Goal: Transaction & Acquisition: Purchase product/service

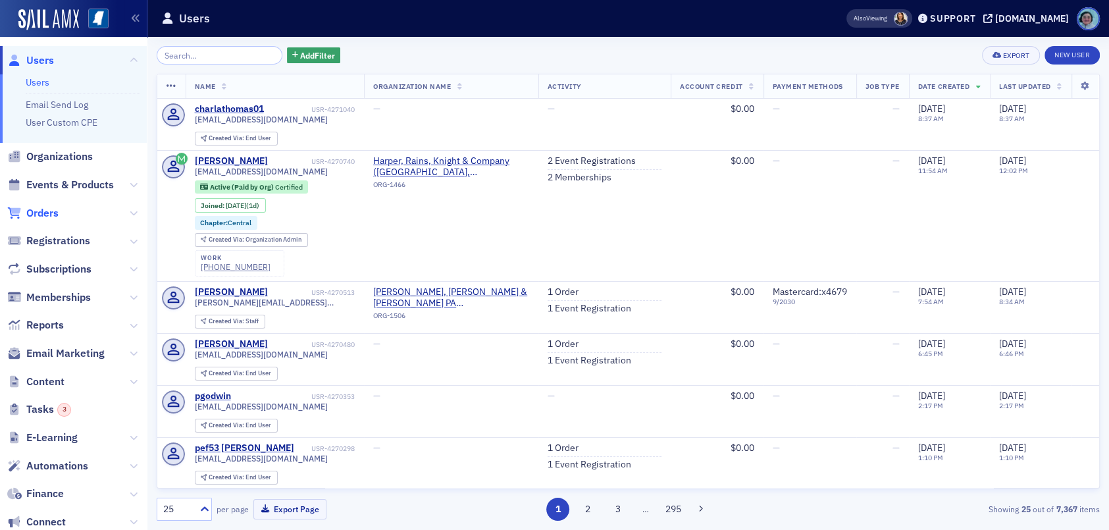
click at [37, 206] on span "Orders" at bounding box center [42, 213] width 32 height 14
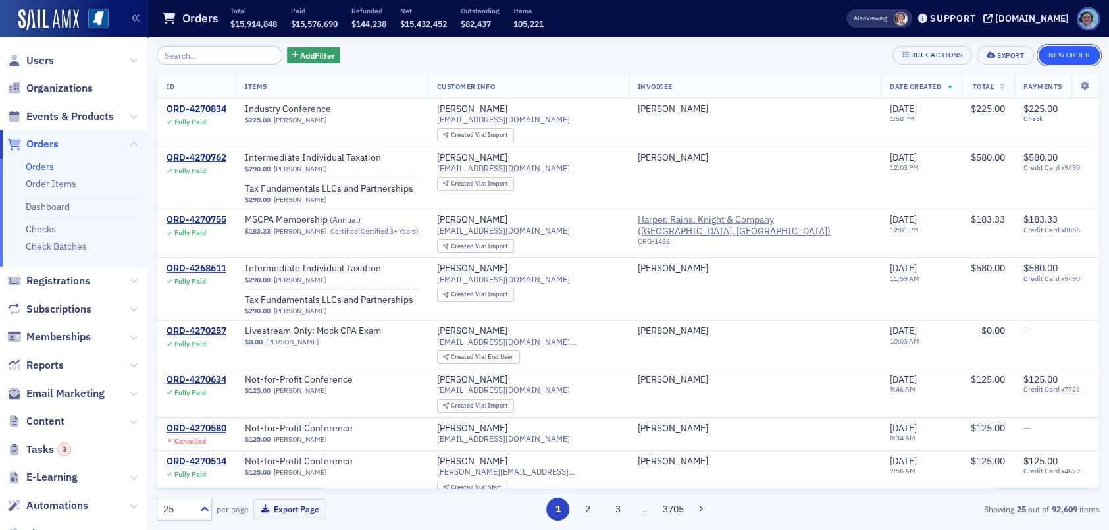
click at [1083, 49] on button "New Order" at bounding box center [1069, 55] width 61 height 18
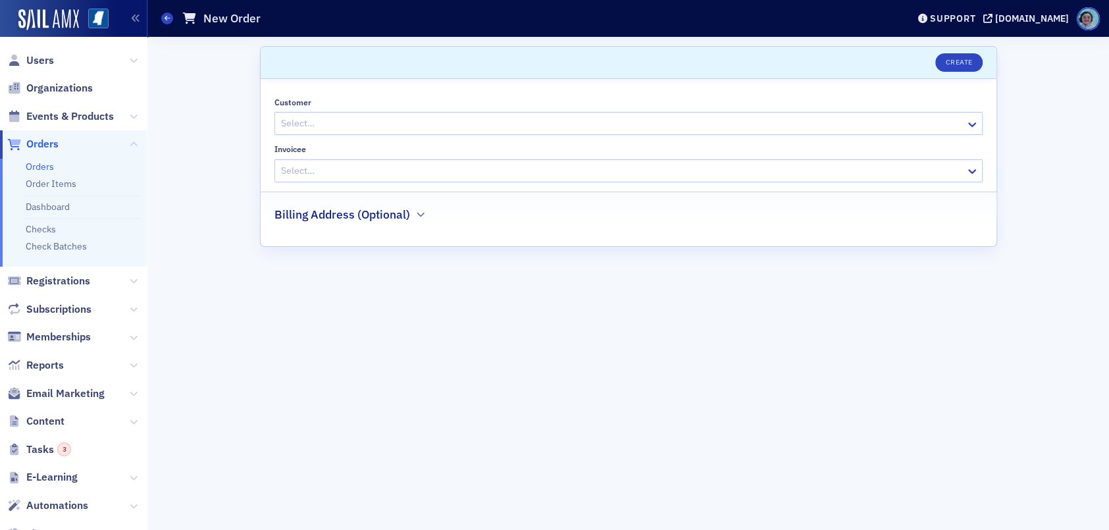
click at [332, 120] on div at bounding box center [622, 123] width 684 height 16
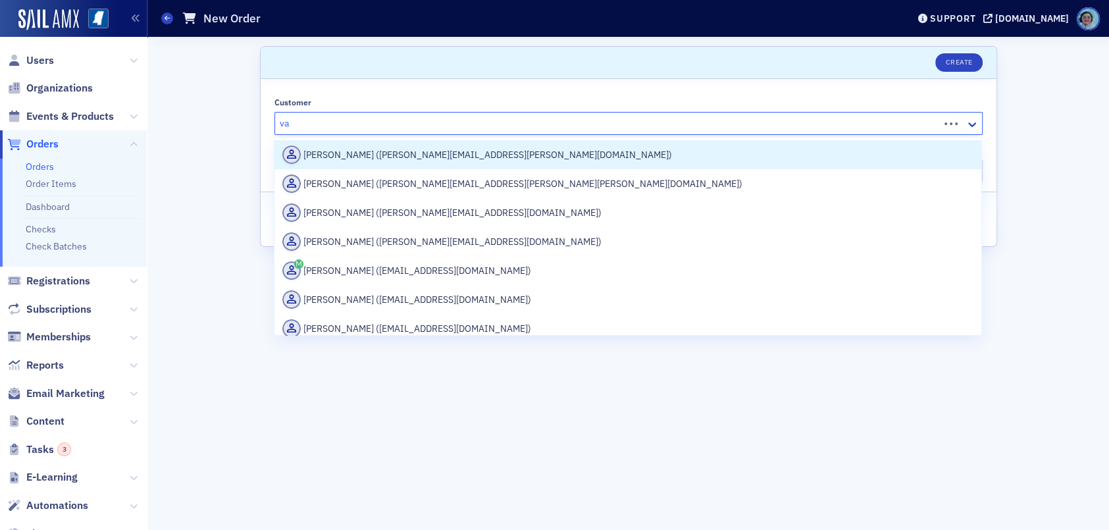
type input "v"
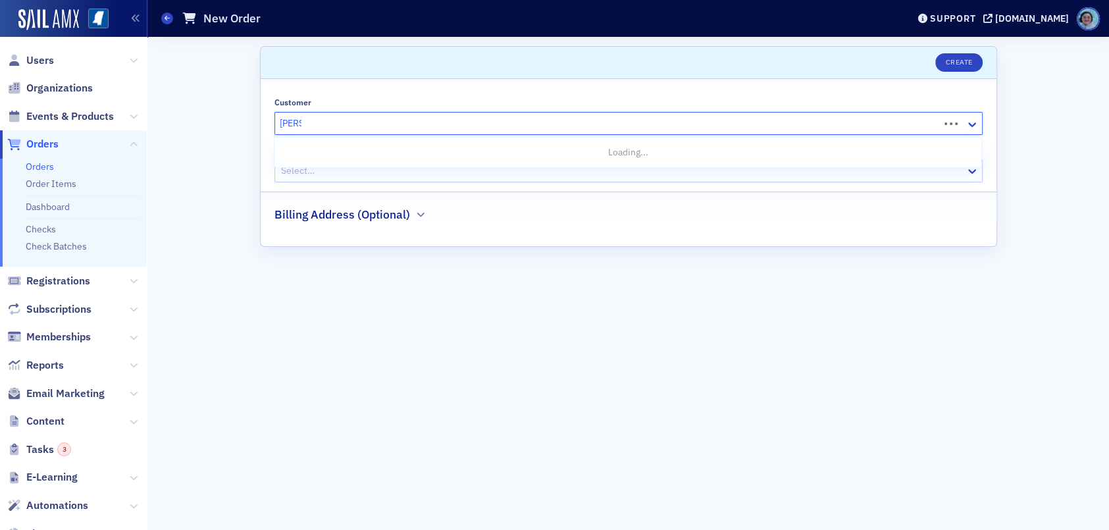
type input "jim ko"
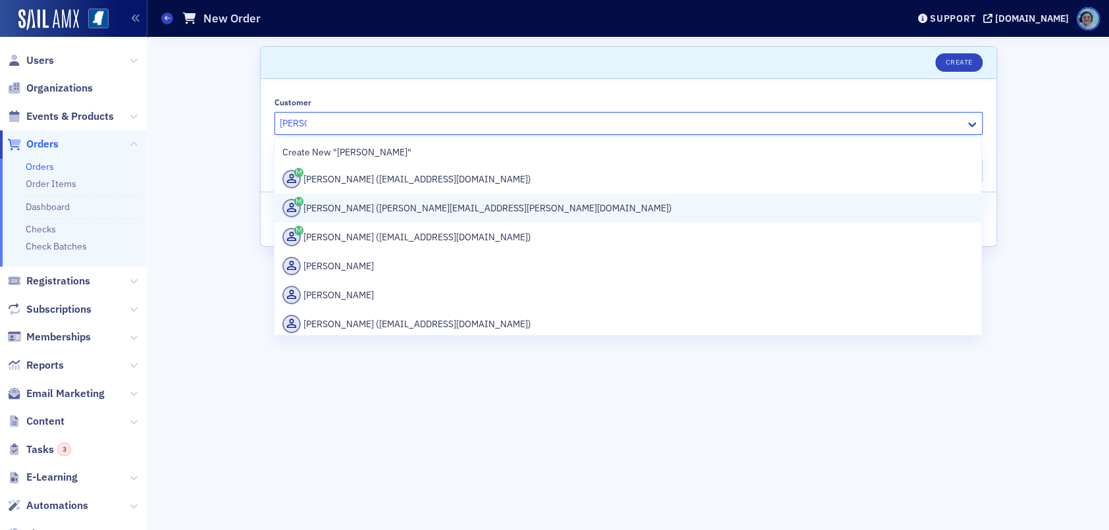
click at [530, 203] on div "Jim Koerber (james.koerber@eisneramper.com)" at bounding box center [627, 208] width 691 height 18
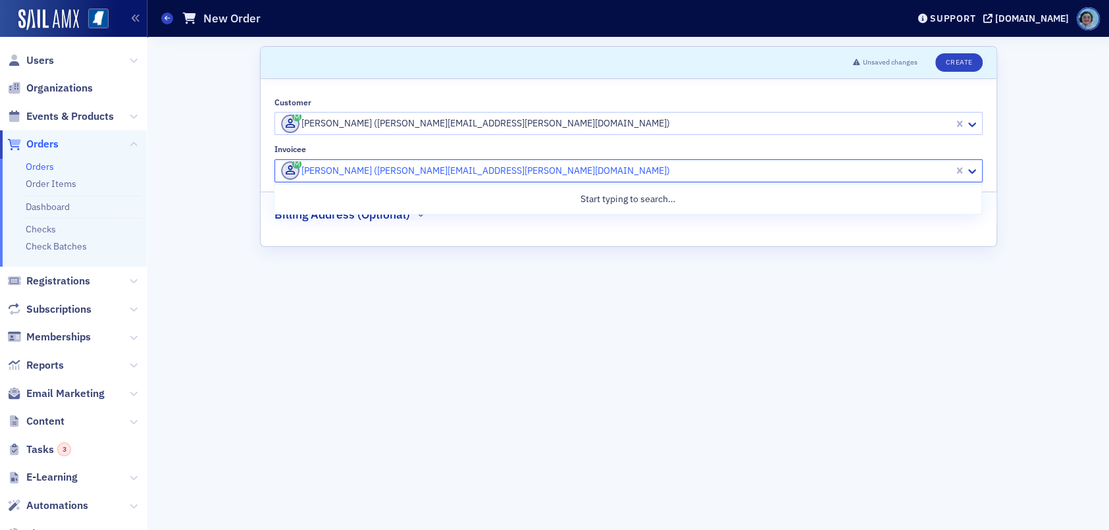
click at [452, 164] on div at bounding box center [616, 171] width 673 height 16
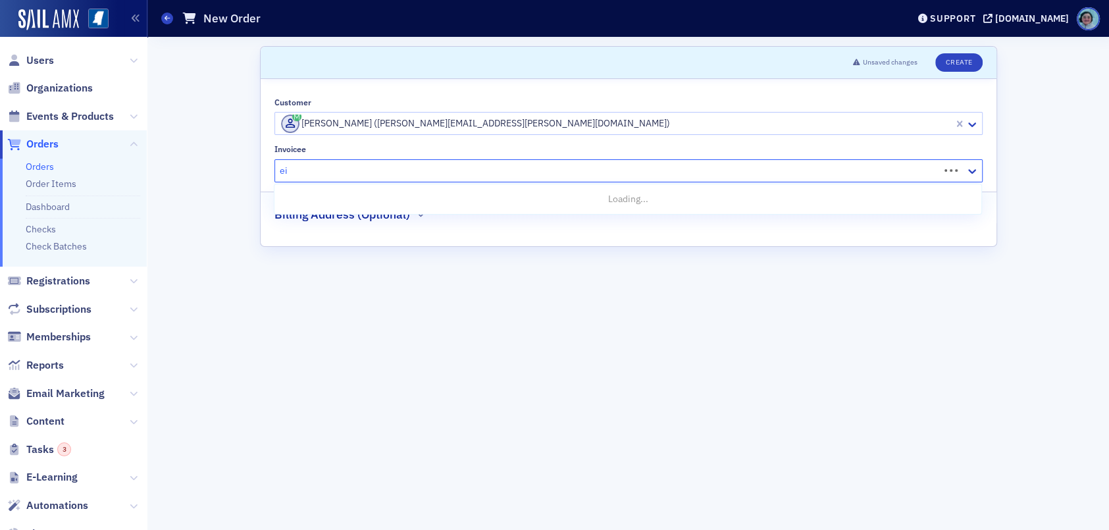
type input "e"
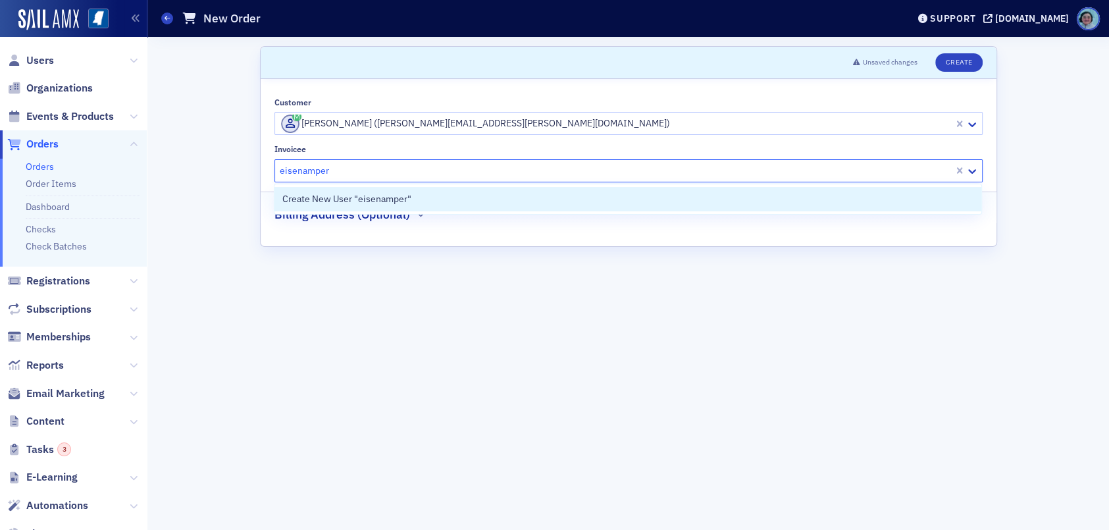
type input "eisenamper"
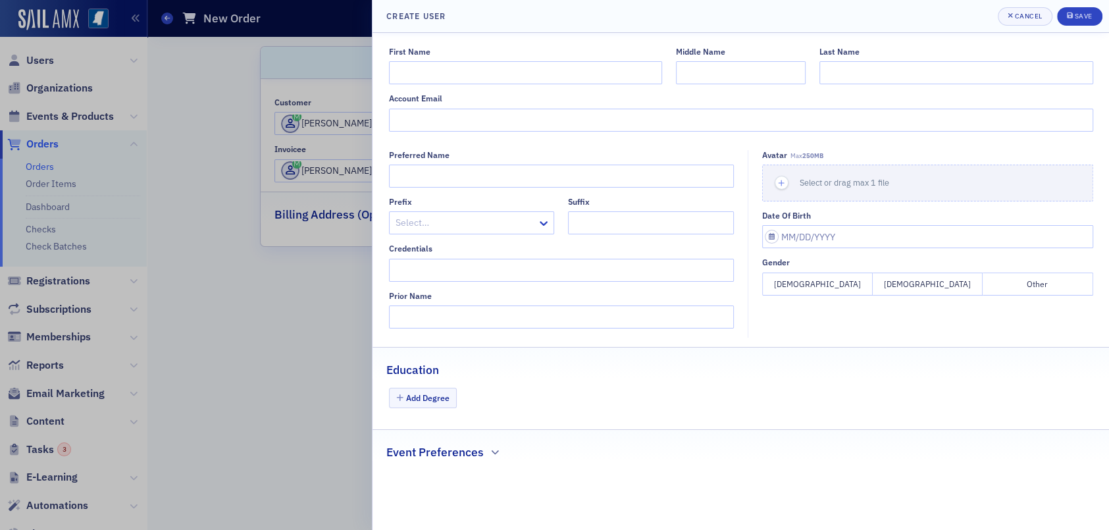
click at [1033, 5] on header "Create User Cancel Save" at bounding box center [741, 16] width 736 height 33
click at [1033, 11] on span "Cancel" at bounding box center [1025, 16] width 35 height 11
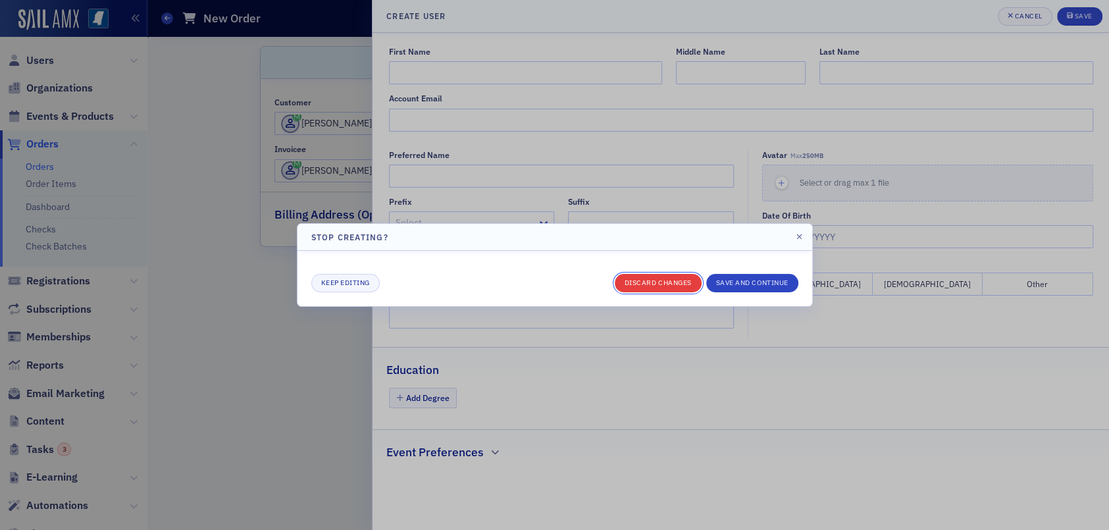
click at [658, 287] on button "Discard changes" at bounding box center [658, 283] width 87 height 18
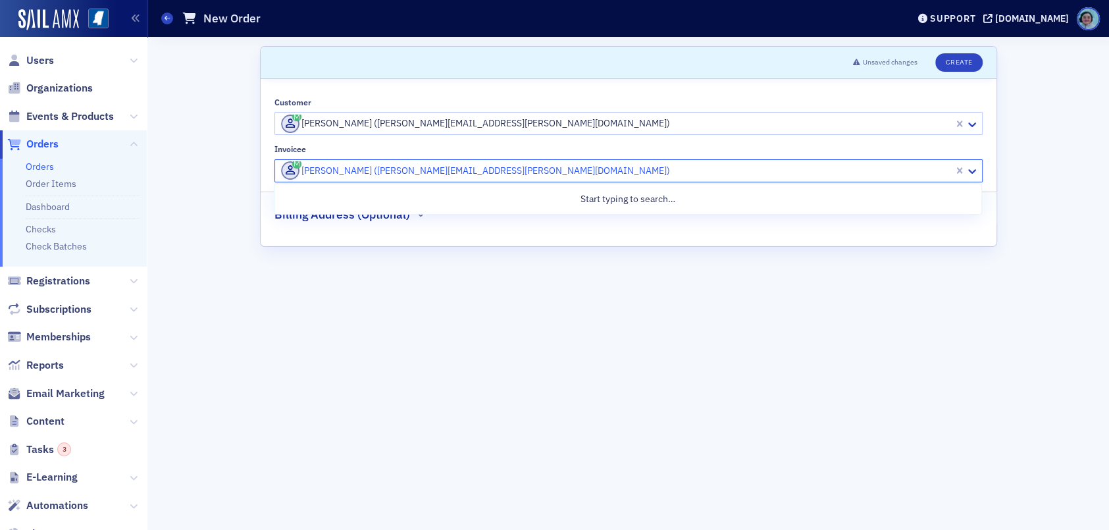
click at [444, 173] on div at bounding box center [616, 171] width 673 height 16
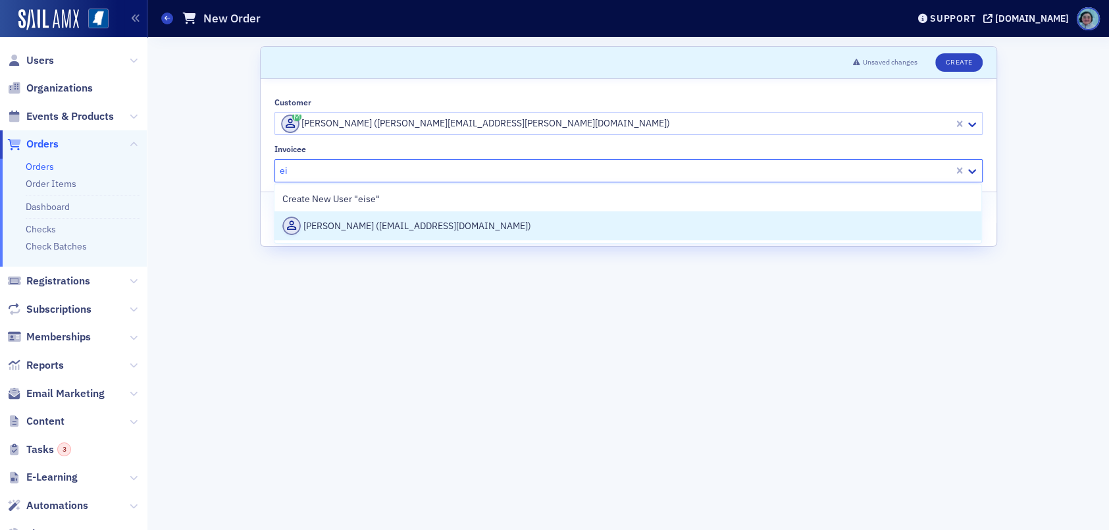
type input "e"
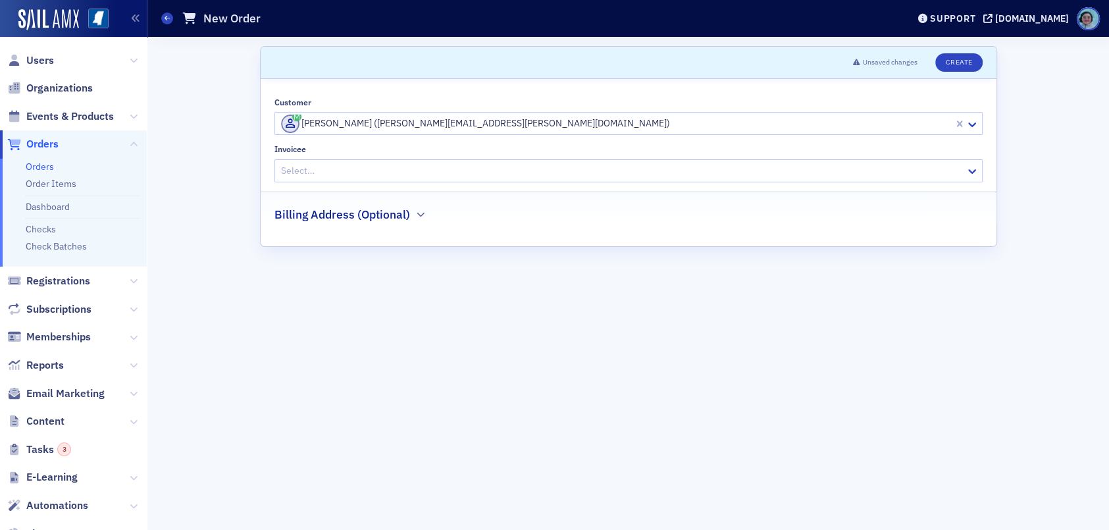
click at [518, 153] on div "Invoicee" at bounding box center [628, 149] width 708 height 10
click at [507, 170] on div at bounding box center [622, 171] width 684 height 16
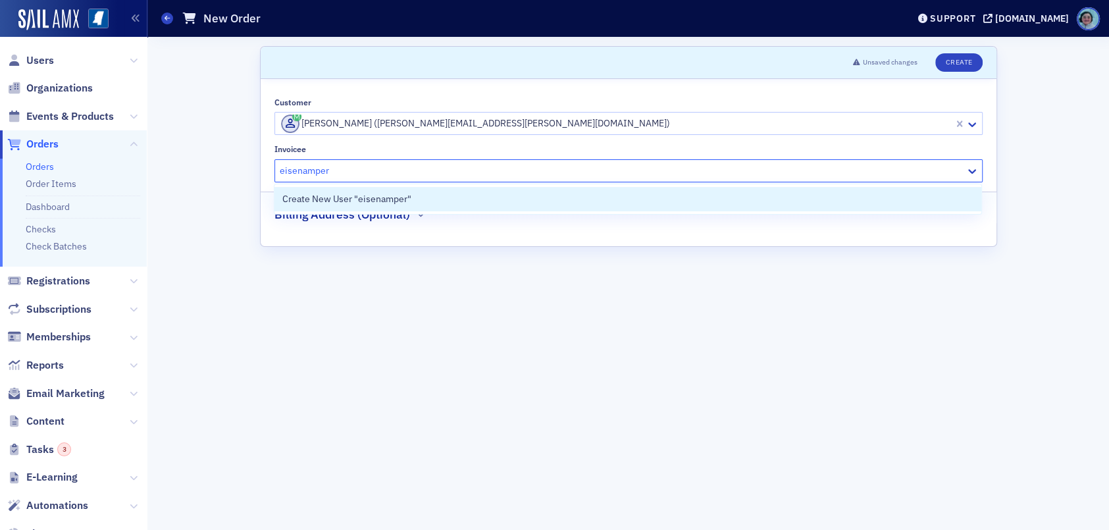
type input "eisenamper"
click at [44, 163] on link "Orders" at bounding box center [40, 167] width 28 height 12
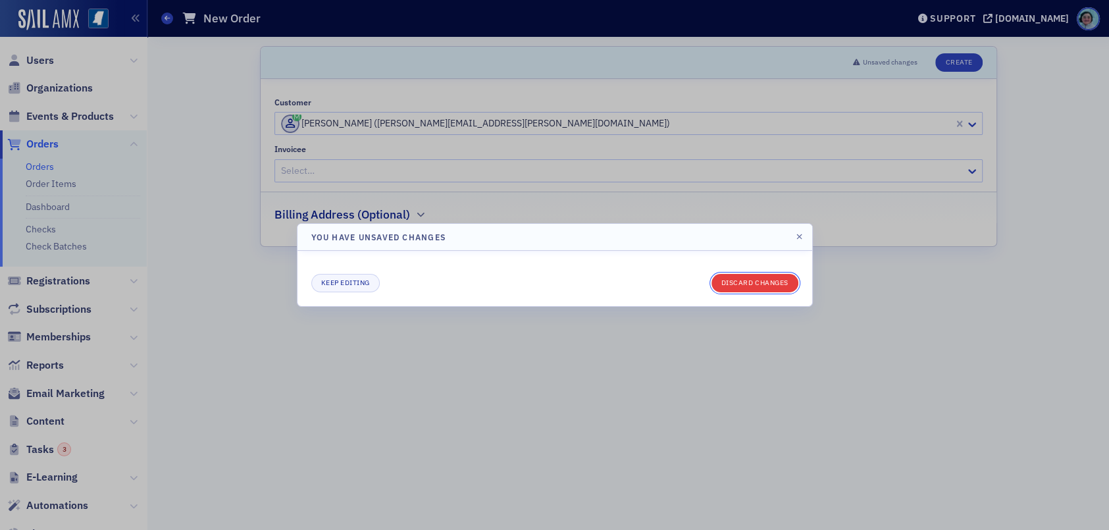
click at [735, 288] on button "Discard changes" at bounding box center [754, 283] width 87 height 18
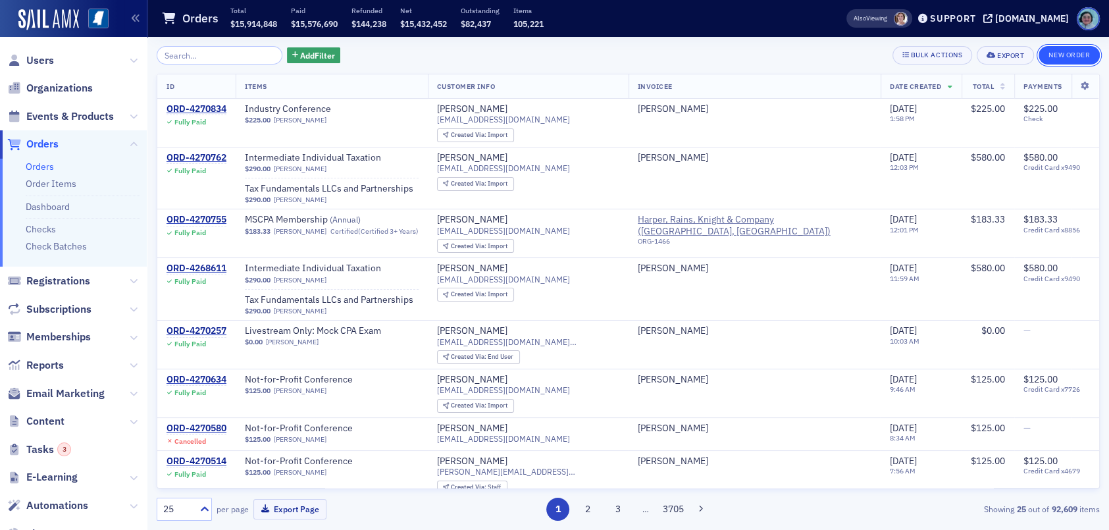
click at [1088, 55] on button "New Order" at bounding box center [1069, 55] width 61 height 18
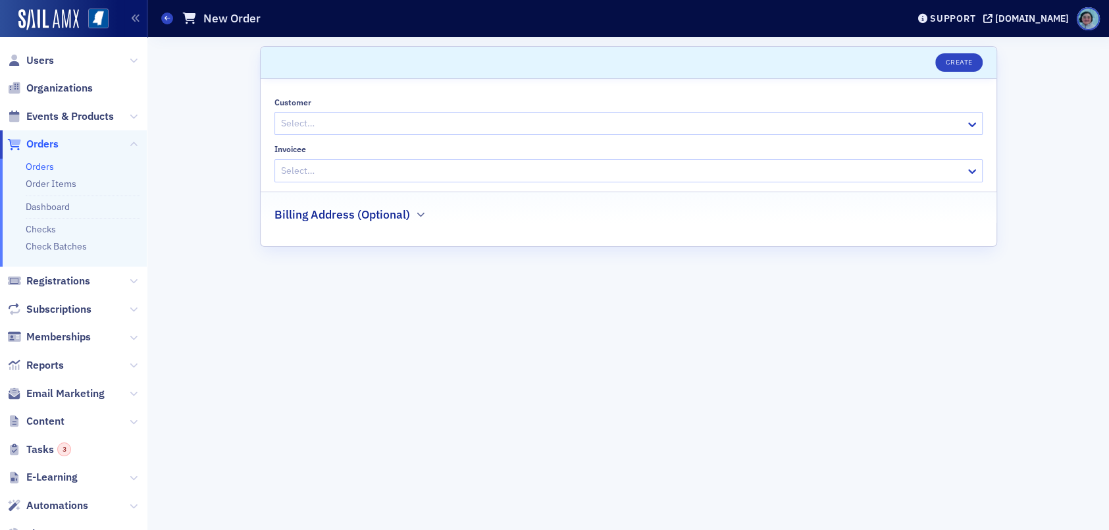
click at [462, 177] on div at bounding box center [622, 171] width 684 height 16
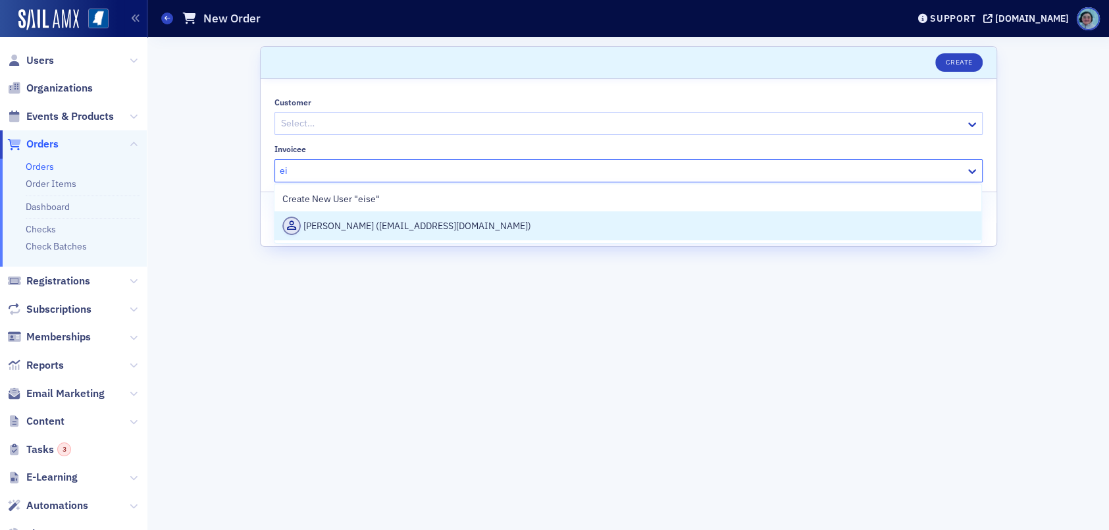
type input "e"
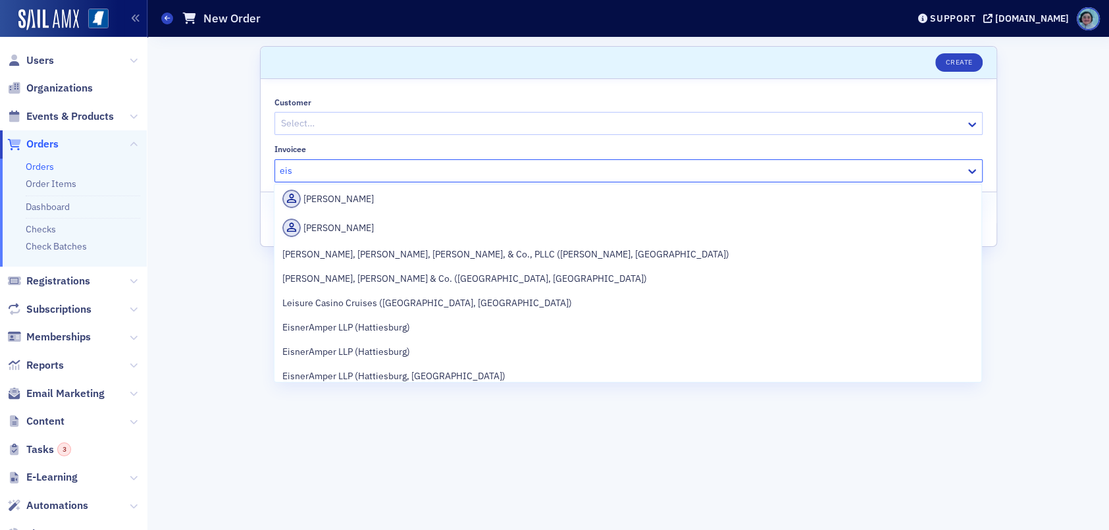
scroll to position [319, 0]
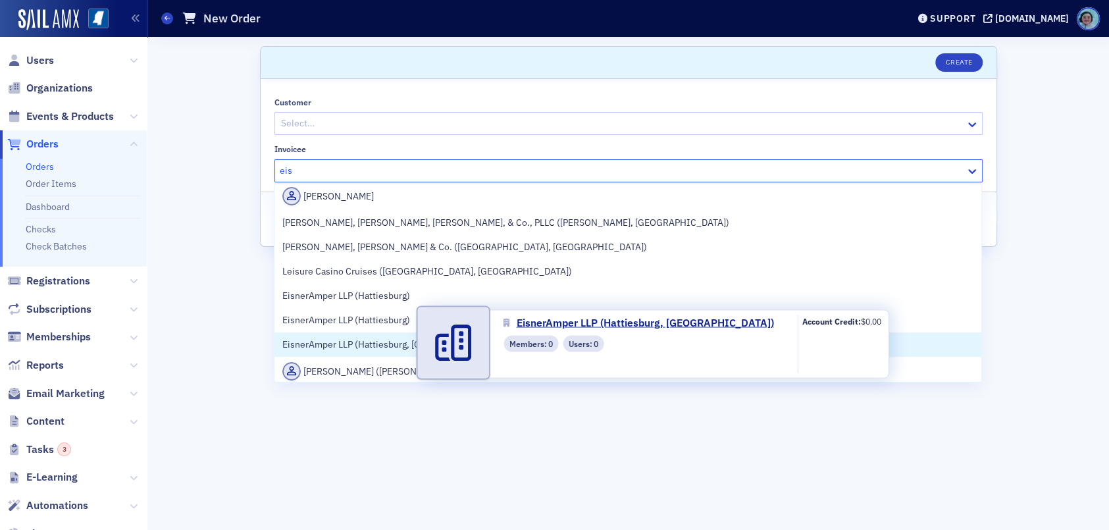
click at [426, 342] on span at bounding box center [452, 342] width 71 height 71
type input "eis"
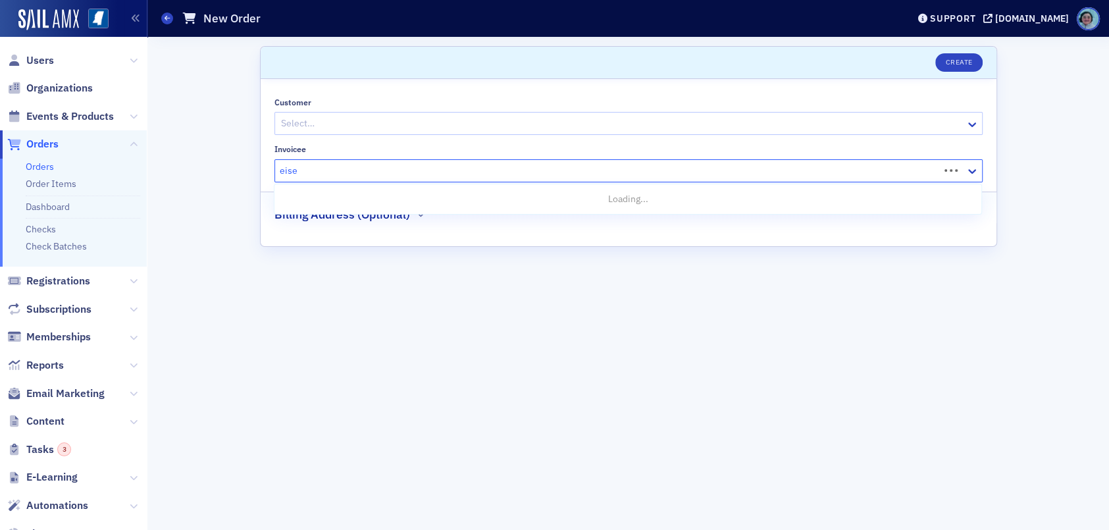
type input "eis"
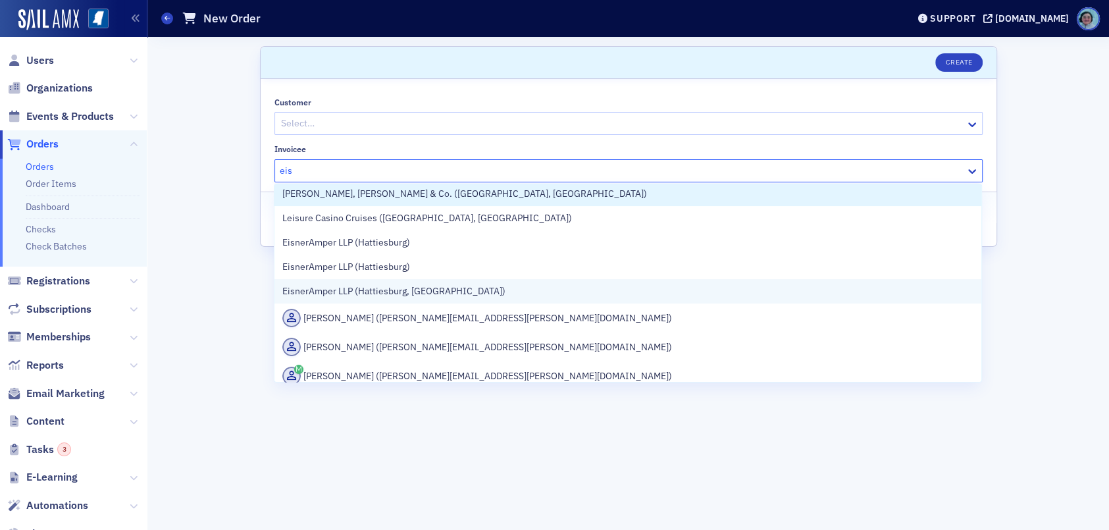
scroll to position [395, 0]
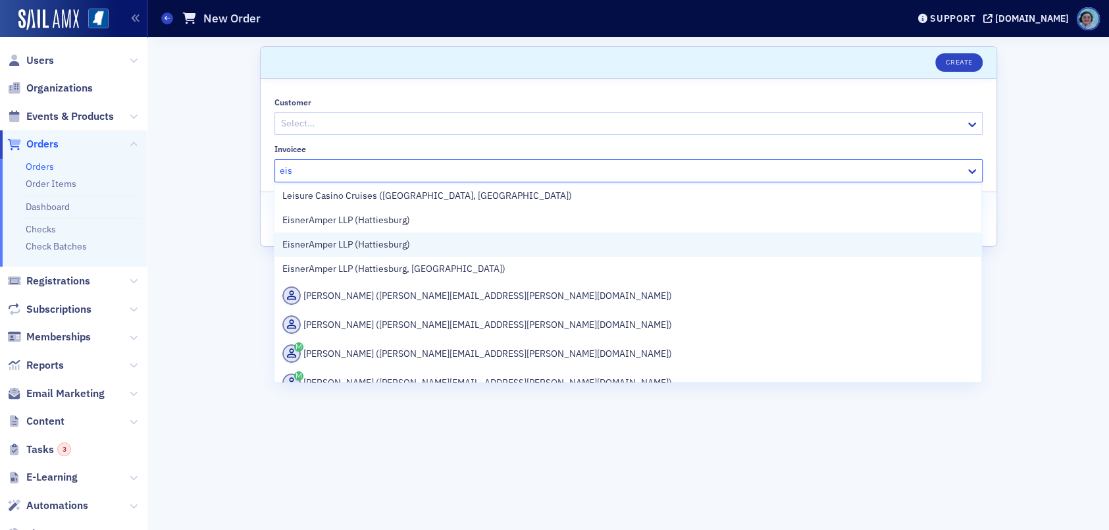
click at [391, 240] on span "EisnerAmper LLP (Hattiesburg)" at bounding box center [346, 245] width 128 height 14
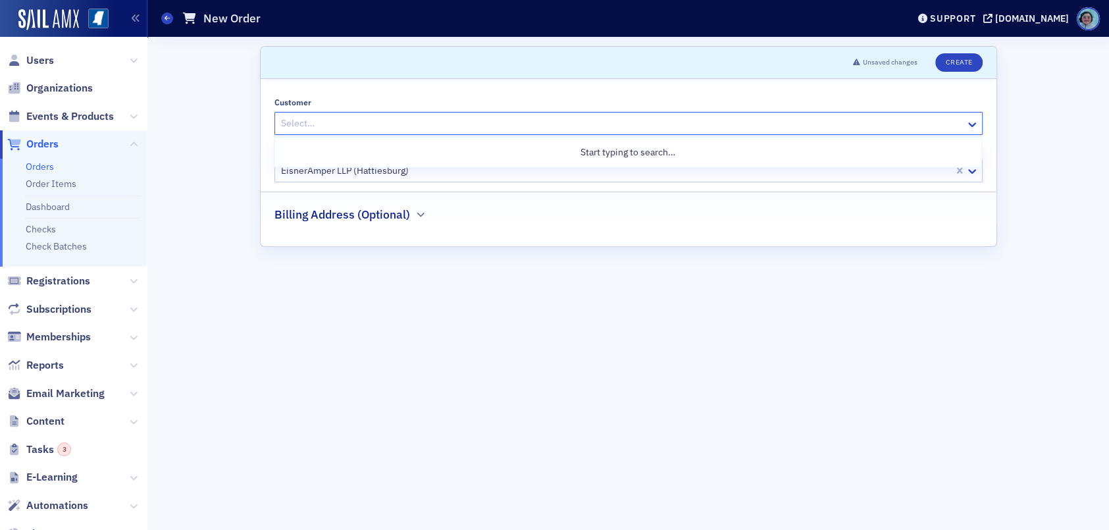
click at [469, 115] on div "Select…" at bounding box center [620, 123] width 690 height 19
type input "j"
type input "i"
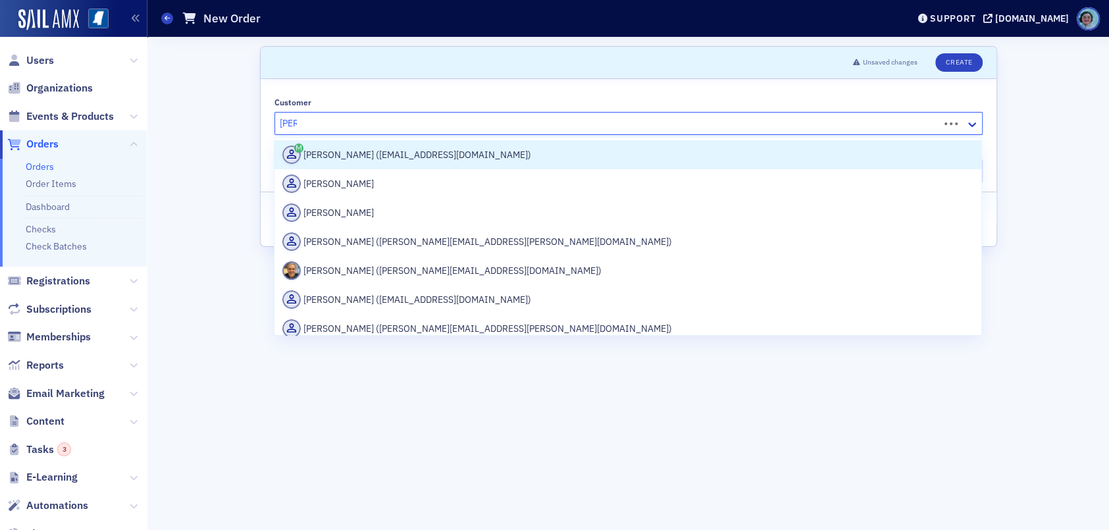
type input "jim ko"
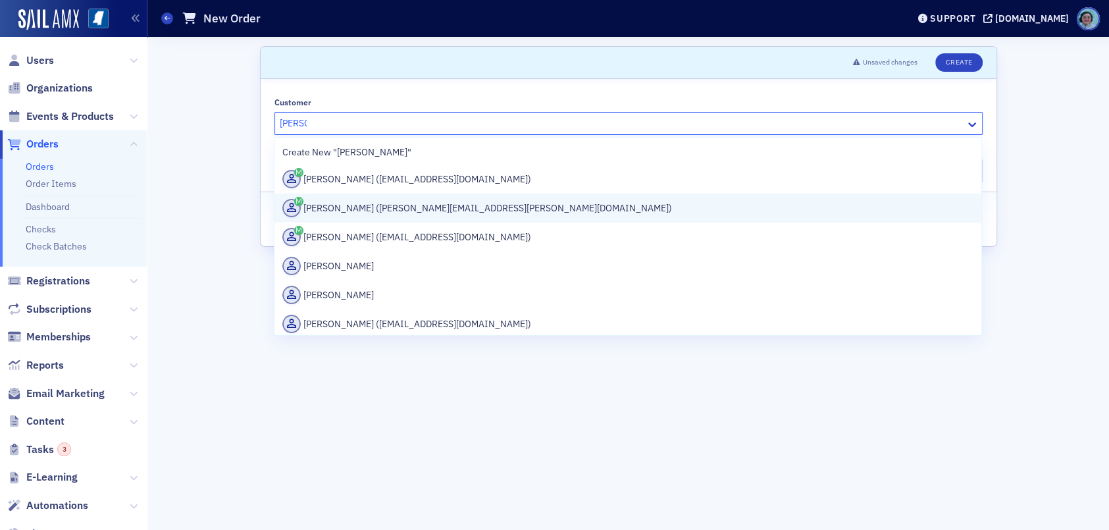
click at [487, 205] on div "Jim Koerber (james.koerber@eisneramper.com)" at bounding box center [627, 208] width 691 height 18
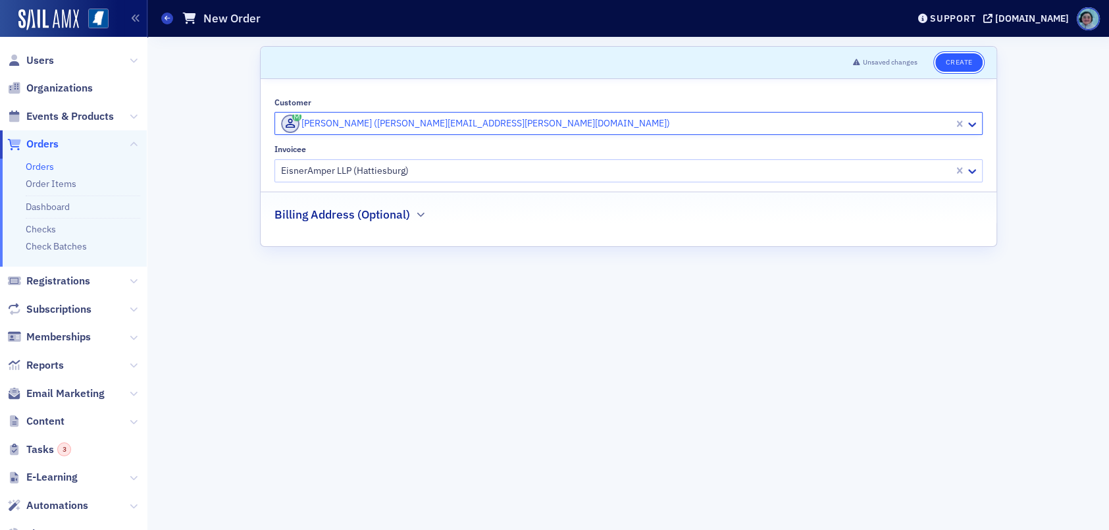
click at [950, 65] on button "Create" at bounding box center [958, 62] width 47 height 18
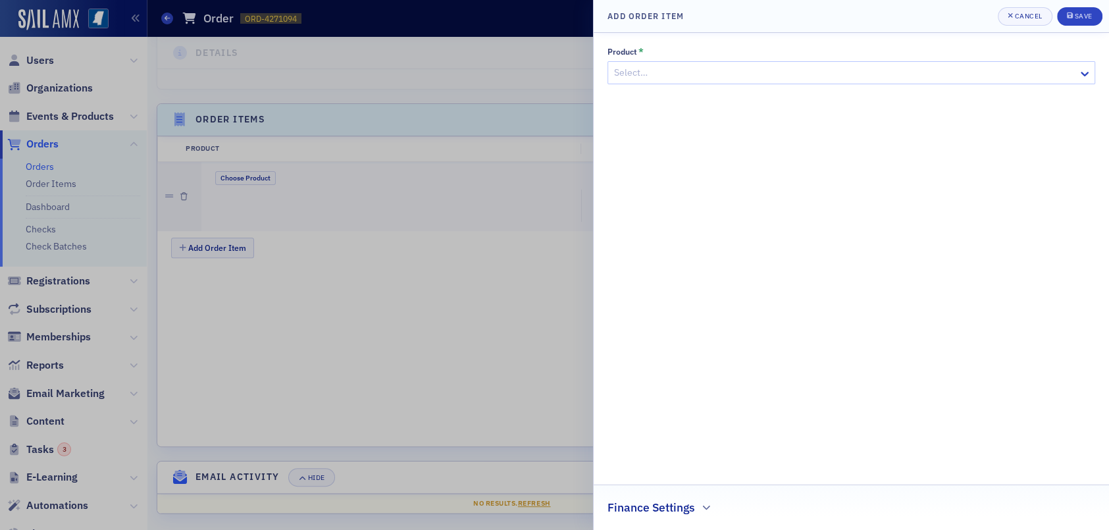
scroll to position [374, 0]
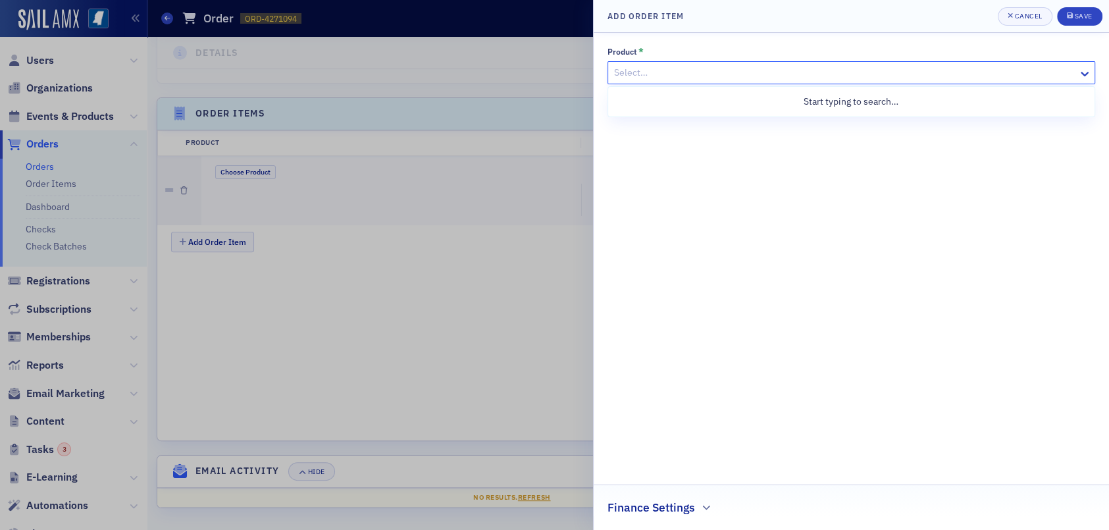
click at [750, 79] on div at bounding box center [845, 73] width 464 height 16
type input "conf"
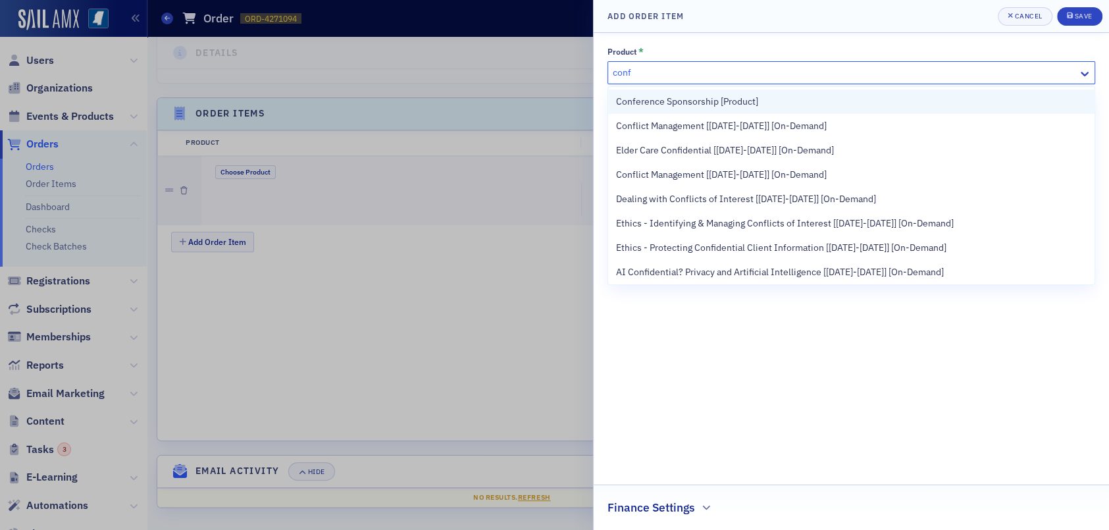
click at [760, 102] on div "Conference Sponsorship [Product]" at bounding box center [851, 102] width 471 height 14
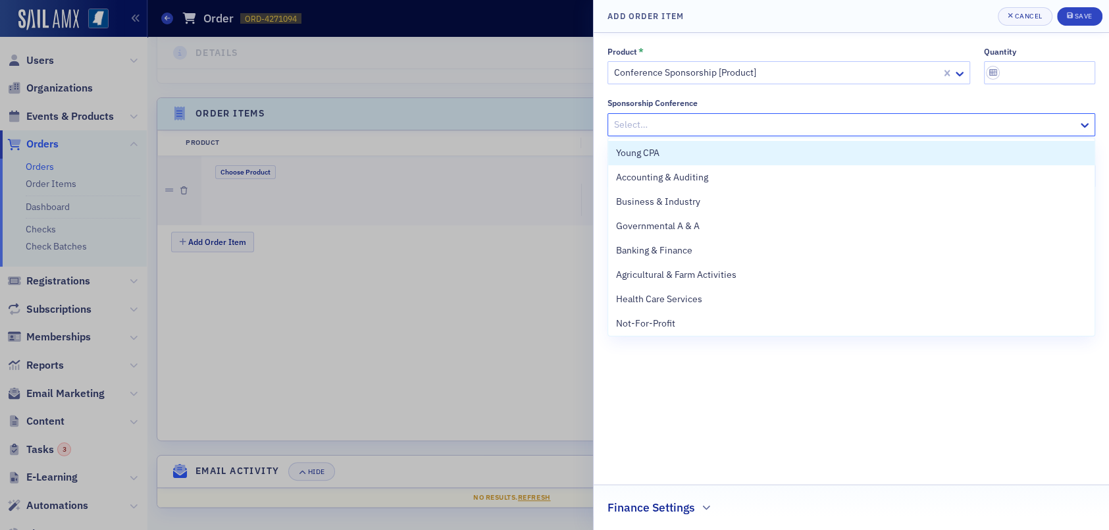
click at [750, 120] on div at bounding box center [845, 124] width 464 height 16
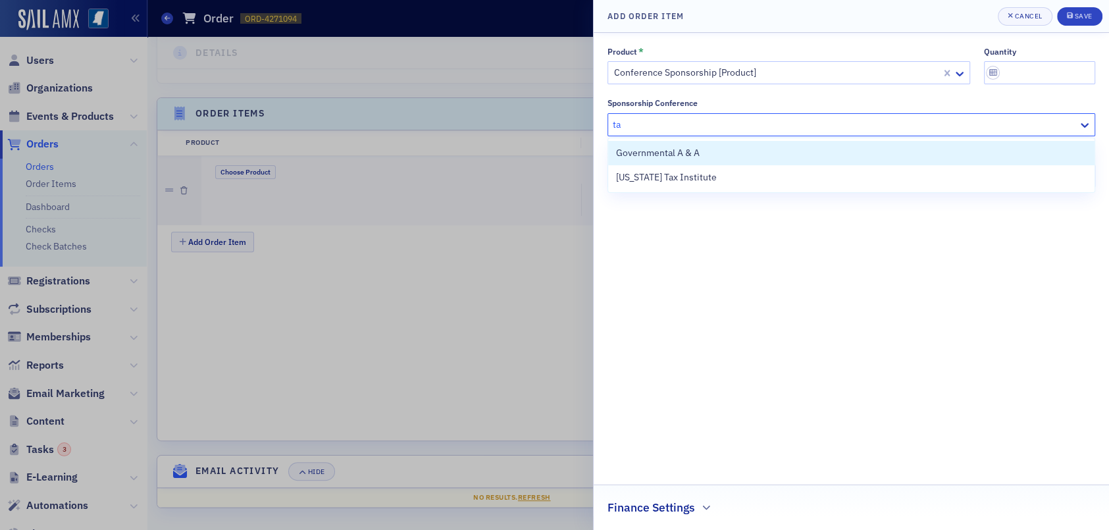
type input "tax"
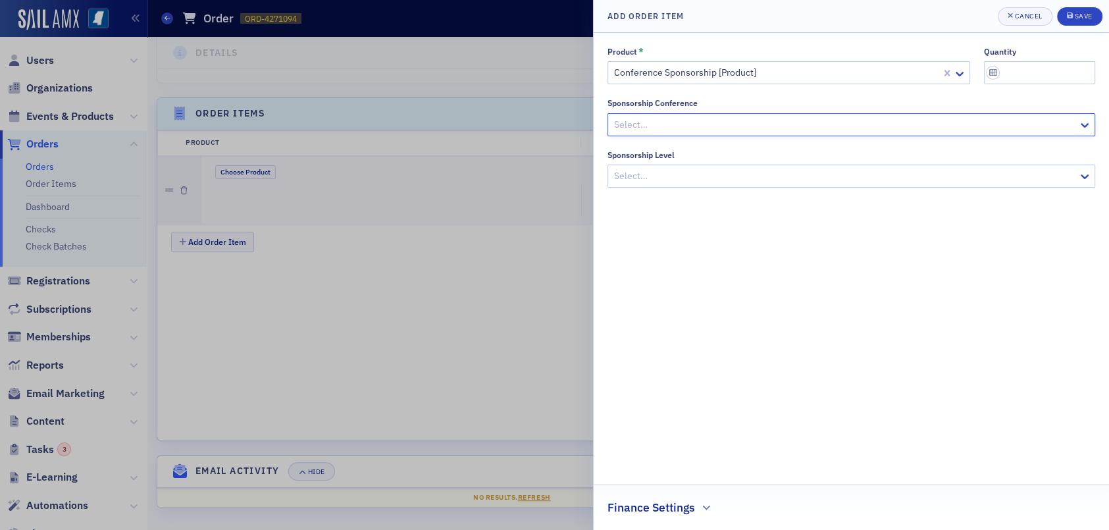
click at [725, 135] on div "Select…" at bounding box center [851, 124] width 488 height 23
click at [721, 123] on div at bounding box center [845, 124] width 464 height 16
type input "tax"
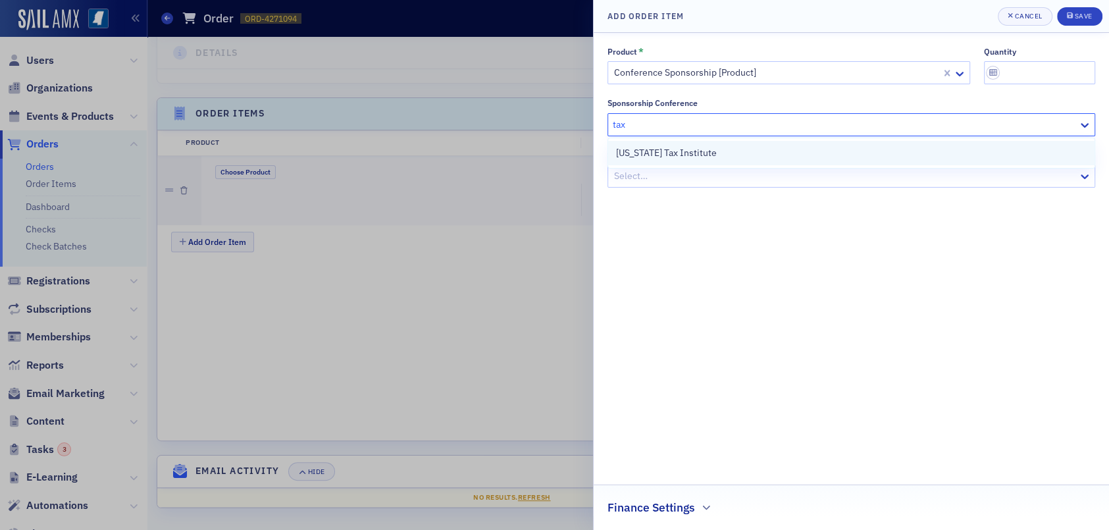
click at [706, 156] on span "[US_STATE] Tax Institute" at bounding box center [666, 153] width 101 height 14
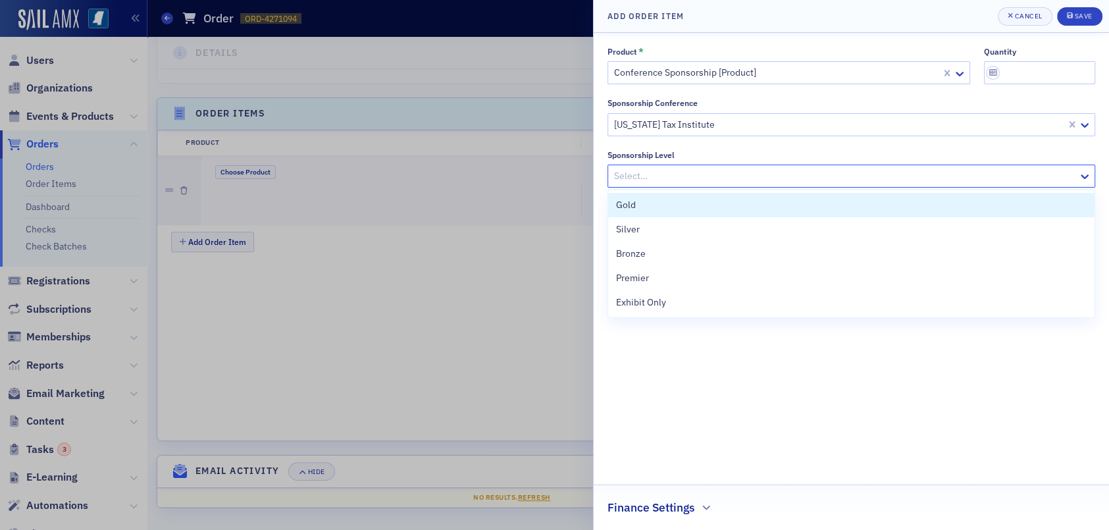
click at [702, 171] on div at bounding box center [845, 176] width 464 height 16
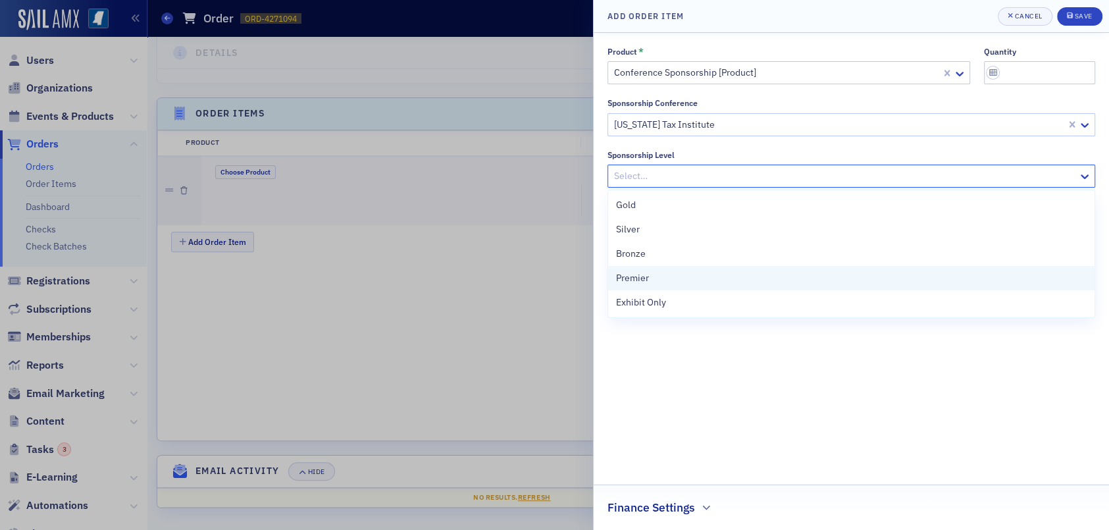
click at [698, 282] on div "Premier" at bounding box center [851, 278] width 471 height 14
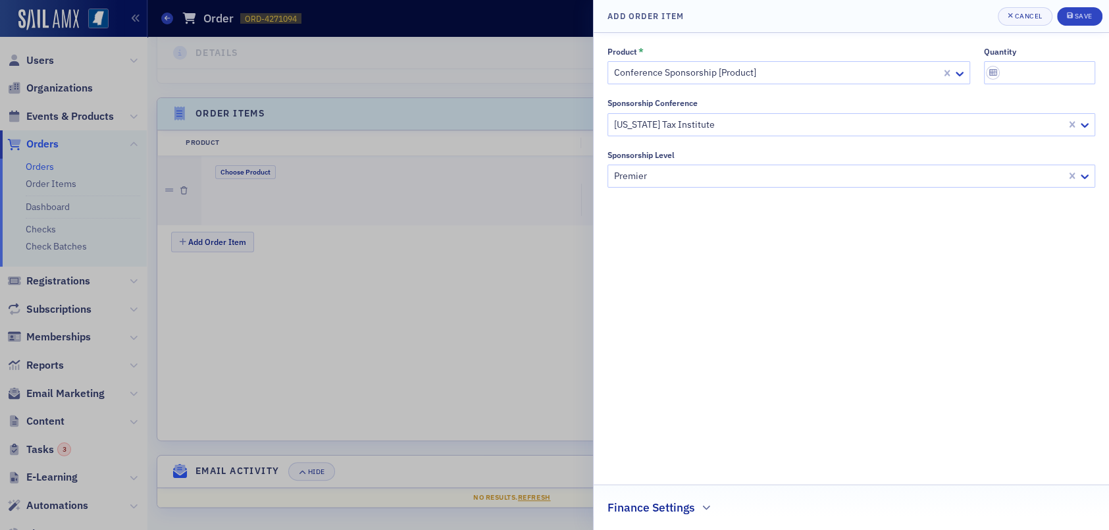
click at [708, 319] on div "Product * Conference Sponsorship [Product] quantity Sponsorship Conference Miss…" at bounding box center [851, 281] width 488 height 469
click at [671, 502] on h2 "Finance Settings" at bounding box center [651, 507] width 88 height 17
click at [673, 501] on div at bounding box center [844, 504] width 459 height 16
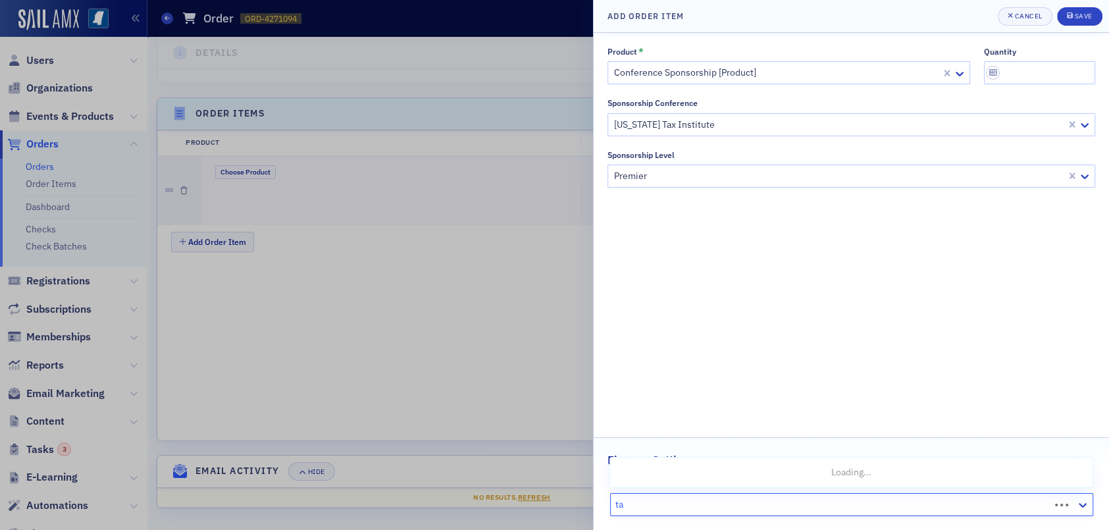
type input "t"
type input "mississippi tax"
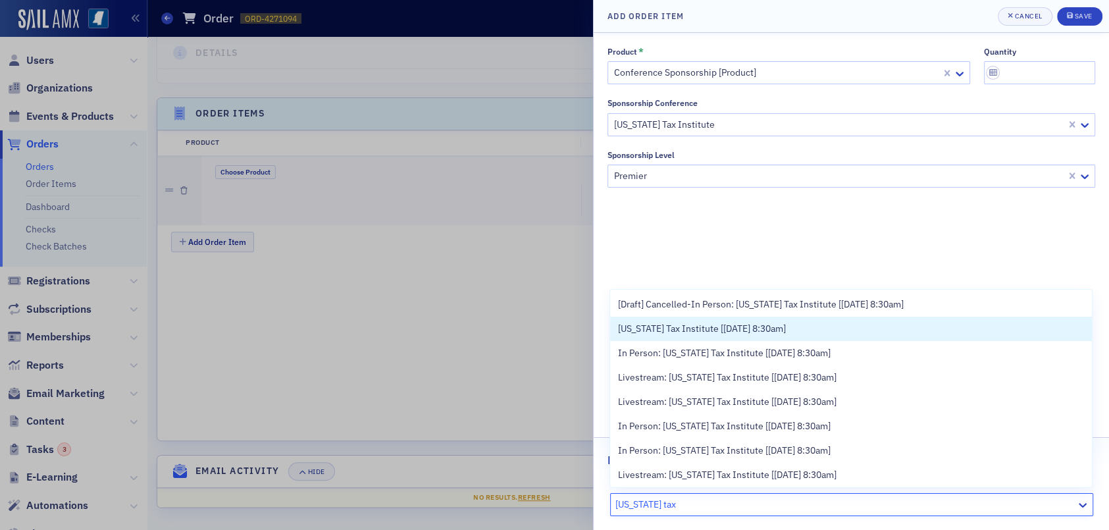
click at [786, 332] on span "[US_STATE] Tax Institute [[DATE] 8:30am]" at bounding box center [702, 329] width 168 height 14
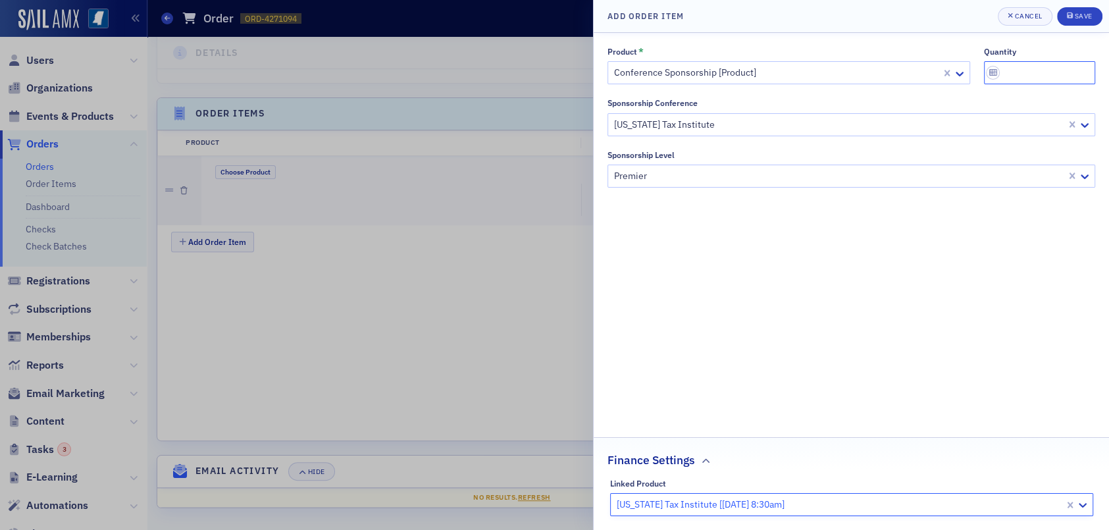
click at [1034, 79] on input "quantity" at bounding box center [1040, 72] width 112 height 23
type input "1"
click at [973, 267] on div "Product * Conference Sponsorship [Product] quantity 1 Sponsorship Conference [U…" at bounding box center [851, 281] width 488 height 469
click at [1095, 14] on button "Save" at bounding box center [1079, 16] width 45 height 18
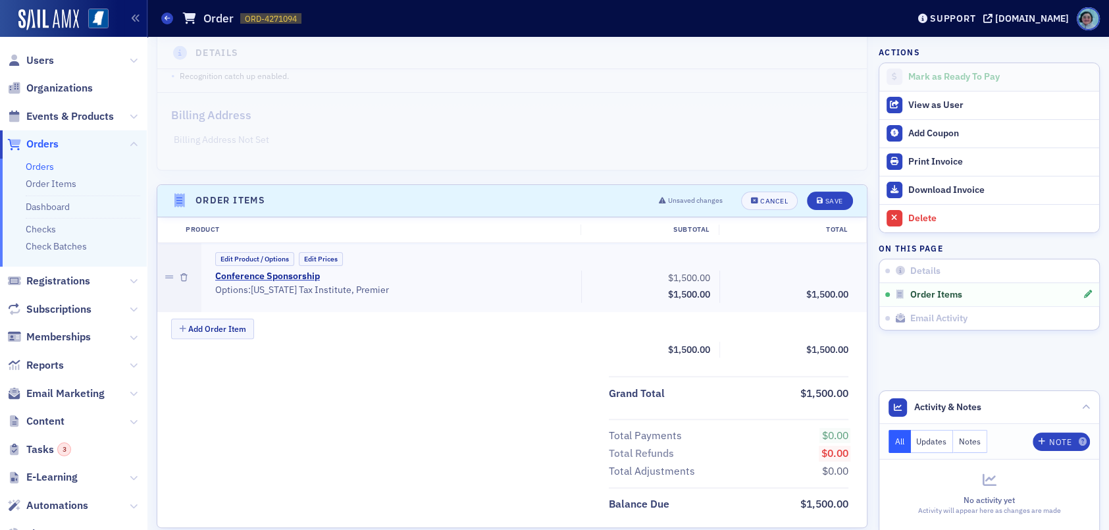
scroll to position [177, 0]
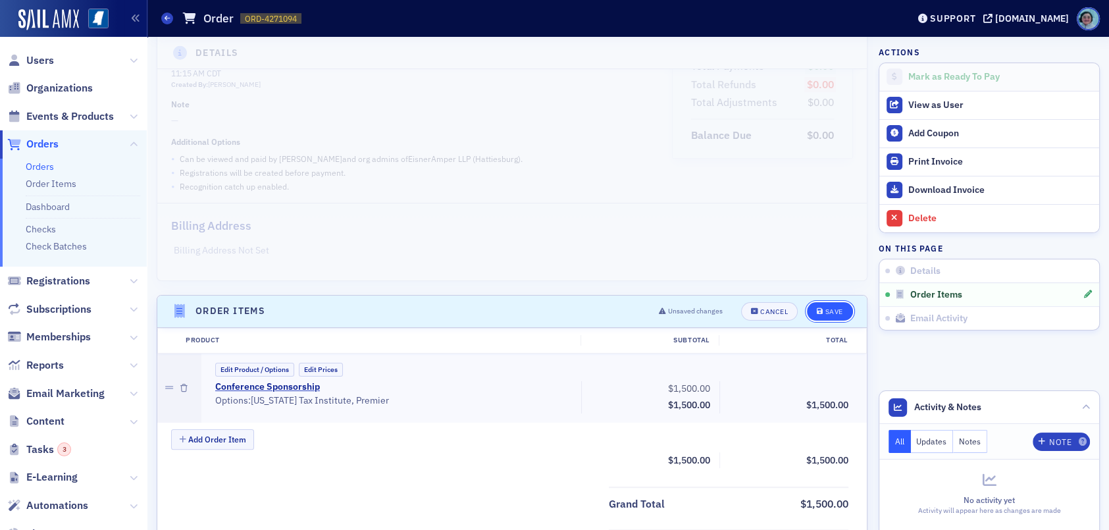
click at [807, 313] on button "Save" at bounding box center [829, 311] width 45 height 18
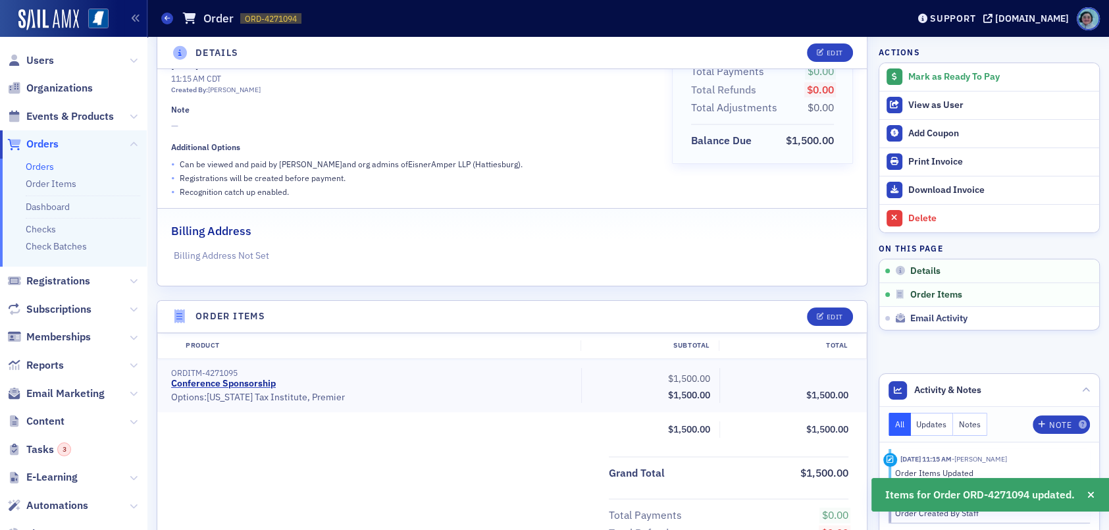
scroll to position [0, 0]
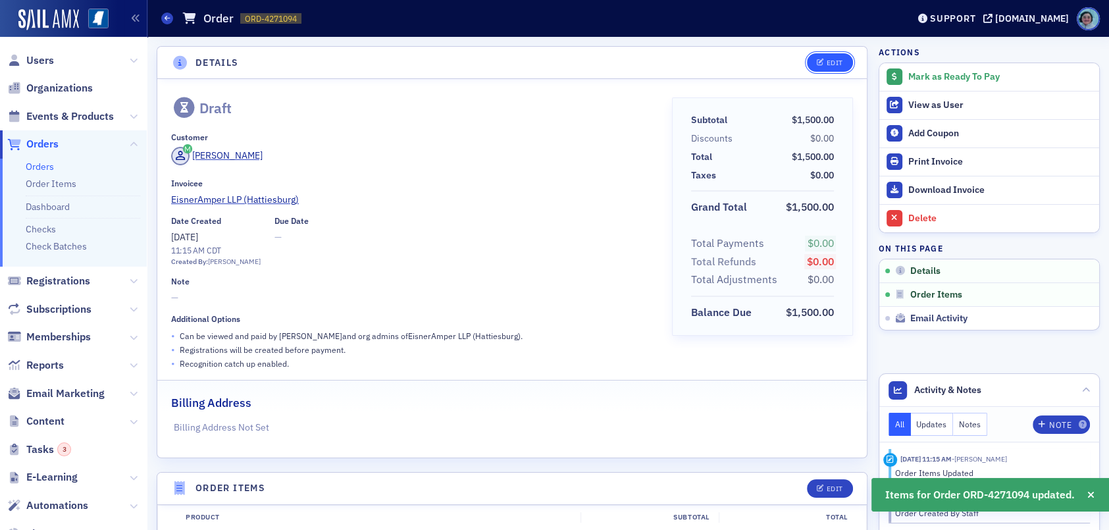
click at [823, 71] on button "Edit" at bounding box center [829, 62] width 45 height 18
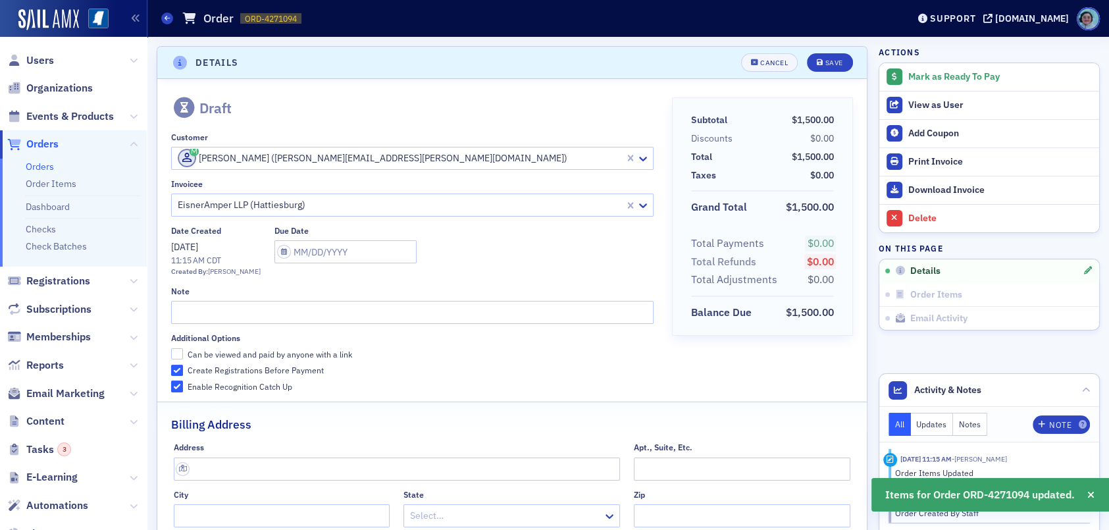
scroll to position [2, 0]
click at [314, 313] on input "text" at bounding box center [412, 310] width 482 height 23
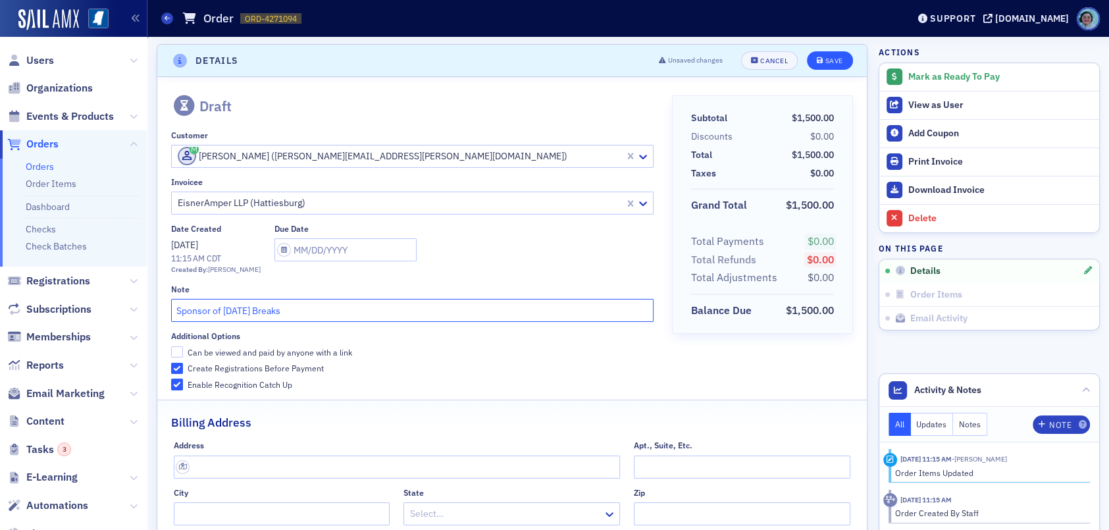
type input "Sponsor of Tuesday Breaks"
click at [835, 56] on button "Save" at bounding box center [829, 60] width 45 height 18
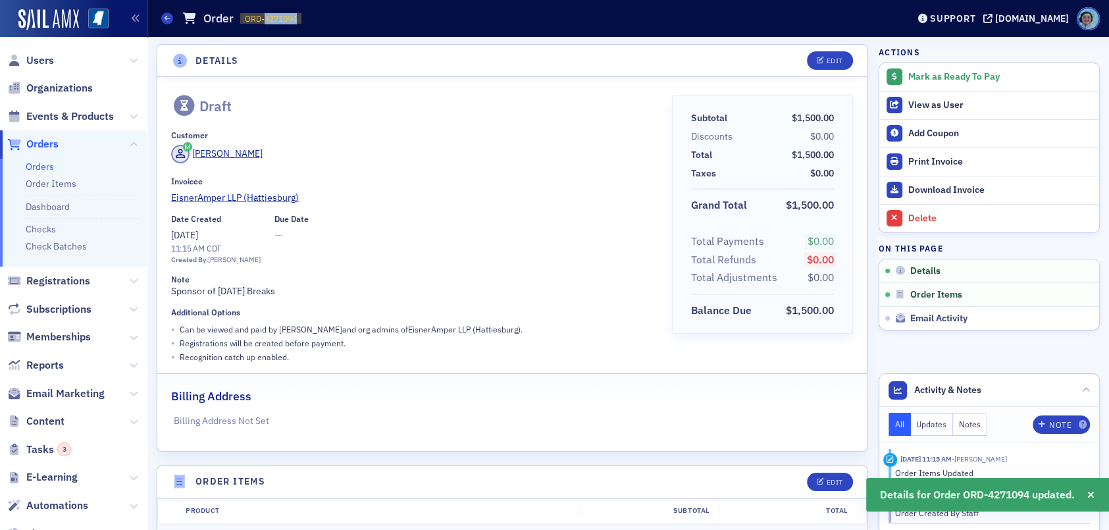
drag, startPoint x: 263, startPoint y: 12, endPoint x: 301, endPoint y: 13, distance: 38.2
click at [301, 13] on div "Orders Order ORD-4271094 4271094" at bounding box center [524, 18] width 727 height 25
copy span "4271094"
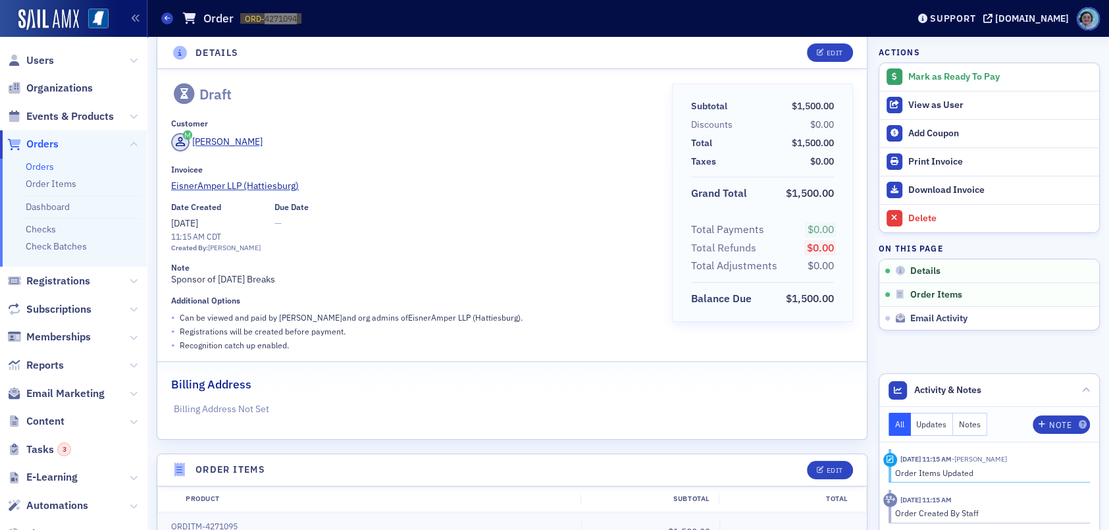
scroll to position [0, 0]
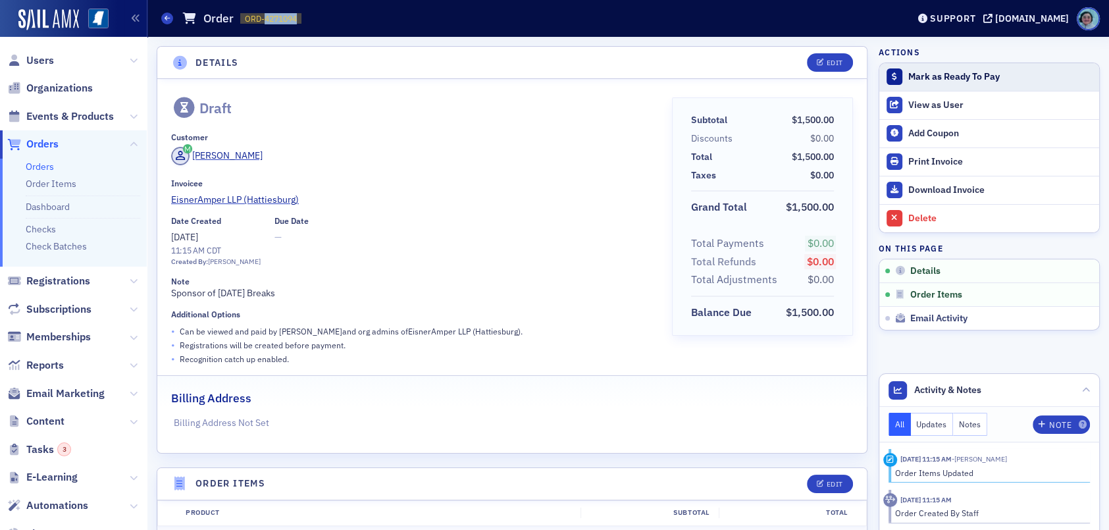
click at [969, 83] on button "Mark as Ready To Pay" at bounding box center [989, 77] width 220 height 28
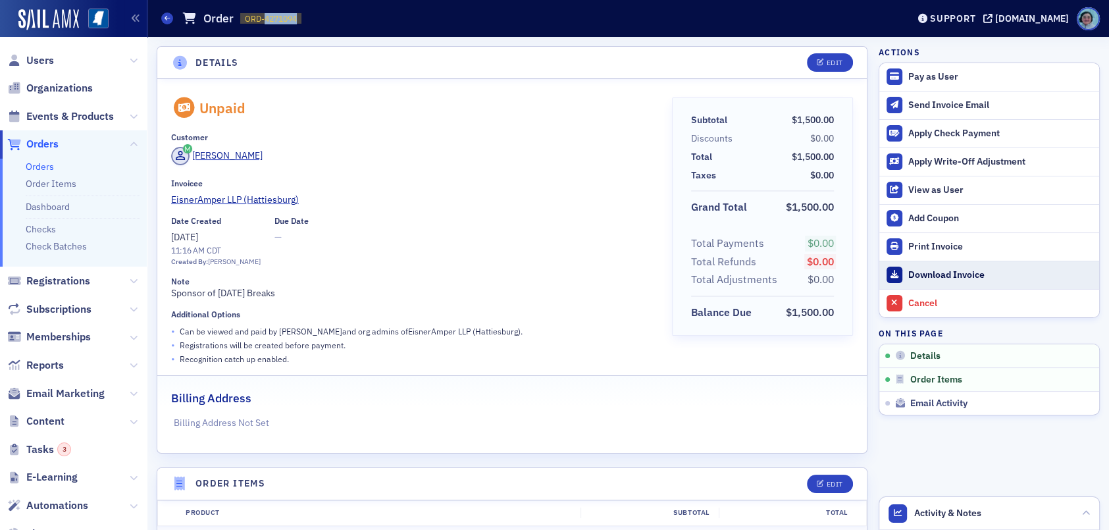
click at [956, 269] on div "Download Invoice" at bounding box center [1000, 275] width 184 height 12
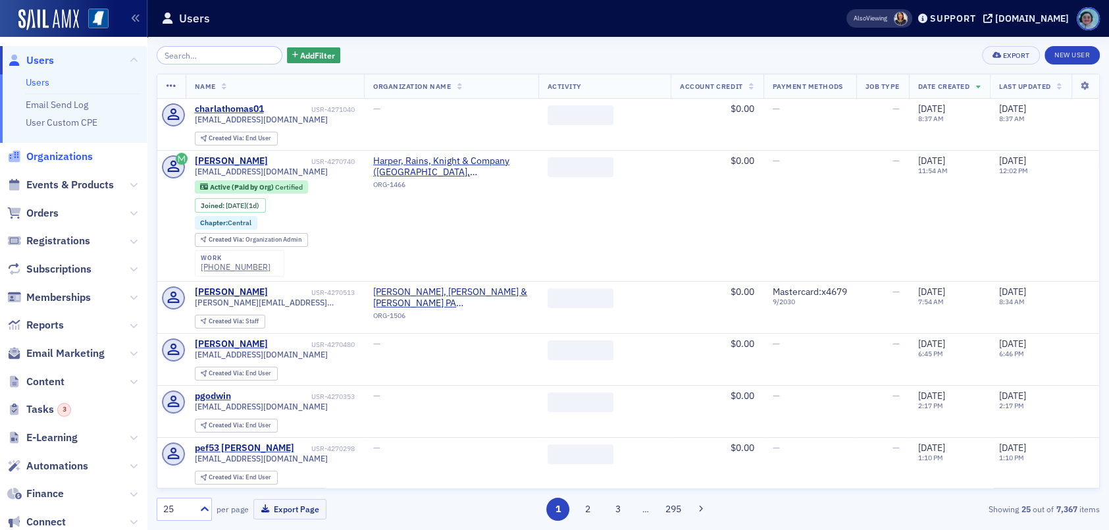
click at [57, 153] on span "Organizations" at bounding box center [59, 156] width 66 height 14
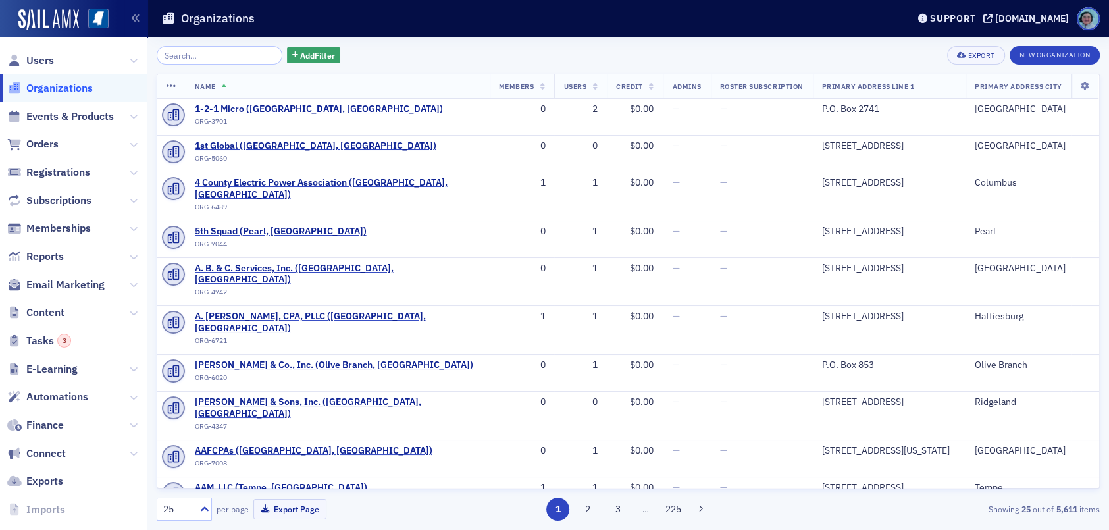
click at [229, 56] on input "search" at bounding box center [220, 55] width 126 height 18
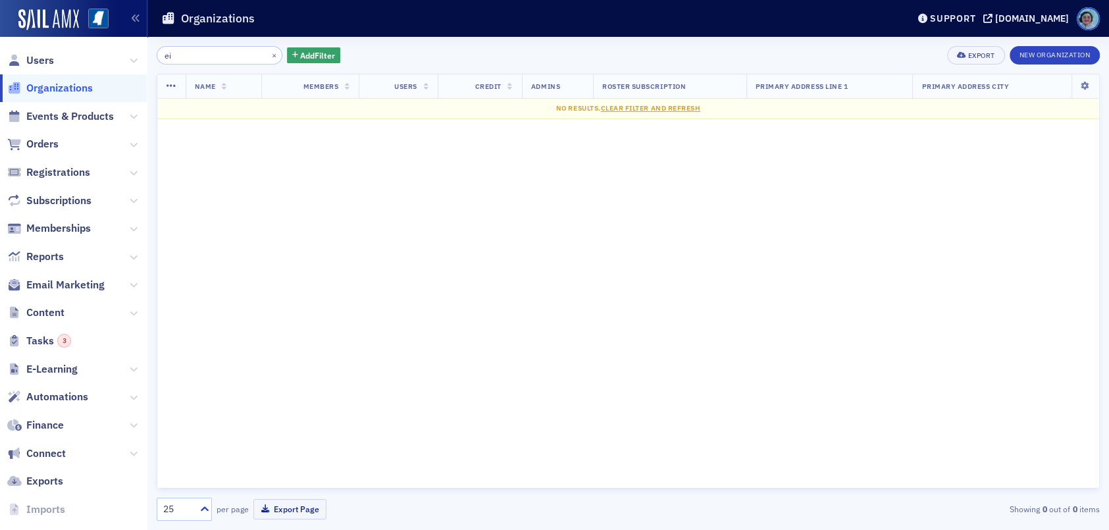
type input "e"
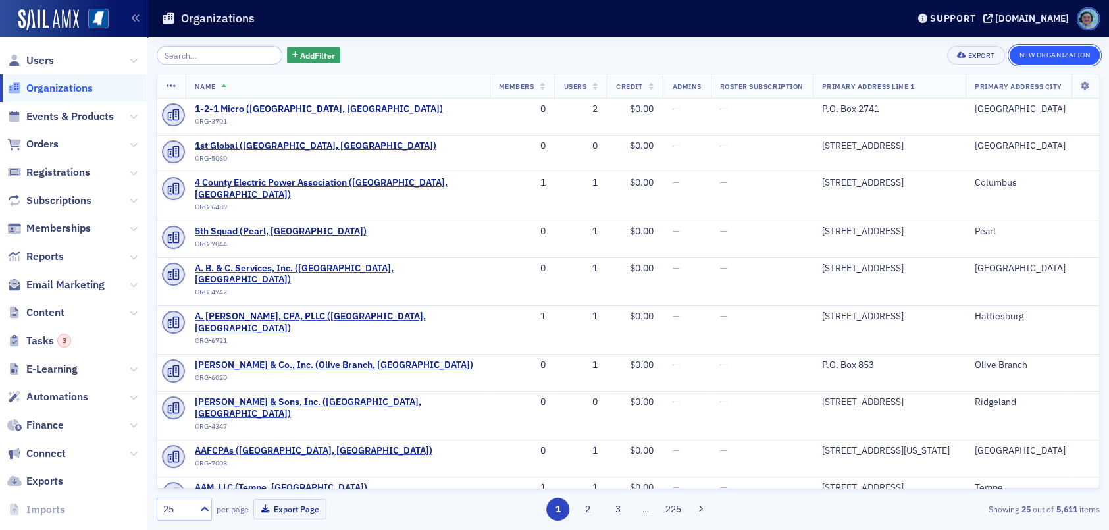
click at [1072, 58] on button "New Organization" at bounding box center [1055, 55] width 90 height 18
select select "US"
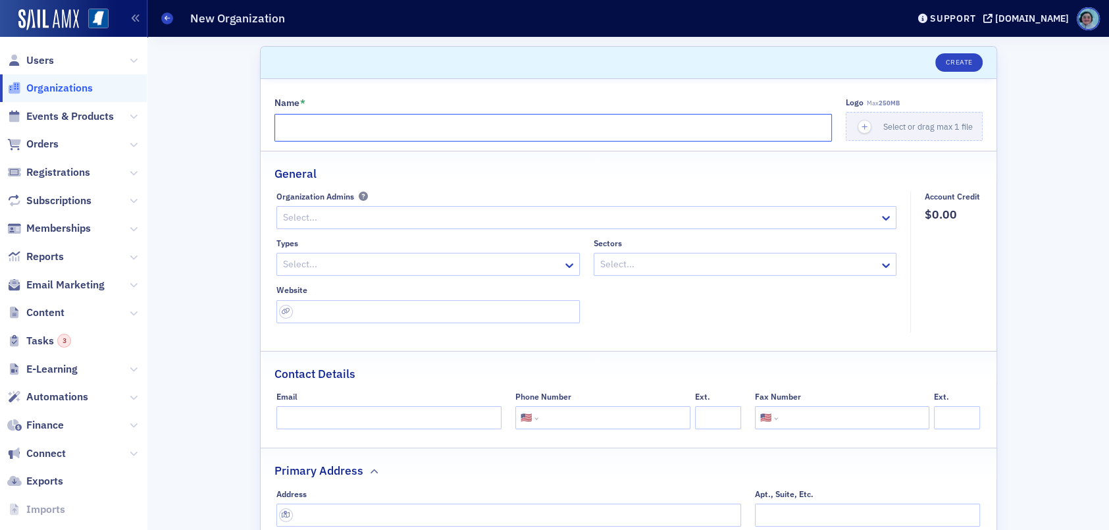
click at [342, 124] on input "Name *" at bounding box center [552, 128] width 557 height 28
paste input "EisnerAmper LLP"
type input "EisnerAmper LLP"
click at [411, 271] on div at bounding box center [422, 264] width 280 height 16
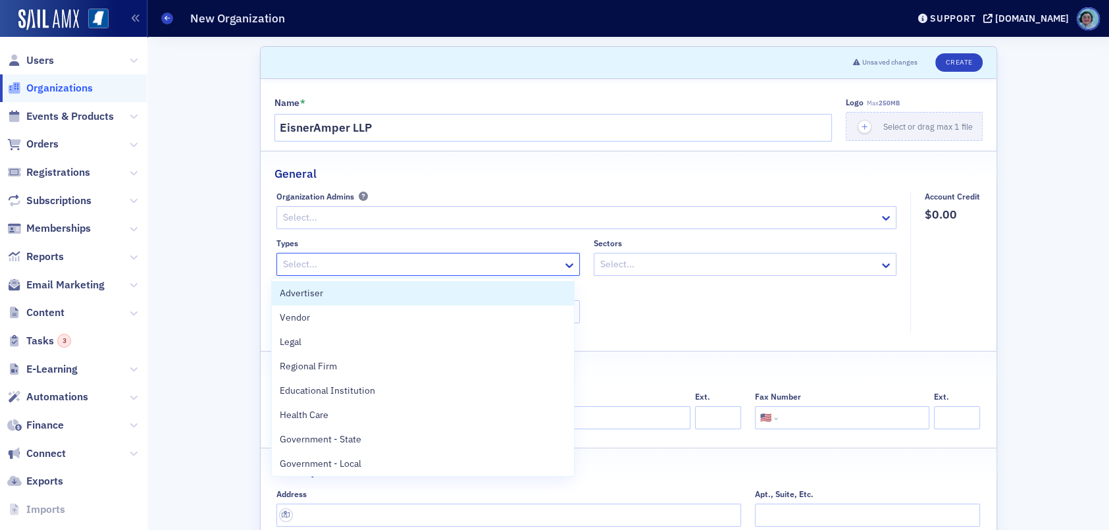
click at [421, 178] on div "General" at bounding box center [628, 166] width 708 height 31
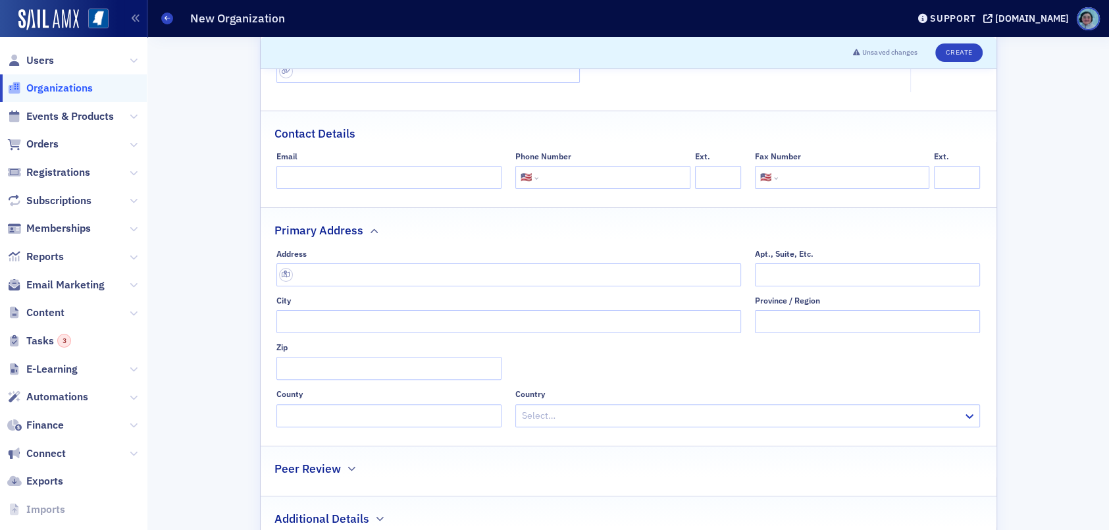
scroll to position [218, 0]
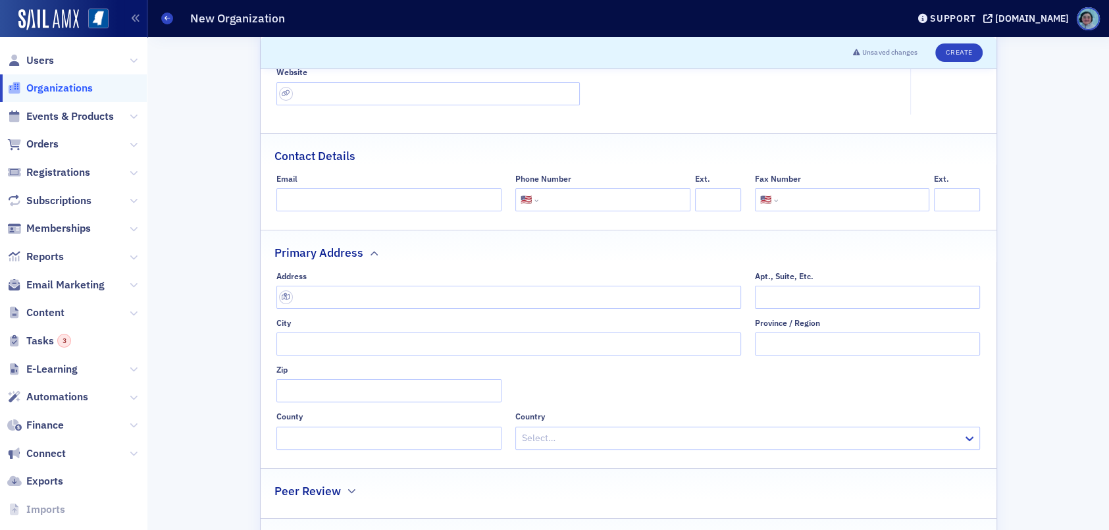
drag, startPoint x: 365, startPoint y: 309, endPoint x: 363, endPoint y: 302, distance: 7.7
click at [365, 309] on div "Address Apt., Suite, Etc. City Province / Region Zip County Country Select…" at bounding box center [628, 360] width 704 height 178
click at [362, 300] on input "text" at bounding box center [508, 297] width 465 height 23
paste input "103 Madison Plaza,"
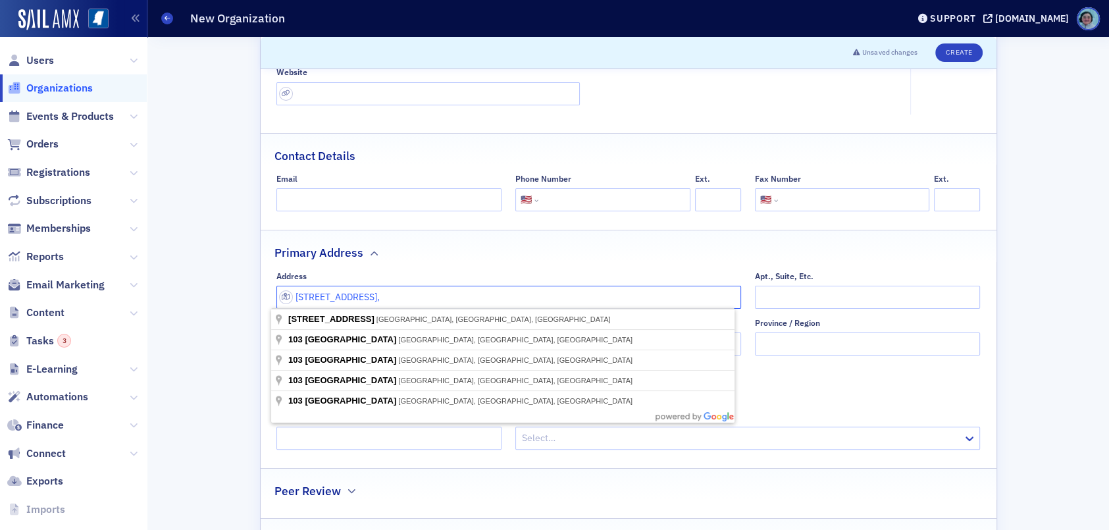
type input "103 Madison Plaza,"
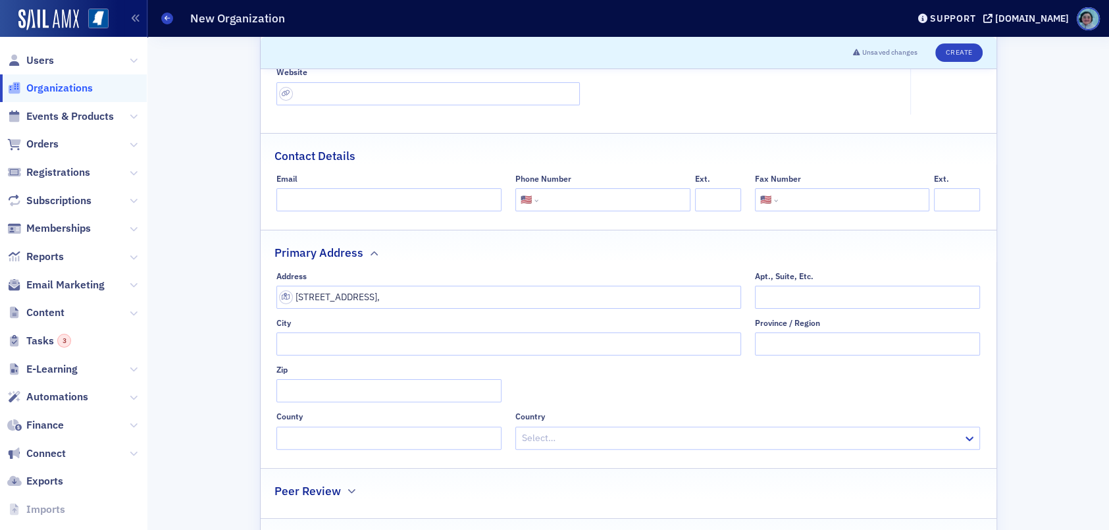
click at [844, 403] on div "Address 103 Madison Plaza, Apt., Suite, Etc. City Province / Region Zip County …" at bounding box center [628, 360] width 704 height 178
click at [428, 344] on input "City" at bounding box center [508, 343] width 465 height 23
type input "Hattiesburg"
click at [457, 289] on input "103 Madison Plaza," at bounding box center [508, 297] width 465 height 23
type input "103 Madison Plaza"
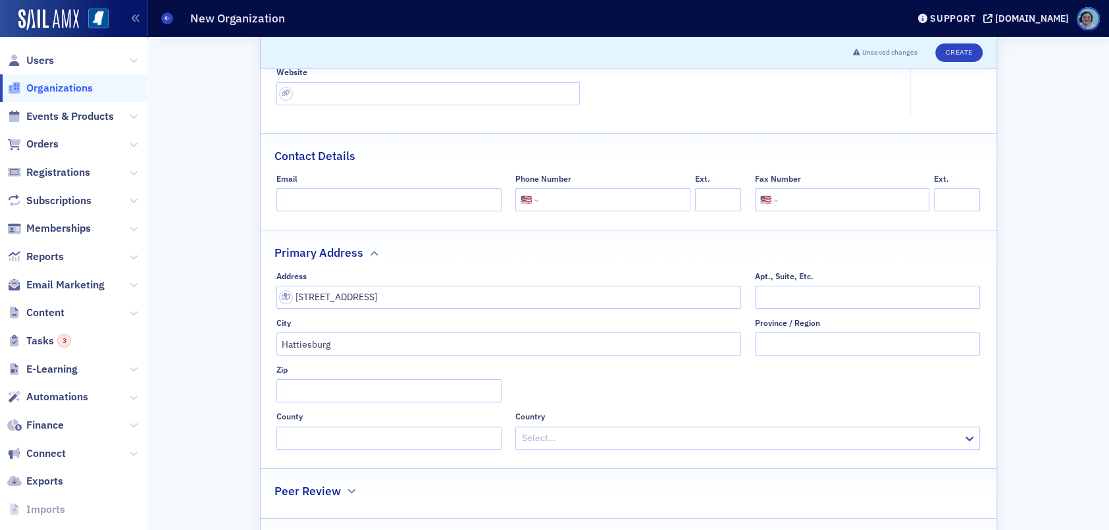
type input "39402-2755"
type input "Forrest County"
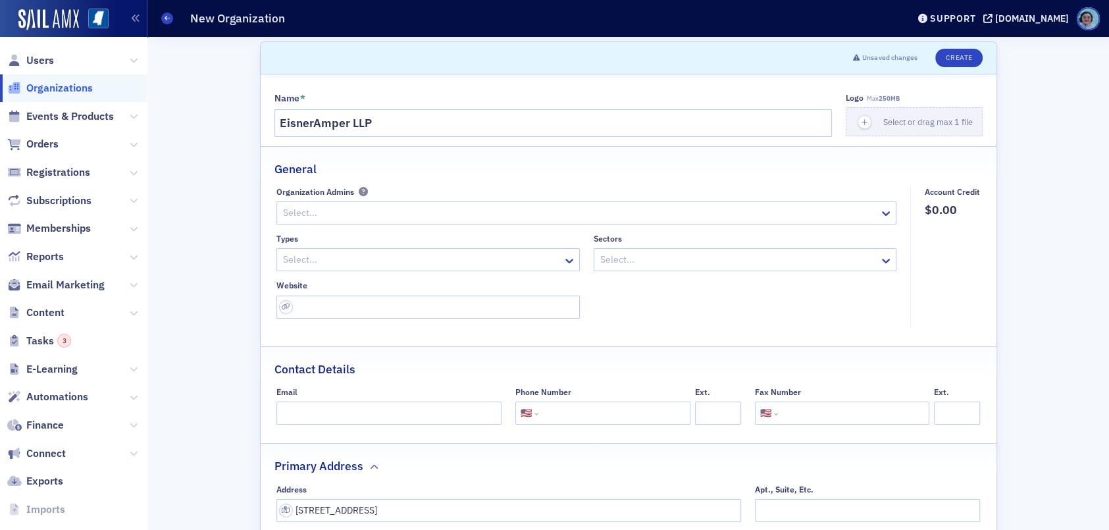
scroll to position [0, 0]
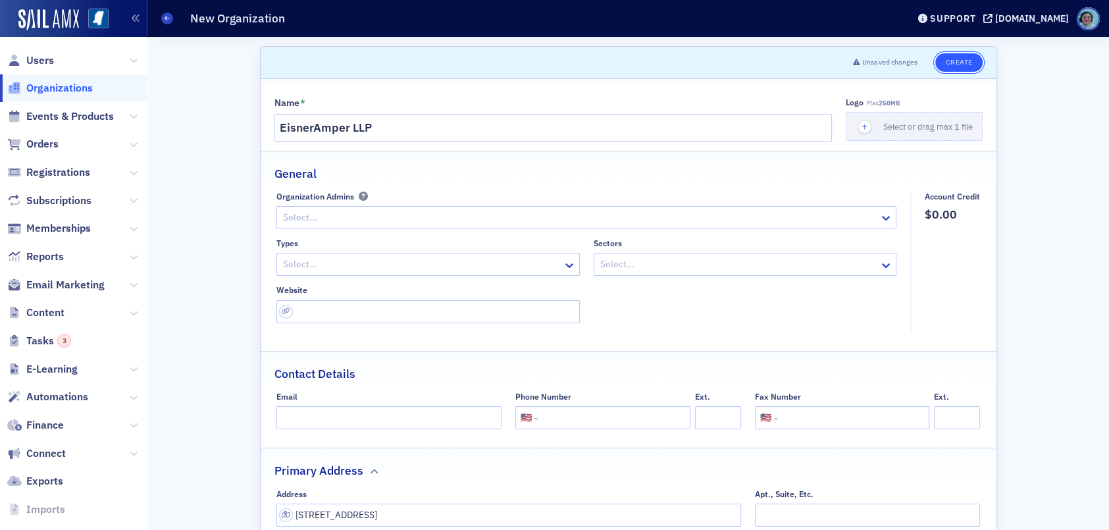
click at [950, 59] on button "Create" at bounding box center [958, 62] width 47 height 18
select select "US"
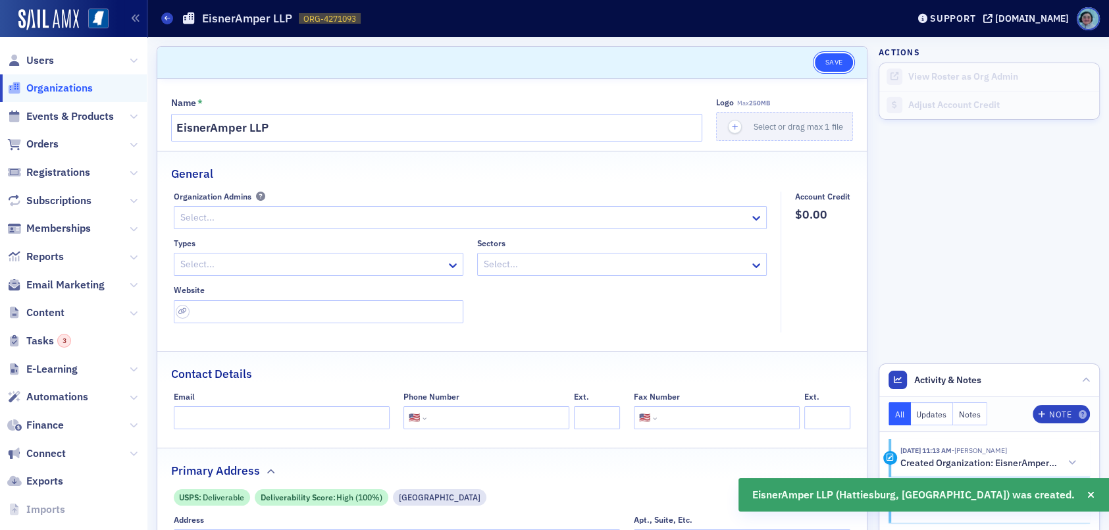
click at [821, 70] on button "Save" at bounding box center [834, 62] width 38 height 18
select select "US"
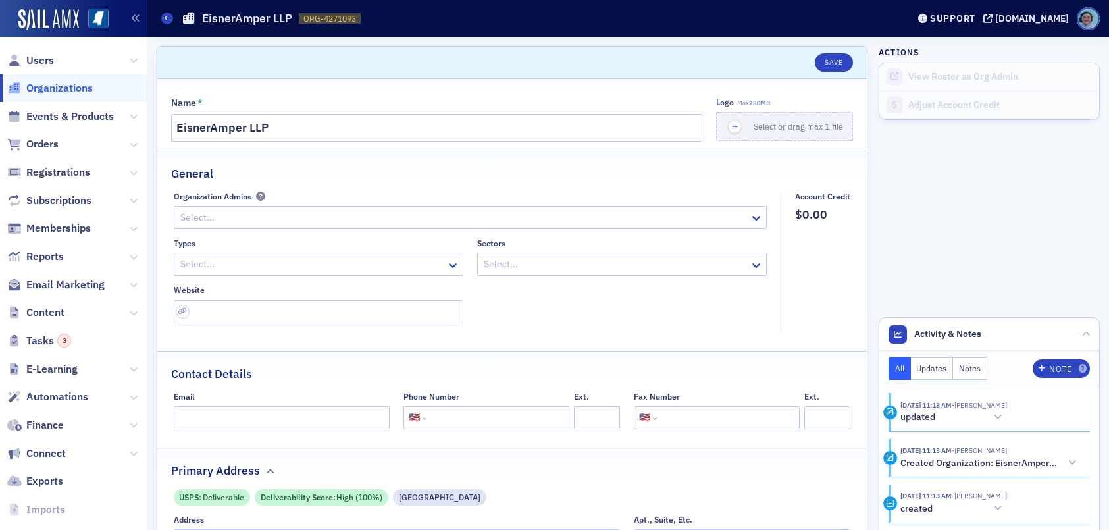
select select "US"
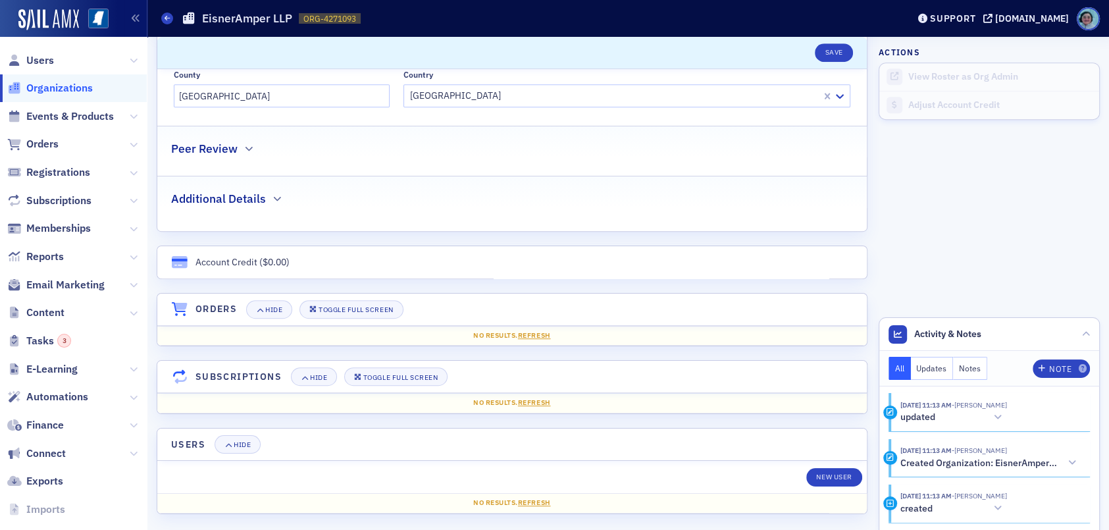
scroll to position [592, 0]
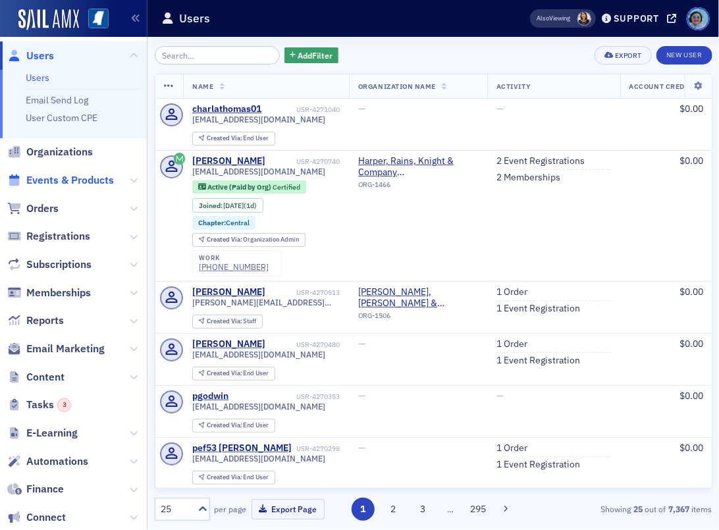
click at [78, 178] on span "Events & Products" at bounding box center [70, 180] width 88 height 14
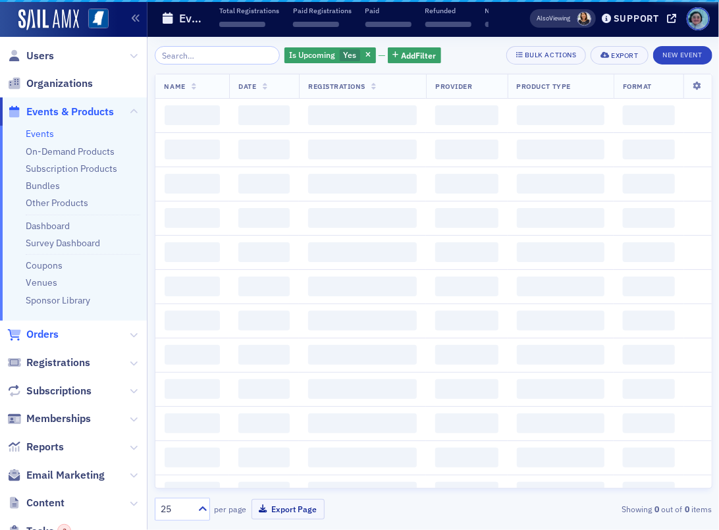
click at [55, 209] on link "Other Products" at bounding box center [57, 203] width 63 height 12
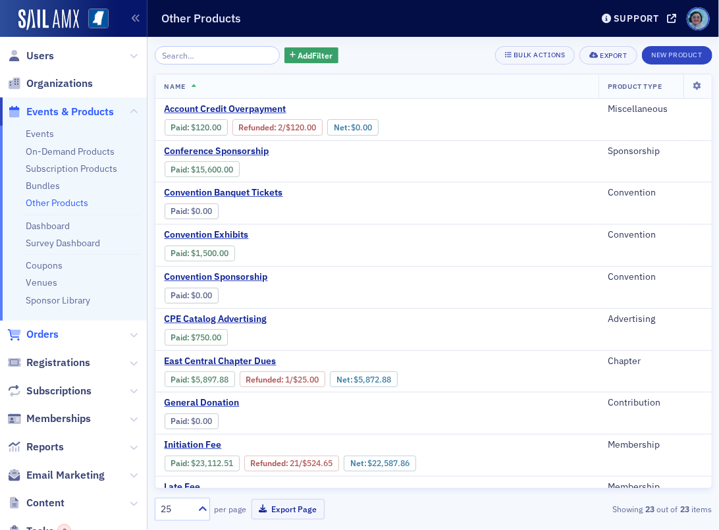
click at [38, 337] on span "Orders" at bounding box center [42, 334] width 32 height 14
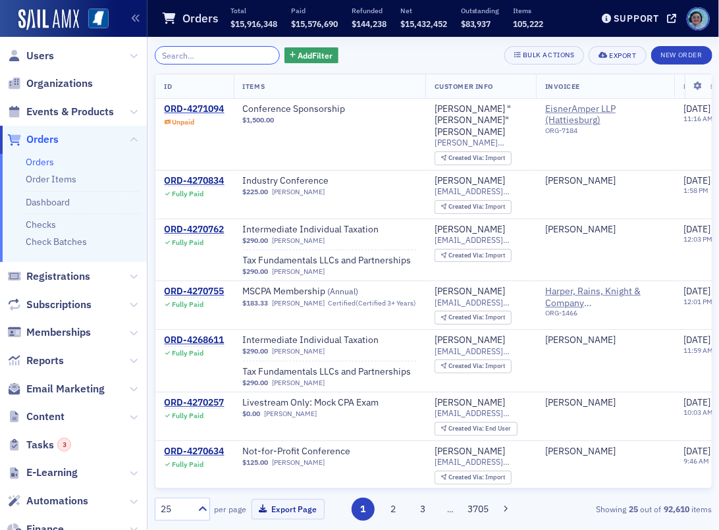
click at [237, 57] on input "search" at bounding box center [218, 55] width 126 height 18
paste input "1545"
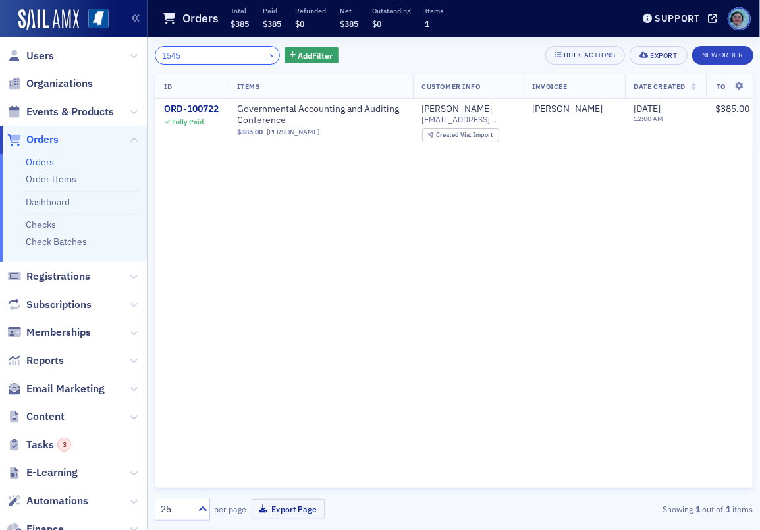
type input "1545"
click at [266, 55] on button "×" at bounding box center [272, 55] width 12 height 12
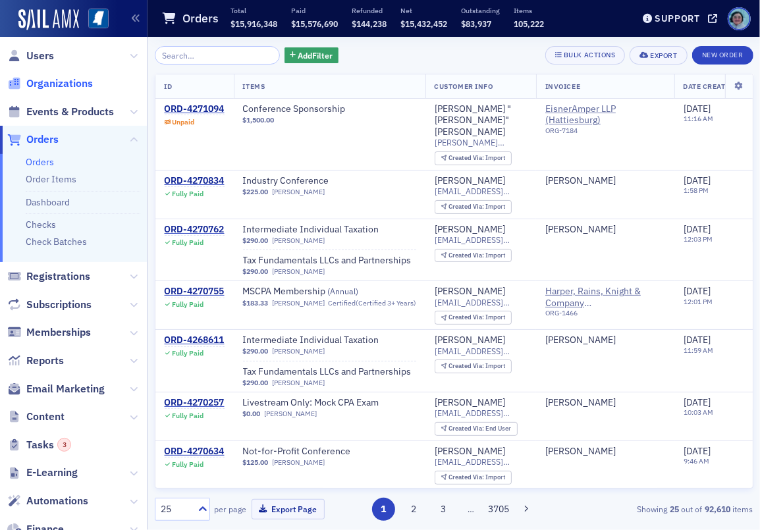
click at [65, 80] on span "Organizations" at bounding box center [59, 83] width 66 height 14
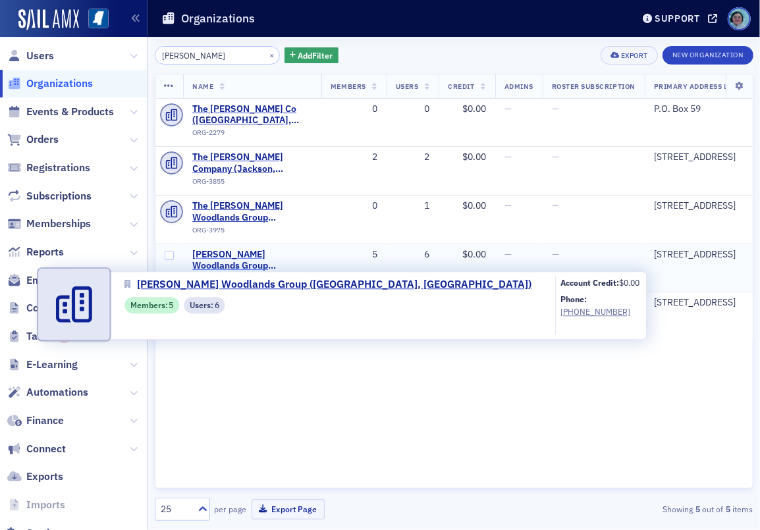
type input "molpus"
click at [271, 251] on span "Molpus Woodlands Group (Ridgeland, MS)" at bounding box center [252, 260] width 120 height 23
select select "US"
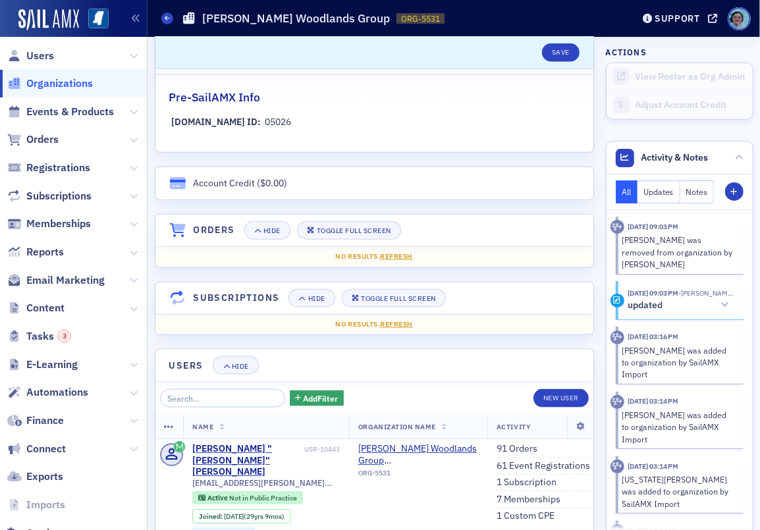
scroll to position [724, 0]
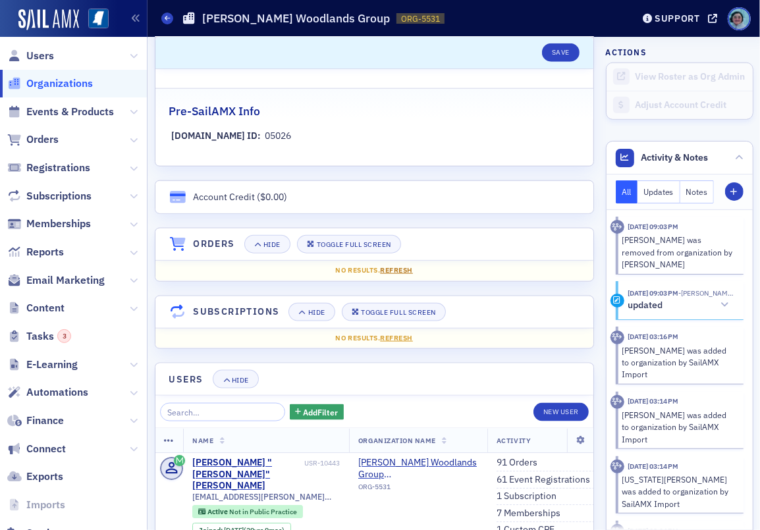
click at [394, 272] on span "Refresh" at bounding box center [396, 269] width 33 height 9
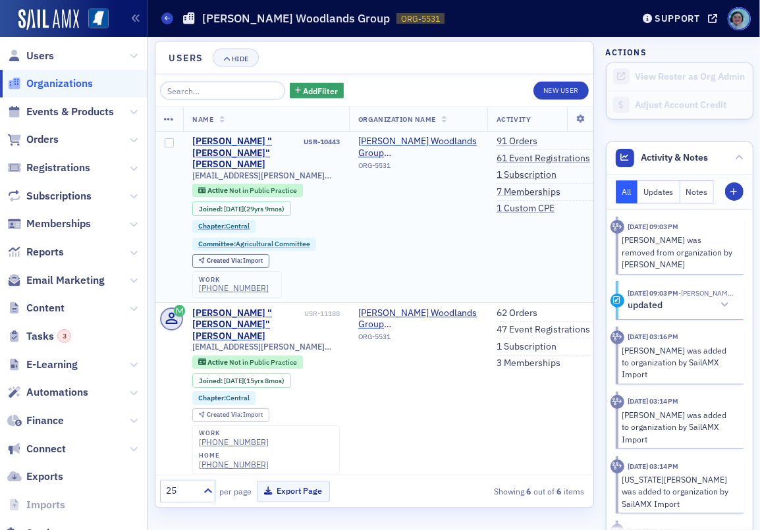
scroll to position [979, 0]
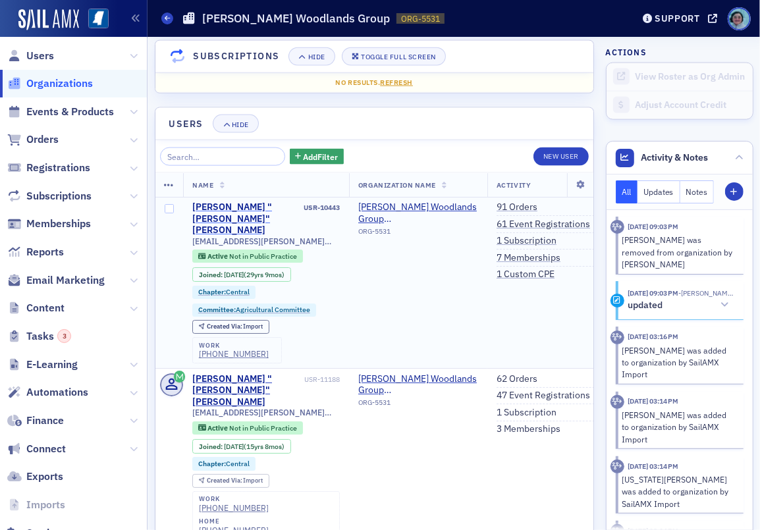
click at [267, 207] on div "Pamela "Pam" Steverson" at bounding box center [246, 218] width 109 height 35
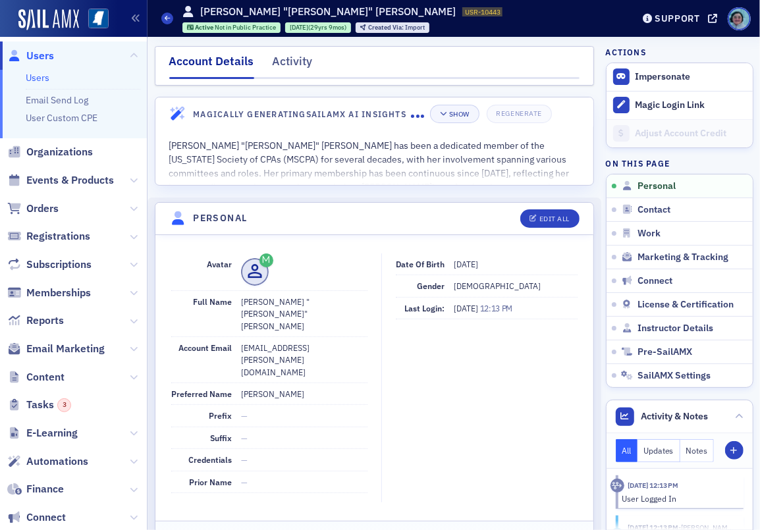
select select "US"
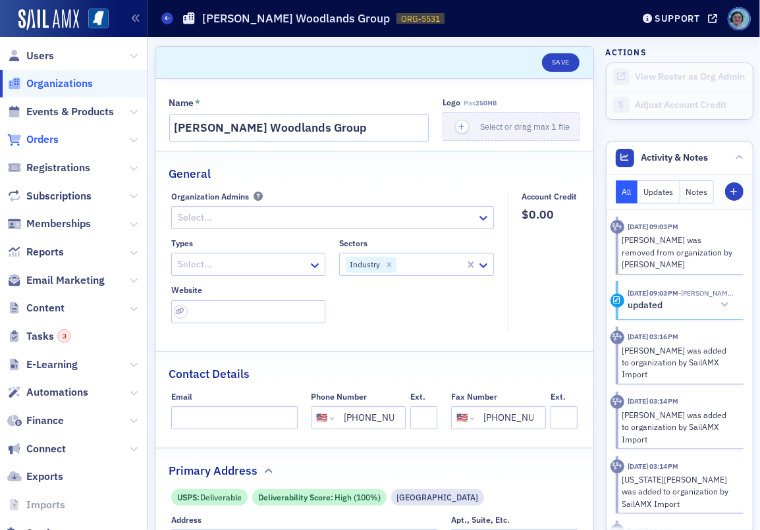
click at [48, 135] on span "Orders" at bounding box center [42, 139] width 32 height 14
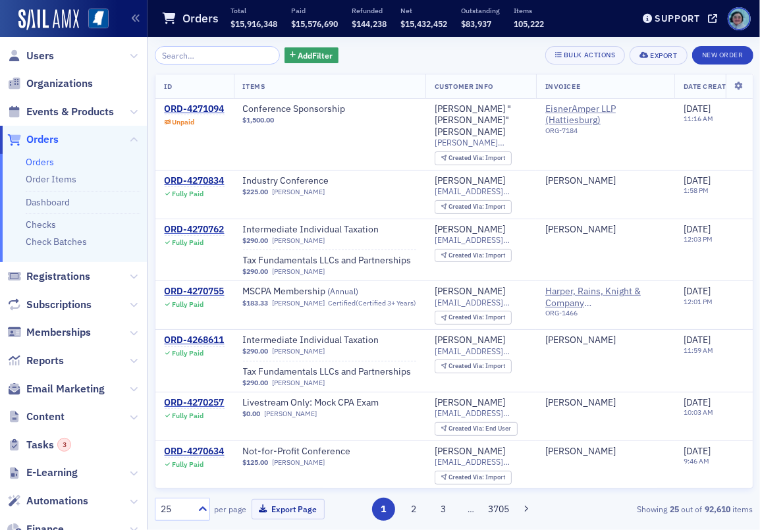
click at [218, 50] on input "search" at bounding box center [218, 55] width 126 height 18
click at [225, 47] on input "search" at bounding box center [218, 55] width 126 height 18
paste input "3203472"
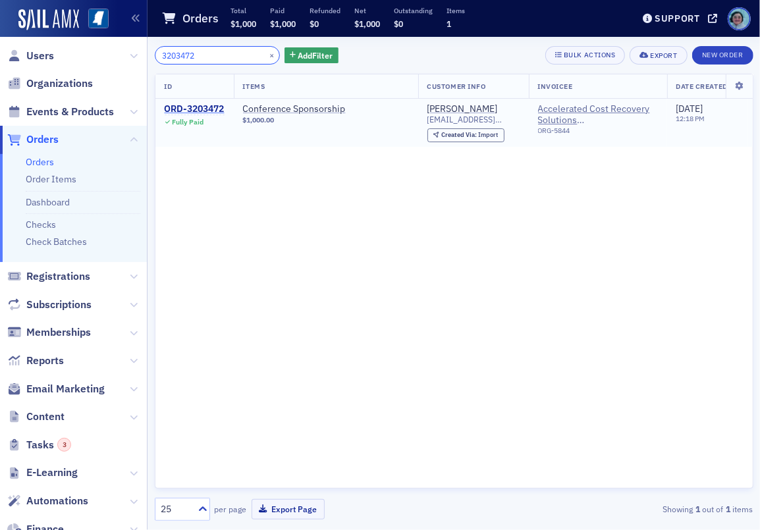
type input "3203472"
click at [205, 105] on div "ORD-3203472" at bounding box center [195, 109] width 60 height 12
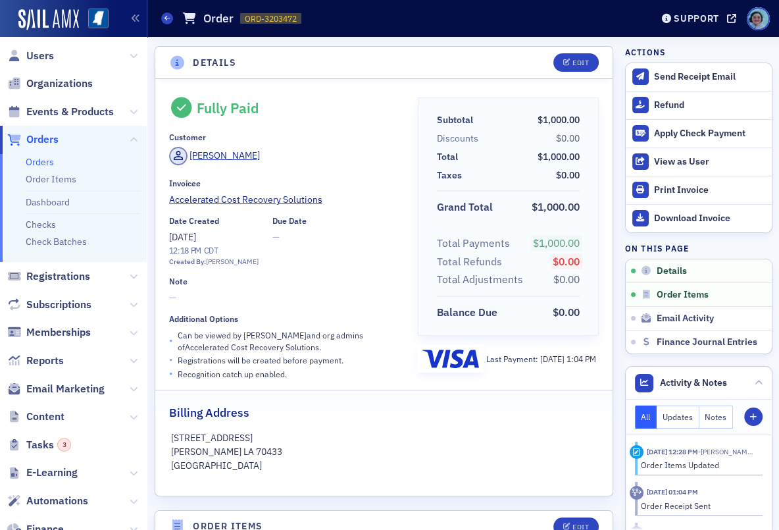
click at [41, 143] on span "Orders" at bounding box center [42, 139] width 32 height 14
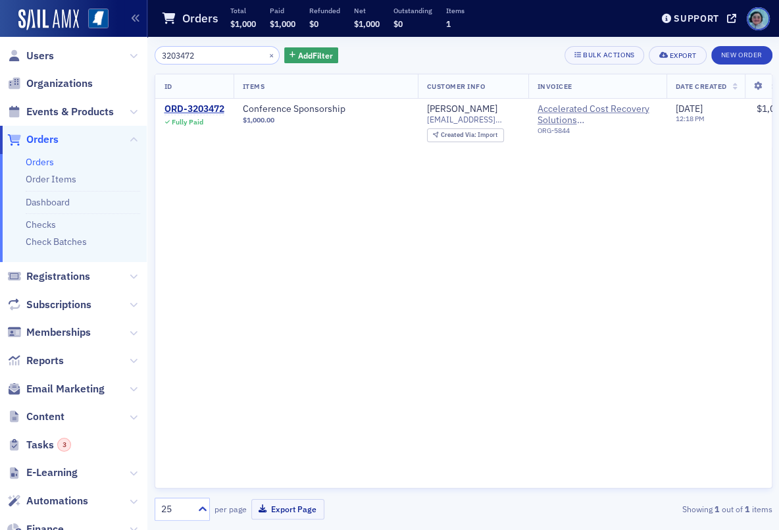
click at [191, 52] on input "3203472" at bounding box center [218, 55] width 126 height 18
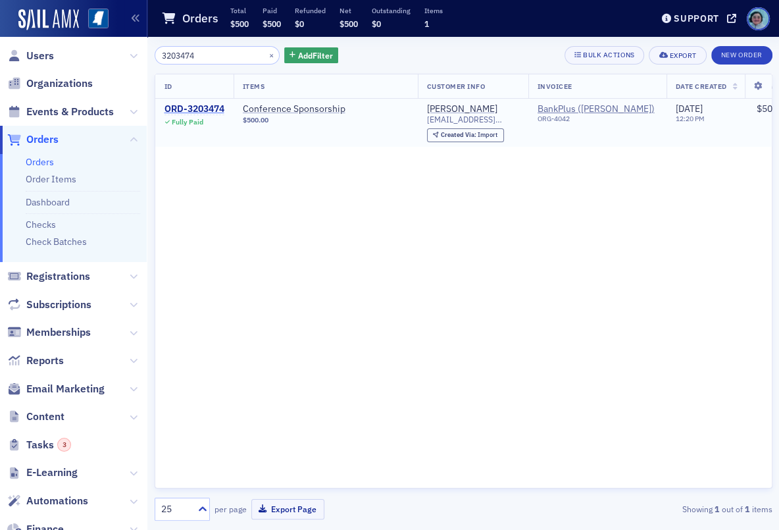
type input "3203474"
click at [211, 103] on div "ORD-3203474" at bounding box center [195, 109] width 60 height 12
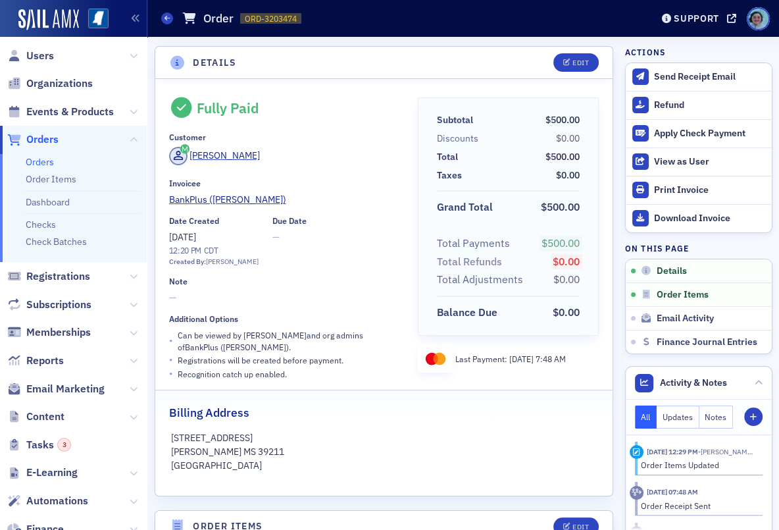
click at [45, 161] on link "Orders" at bounding box center [40, 162] width 28 height 12
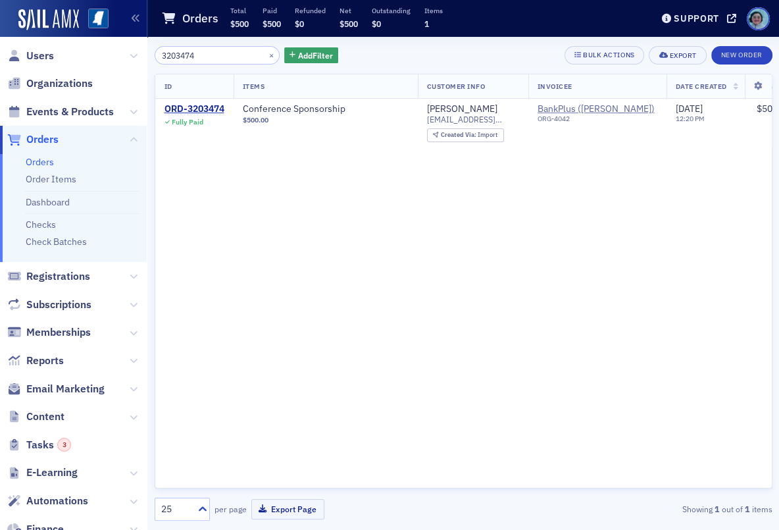
click at [210, 55] on input "3203474" at bounding box center [218, 55] width 126 height 18
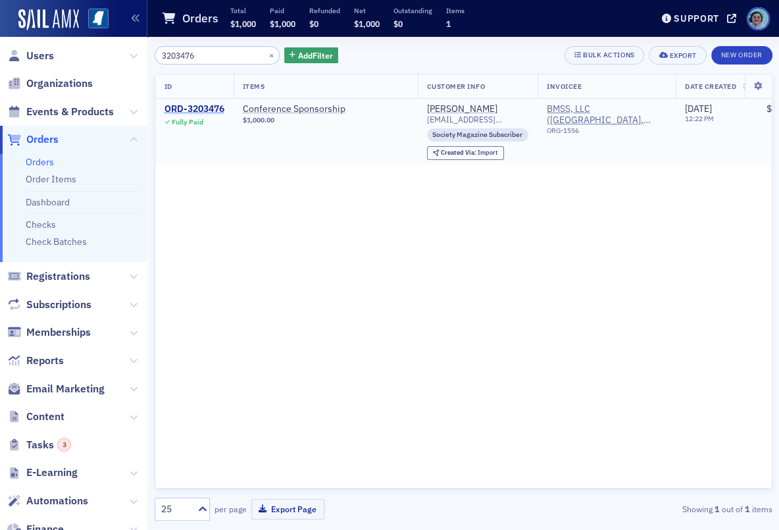
type input "3203476"
click at [196, 103] on div "ORD-3203476" at bounding box center [195, 109] width 60 height 12
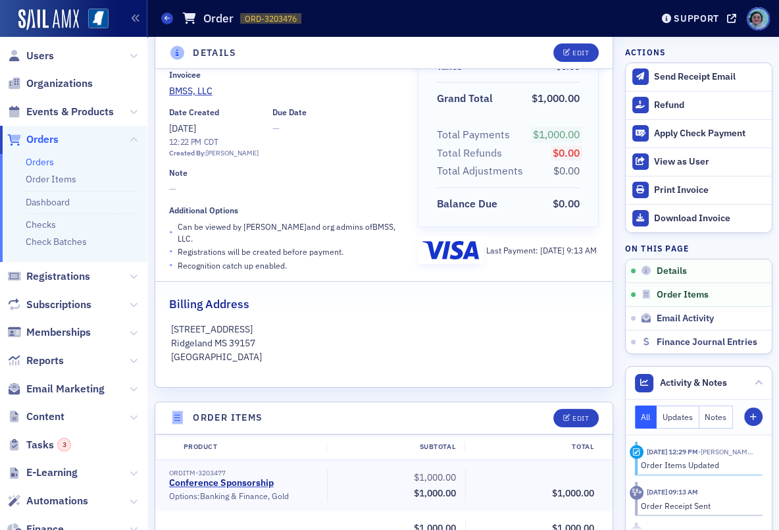
scroll to position [132, 0]
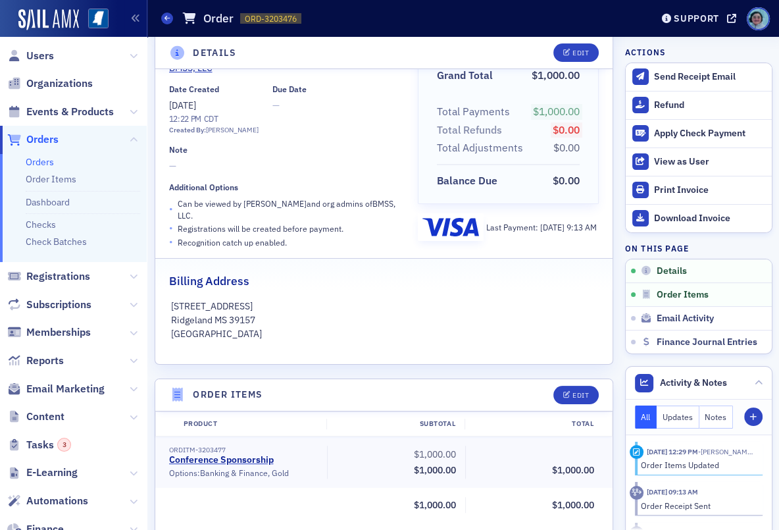
click at [49, 156] on link "Orders" at bounding box center [40, 162] width 28 height 12
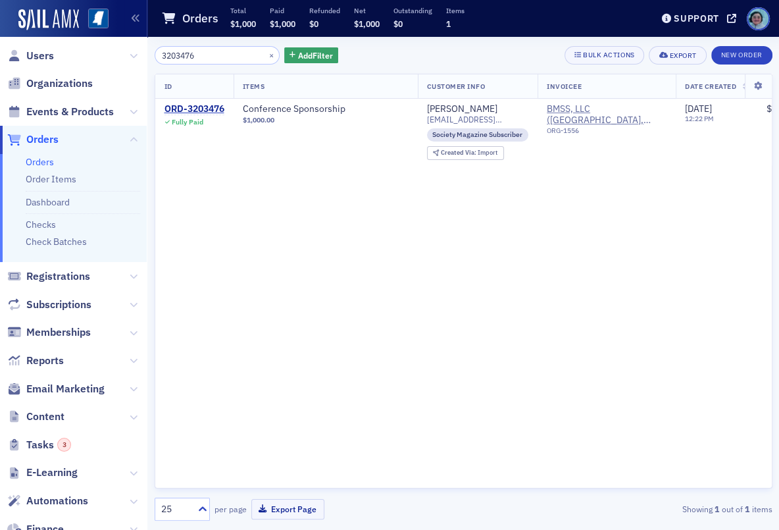
click at [226, 57] on input "3203476" at bounding box center [218, 55] width 126 height 18
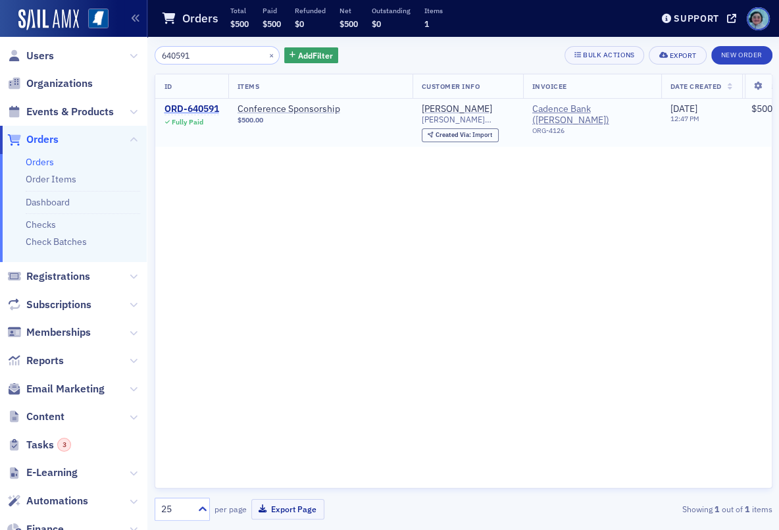
type input "640591"
click at [203, 103] on div "ORD-640591" at bounding box center [192, 109] width 55 height 12
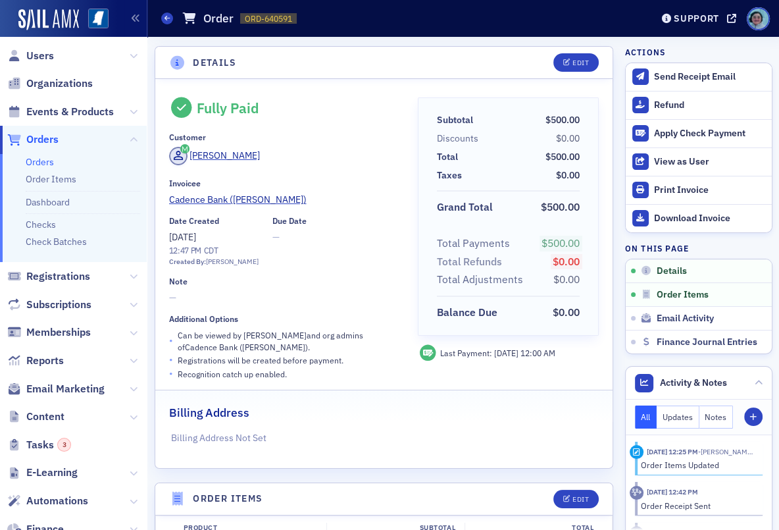
click at [418, 349] on icon at bounding box center [428, 353] width 20 height 16
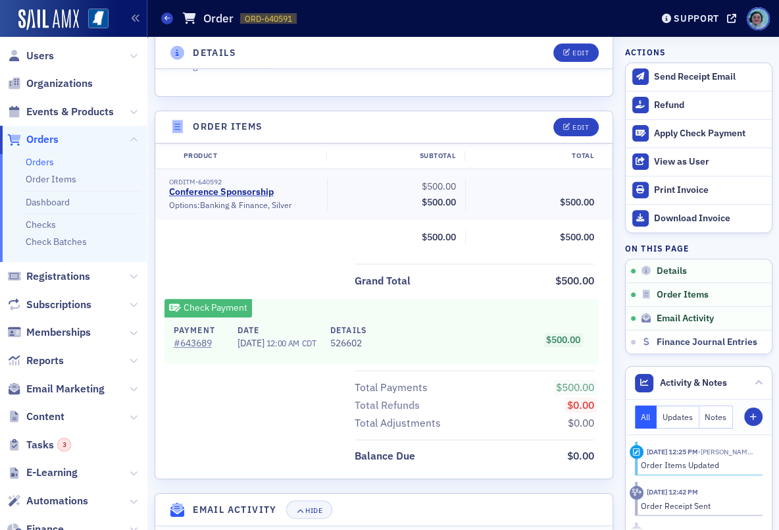
scroll to position [395, 0]
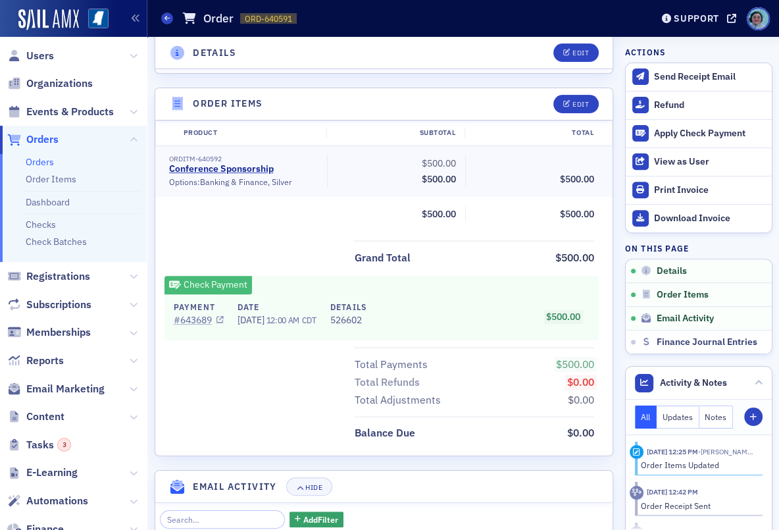
click at [192, 323] on link "# 643689" at bounding box center [199, 320] width 50 height 14
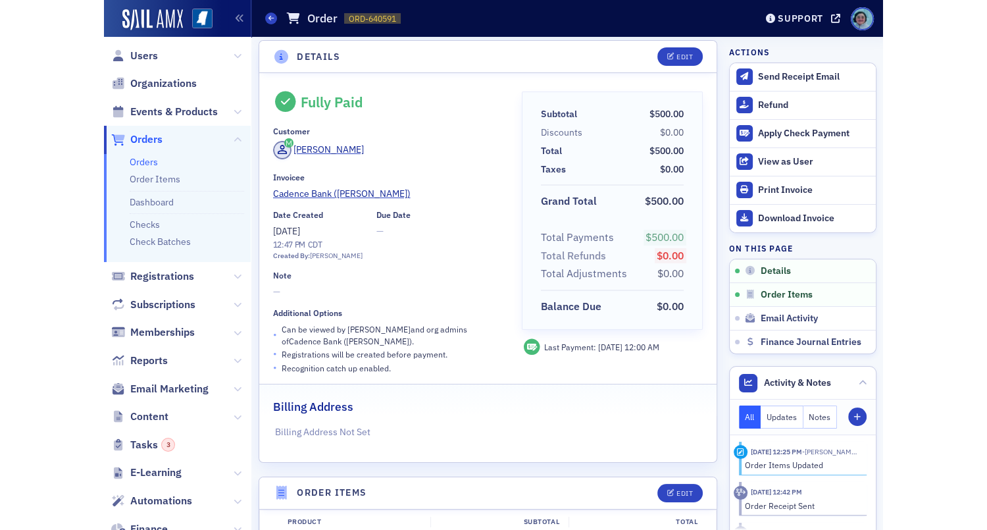
scroll to position [0, 0]
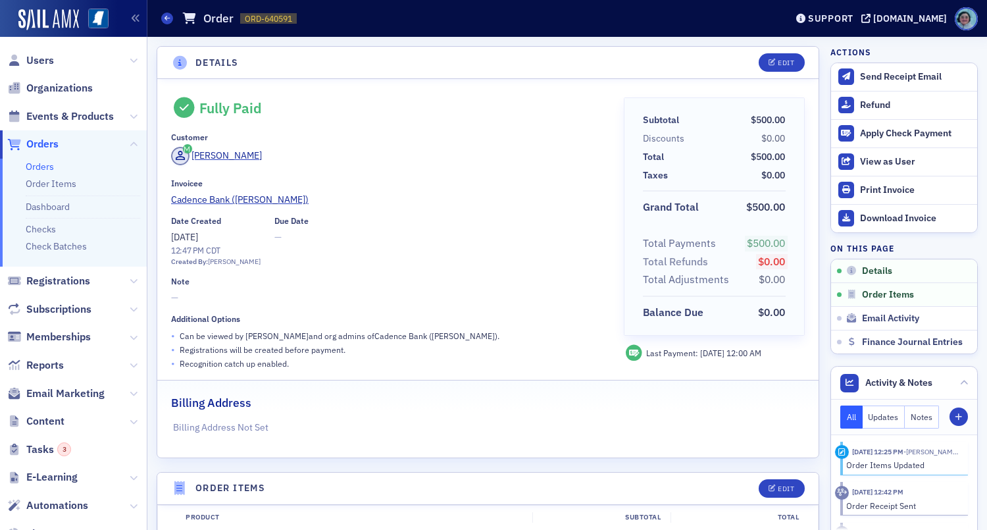
click at [41, 167] on link "Orders" at bounding box center [40, 167] width 28 height 12
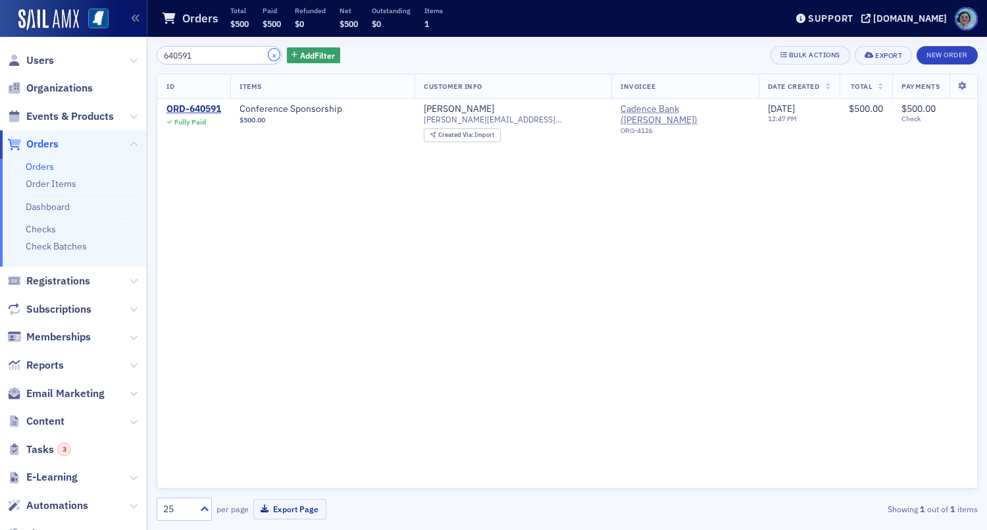
click at [269, 52] on button "×" at bounding box center [275, 55] width 12 height 12
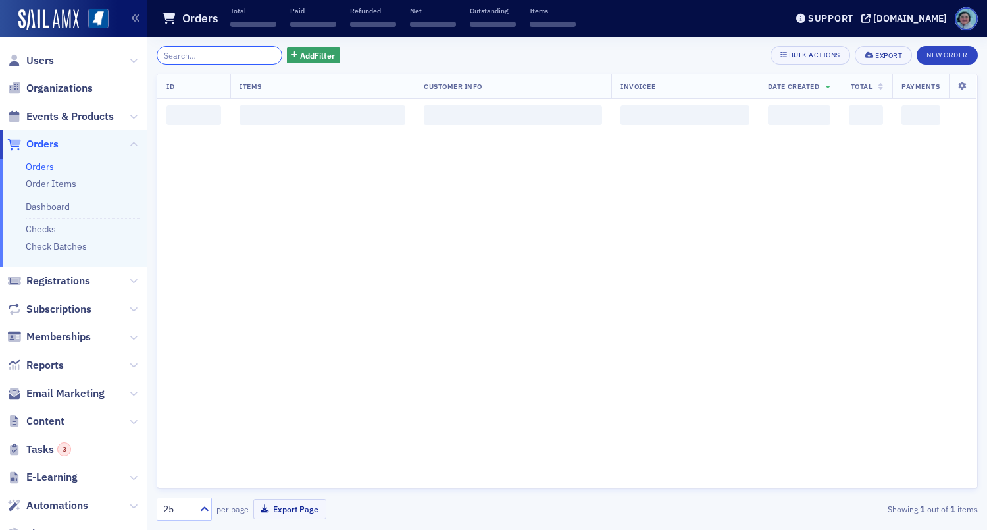
click at [205, 53] on input "search" at bounding box center [220, 55] width 126 height 18
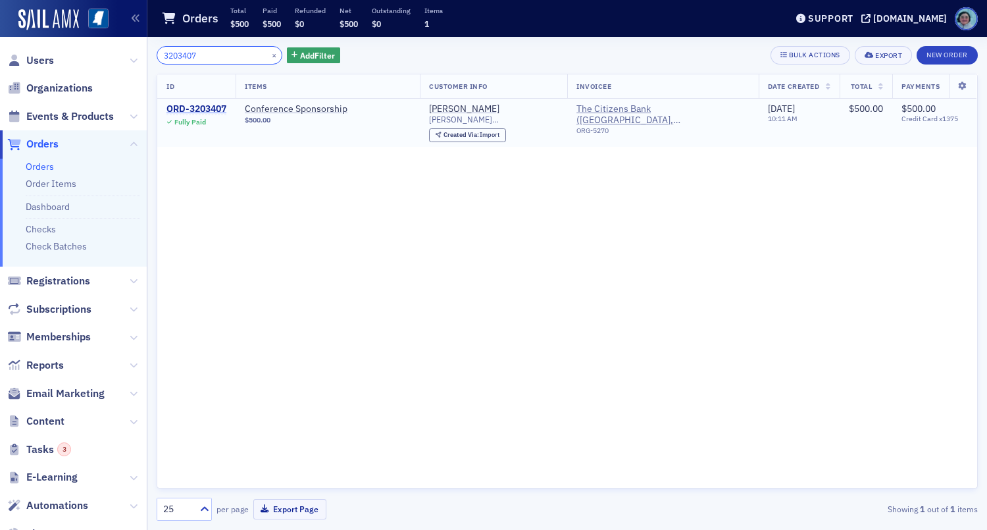
type input "3203407"
click at [209, 106] on div "ORD-3203407" at bounding box center [197, 109] width 60 height 12
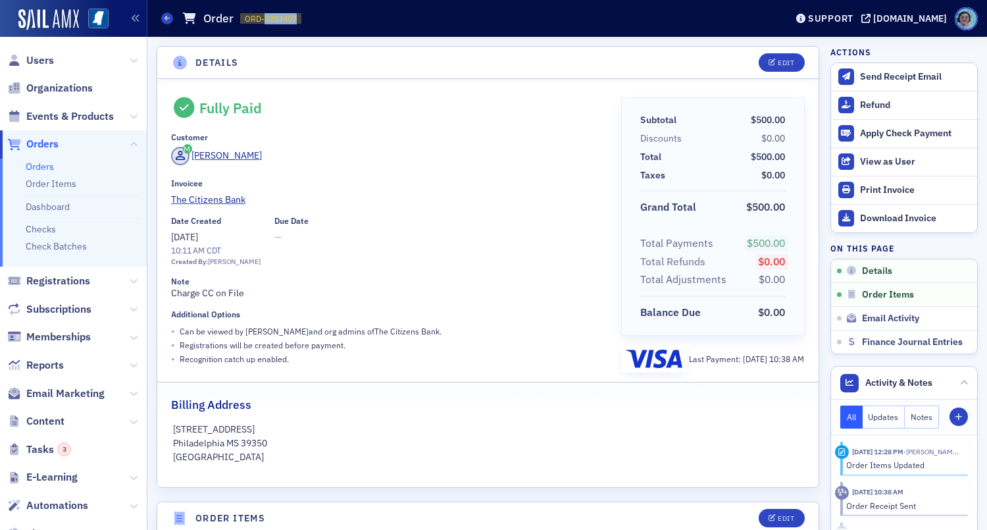
drag, startPoint x: 263, startPoint y: 16, endPoint x: 324, endPoint y: 15, distance: 60.6
click at [324, 15] on div "Orders Order ORD-3203407 3203407" at bounding box center [463, 18] width 605 height 25
copy span "3203407"
click at [171, 16] on span at bounding box center [167, 19] width 12 height 12
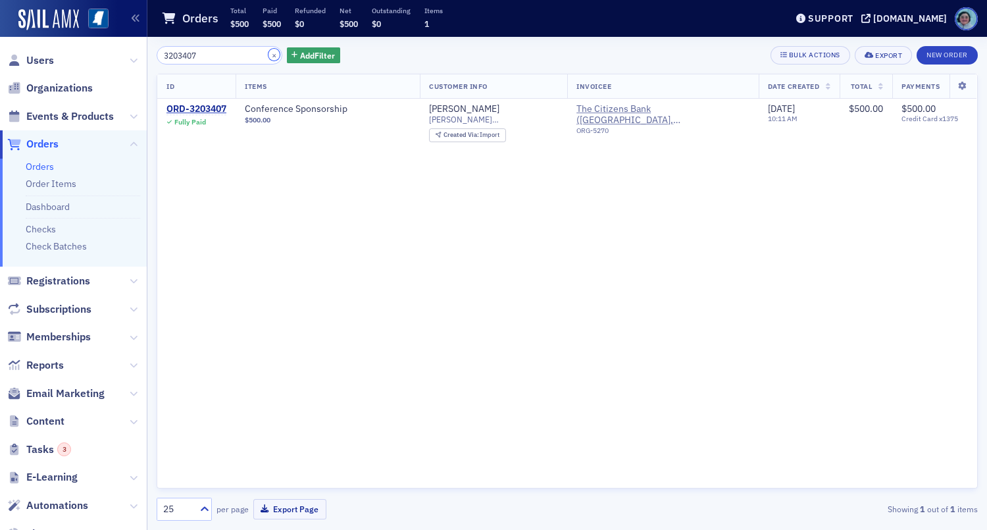
drag, startPoint x: 262, startPoint y: 53, endPoint x: 250, endPoint y: 57, distance: 12.3
click at [269, 53] on button "×" at bounding box center [275, 55] width 12 height 12
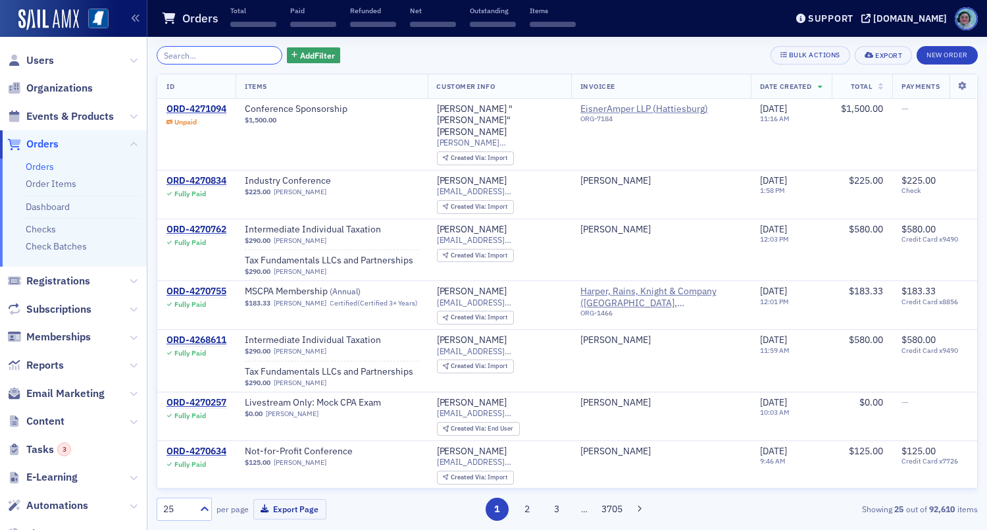
click at [242, 57] on input "search" at bounding box center [220, 55] width 126 height 18
paste input "3204474"
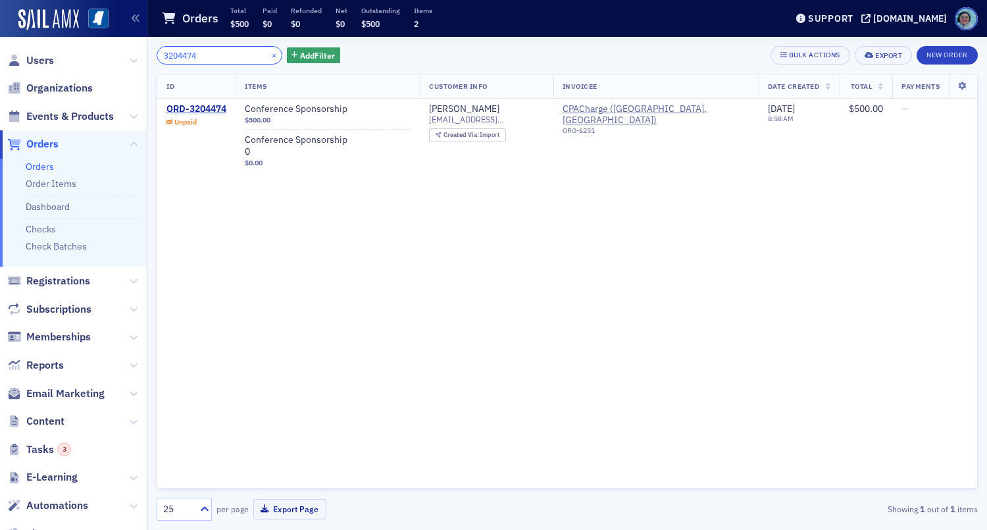
type input "3204474"
click at [269, 52] on button "×" at bounding box center [275, 55] width 12 height 12
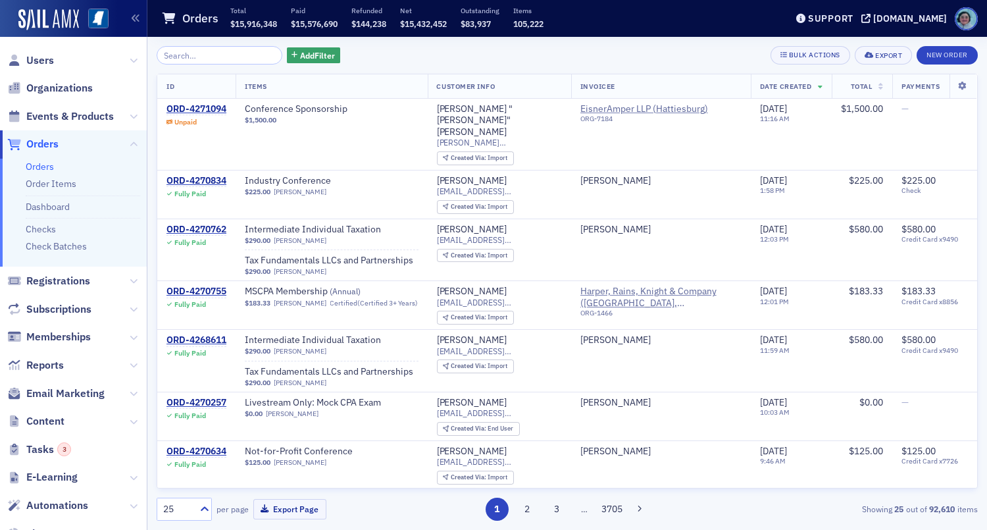
click at [52, 142] on span "Orders" at bounding box center [42, 144] width 32 height 14
click at [332, 59] on div "Add Filter Bulk Actions Export New Order" at bounding box center [567, 55] width 821 height 18
click at [268, 48] on input "search" at bounding box center [220, 55] width 126 height 18
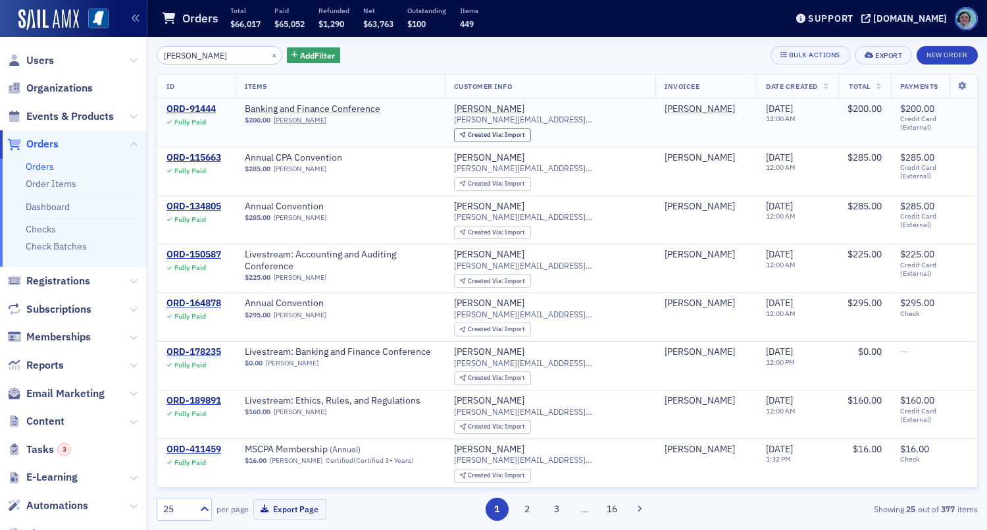
click at [331, 99] on td "Banking and Finance Conference $200.00 Jesse Alford" at bounding box center [340, 123] width 209 height 48
click at [332, 105] on span "Banking and Finance Conference" at bounding box center [328, 109] width 166 height 12
click at [247, 57] on input "jesse alford" at bounding box center [220, 55] width 126 height 18
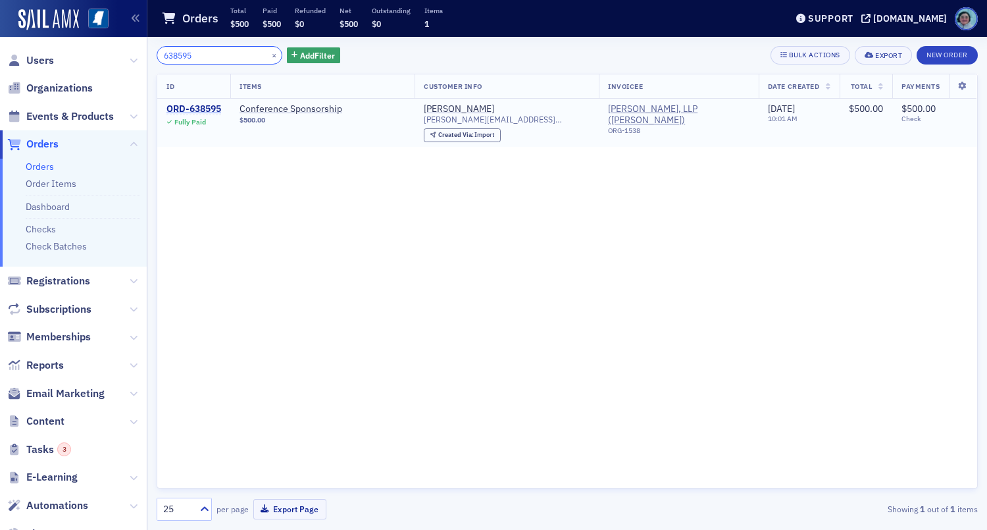
type input "638595"
click at [197, 105] on div "ORD-638595" at bounding box center [194, 109] width 55 height 12
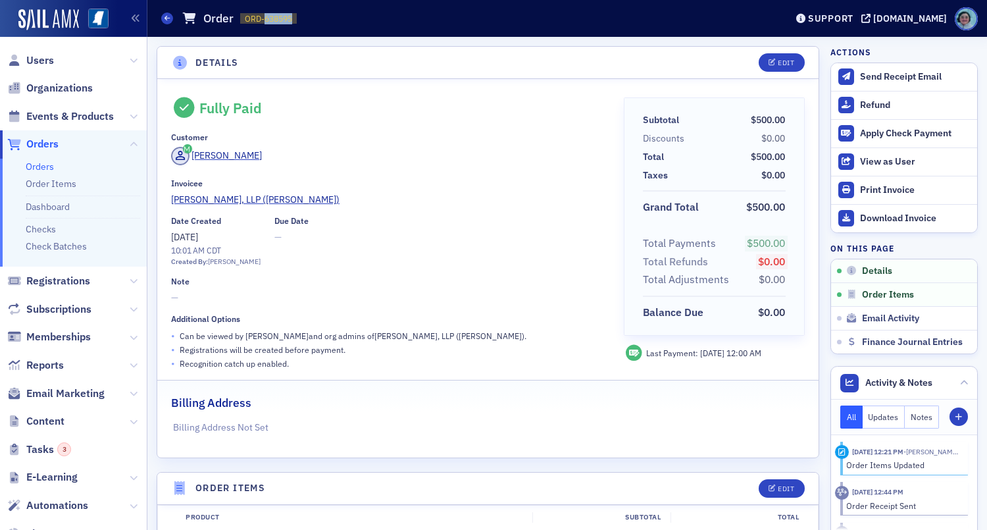
drag, startPoint x: 265, startPoint y: 15, endPoint x: 305, endPoint y: 16, distance: 39.5
click at [305, 16] on div "Orders Order ORD-638595 638595" at bounding box center [463, 18] width 605 height 25
copy span "638595"
click at [32, 141] on span "Orders" at bounding box center [42, 144] width 32 height 14
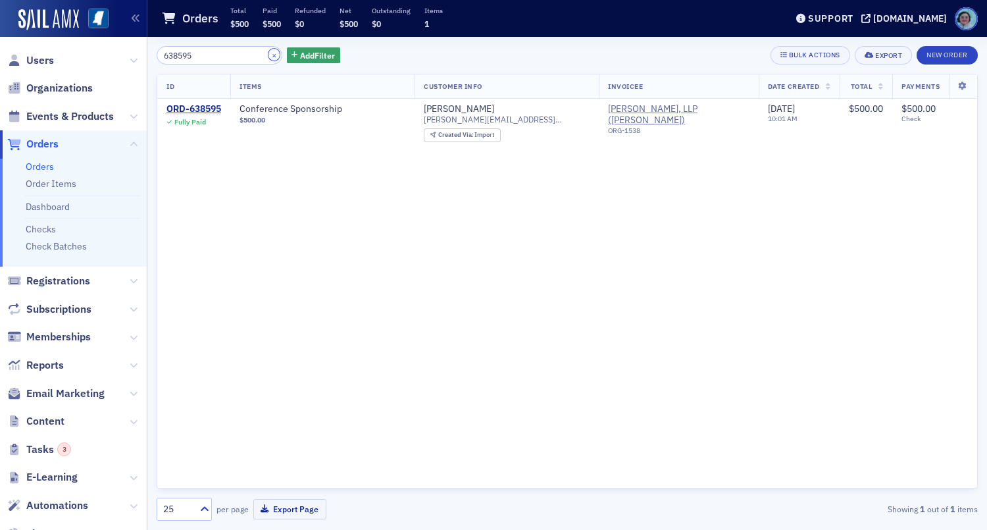
click at [269, 54] on button "×" at bounding box center [275, 55] width 12 height 12
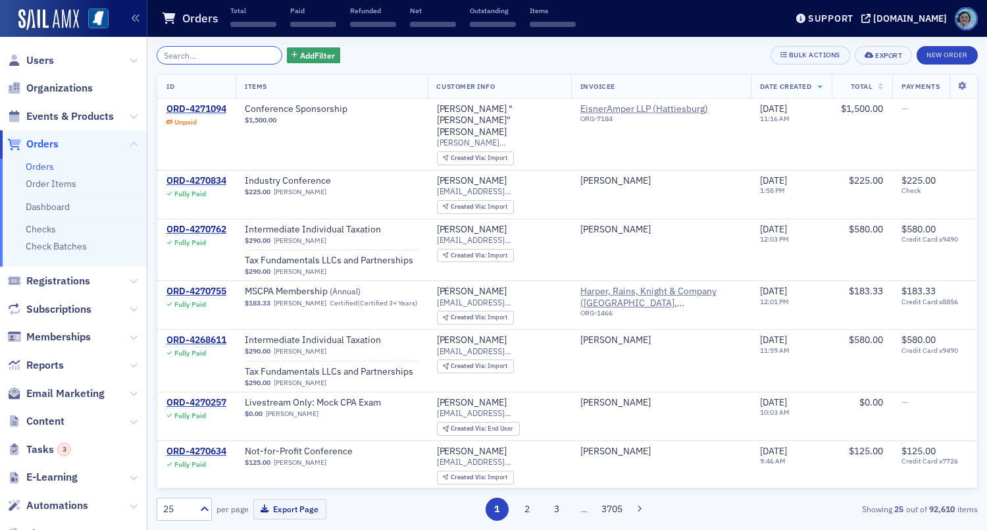
click at [241, 53] on input "search" at bounding box center [220, 55] width 126 height 18
paste input "3203478"
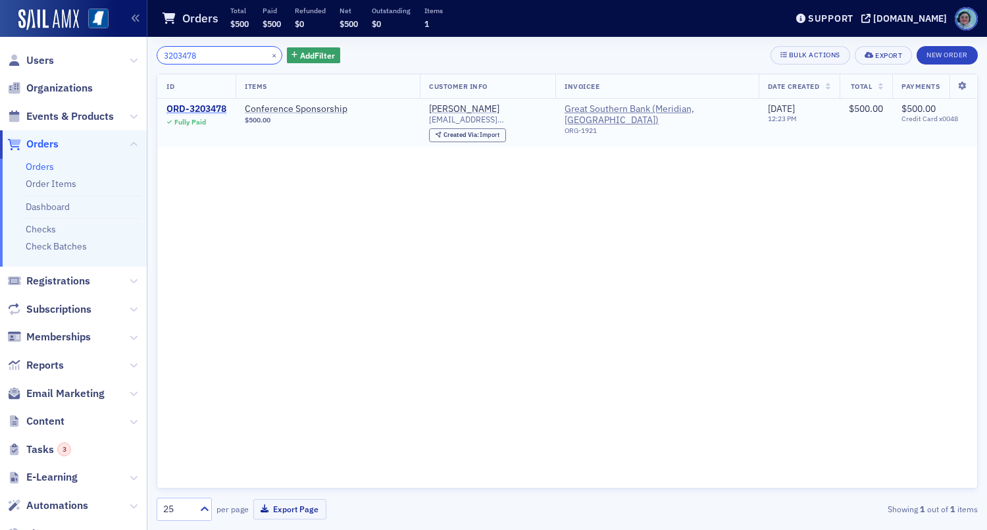
type input "3203478"
click at [216, 109] on div "ORD-3203478" at bounding box center [197, 109] width 60 height 12
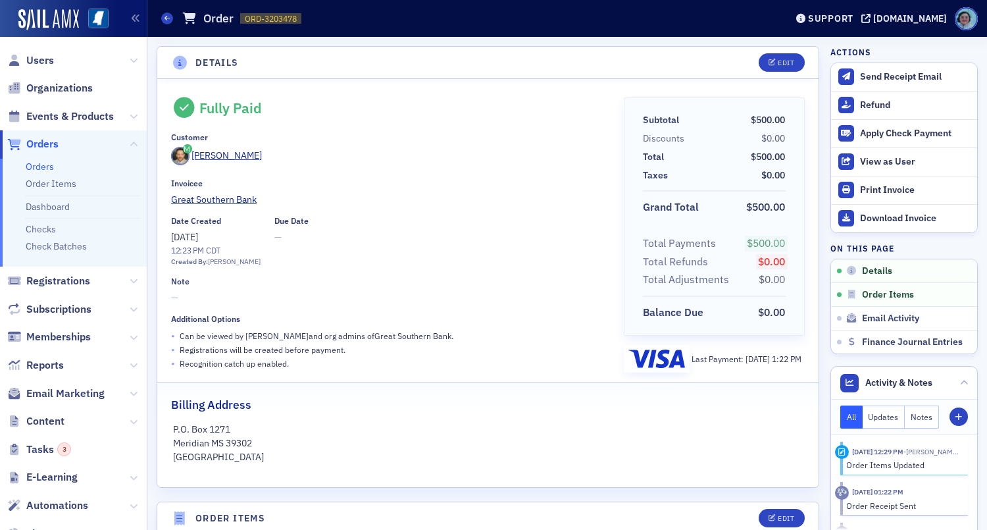
click at [43, 141] on span "Orders" at bounding box center [42, 144] width 32 height 14
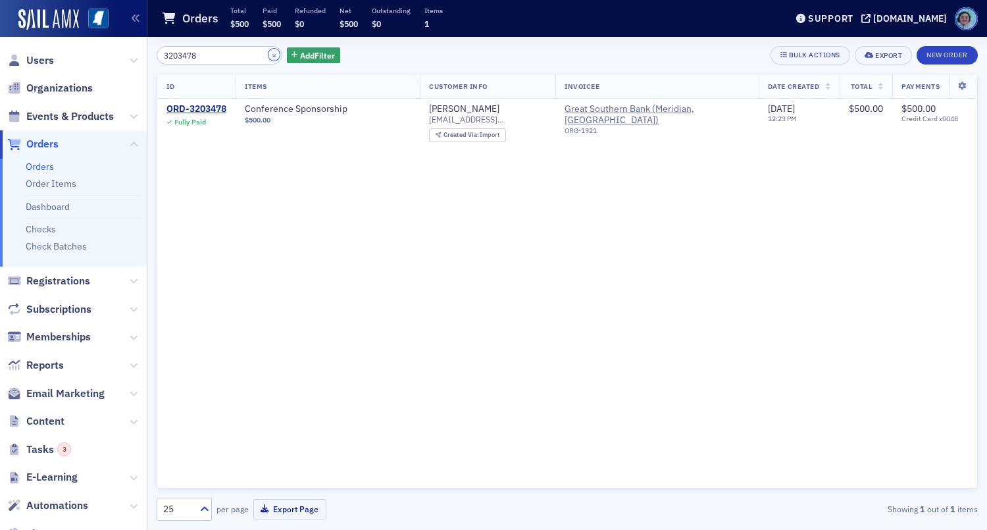
click at [269, 52] on button "×" at bounding box center [275, 55] width 12 height 12
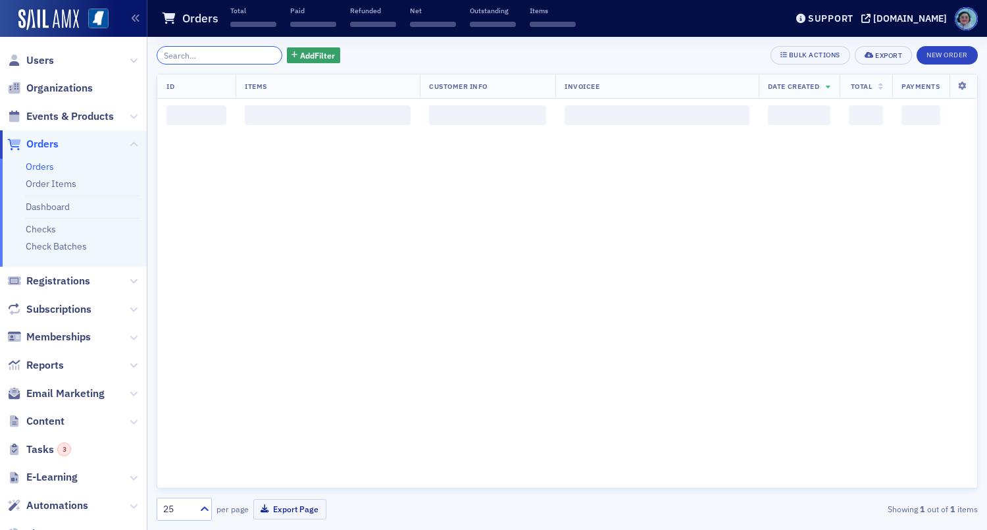
click at [234, 51] on input "search" at bounding box center [220, 55] width 126 height 18
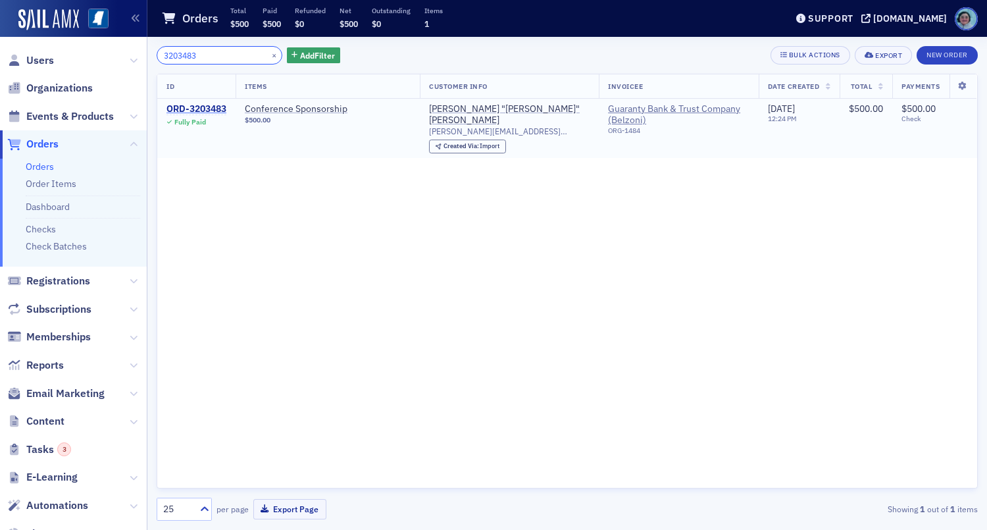
type input "3203483"
click at [203, 105] on div "ORD-3203483" at bounding box center [197, 109] width 60 height 12
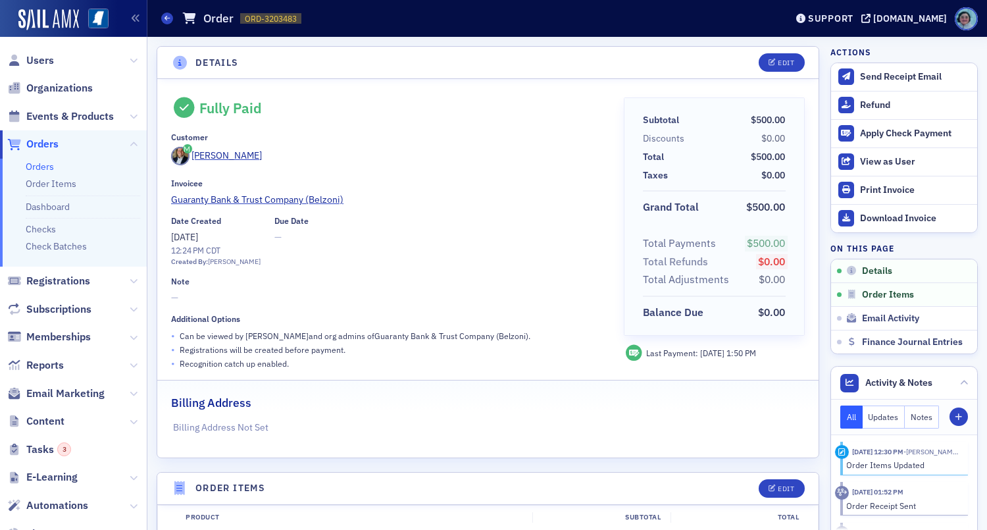
click at [45, 145] on span "Orders" at bounding box center [42, 144] width 32 height 14
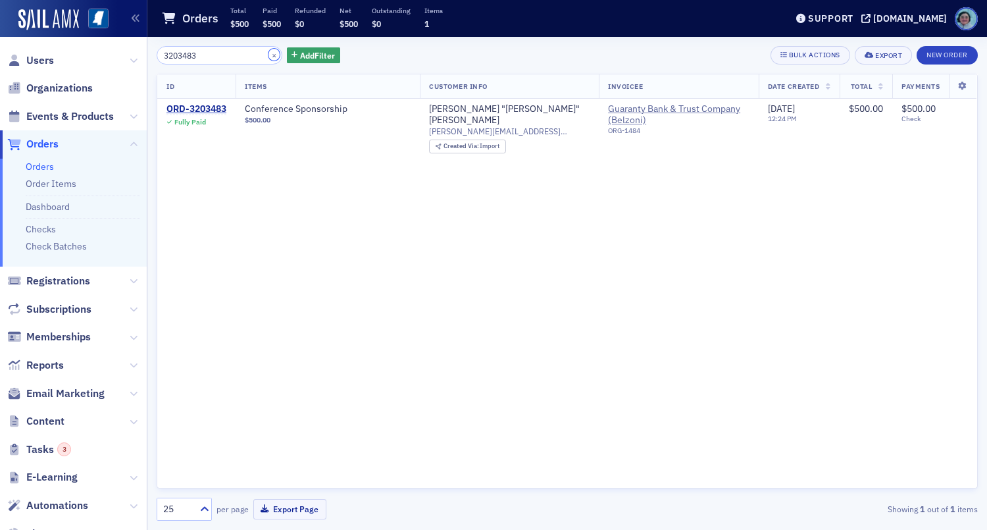
click at [269, 59] on button "×" at bounding box center [275, 55] width 12 height 12
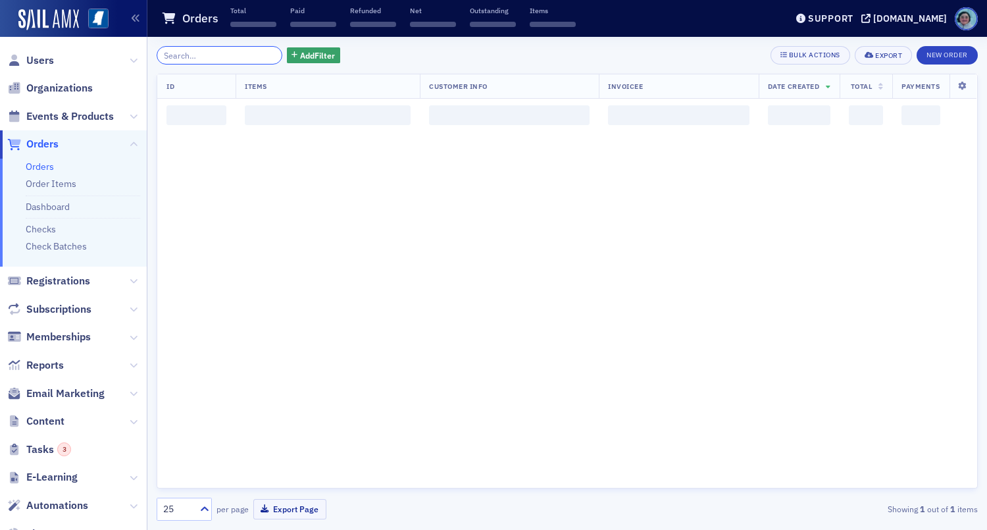
click at [247, 54] on input "search" at bounding box center [220, 55] width 126 height 18
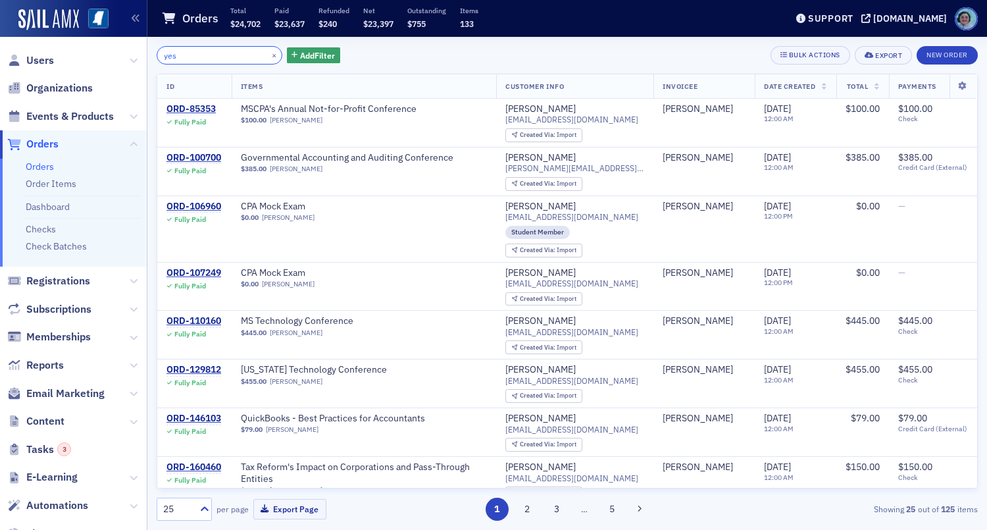
click at [251, 47] on input "yes" at bounding box center [220, 55] width 126 height 18
click at [251, 46] on input "yes" at bounding box center [220, 55] width 126 height 18
paste input "3203485"
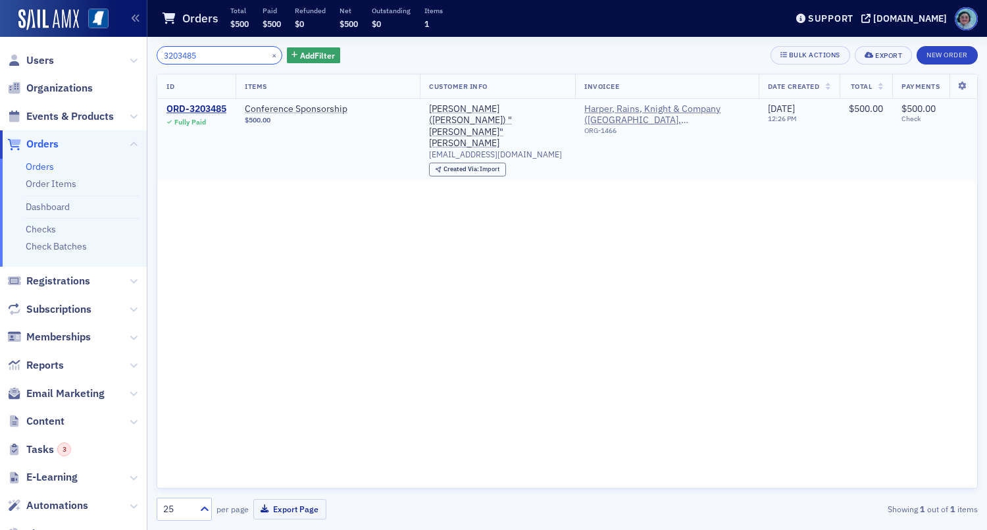
type input "3203485"
click at [209, 100] on td "ORD-3203485 Fully Paid" at bounding box center [196, 140] width 78 height 82
click at [211, 107] on div "ORD-3203485" at bounding box center [197, 109] width 60 height 12
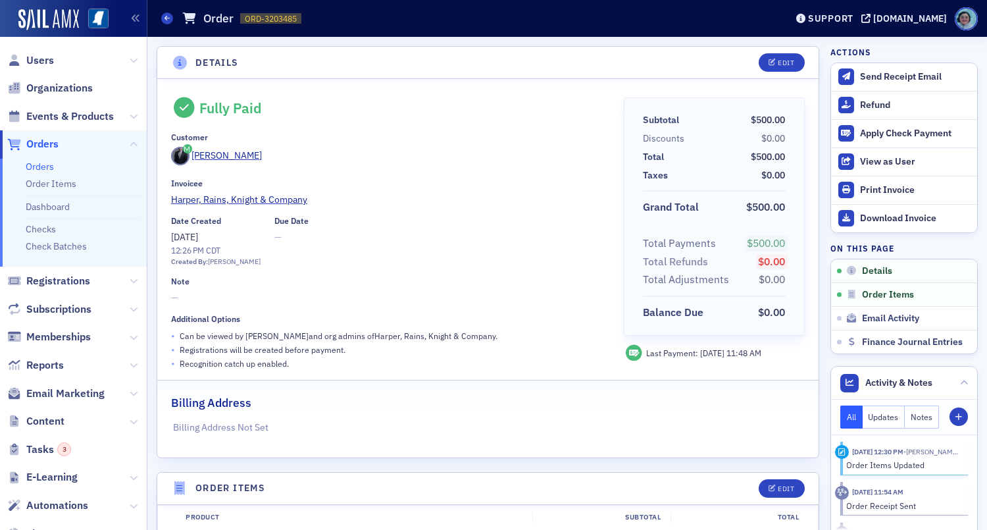
click at [43, 161] on link "Orders" at bounding box center [40, 167] width 28 height 12
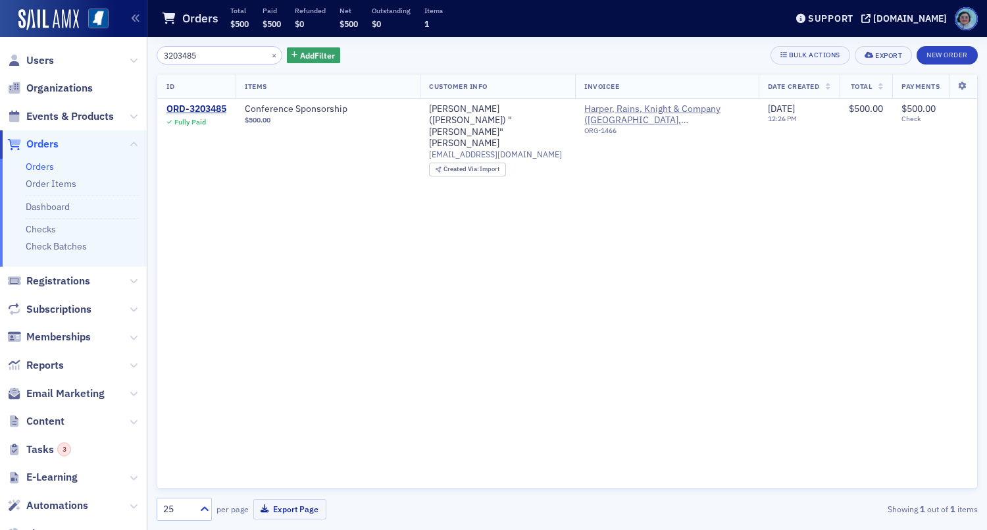
click at [209, 51] on input "3203485" at bounding box center [220, 55] width 126 height 18
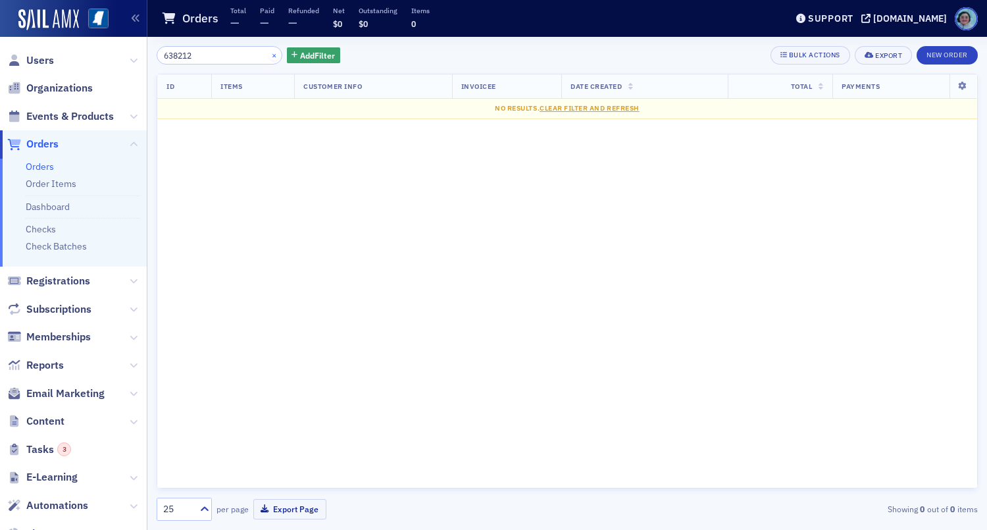
type input "638212"
click at [269, 52] on button "×" at bounding box center [275, 55] width 12 height 12
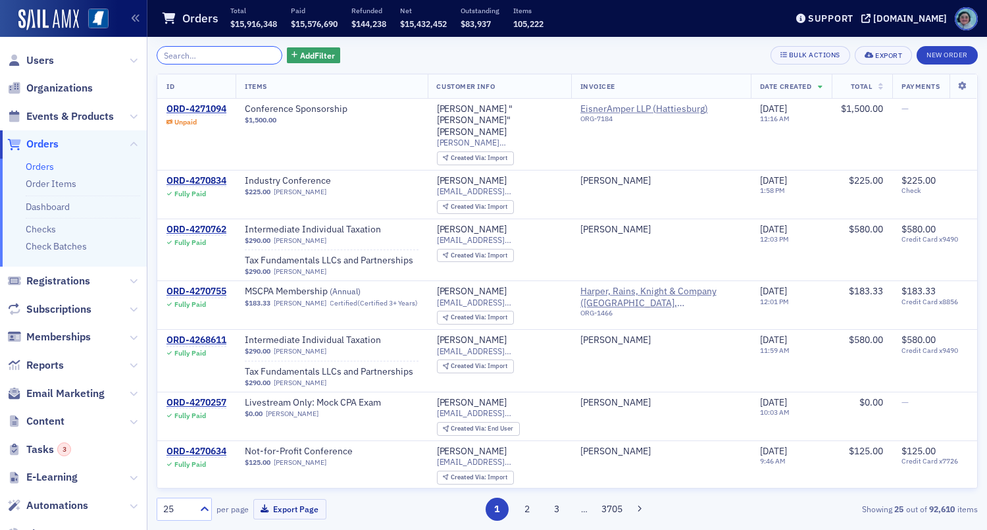
click at [209, 59] on input "search" at bounding box center [220, 55] width 126 height 18
paste input "638212"
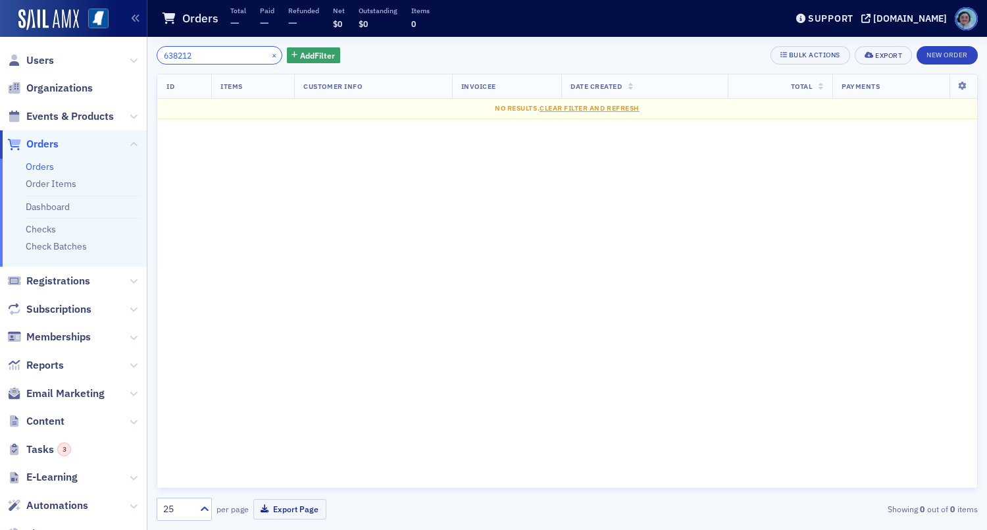
type input "638212"
click at [269, 52] on button "×" at bounding box center [275, 55] width 12 height 12
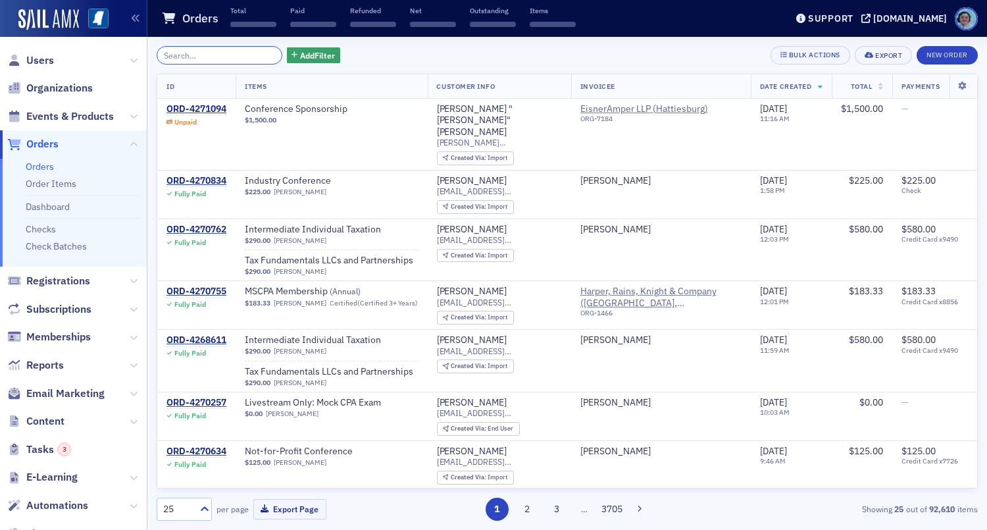
click at [233, 51] on input "search" at bounding box center [220, 55] width 126 height 18
click at [207, 39] on div "Add Filter Bulk Actions Export New Order ID Items Customer Info Invoicee Date C…" at bounding box center [567, 283] width 821 height 493
click at [208, 46] on input "search" at bounding box center [220, 55] width 126 height 18
paste input "638210"
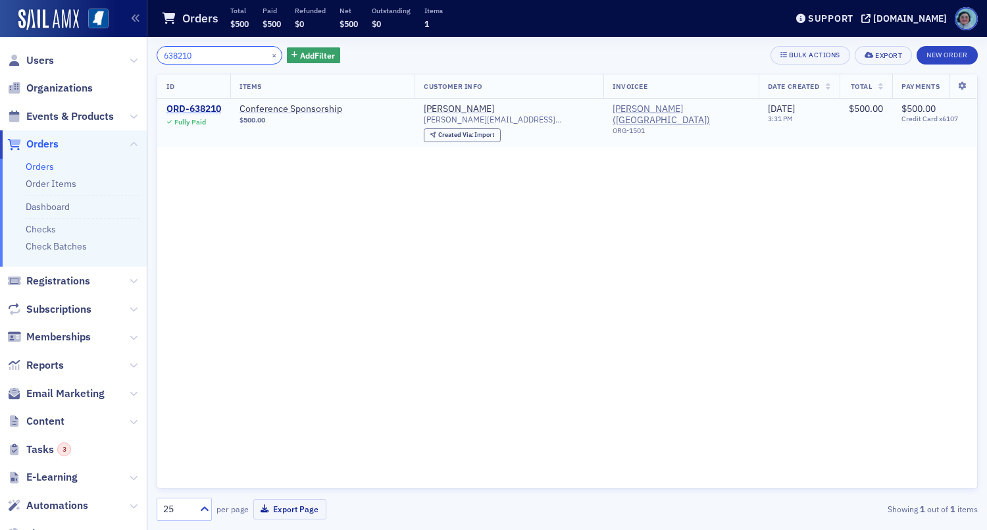
type input "638210"
click at [209, 104] on div "ORD-638210" at bounding box center [194, 109] width 55 height 12
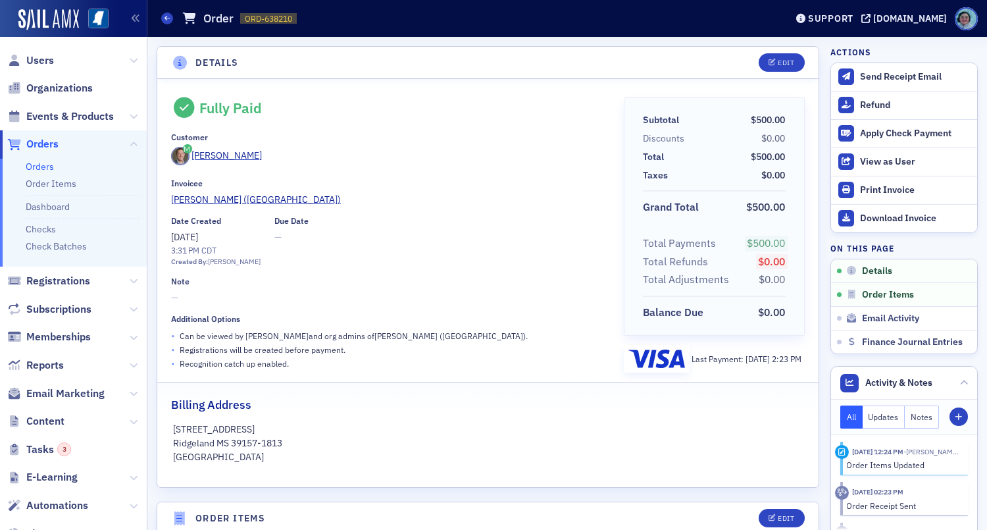
click at [461, 91] on div "Fully Paid Customer Bradley Floore Invoicee HORNE (Ridgeland) Date Created 5/15…" at bounding box center [487, 283] width 661 height 408
click at [47, 170] on link "Orders" at bounding box center [40, 167] width 28 height 12
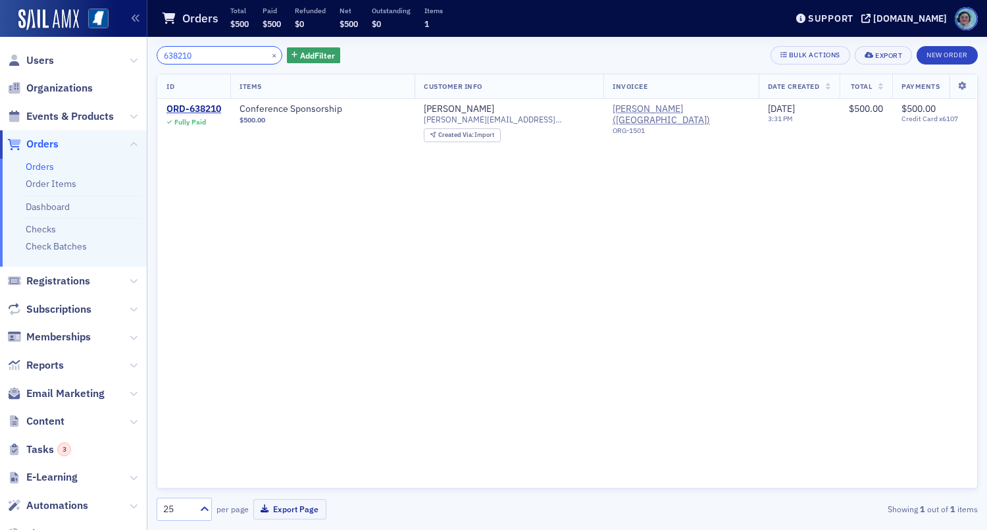
click at [215, 63] on input "638210" at bounding box center [220, 55] width 126 height 18
paste input "320349"
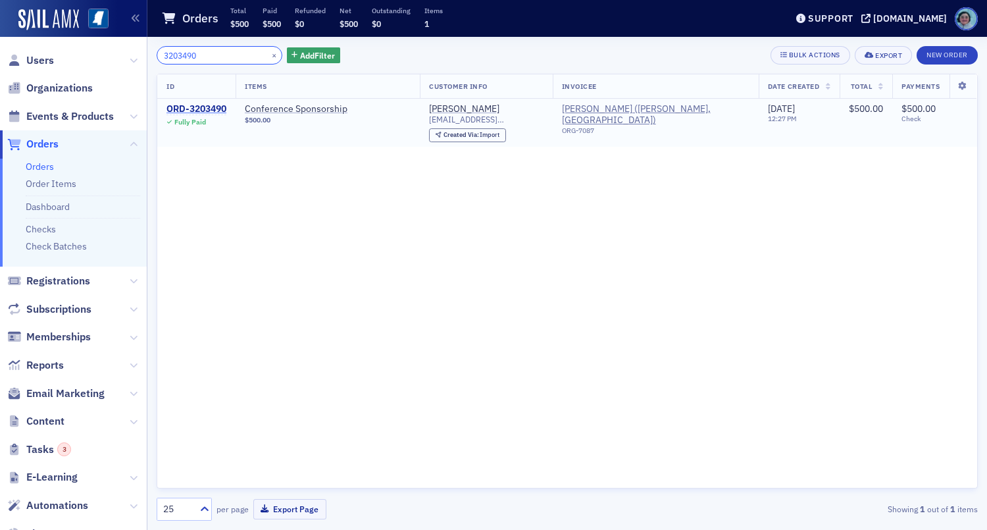
type input "3203490"
click at [215, 105] on div "ORD-3203490" at bounding box center [197, 109] width 60 height 12
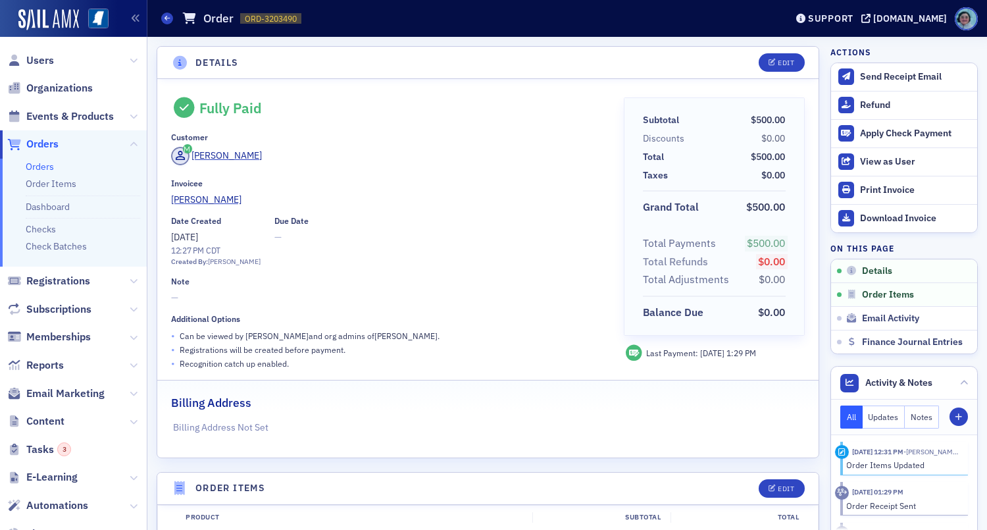
click at [39, 168] on link "Orders" at bounding box center [40, 167] width 28 height 12
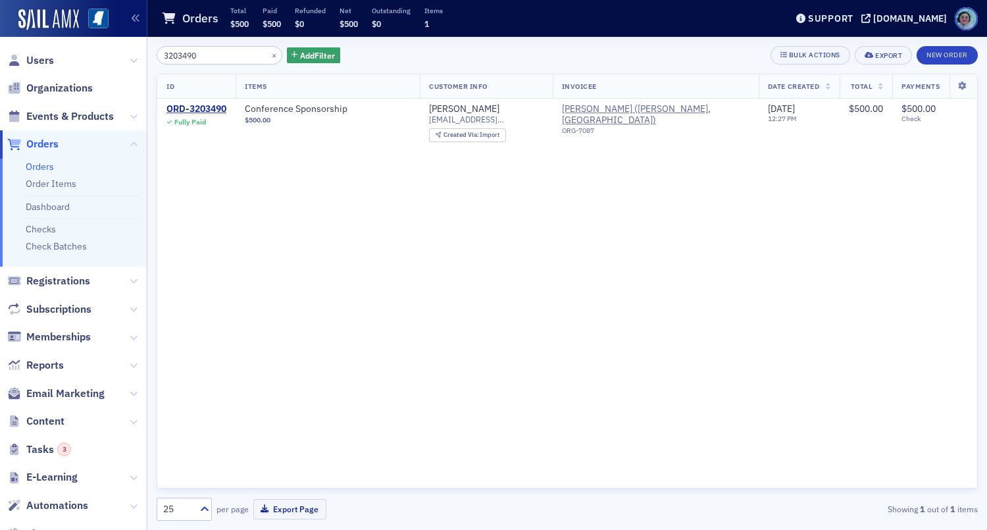
click at [269, 61] on div "×" at bounding box center [276, 55] width 14 height 16
click at [269, 57] on button "×" at bounding box center [275, 55] width 12 height 12
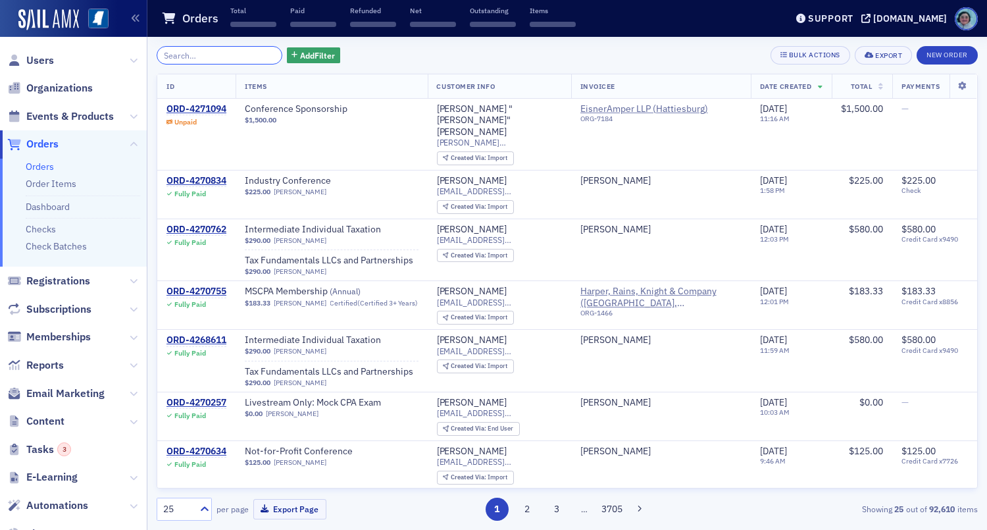
click at [243, 53] on input "search" at bounding box center [220, 55] width 126 height 18
paste input "3203498"
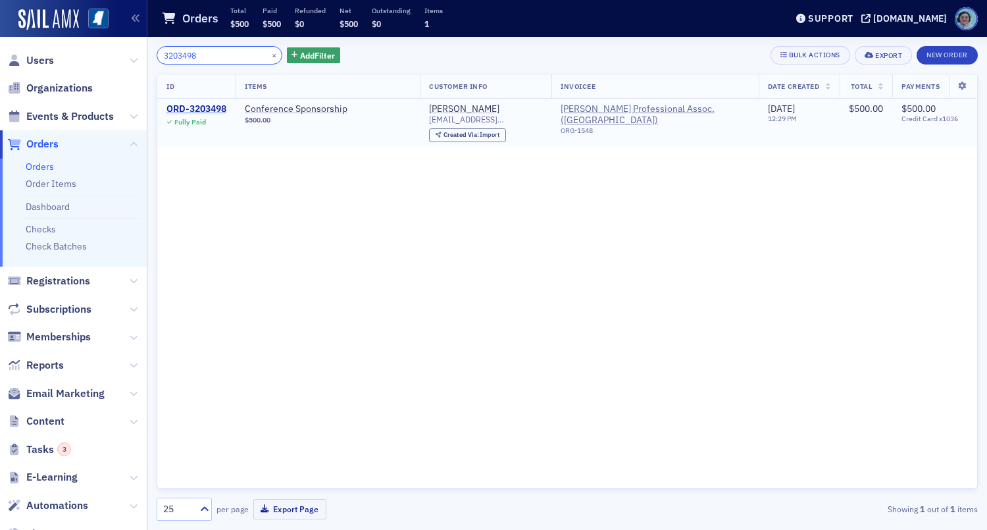
type input "3203498"
click at [211, 103] on div "ORD-3203498" at bounding box center [197, 109] width 60 height 12
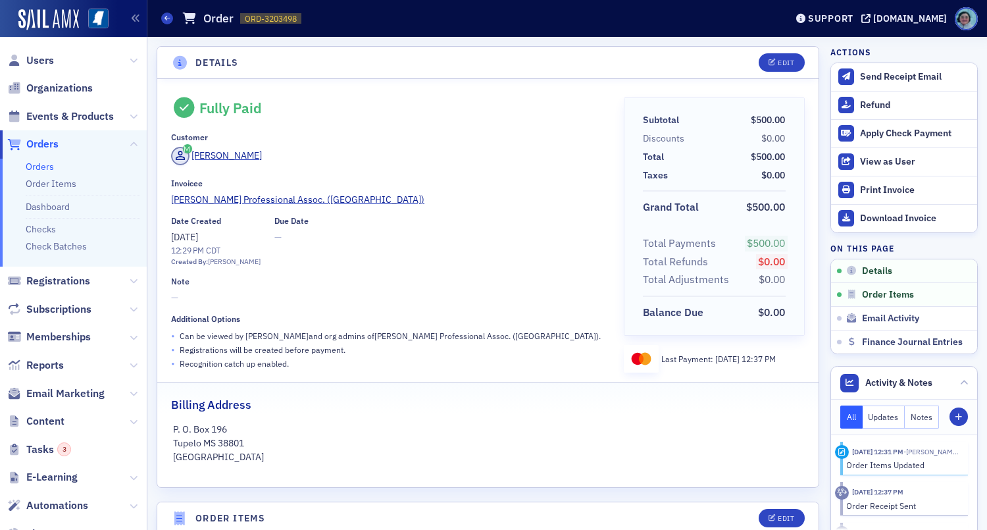
click at [46, 164] on link "Orders" at bounding box center [40, 167] width 28 height 12
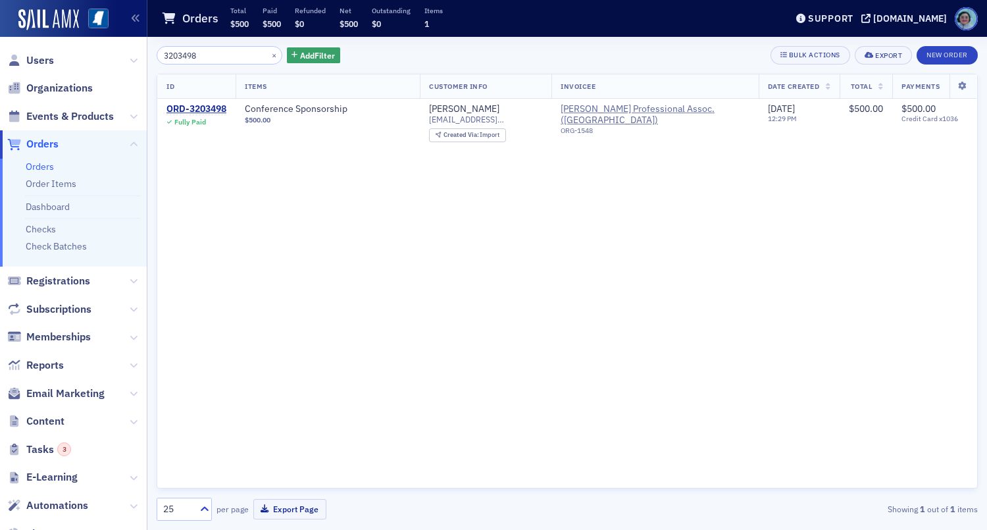
click at [224, 51] on input "3203498" at bounding box center [220, 55] width 126 height 18
type input "3203506"
click at [219, 104] on div "ORD-3203506" at bounding box center [197, 109] width 60 height 12
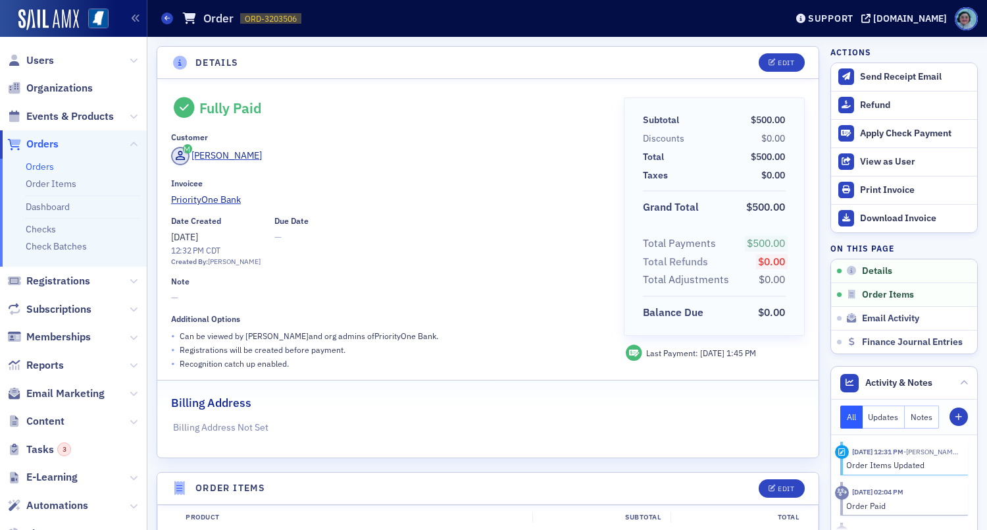
click at [59, 138] on span "Orders" at bounding box center [73, 144] width 147 height 28
click at [26, 143] on span "Orders" at bounding box center [42, 144] width 32 height 14
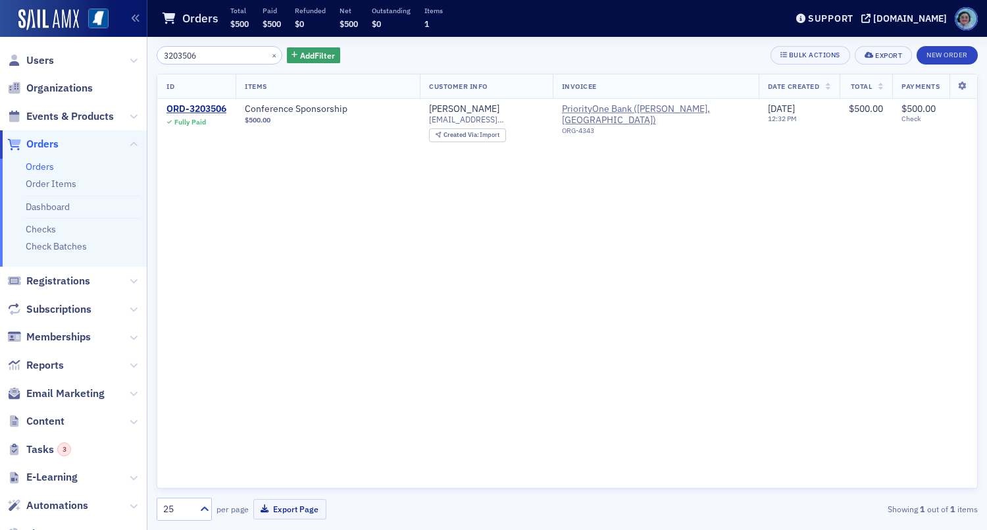
click at [206, 52] on input "3203506" at bounding box center [220, 55] width 126 height 18
type input "3203511"
click at [207, 103] on div "ORD-3203511" at bounding box center [197, 109] width 60 height 12
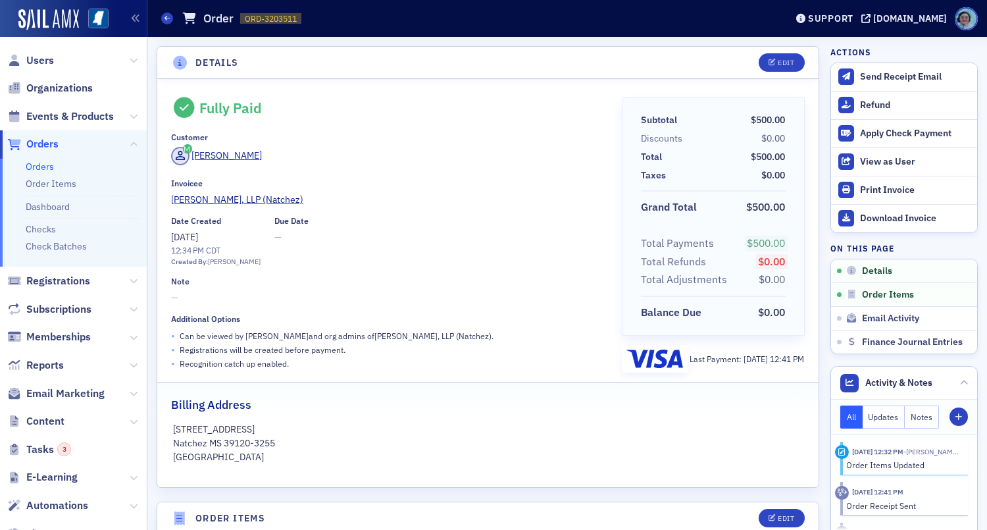
click at [39, 169] on link "Orders" at bounding box center [40, 167] width 28 height 12
click at [39, 167] on link "Orders" at bounding box center [40, 167] width 28 height 12
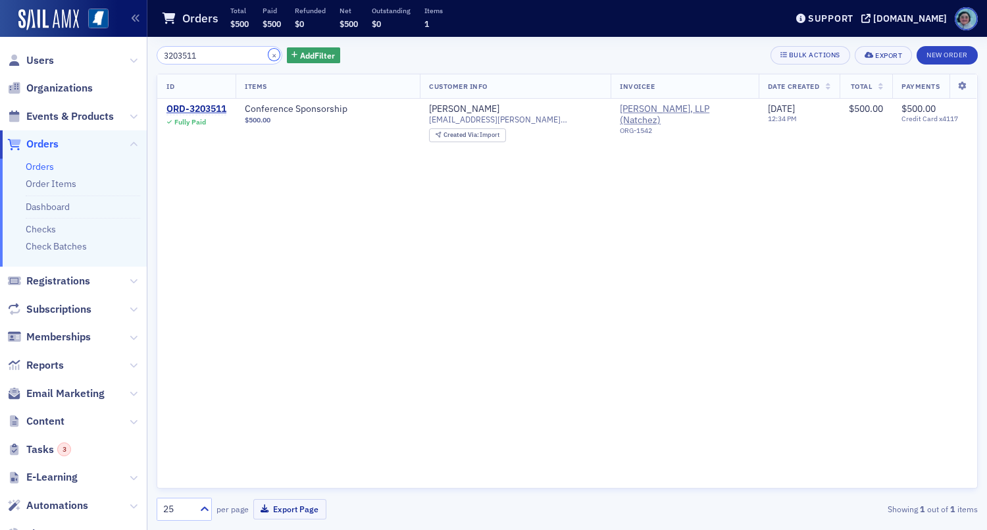
click at [269, 52] on button "×" at bounding box center [275, 55] width 12 height 12
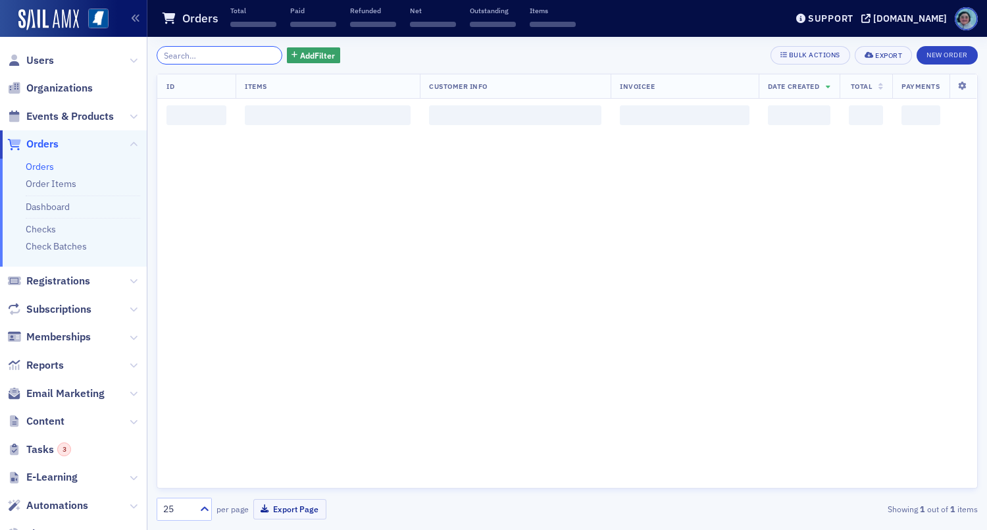
click at [221, 60] on input "search" at bounding box center [220, 55] width 126 height 18
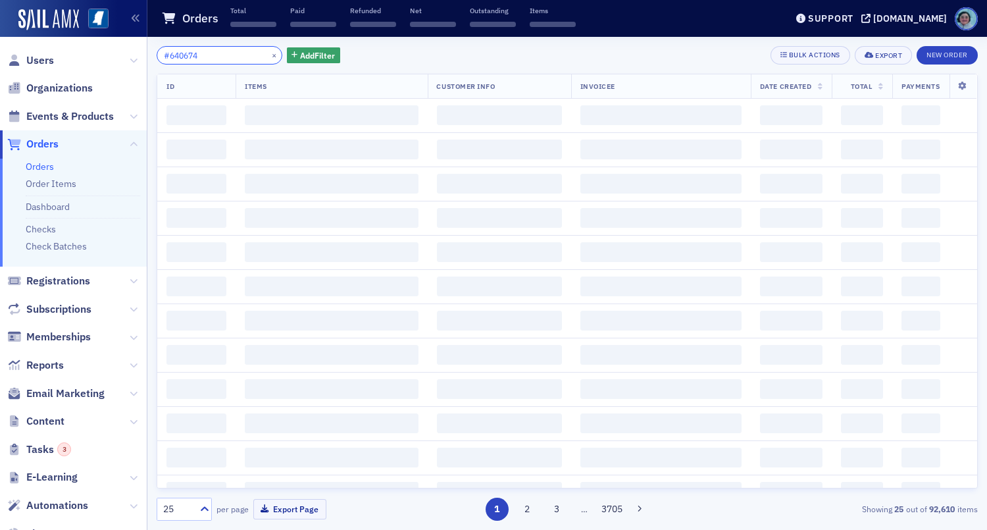
drag, startPoint x: 172, startPoint y: 56, endPoint x: 184, endPoint y: 54, distance: 12.7
click at [172, 55] on input "#640674" at bounding box center [220, 55] width 126 height 18
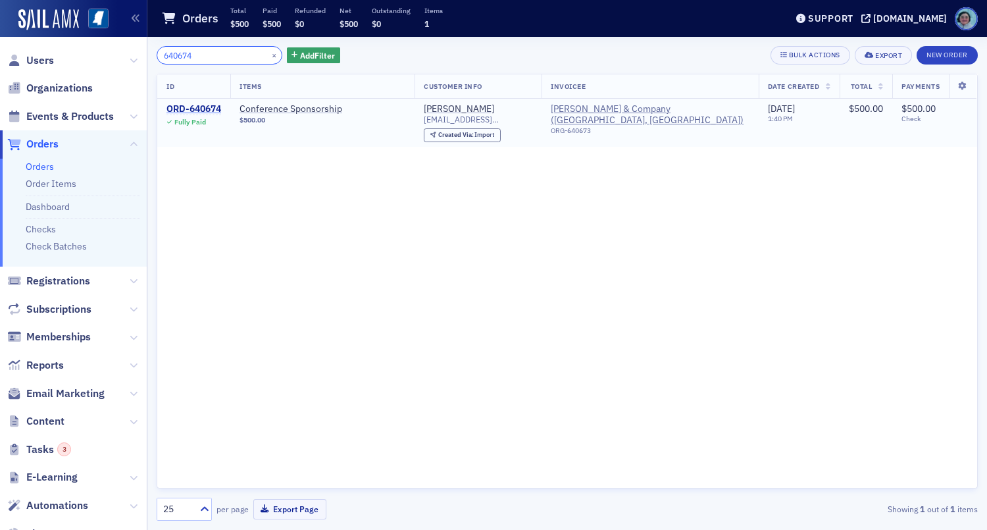
type input "640674"
click at [209, 108] on div "ORD-640674" at bounding box center [194, 109] width 55 height 12
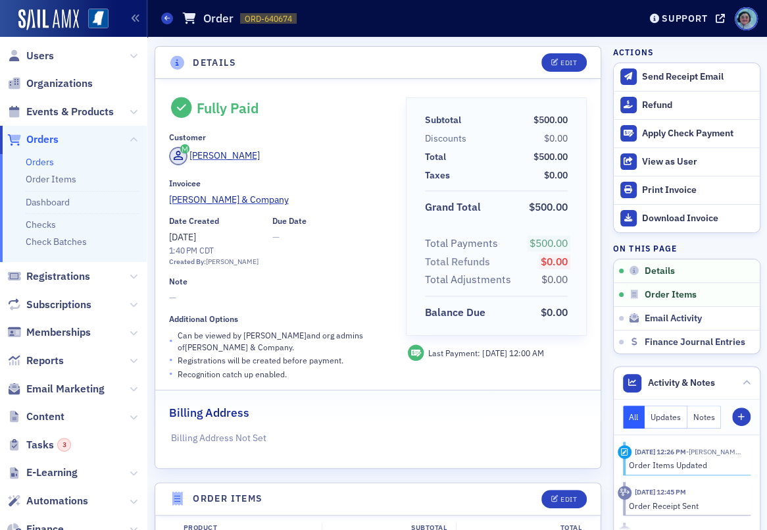
click at [42, 160] on link "Orders" at bounding box center [40, 162] width 28 height 12
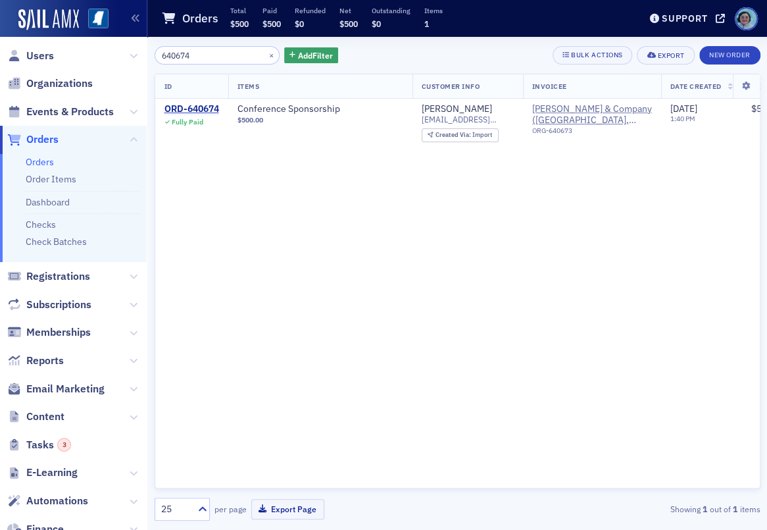
click at [230, 47] on input "640674" at bounding box center [218, 55] width 126 height 18
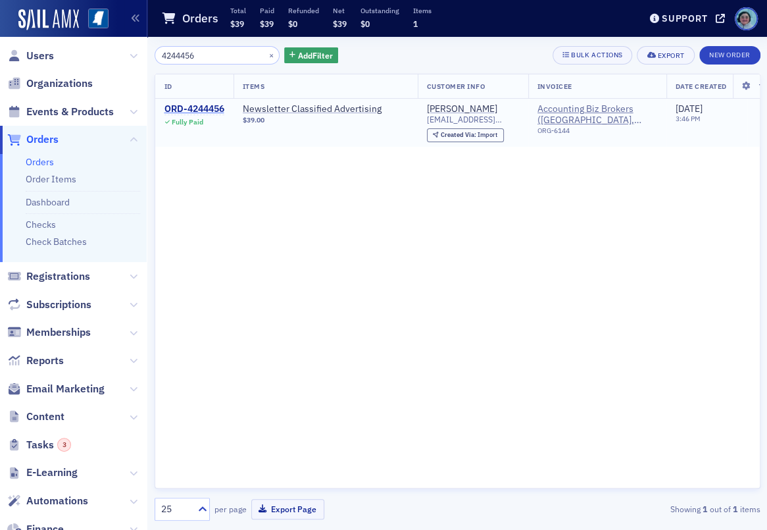
type input "4244456"
click at [211, 109] on div "ORD-4244456" at bounding box center [195, 109] width 60 height 12
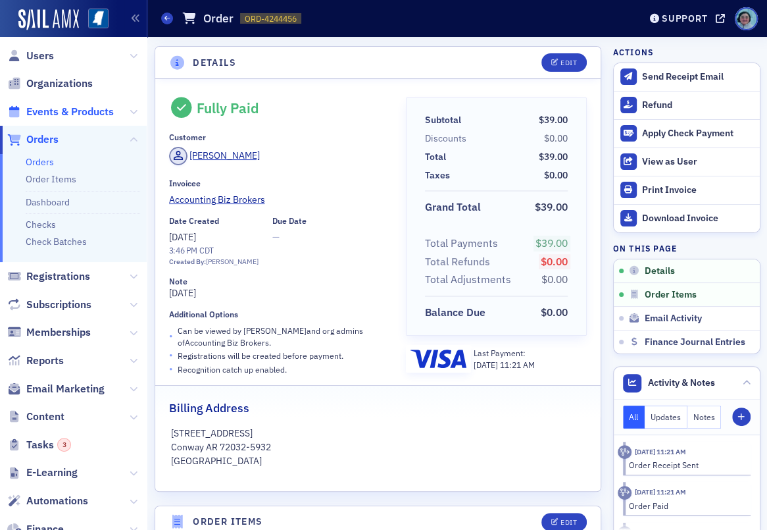
click at [66, 113] on span "Events & Products" at bounding box center [70, 112] width 88 height 14
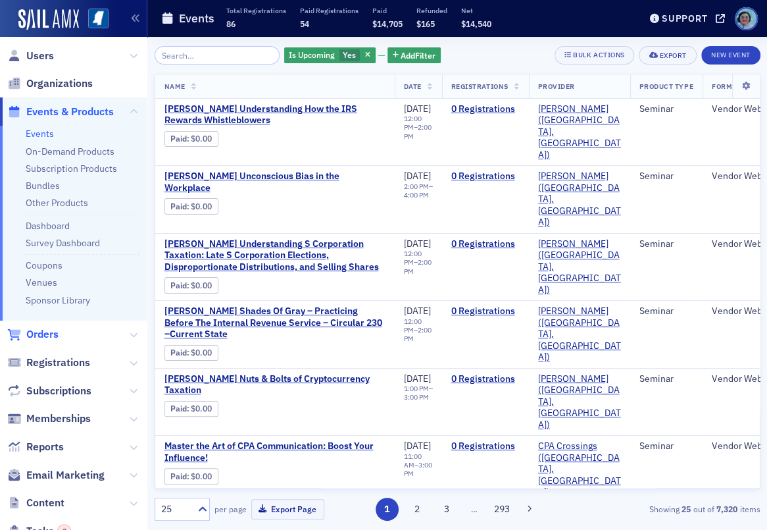
click at [51, 340] on span "Orders" at bounding box center [42, 334] width 32 height 14
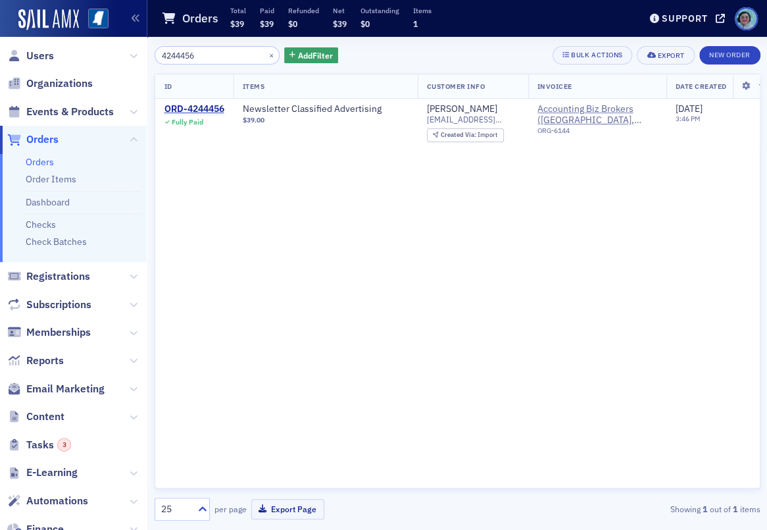
click at [191, 49] on input "4244456" at bounding box center [218, 55] width 126 height 18
click at [64, 77] on span "Organizations" at bounding box center [59, 83] width 66 height 14
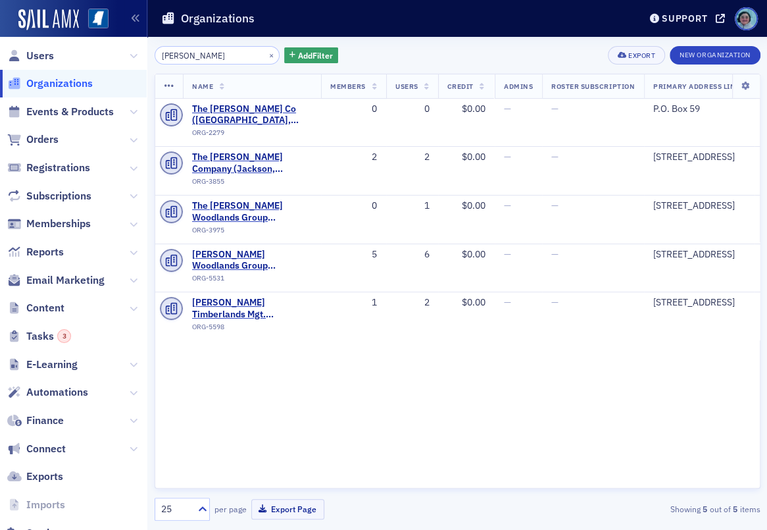
click at [207, 53] on input "molpus" at bounding box center [218, 55] width 126 height 18
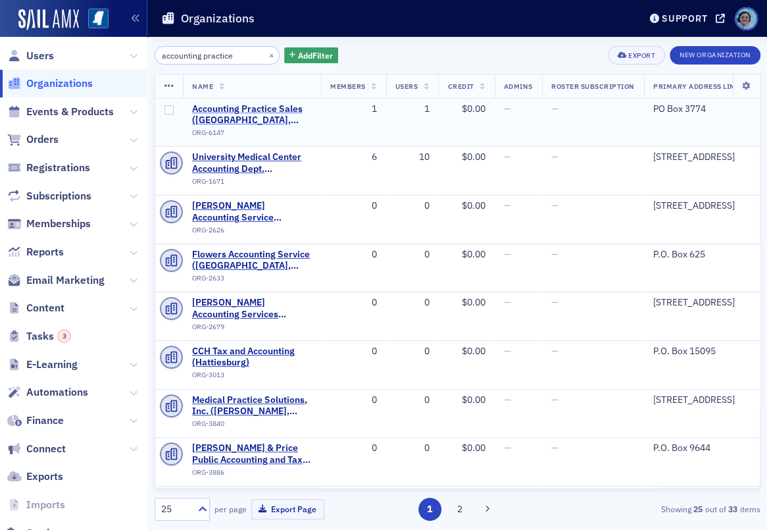
type input "accounting practice"
click at [227, 109] on span "Accounting Practice Sales ([GEOGRAPHIC_DATA], [GEOGRAPHIC_DATA])" at bounding box center [252, 114] width 120 height 23
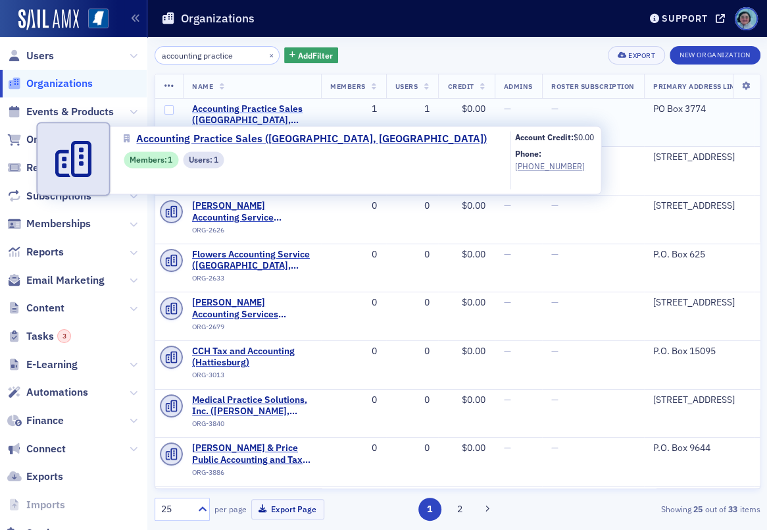
select select "US"
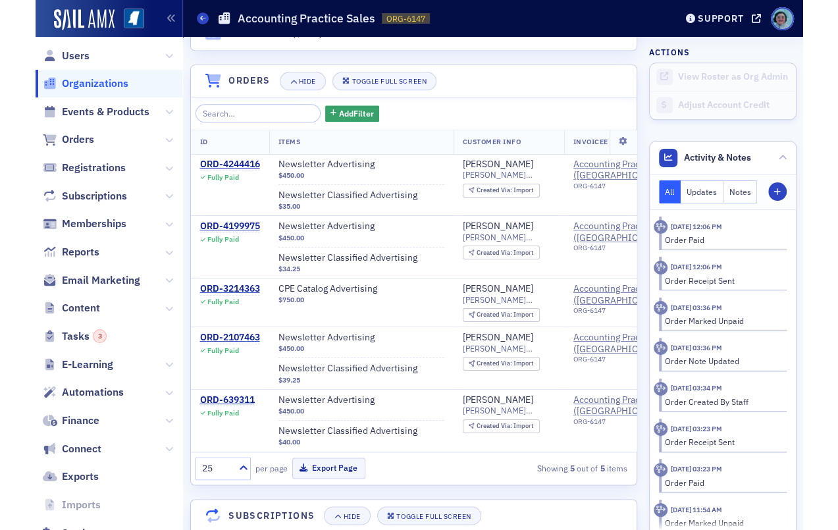
scroll to position [856, 0]
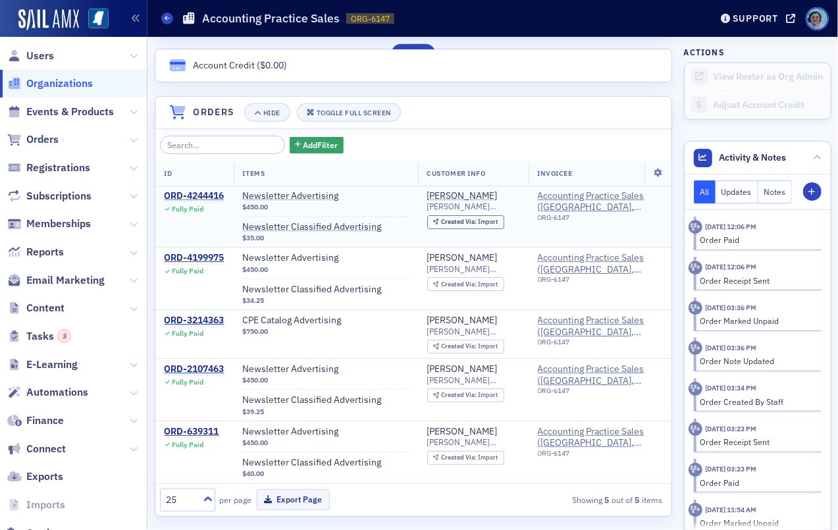
click at [211, 195] on div "ORD-4244416" at bounding box center [195, 196] width 60 height 12
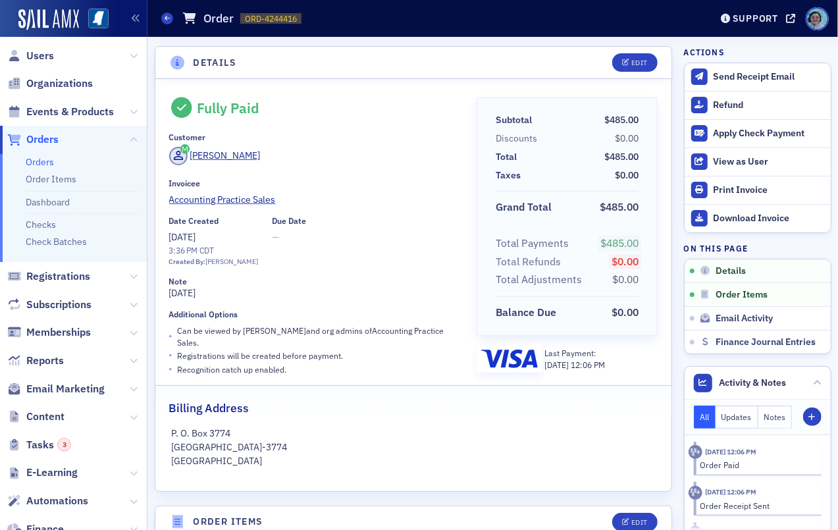
click at [50, 157] on link "Orders" at bounding box center [40, 162] width 28 height 12
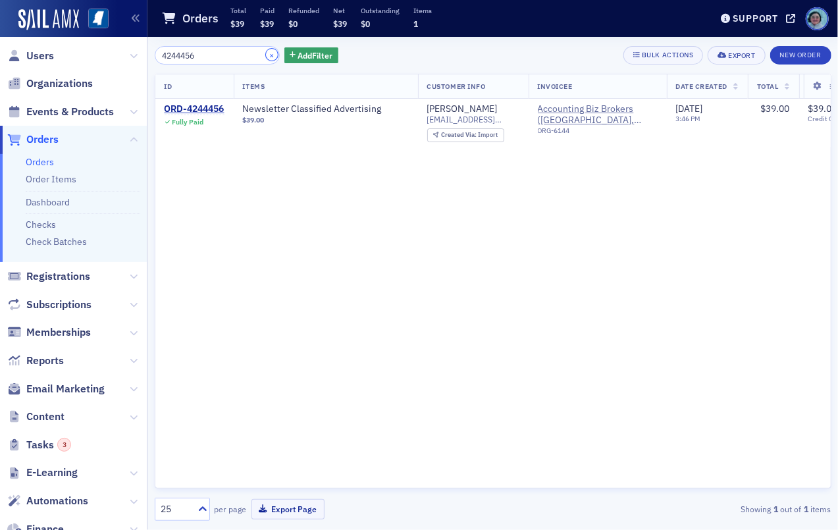
click at [266, 52] on button "×" at bounding box center [272, 55] width 12 height 12
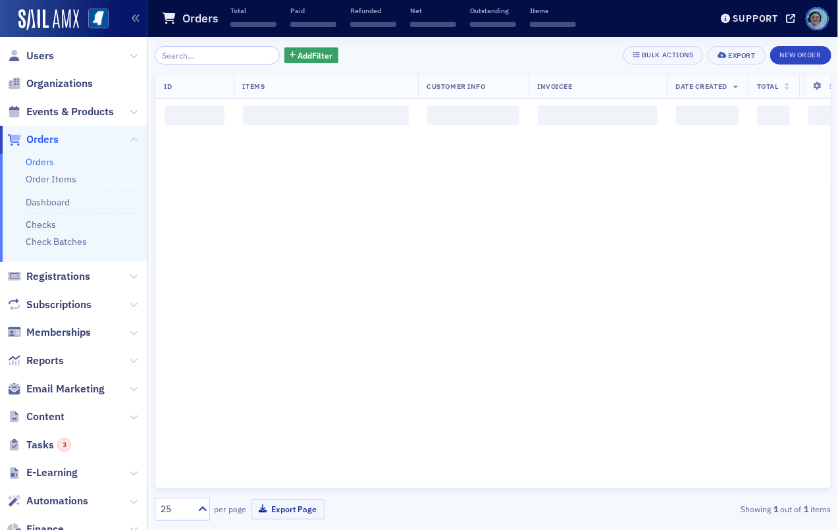
click at [235, 44] on div "Add Filter Bulk Actions Export New Order ID Items Customer Info Invoicee Date C…" at bounding box center [493, 283] width 677 height 493
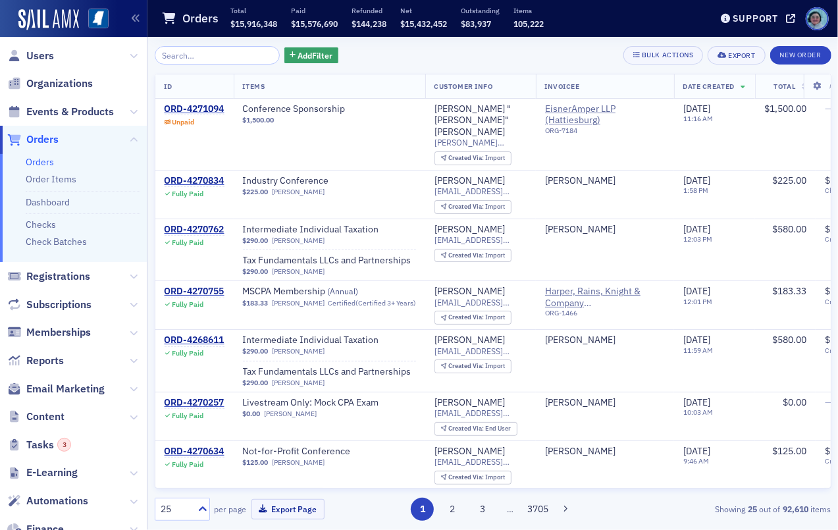
click at [235, 44] on div "Add Filter Bulk Actions Export New Order ID Items Customer Info Invoicee Date C…" at bounding box center [493, 283] width 677 height 493
click at [235, 54] on input "search" at bounding box center [218, 55] width 126 height 18
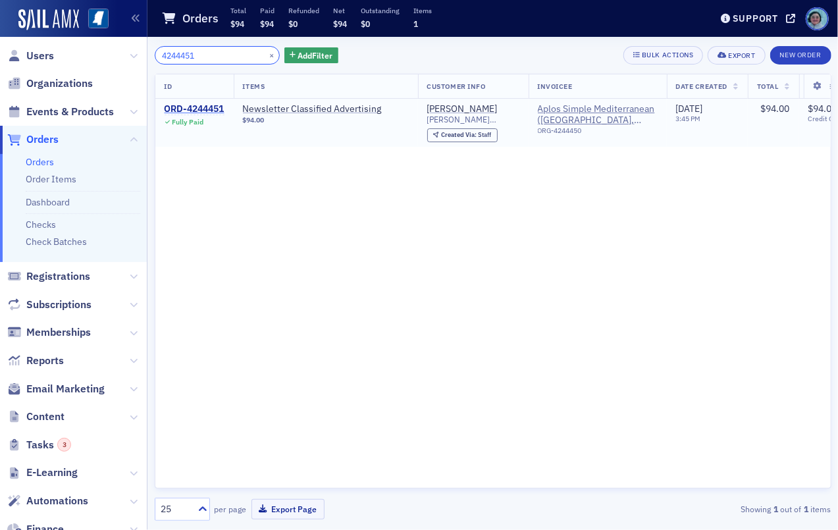
type input "4244451"
click at [211, 103] on div "ORD-4244451" at bounding box center [195, 109] width 60 height 12
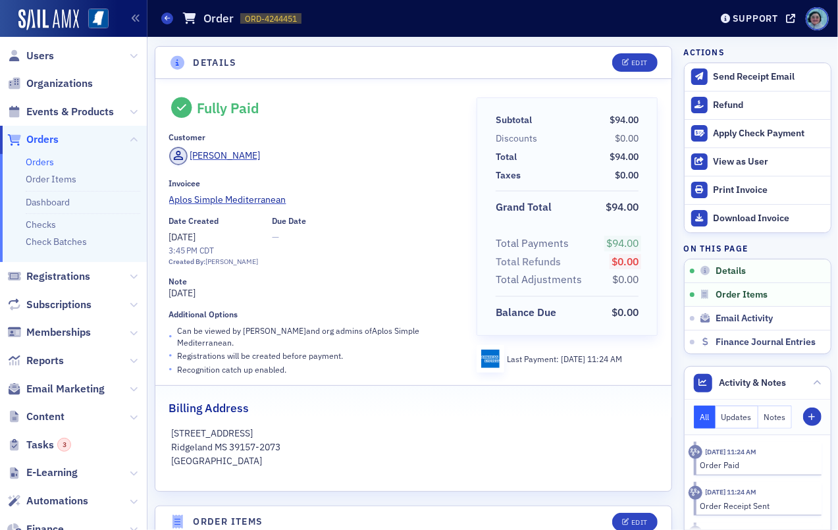
click at [51, 165] on link "Orders" at bounding box center [40, 162] width 28 height 12
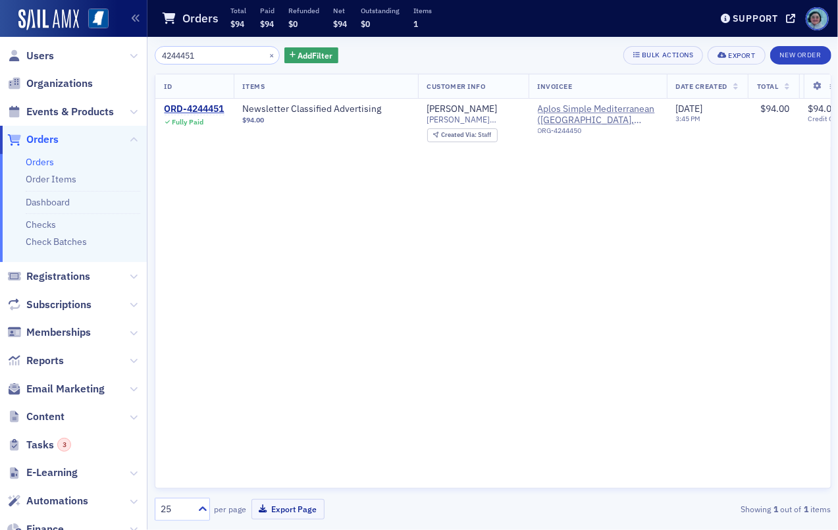
click at [228, 58] on input "4244451" at bounding box center [218, 55] width 126 height 18
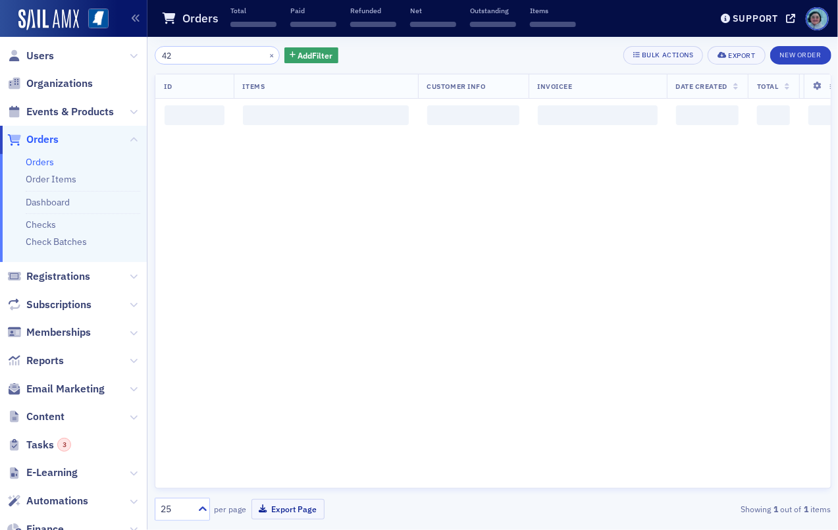
type input "4"
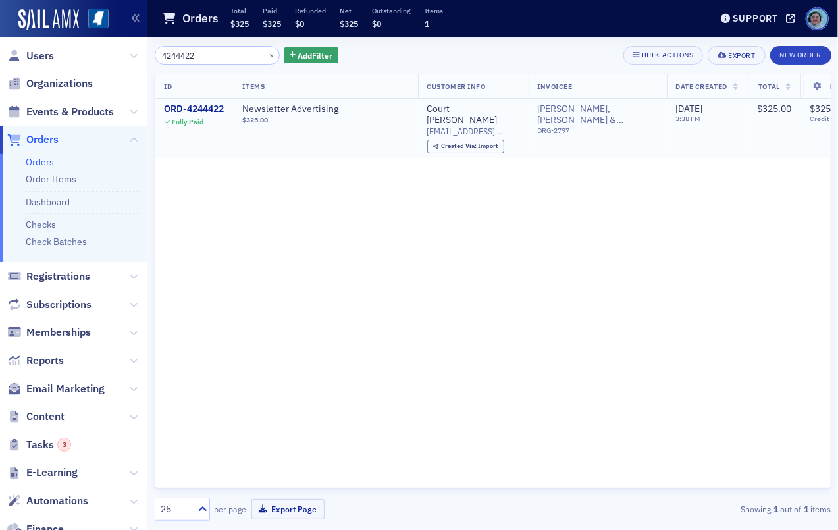
type input "4244422"
click at [197, 103] on div "ORD-4244422" at bounding box center [195, 109] width 60 height 12
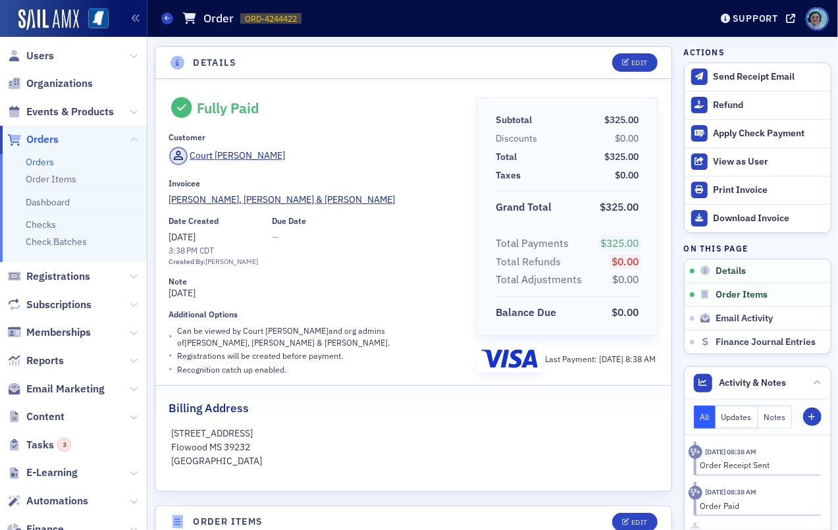
click at [41, 156] on link "Orders" at bounding box center [40, 162] width 28 height 12
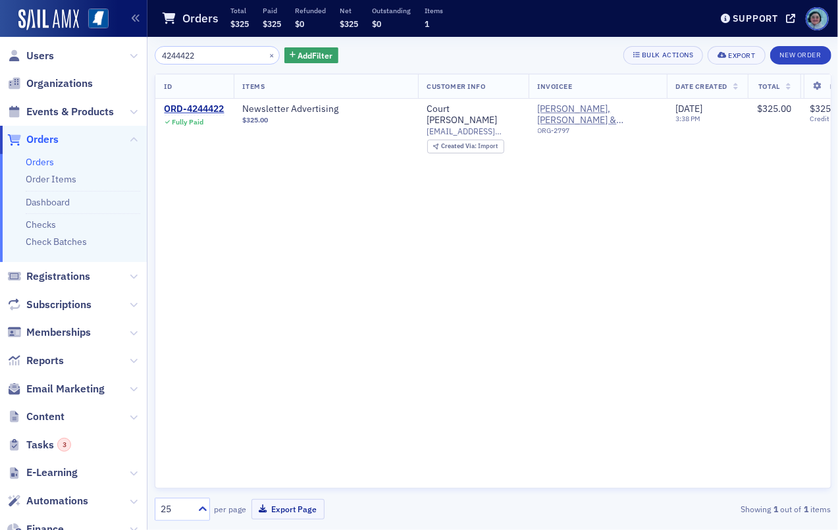
click at [247, 54] on input "4244422" at bounding box center [218, 55] width 126 height 18
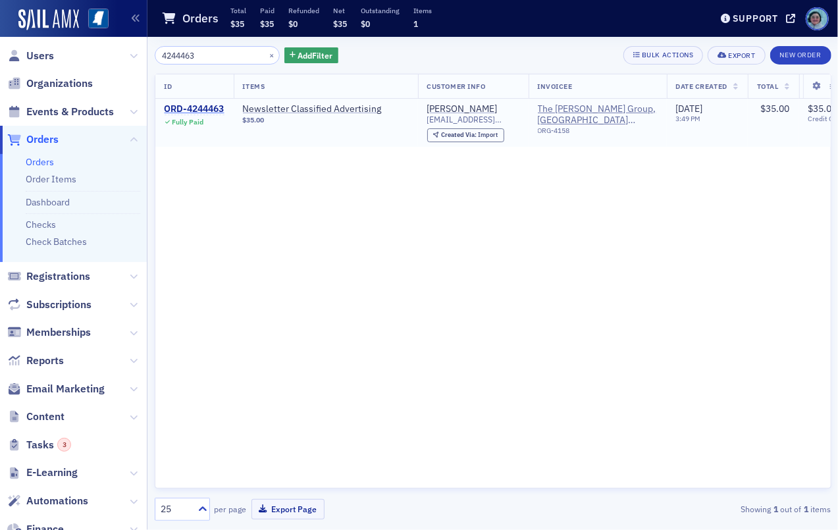
type input "4244463"
click at [215, 107] on div "ORD-4244463" at bounding box center [195, 109] width 60 height 12
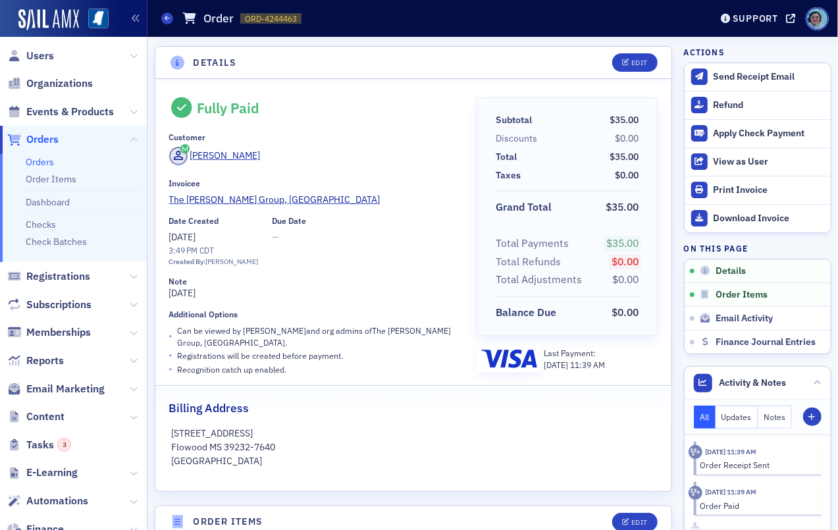
click at [47, 162] on link "Orders" at bounding box center [40, 162] width 28 height 12
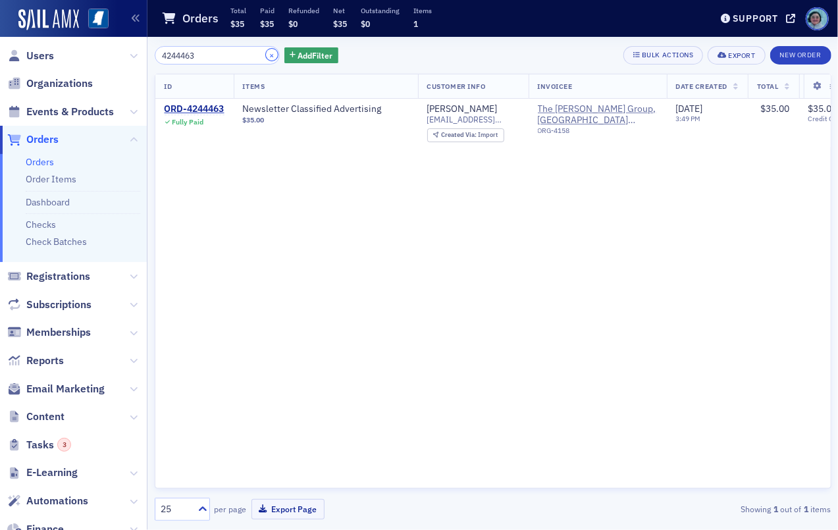
click at [266, 52] on button "×" at bounding box center [272, 55] width 12 height 12
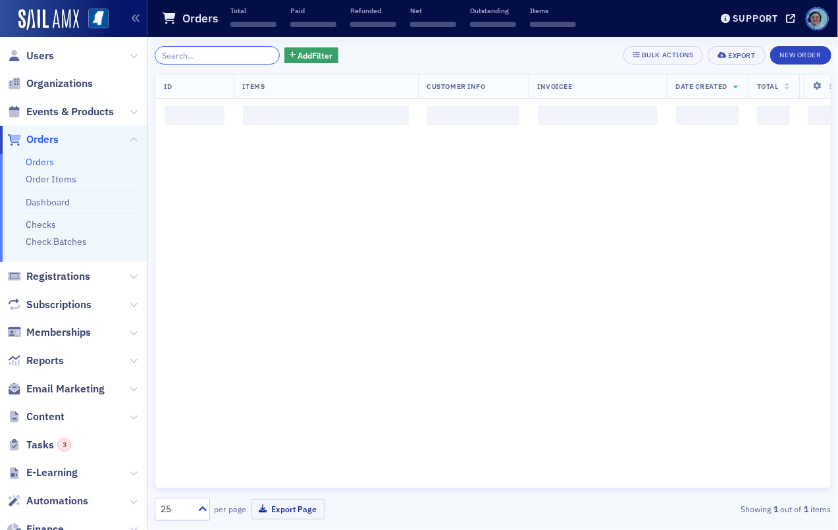
click at [233, 54] on input "search" at bounding box center [218, 55] width 126 height 18
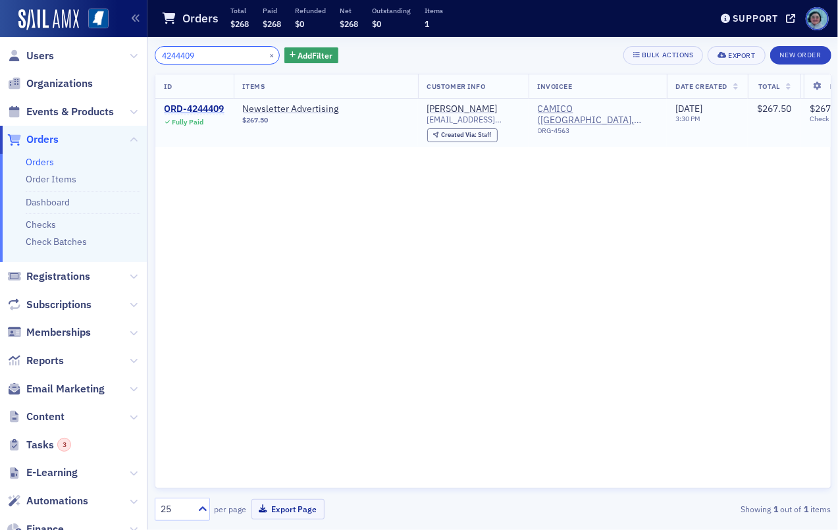
type input "4244409"
click at [215, 111] on div "ORD-4244409" at bounding box center [195, 109] width 60 height 12
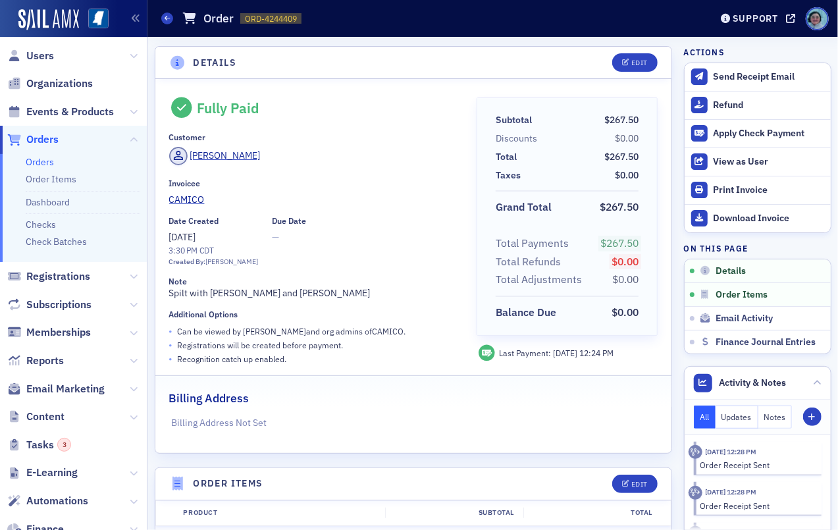
click at [48, 158] on link "Orders" at bounding box center [40, 162] width 28 height 12
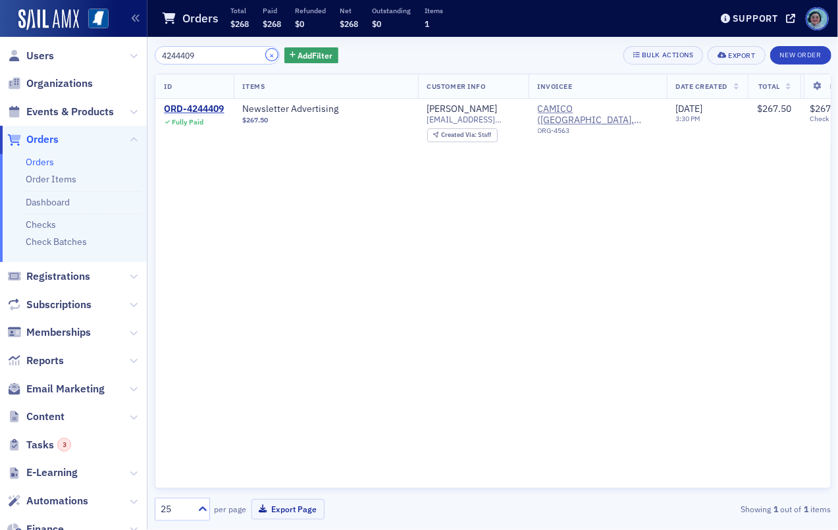
click at [266, 53] on button "×" at bounding box center [272, 55] width 12 height 12
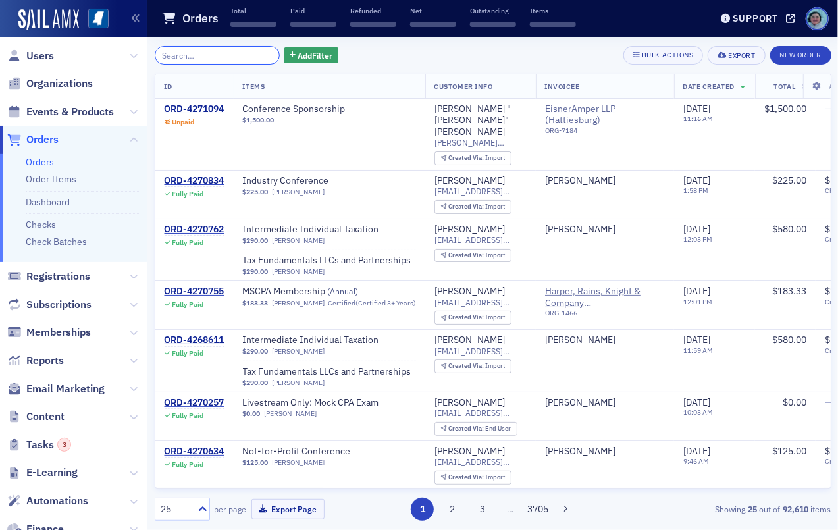
click at [240, 55] on input "search" at bounding box center [218, 55] width 126 height 18
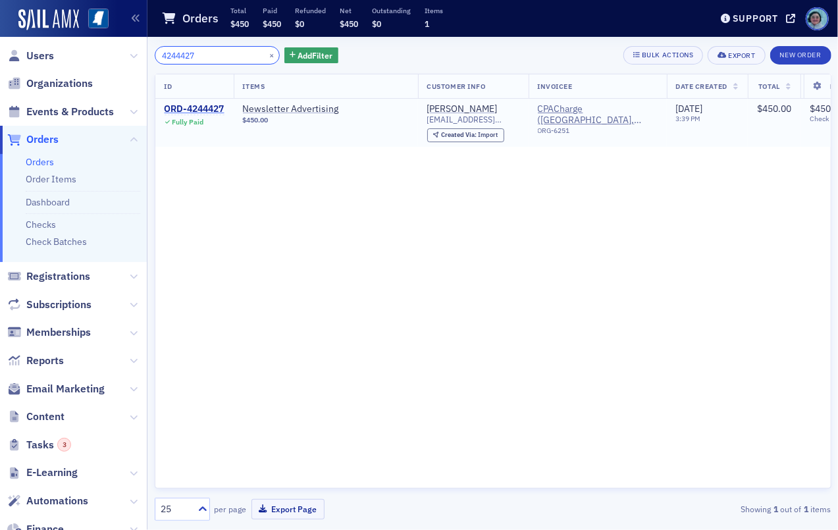
type input "4244427"
click at [203, 113] on div "ORD-4244427" at bounding box center [195, 109] width 60 height 12
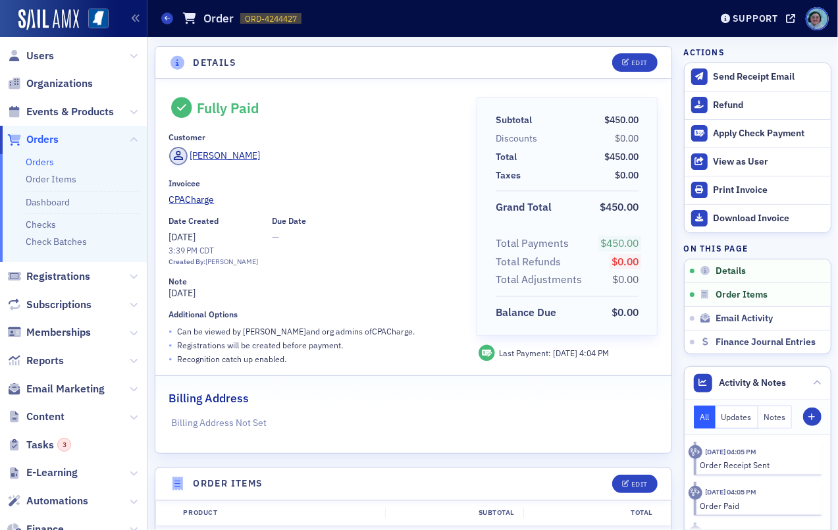
click at [45, 163] on link "Orders" at bounding box center [40, 162] width 28 height 12
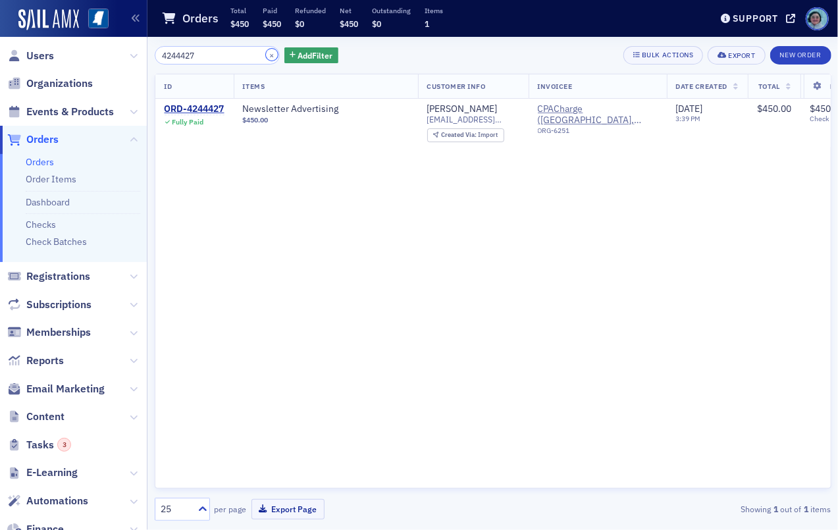
click at [266, 52] on button "×" at bounding box center [272, 55] width 12 height 12
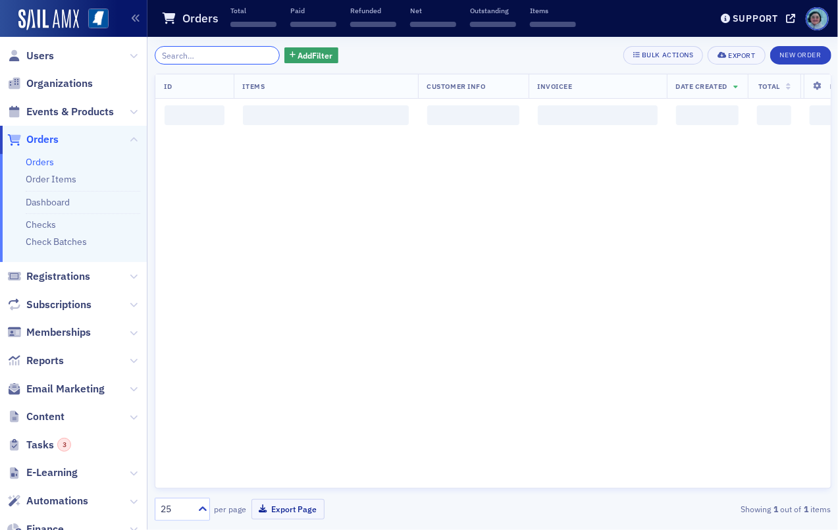
click at [229, 57] on input "search" at bounding box center [218, 55] width 126 height 18
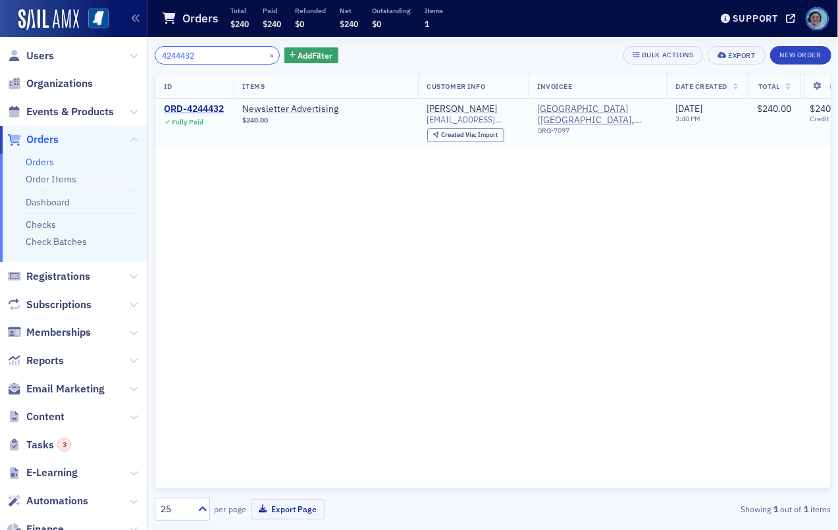
type input "4244432"
click at [216, 107] on div "ORD-4244432" at bounding box center [195, 109] width 60 height 12
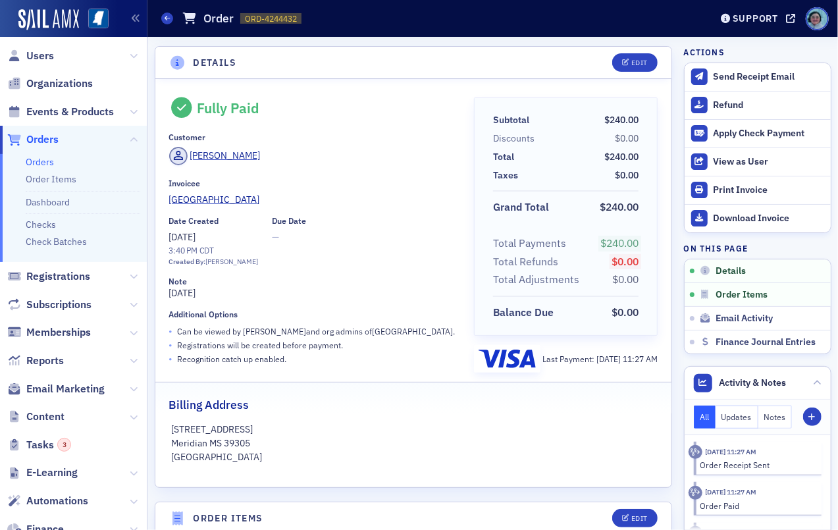
click at [47, 164] on link "Orders" at bounding box center [40, 162] width 28 height 12
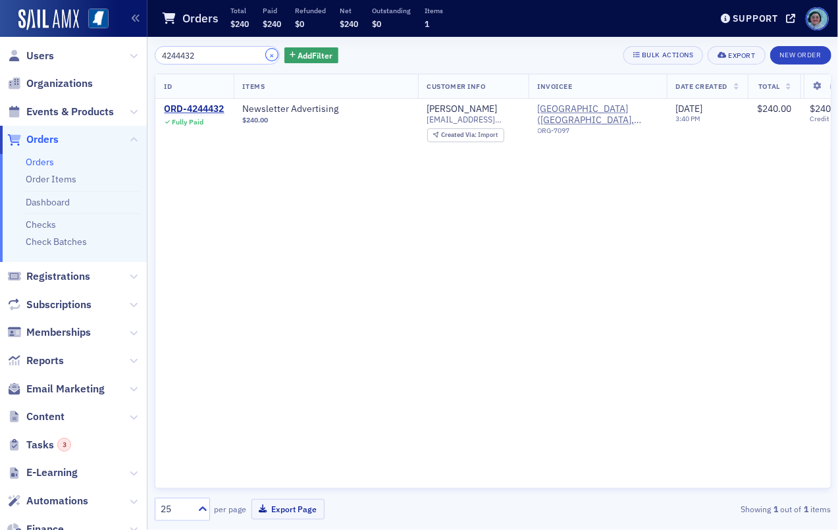
click at [266, 51] on button "×" at bounding box center [272, 55] width 12 height 12
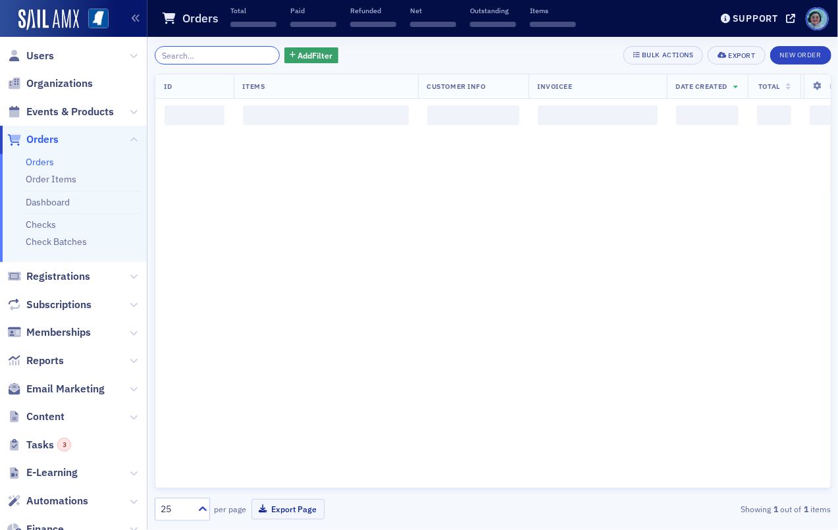
click at [247, 52] on input "search" at bounding box center [218, 55] width 126 height 18
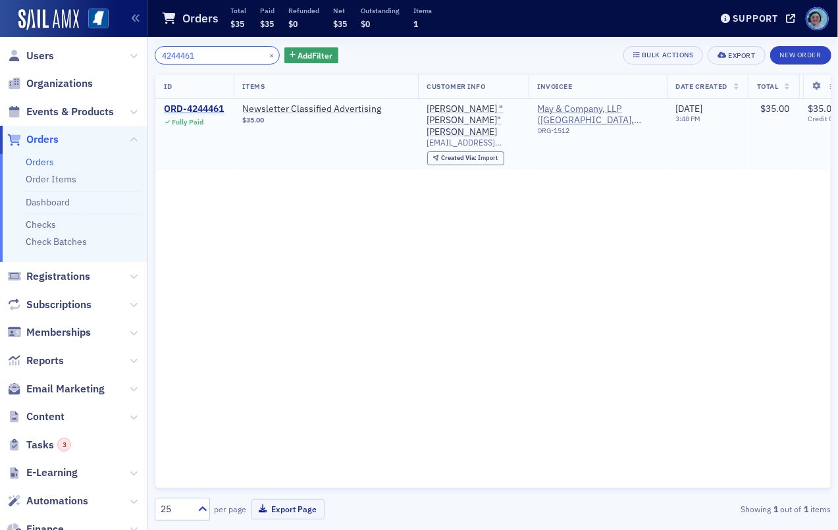
type input "4244461"
click at [217, 103] on div "ORD-4244461" at bounding box center [195, 109] width 60 height 12
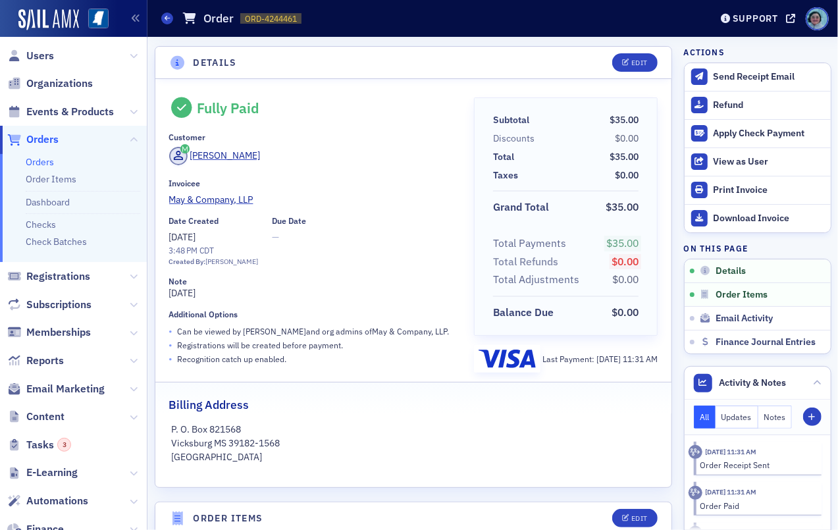
click at [43, 141] on span "Orders" at bounding box center [42, 139] width 32 height 14
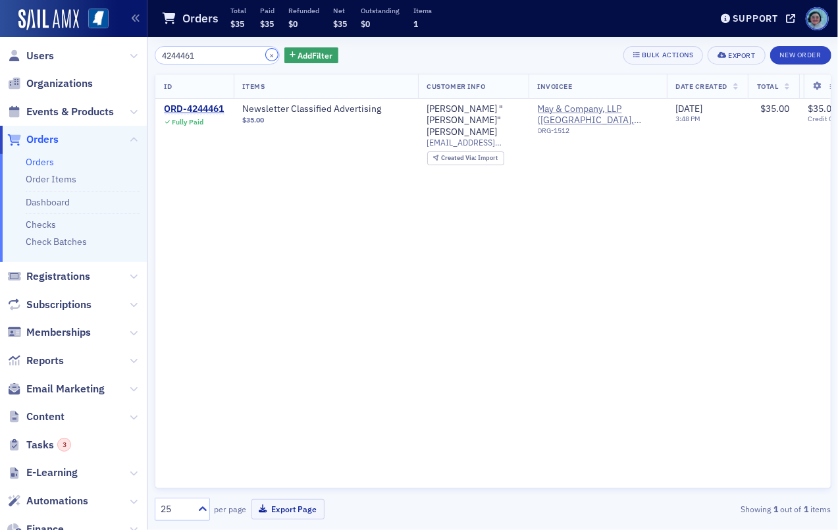
click at [266, 52] on button "×" at bounding box center [272, 55] width 12 height 12
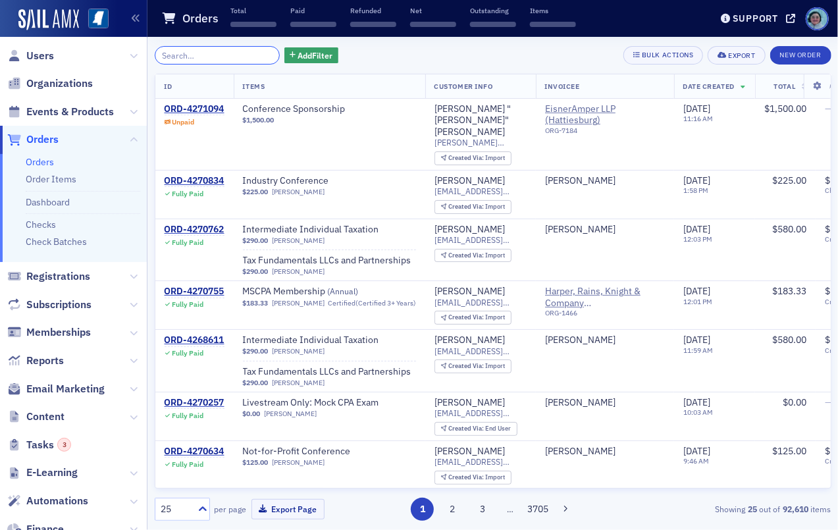
click at [240, 50] on input "search" at bounding box center [218, 55] width 126 height 18
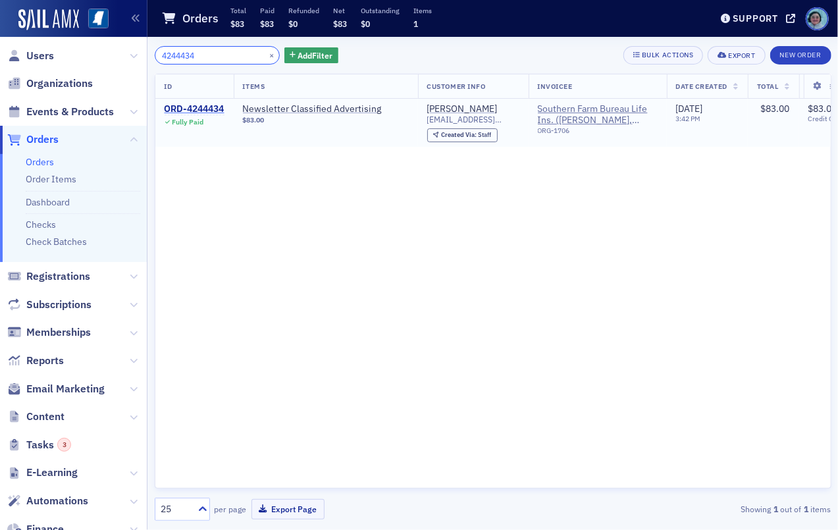
type input "4244434"
click at [212, 106] on div "ORD-4244434" at bounding box center [195, 109] width 60 height 12
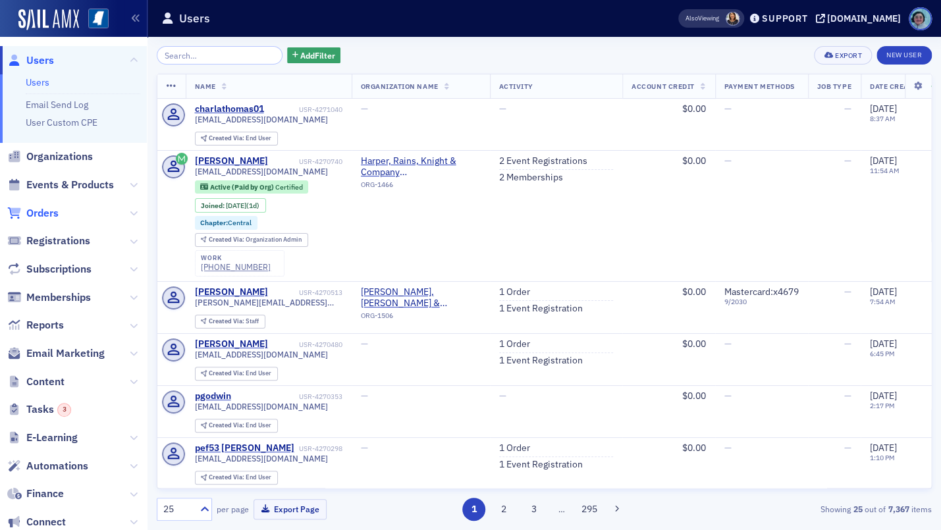
click at [53, 212] on span "Orders" at bounding box center [42, 213] width 32 height 14
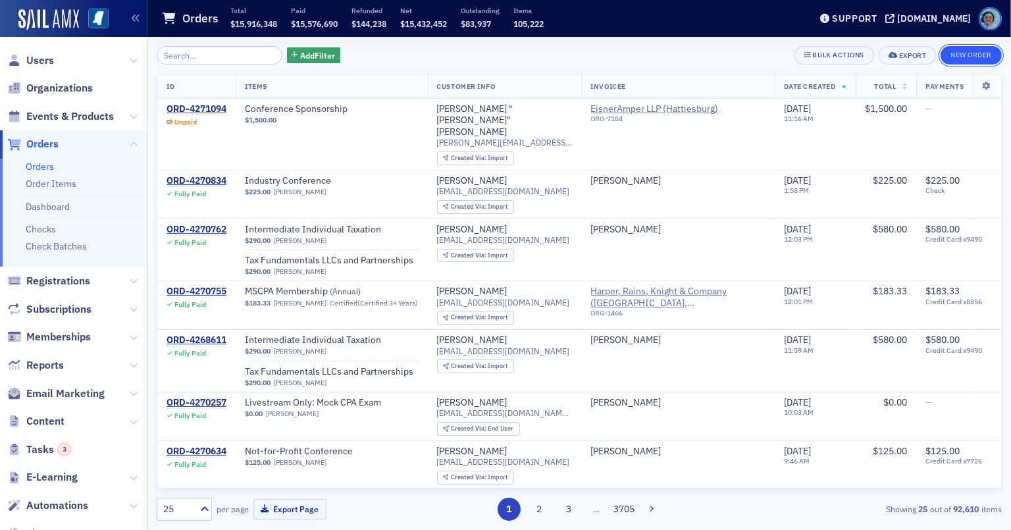
click at [940, 49] on button "New Order" at bounding box center [971, 55] width 61 height 18
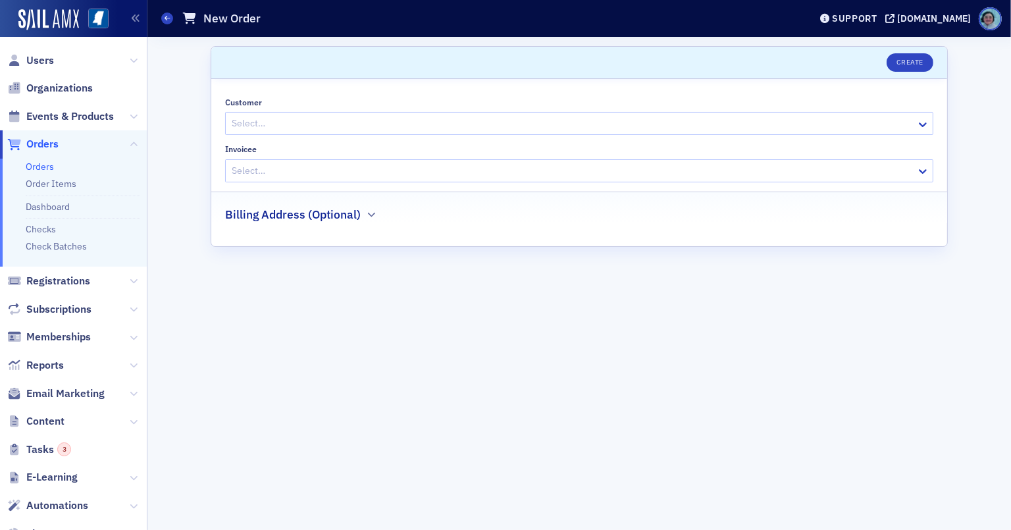
click at [364, 128] on div at bounding box center [572, 123] width 684 height 16
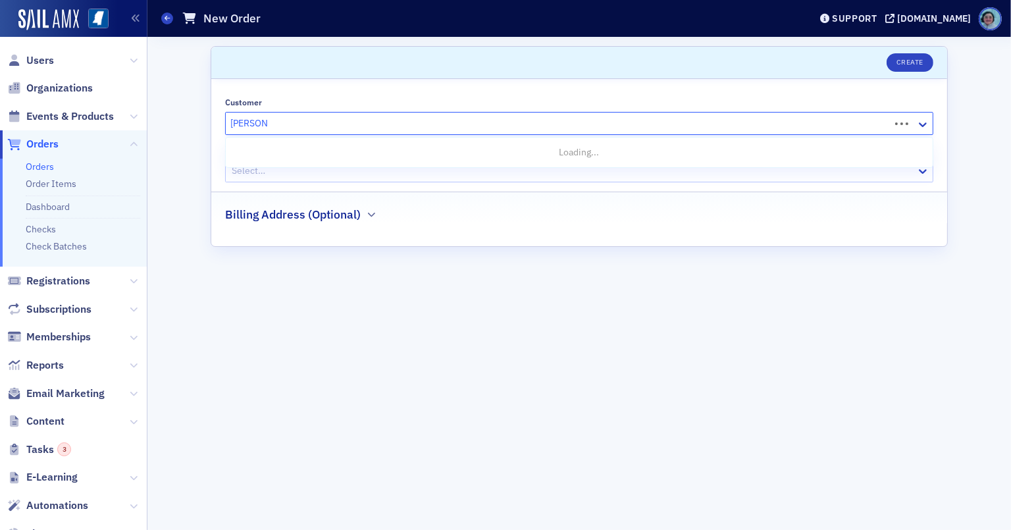
type input "newcomer"
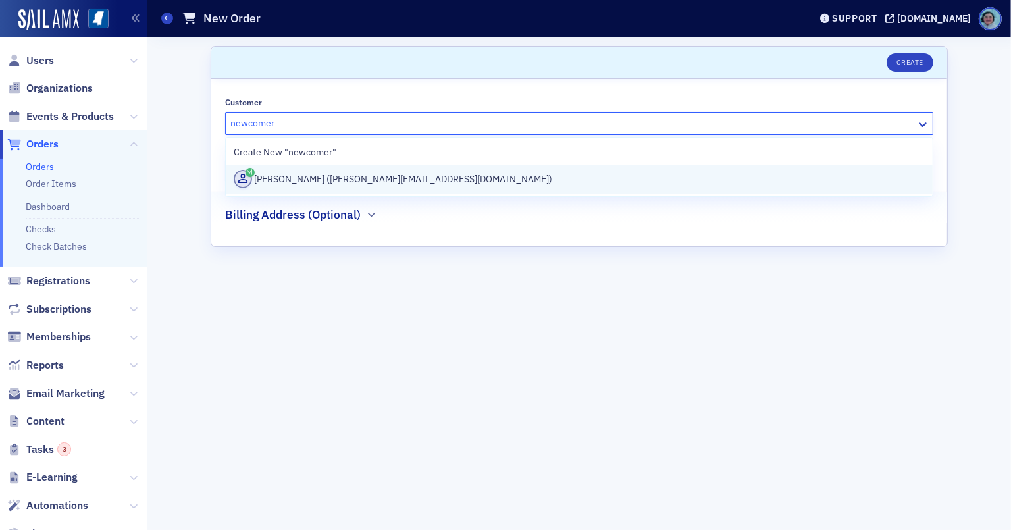
click at [367, 181] on div "[PERSON_NAME] ([PERSON_NAME][EMAIL_ADDRESS][DOMAIN_NAME])" at bounding box center [579, 179] width 691 height 18
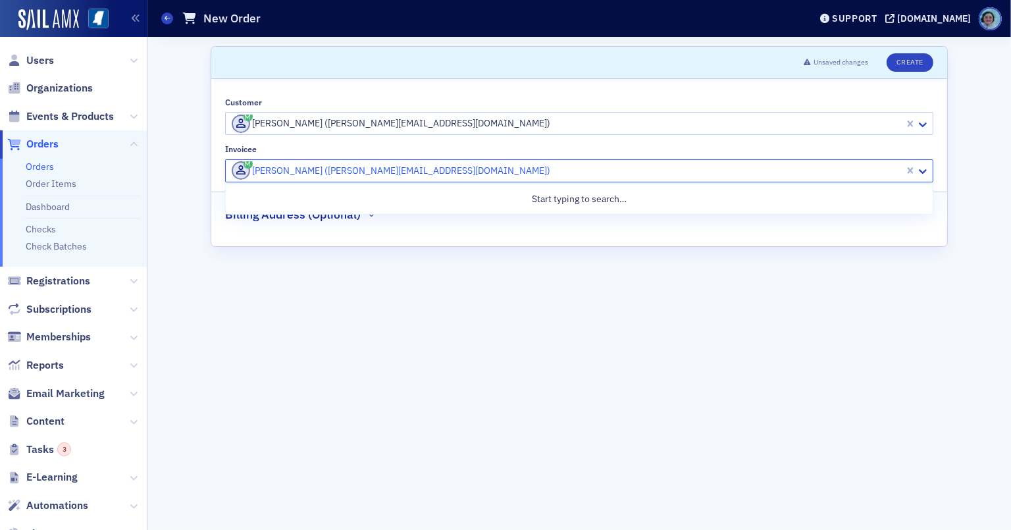
click at [363, 171] on div at bounding box center [566, 171] width 673 height 16
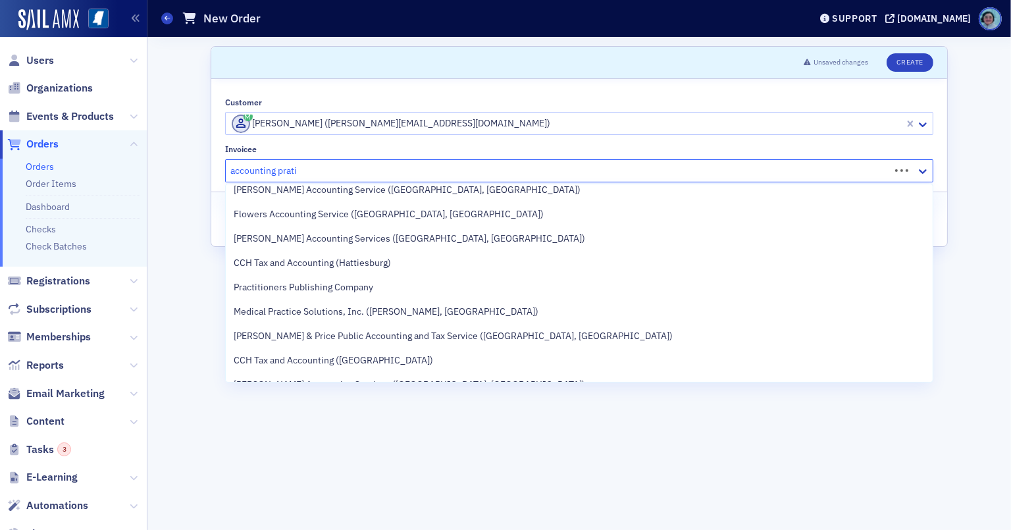
scroll to position [132, 0]
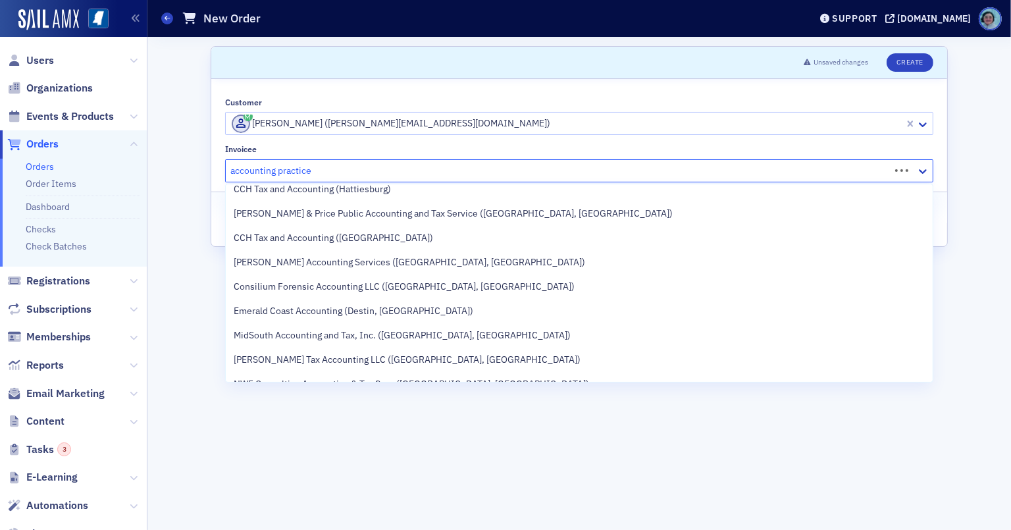
type input "accounting practice"
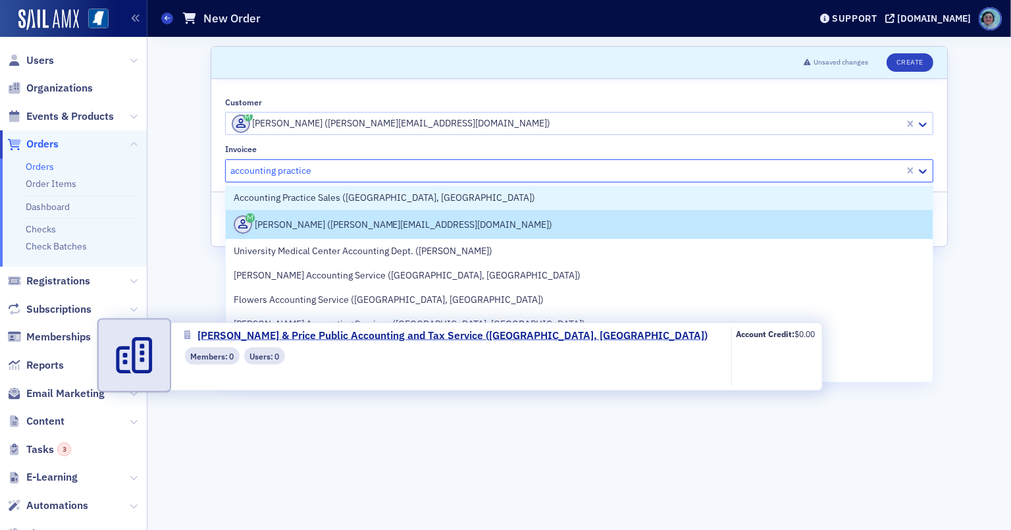
scroll to position [0, 0]
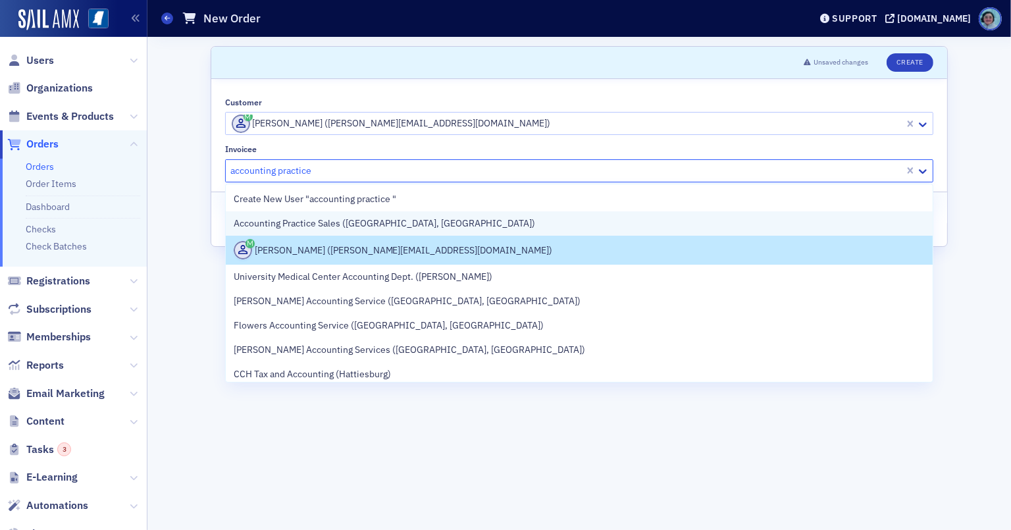
click at [443, 217] on div "Accounting Practice Sales ([GEOGRAPHIC_DATA], [GEOGRAPHIC_DATA])" at bounding box center [579, 224] width 691 height 14
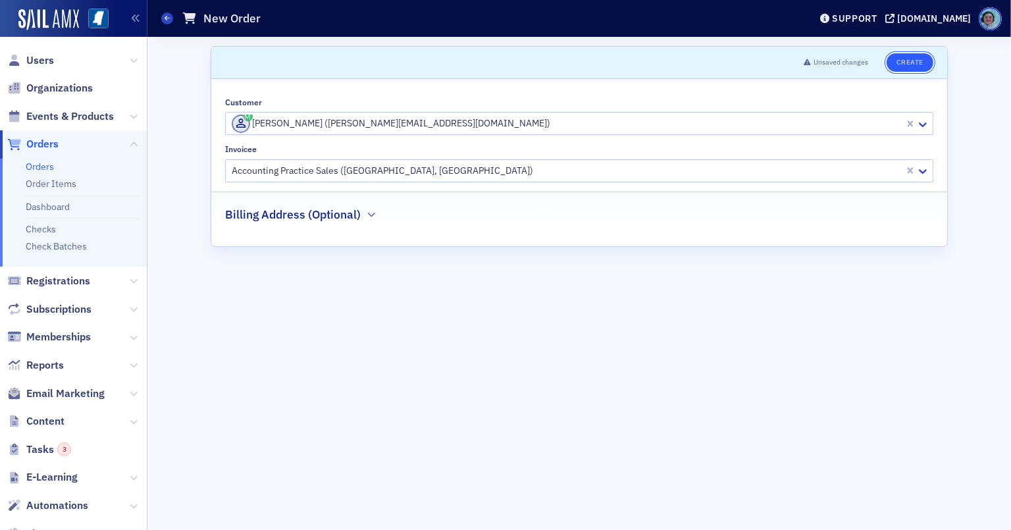
click at [905, 68] on button "Create" at bounding box center [910, 62] width 47 height 18
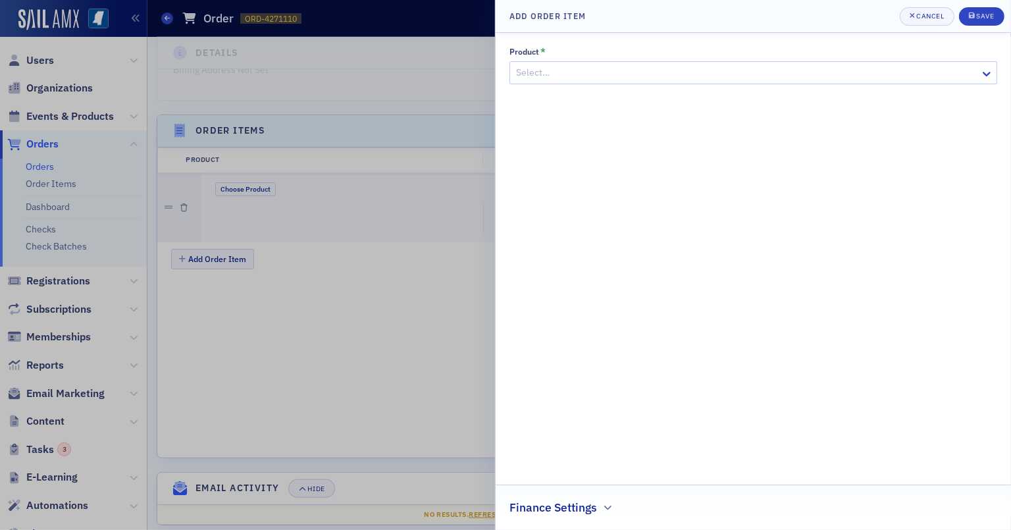
scroll to position [374, 0]
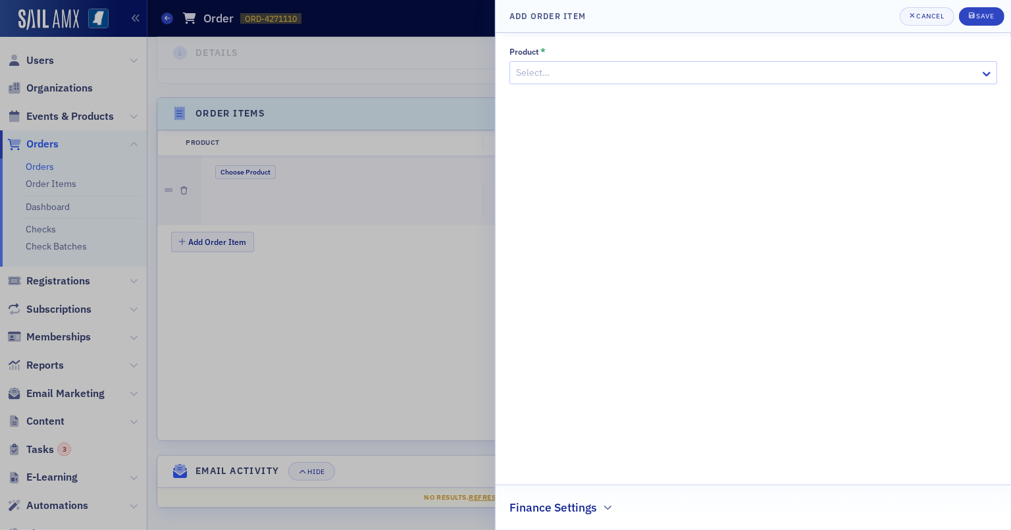
click at [758, 67] on div at bounding box center [747, 73] width 464 height 16
type input "newsletter"
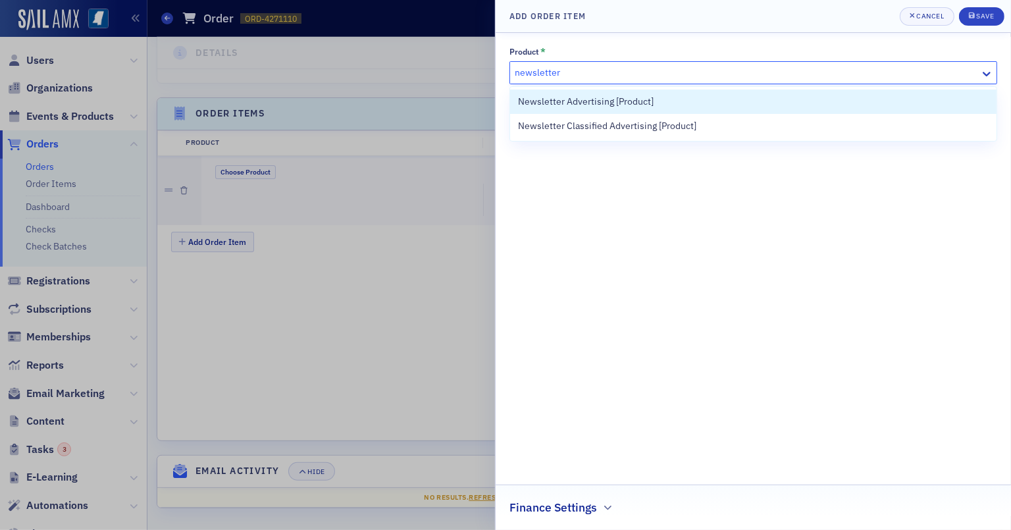
click at [716, 93] on div "Newsletter Advertising [Product]" at bounding box center [753, 102] width 486 height 24
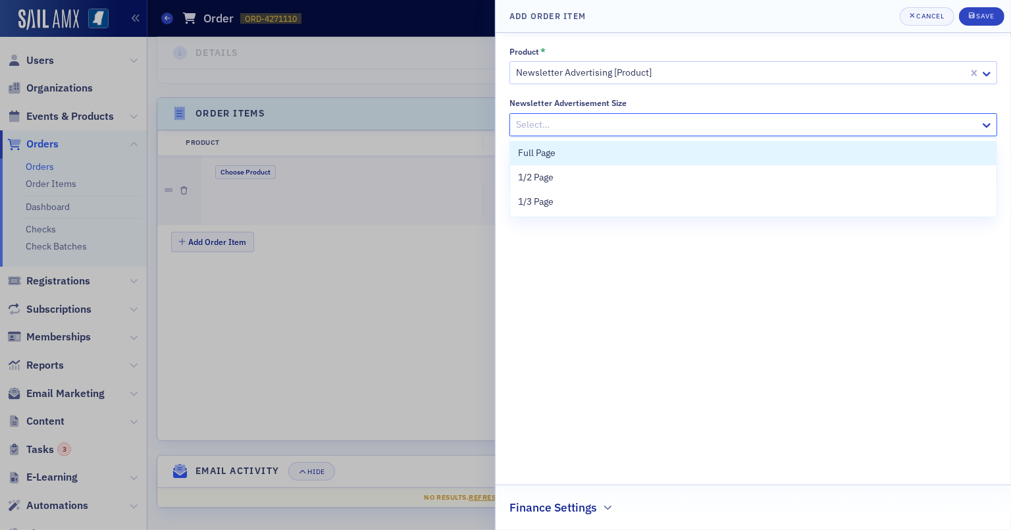
click at [699, 125] on div at bounding box center [747, 124] width 464 height 16
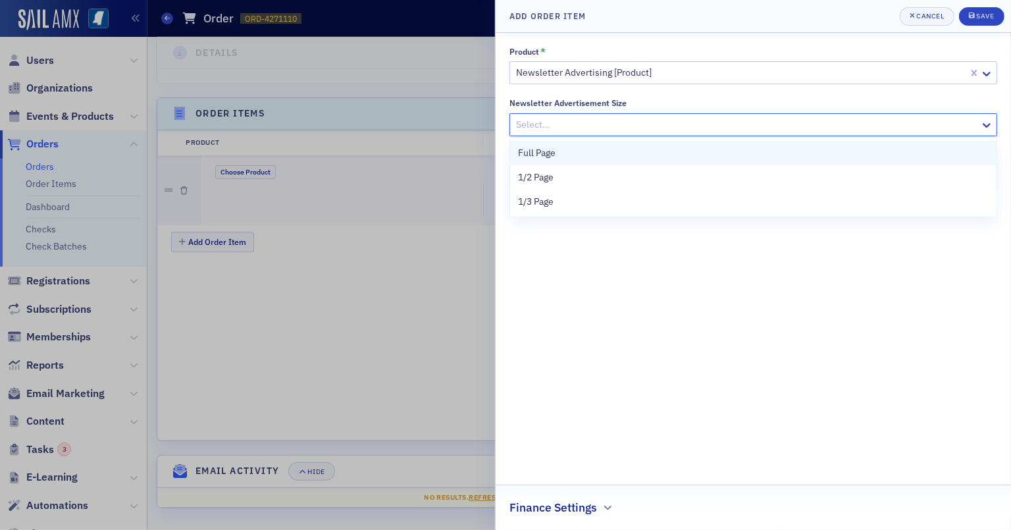
click at [641, 159] on div "Full Page" at bounding box center [753, 153] width 471 height 14
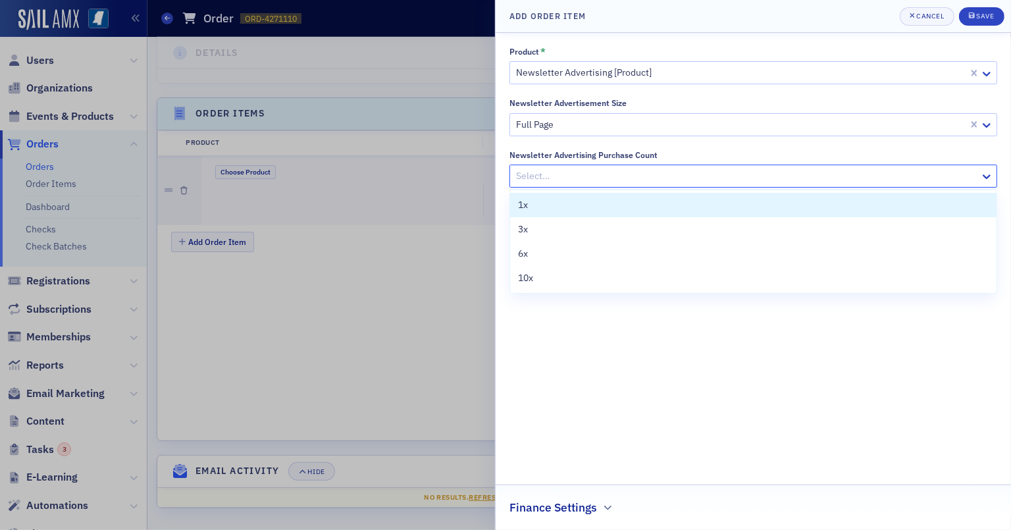
click at [631, 178] on div at bounding box center [747, 176] width 464 height 16
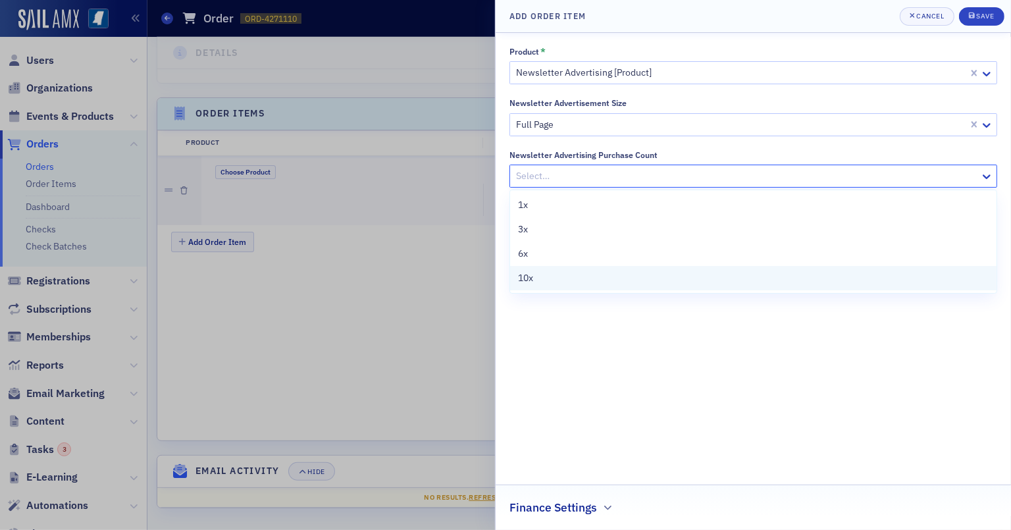
click at [613, 283] on div "10x" at bounding box center [753, 278] width 471 height 14
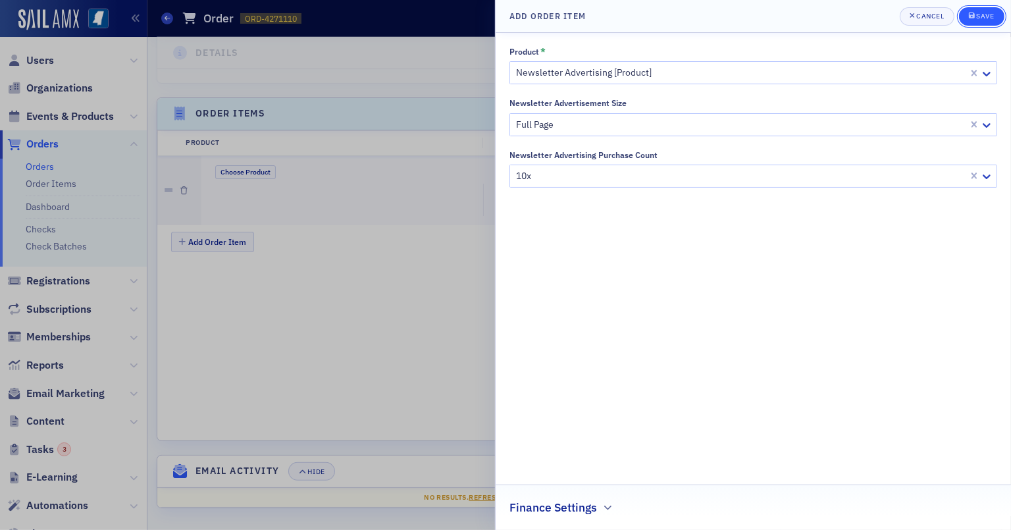
click at [940, 13] on icon "submit" at bounding box center [972, 15] width 6 height 7
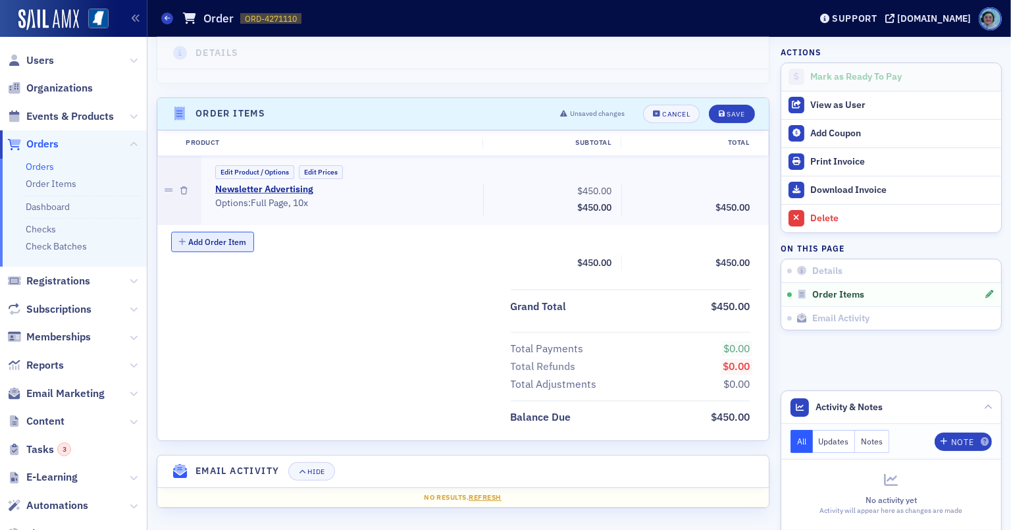
click at [199, 238] on button "Add Order Item" at bounding box center [212, 242] width 83 height 20
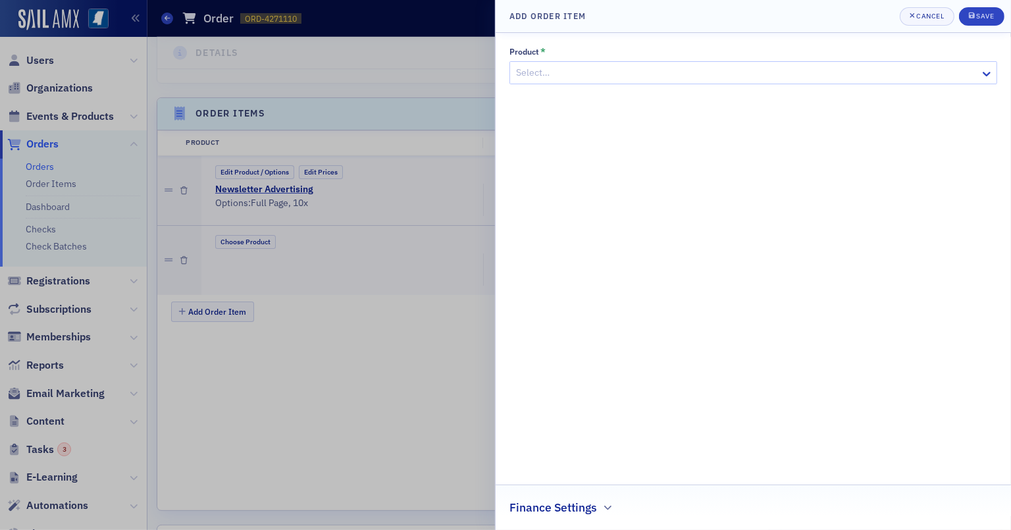
click at [594, 66] on div at bounding box center [747, 73] width 464 height 16
type input "newsletter"
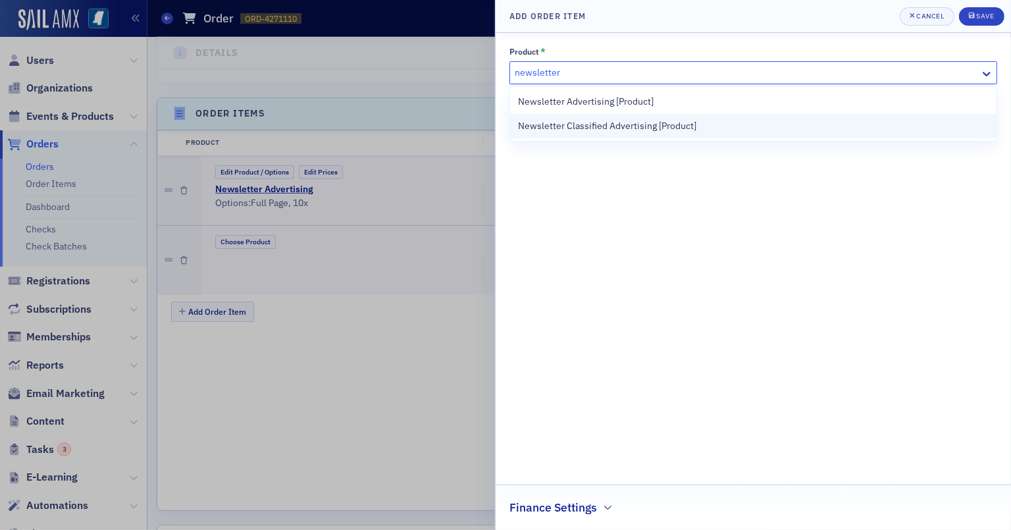
click at [650, 131] on span "Newsletter Classified Advertising [Product]" at bounding box center [607, 126] width 178 height 14
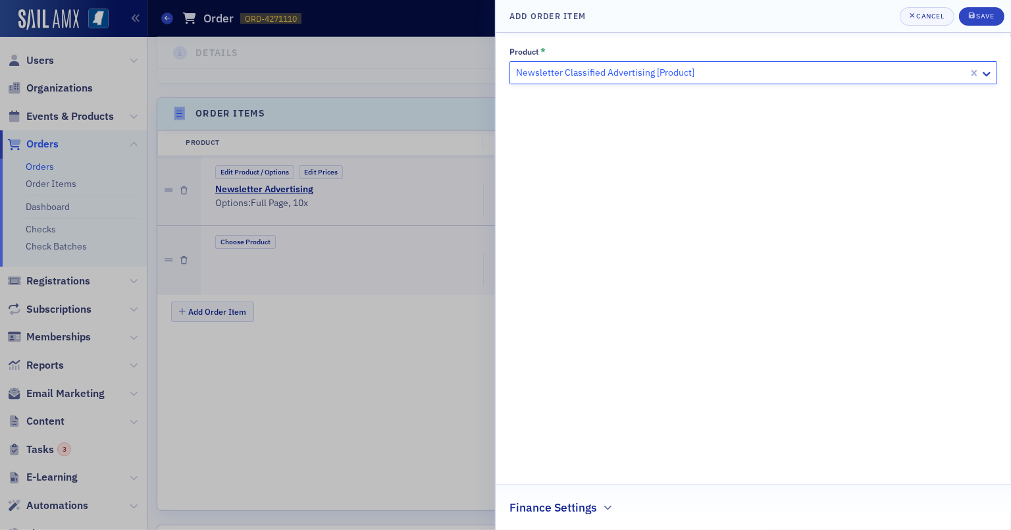
click at [596, 502] on div "Finance Settings" at bounding box center [753, 500] width 488 height 31
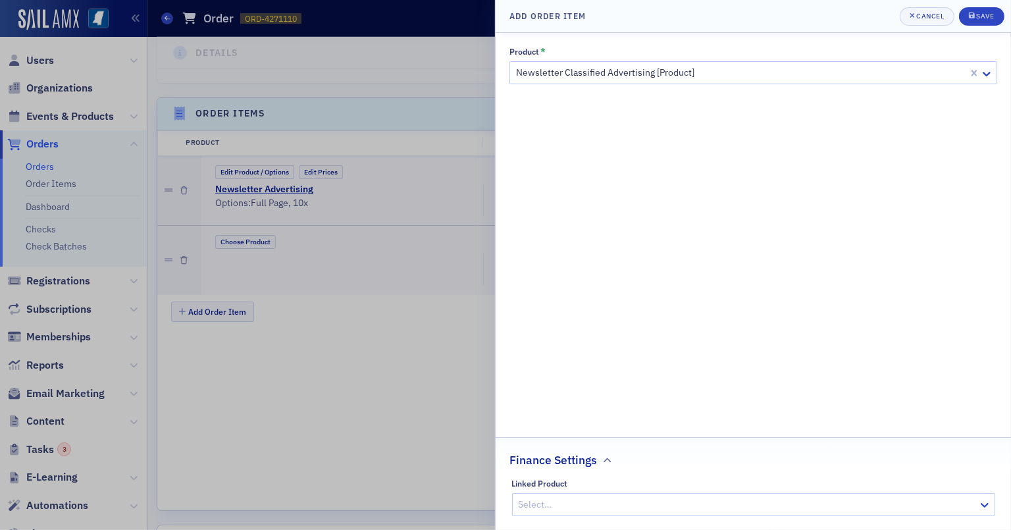
click at [595, 501] on div at bounding box center [746, 504] width 459 height 16
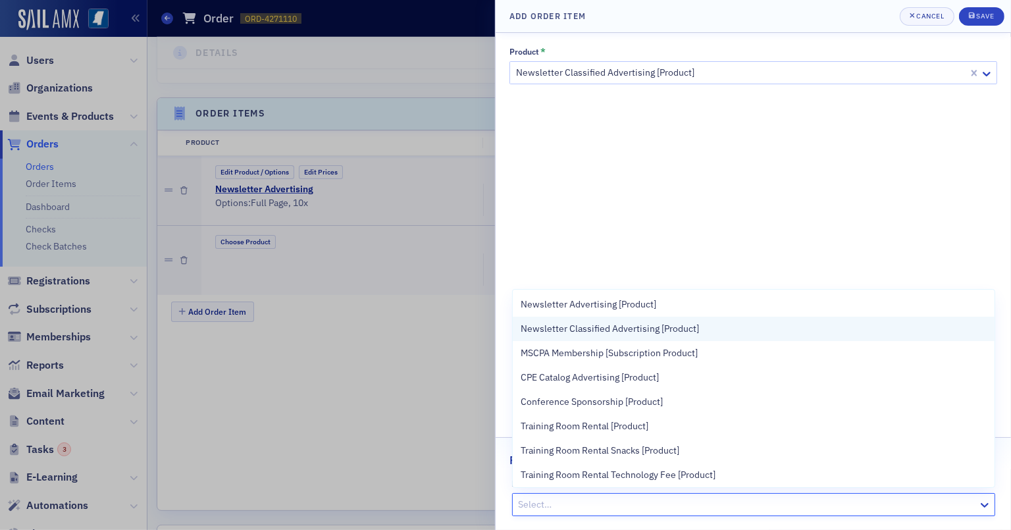
click at [632, 327] on span "Newsletter Classified Advertising [Product]" at bounding box center [610, 329] width 178 height 14
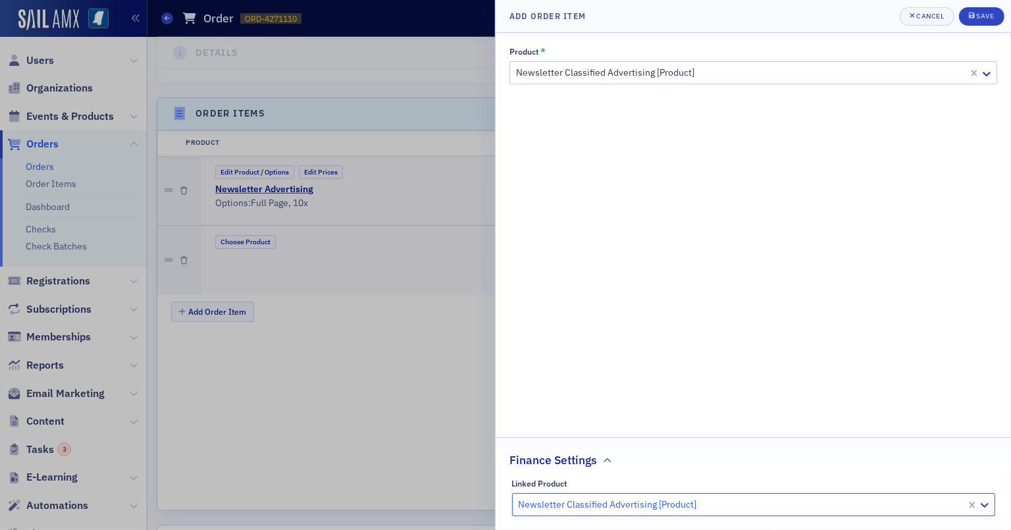
click at [940, 6] on header "Add Order Item Cancel Save" at bounding box center [753, 16] width 515 height 33
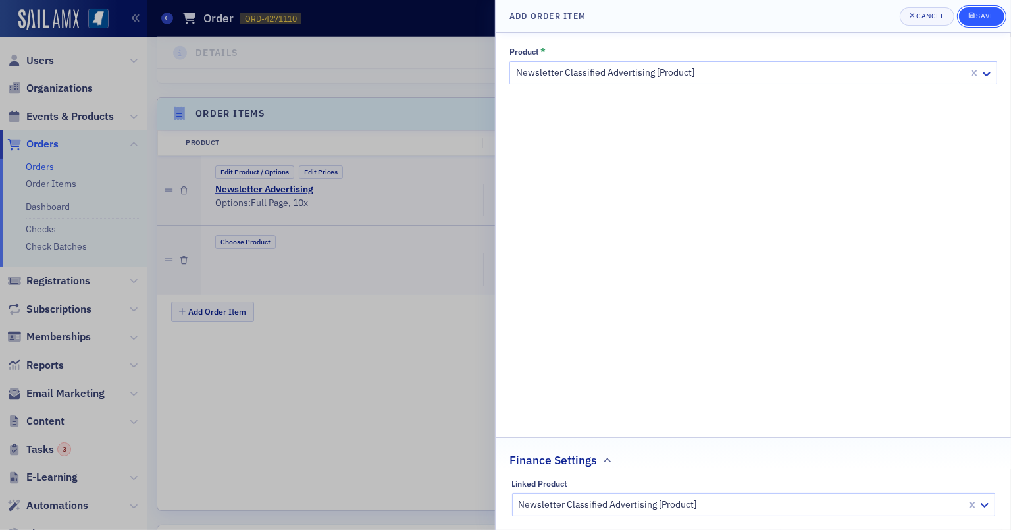
click at [940, 10] on button "Save" at bounding box center [981, 16] width 45 height 18
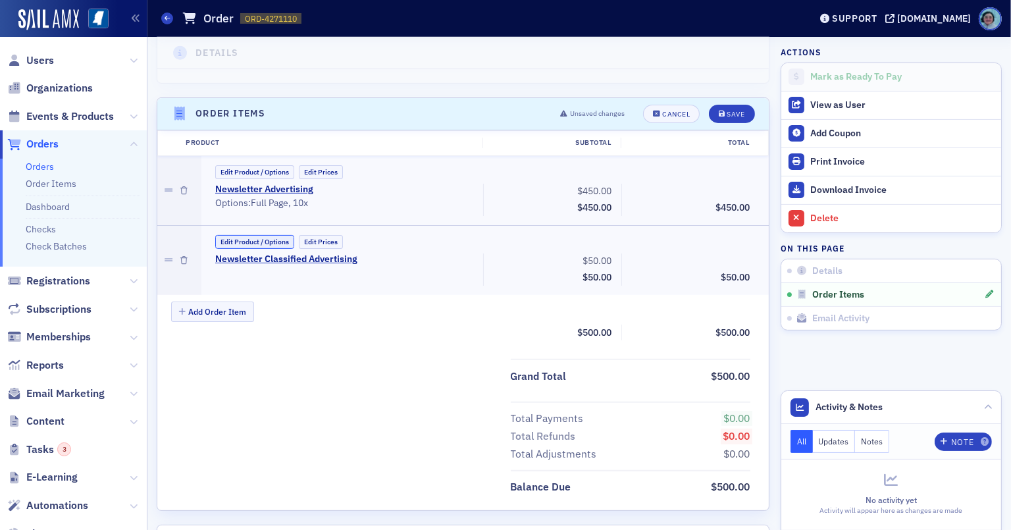
click at [280, 241] on button "Edit Product / Options" at bounding box center [254, 242] width 79 height 14
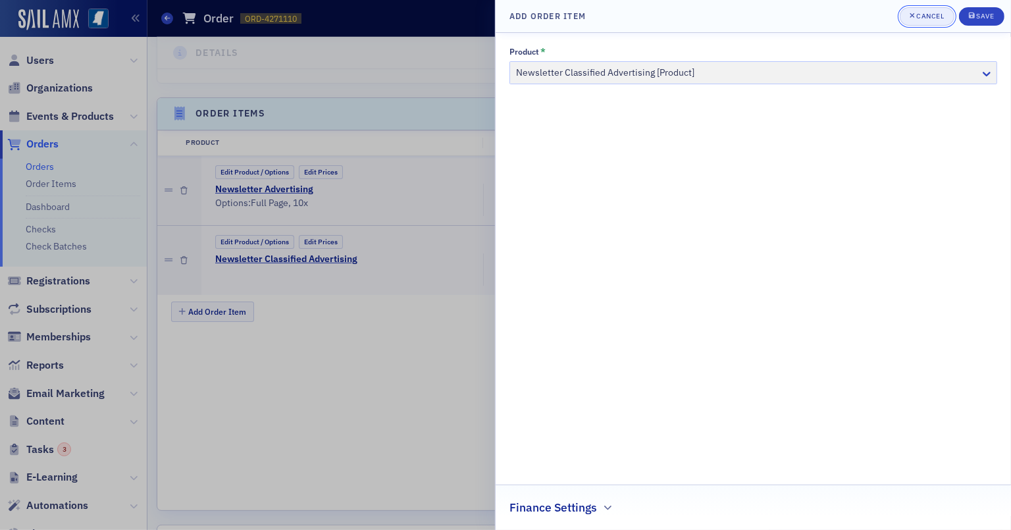
click at [928, 16] on div "Cancel" at bounding box center [930, 16] width 28 height 7
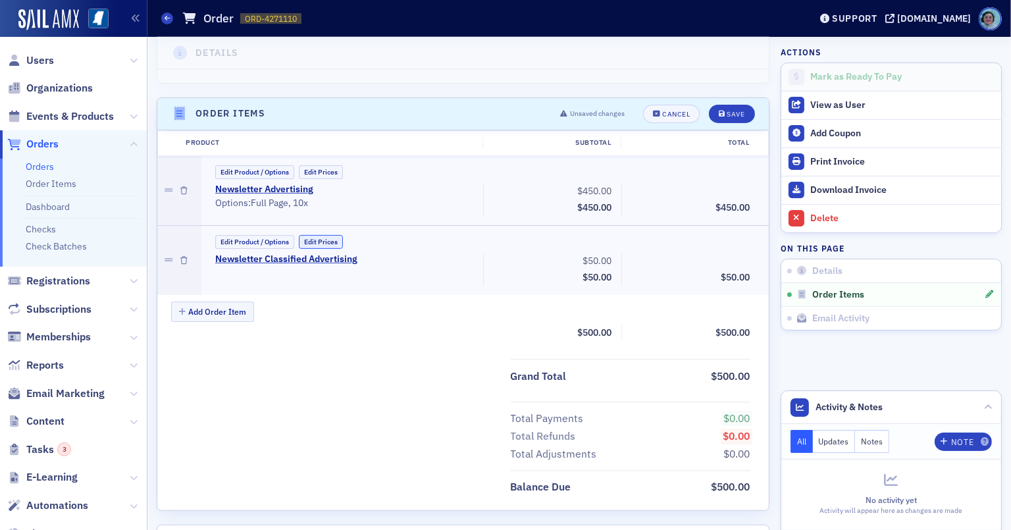
click at [330, 236] on button "Edit Prices" at bounding box center [321, 242] width 44 height 14
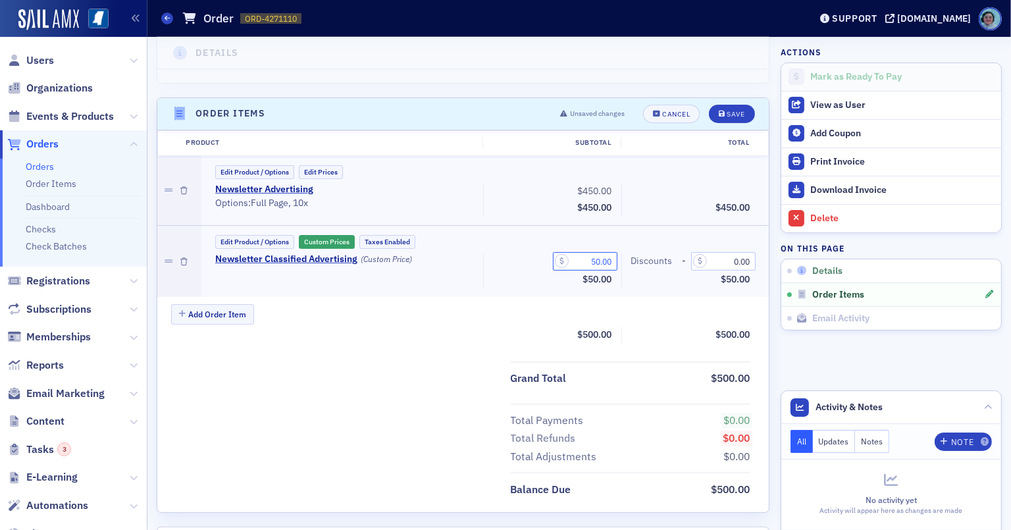
drag, startPoint x: 566, startPoint y: 260, endPoint x: 908, endPoint y: 268, distance: 341.7
click at [908, 268] on div "Details Draft Customer Lori Newcomer Invoicee Accounting Practice Sales Date Cr…" at bounding box center [579, 132] width 845 height 941
type input "35.00"
click at [727, 111] on div "Save" at bounding box center [736, 114] width 18 height 7
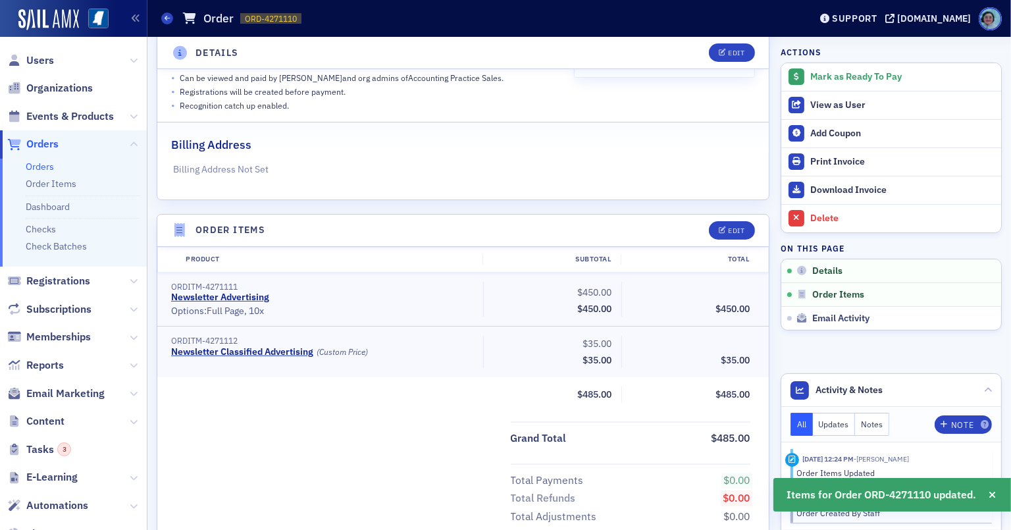
scroll to position [390, 0]
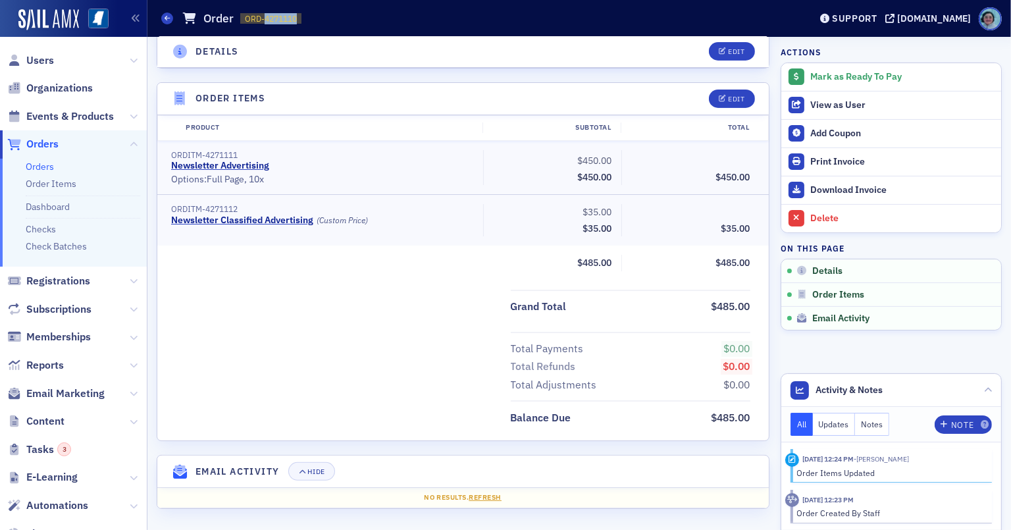
drag, startPoint x: 265, startPoint y: 16, endPoint x: 304, endPoint y: 17, distance: 38.8
click at [304, 17] on div "Orders Order ORD-4271110 4271110" at bounding box center [475, 18] width 629 height 25
copy span "4271110"
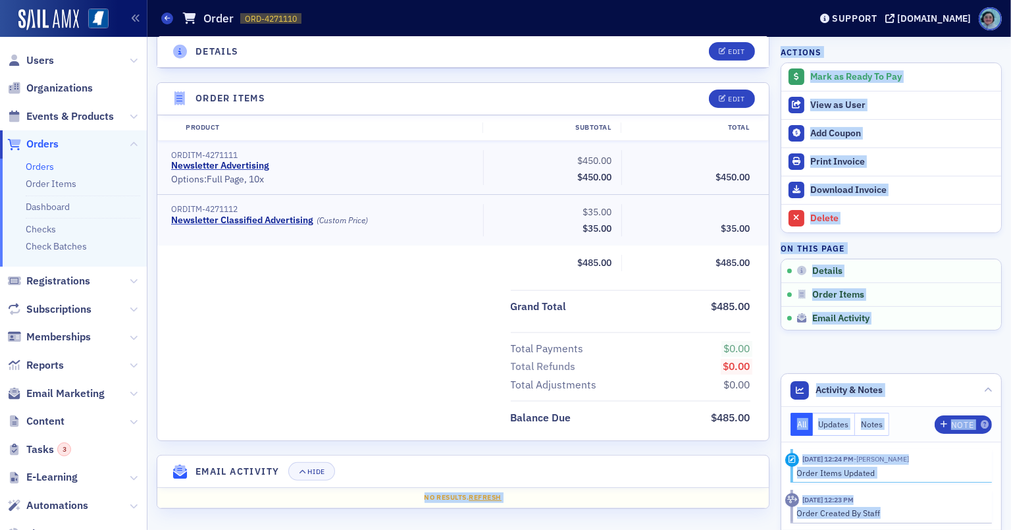
drag, startPoint x: 448, startPoint y: 526, endPoint x: 463, endPoint y: 548, distance: 26.5
click at [463, 529] on html "Users Organizations Events & Products Orders Orders Order Items Dashboard Check…" at bounding box center [505, 265] width 1011 height 530
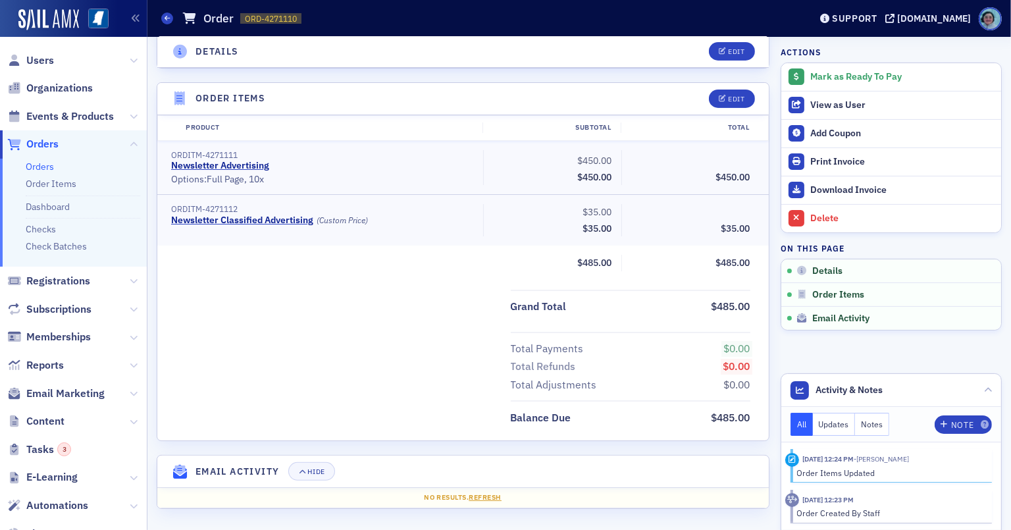
click at [455, 280] on div "Product Subtotal Total ORDITM-4271111 Newsletter Advertising • Options: Full Pa…" at bounding box center [462, 277] width 611 height 325
click at [885, 78] on div "Mark as Ready To Pay" at bounding box center [902, 77] width 184 height 12
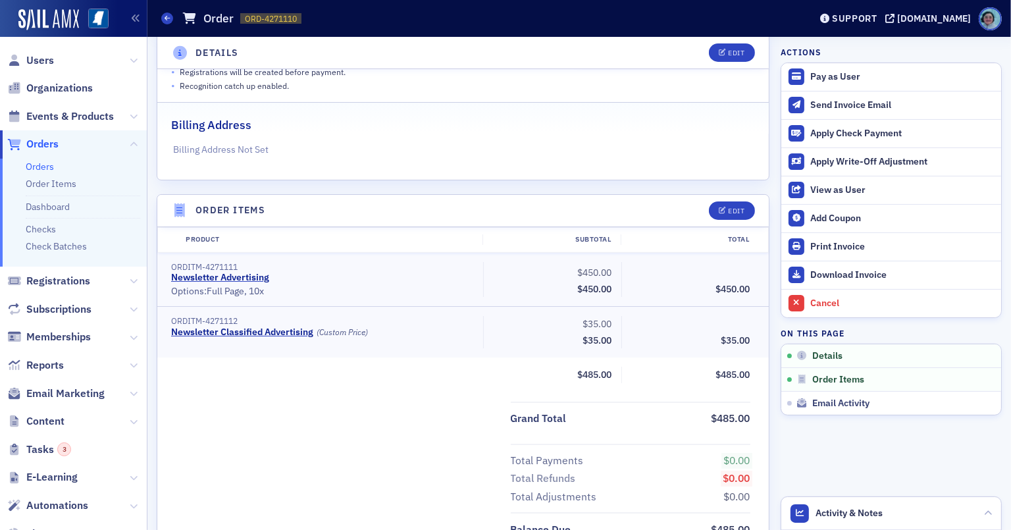
scroll to position [0, 0]
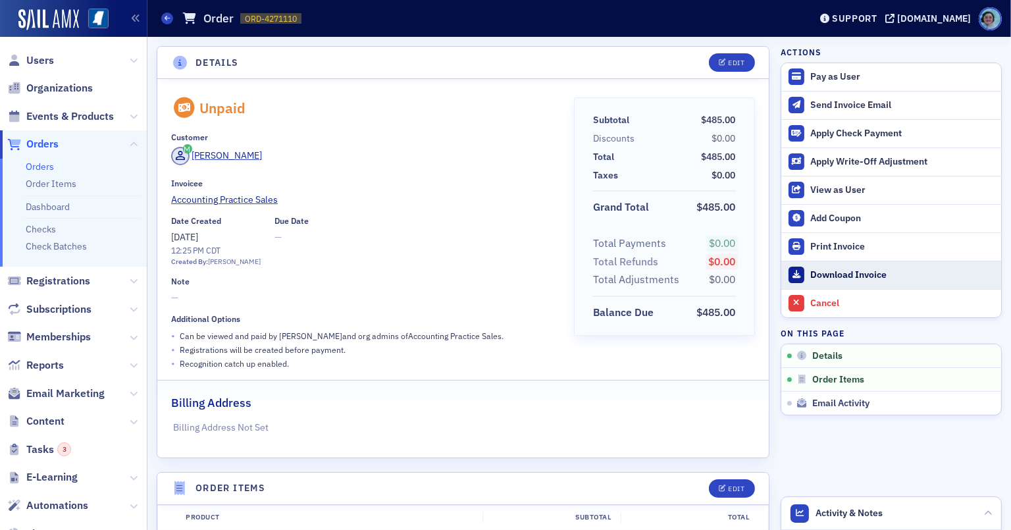
click at [867, 281] on link "Download Invoice" at bounding box center [891, 275] width 220 height 28
drag, startPoint x: 61, startPoint y: 169, endPoint x: 47, endPoint y: 169, distance: 14.5
click at [61, 169] on li "Orders" at bounding box center [83, 167] width 115 height 13
click at [43, 169] on link "Orders" at bounding box center [40, 167] width 28 height 12
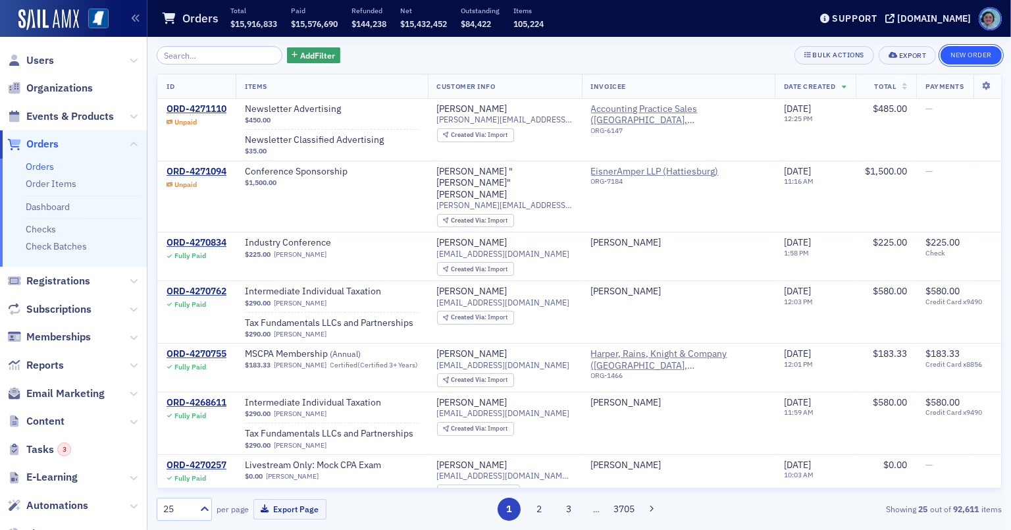
click at [940, 49] on button "New Order" at bounding box center [971, 55] width 61 height 18
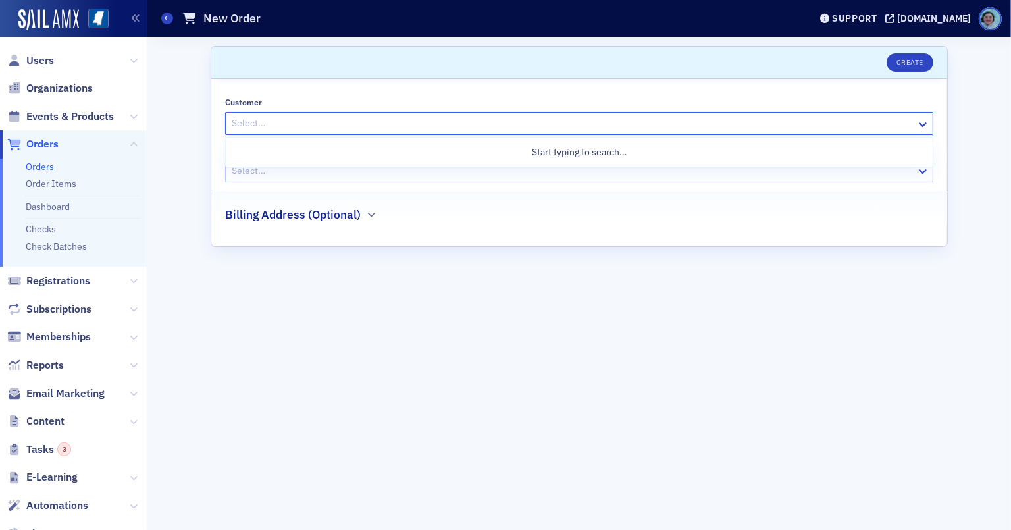
click at [332, 125] on div at bounding box center [572, 123] width 684 height 16
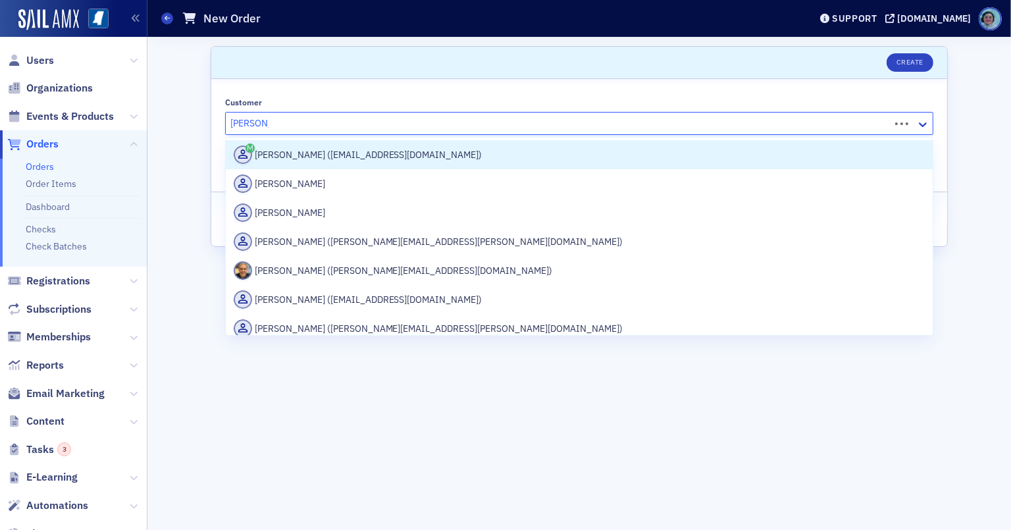
type input "JIM GARRI"
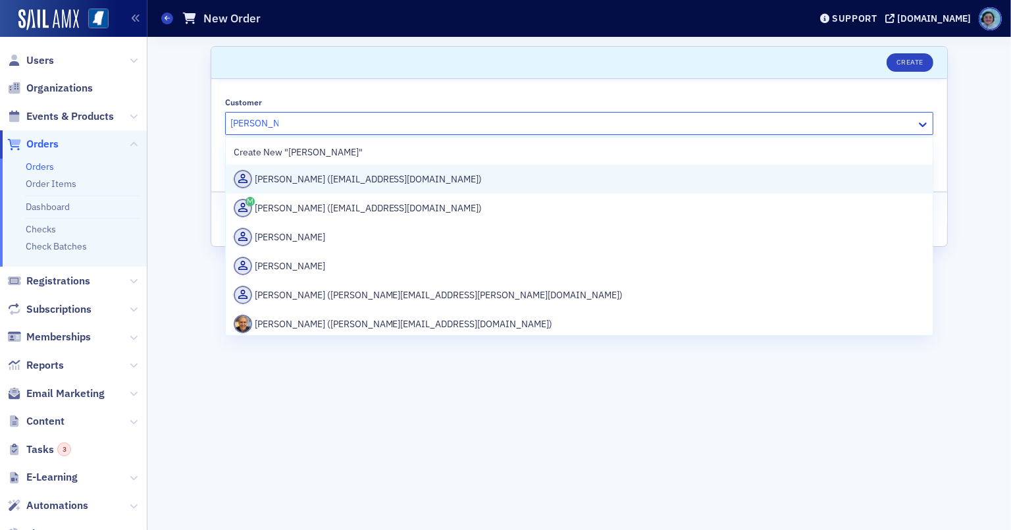
click at [348, 165] on div "Jim Garrison (marketing@mcl.cpa)" at bounding box center [579, 179] width 707 height 29
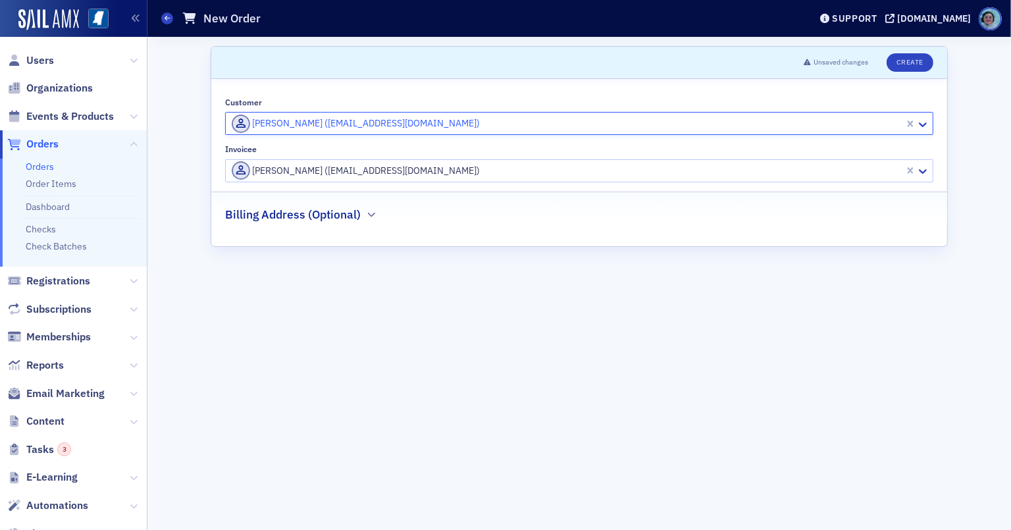
click at [351, 174] on div at bounding box center [566, 171] width 673 height 16
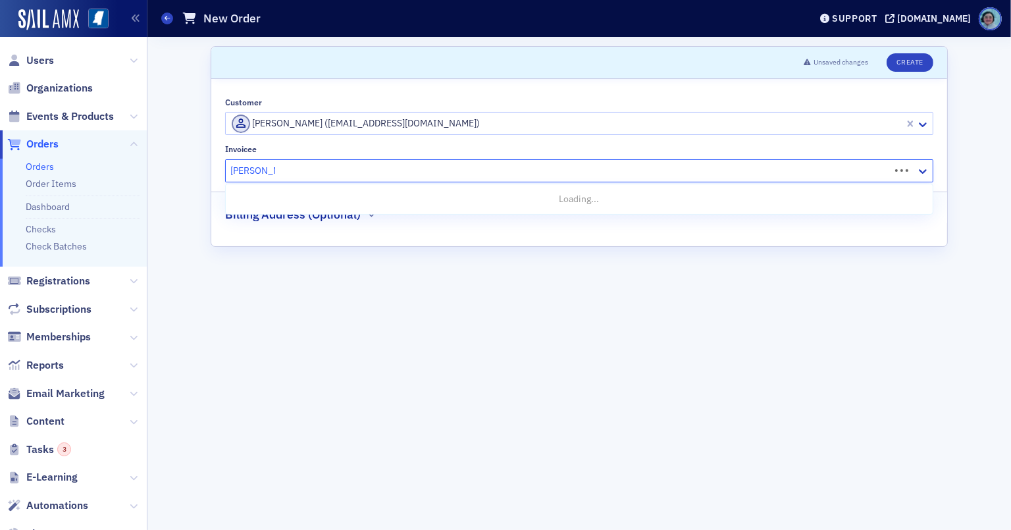
type input "MATTHEWS"
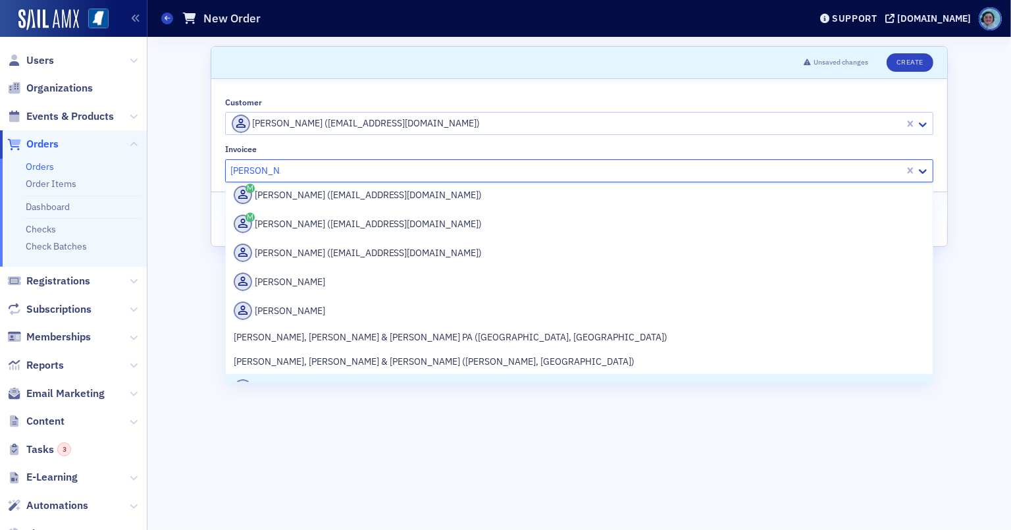
scroll to position [119, 0]
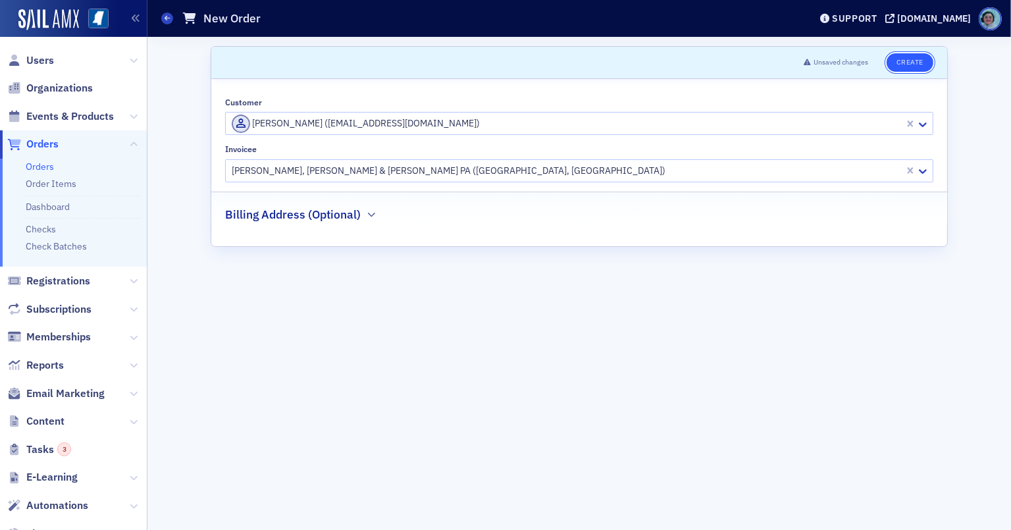
click at [900, 64] on button "Create" at bounding box center [910, 62] width 47 height 18
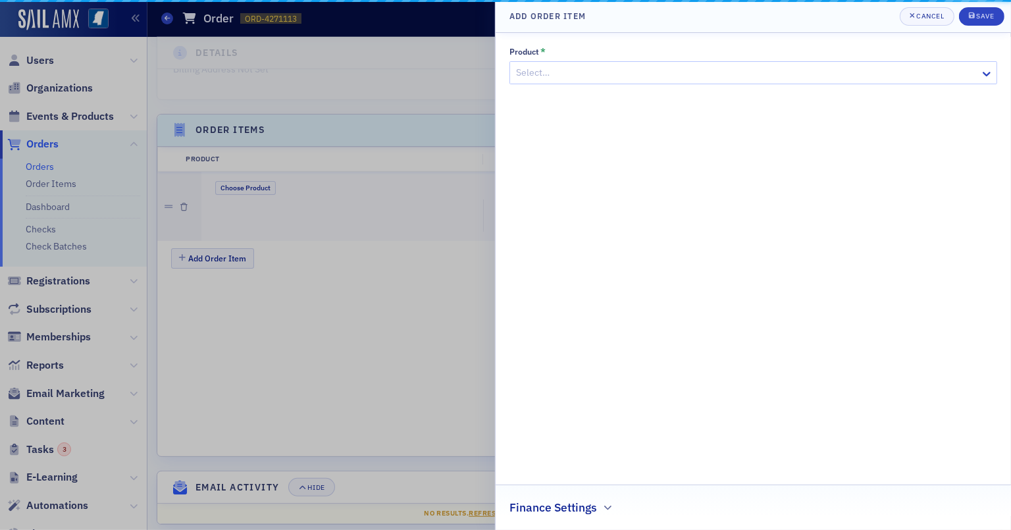
scroll to position [374, 0]
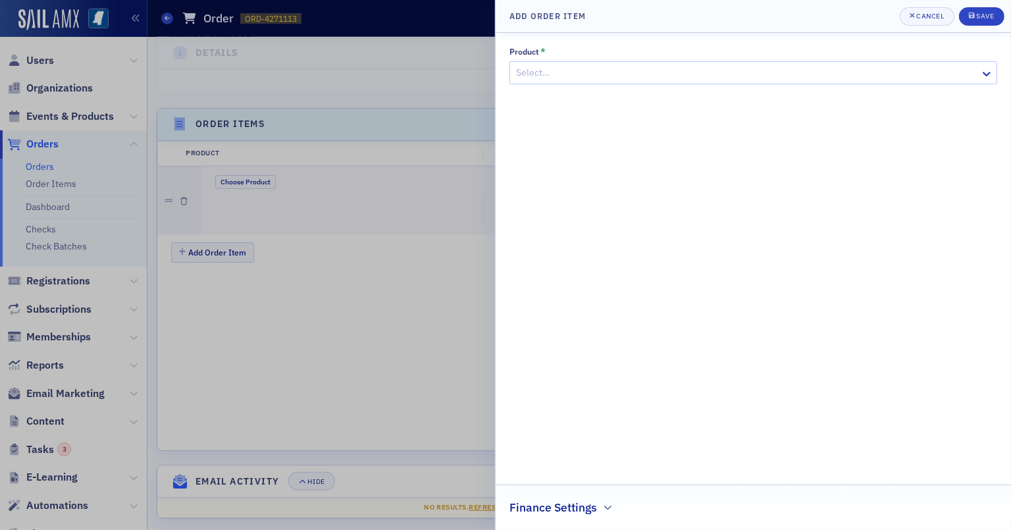
click at [724, 70] on div at bounding box center [747, 73] width 464 height 16
type input "NEWSLETTER"
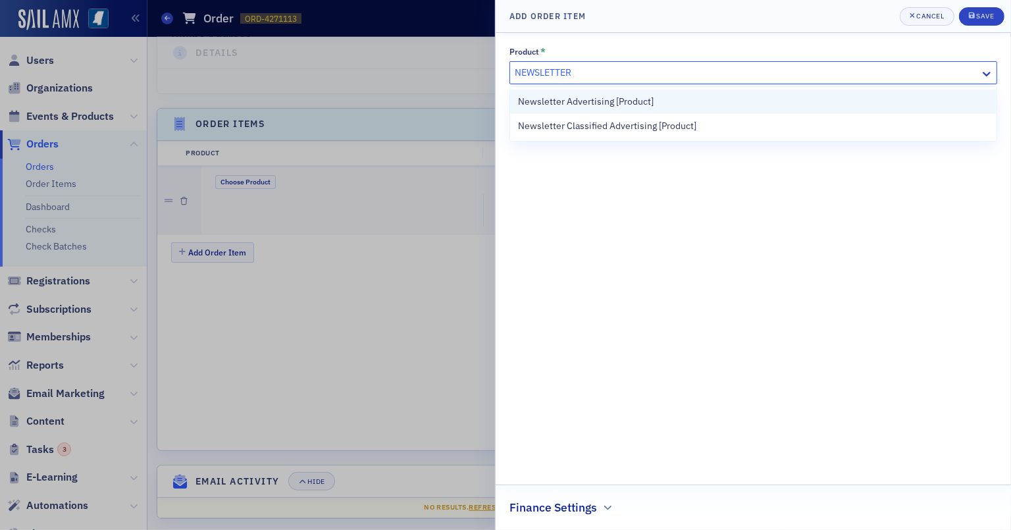
click at [719, 105] on div "Newsletter Advertising [Product]" at bounding box center [753, 102] width 471 height 14
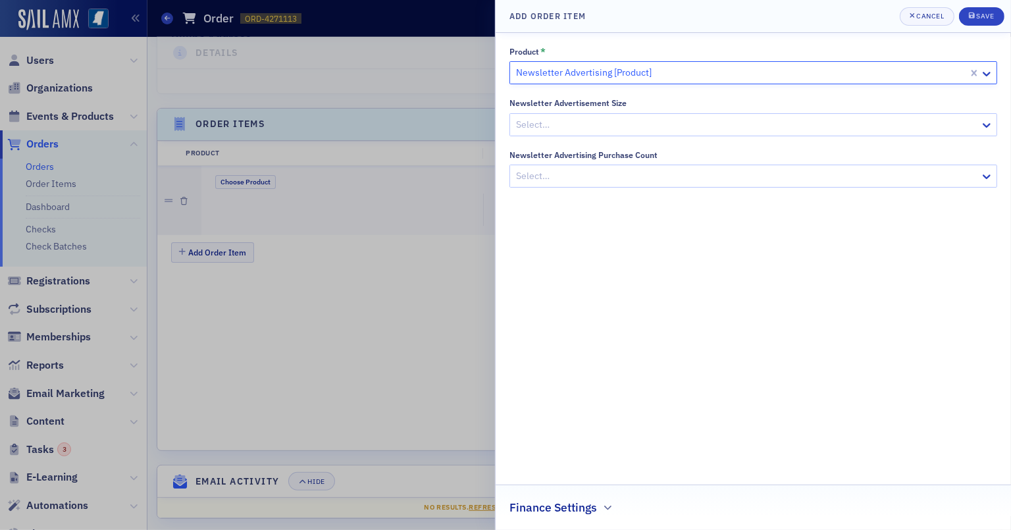
click at [687, 123] on div at bounding box center [747, 124] width 464 height 16
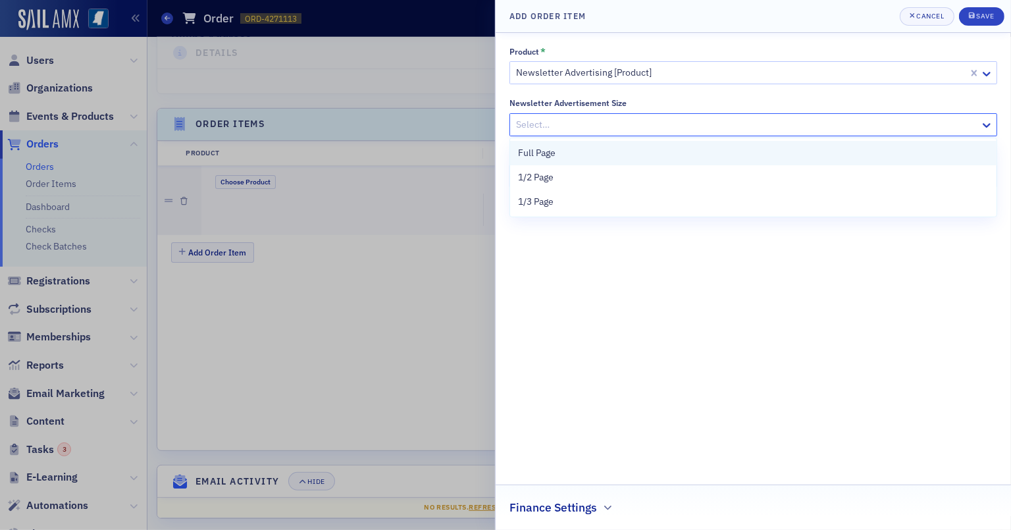
click at [602, 162] on div "Full Page" at bounding box center [753, 153] width 486 height 24
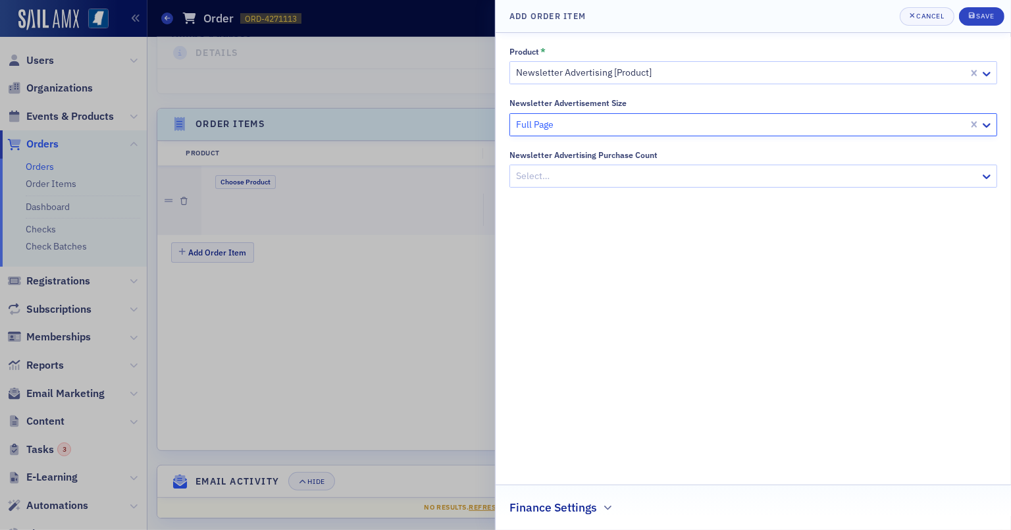
click at [596, 176] on div at bounding box center [747, 176] width 464 height 16
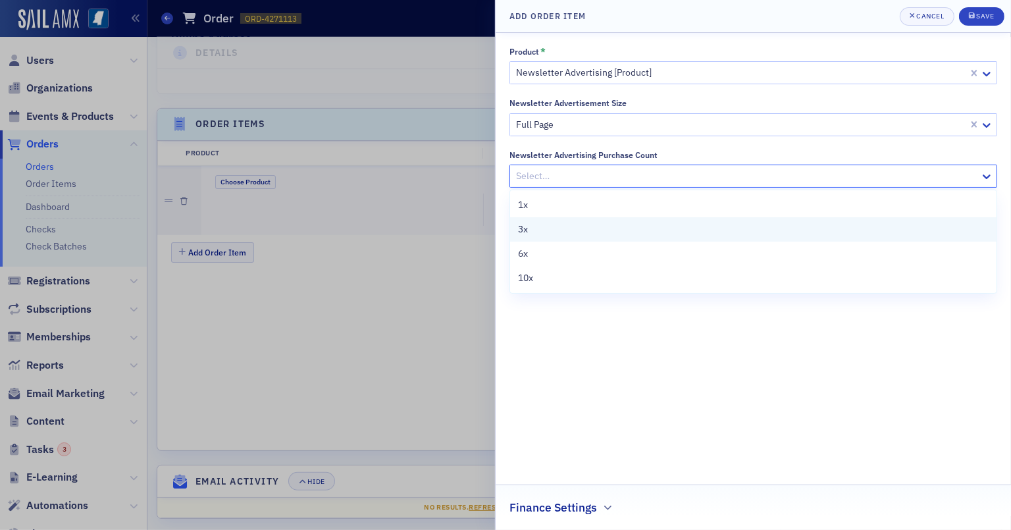
click at [587, 231] on div "3x" at bounding box center [753, 229] width 471 height 14
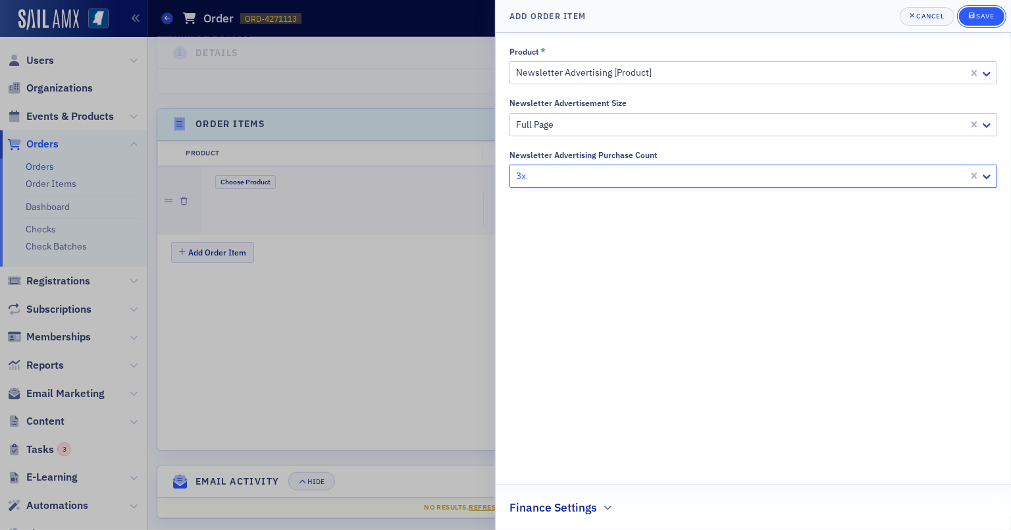
click at [940, 19] on div "Save" at bounding box center [985, 16] width 18 height 7
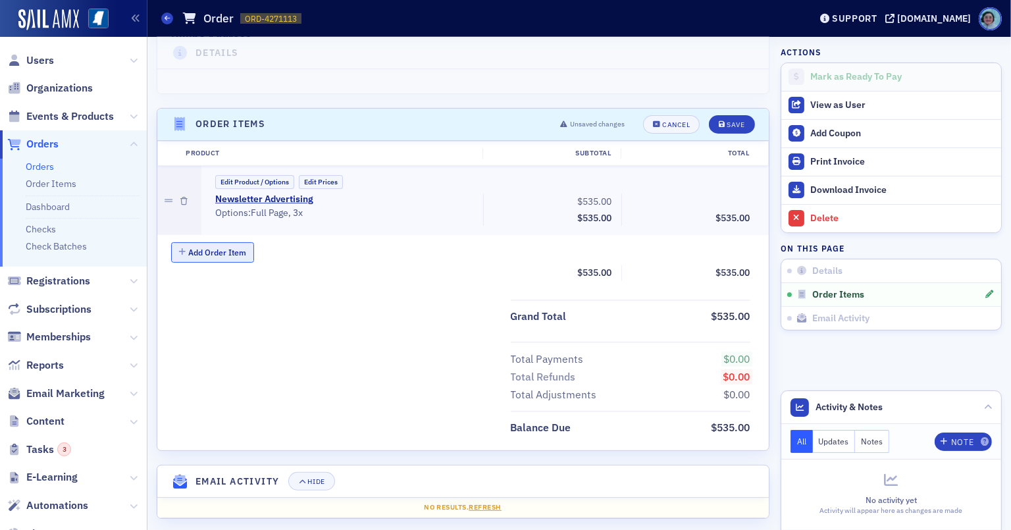
click at [239, 242] on button "Add Order Item" at bounding box center [212, 252] width 83 height 20
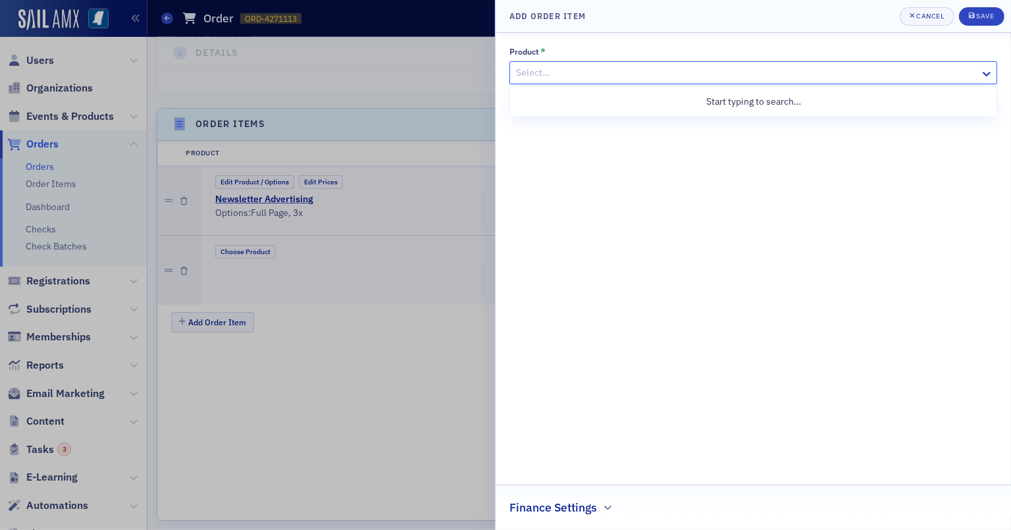
click at [583, 76] on div at bounding box center [747, 73] width 464 height 16
type input "NEWSLETTER"
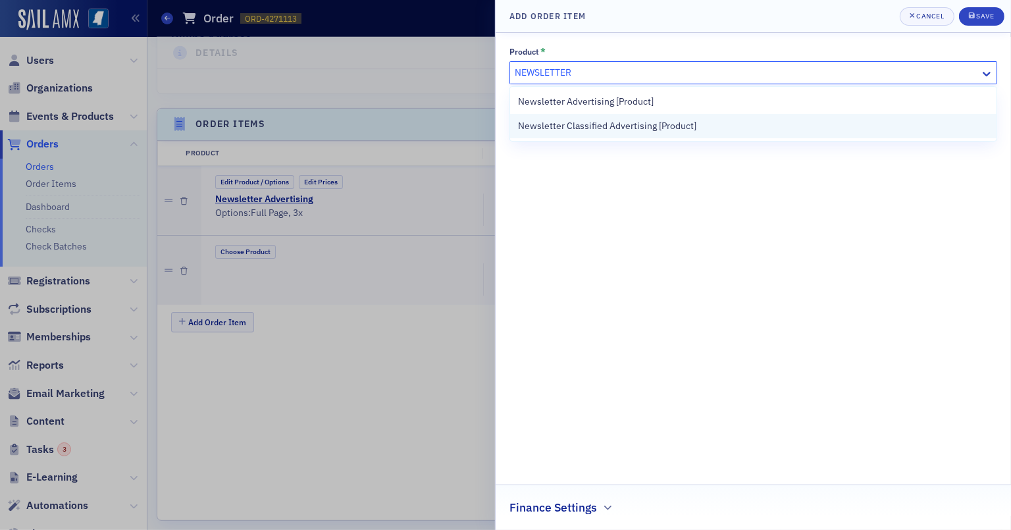
click at [634, 117] on div "Newsletter Classified Advertising [Product]" at bounding box center [753, 126] width 486 height 24
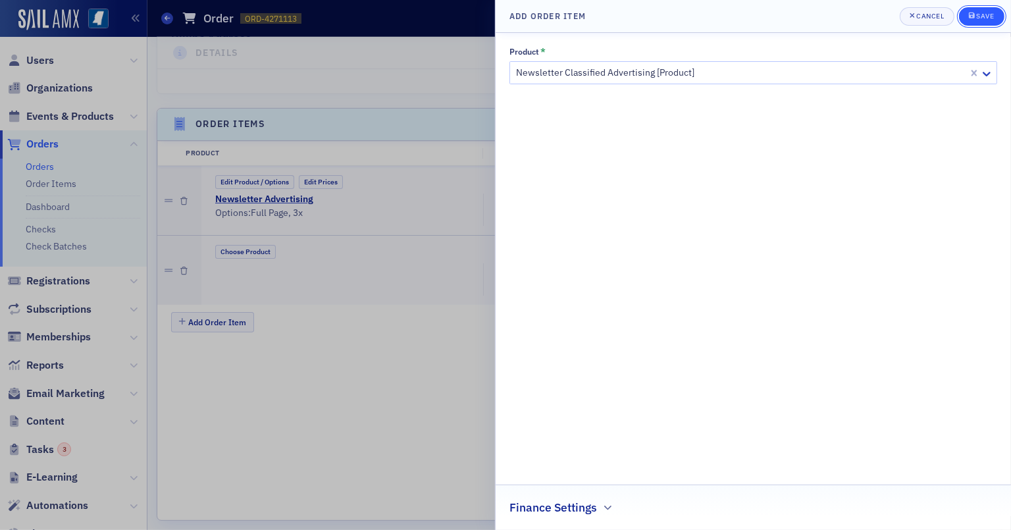
click at [940, 11] on button "Save" at bounding box center [981, 16] width 45 height 18
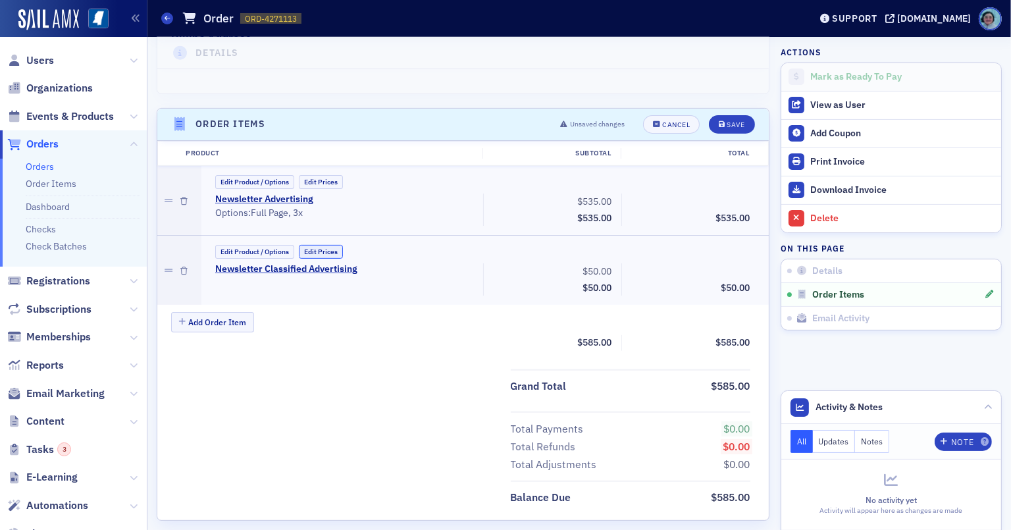
click at [312, 245] on button "Edit Prices" at bounding box center [321, 252] width 44 height 14
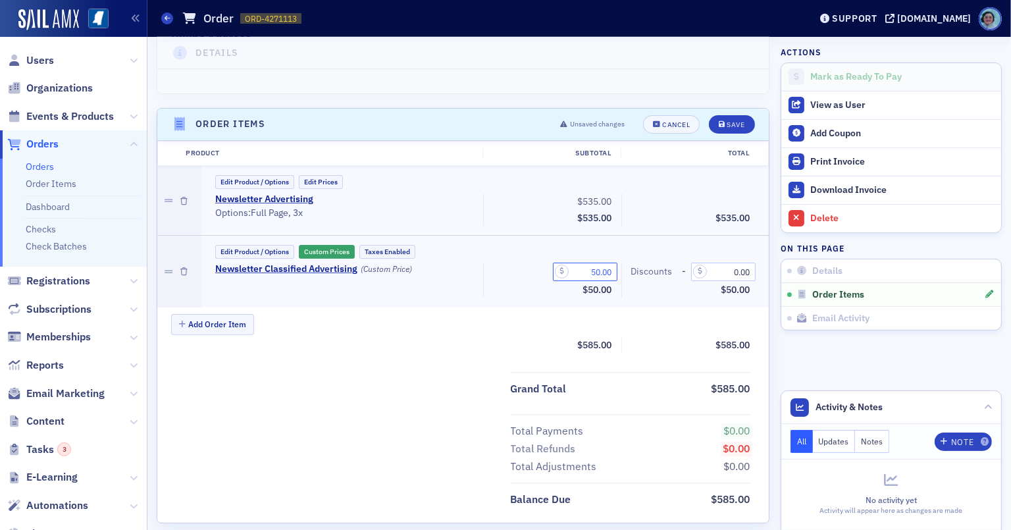
drag, startPoint x: 578, startPoint y: 261, endPoint x: 676, endPoint y: 267, distance: 98.2
click at [676, 267] on div "Newsletter Classified Advertising (Custom Price) 50.00 Subtotal $50.00 Discount…" at bounding box center [483, 280] width 554 height 35
type input "35.00"
click at [723, 115] on button "Save" at bounding box center [731, 124] width 45 height 18
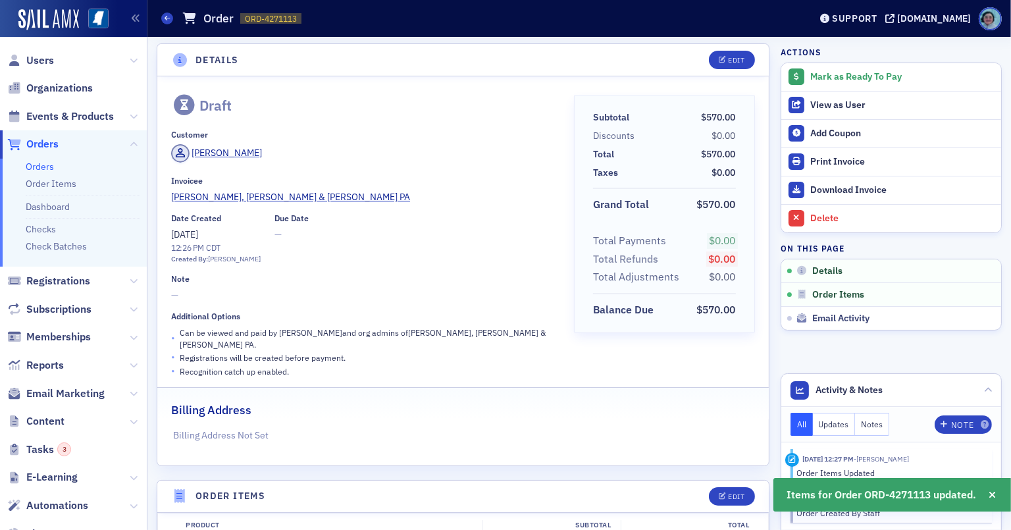
scroll to position [0, 0]
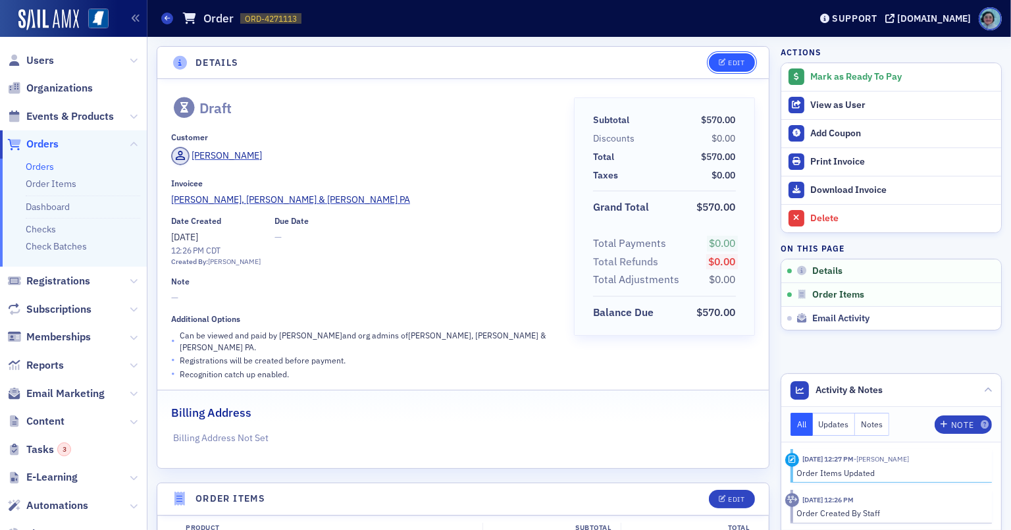
click at [737, 61] on button "Edit" at bounding box center [731, 62] width 45 height 18
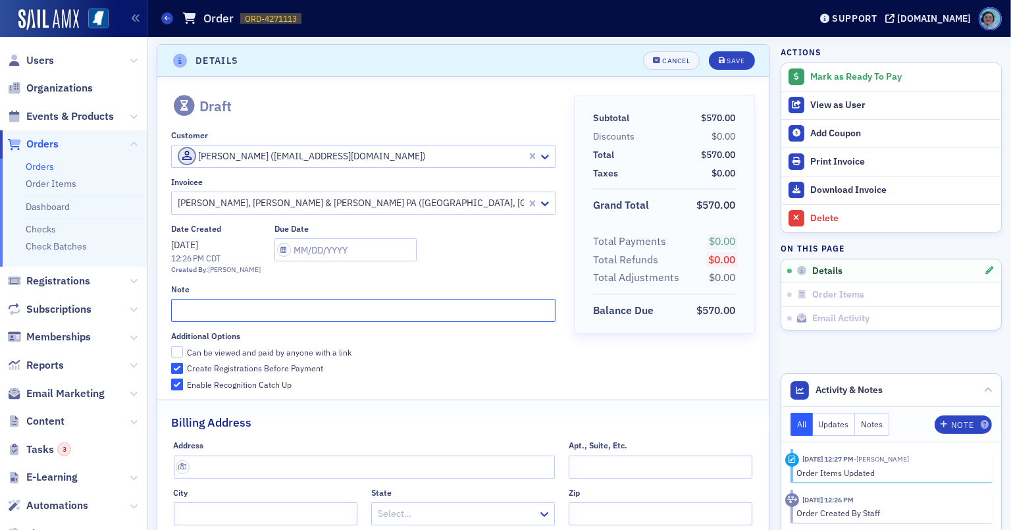
click at [269, 309] on input "text" at bounding box center [363, 310] width 384 height 23
type input "s"
type input "S"
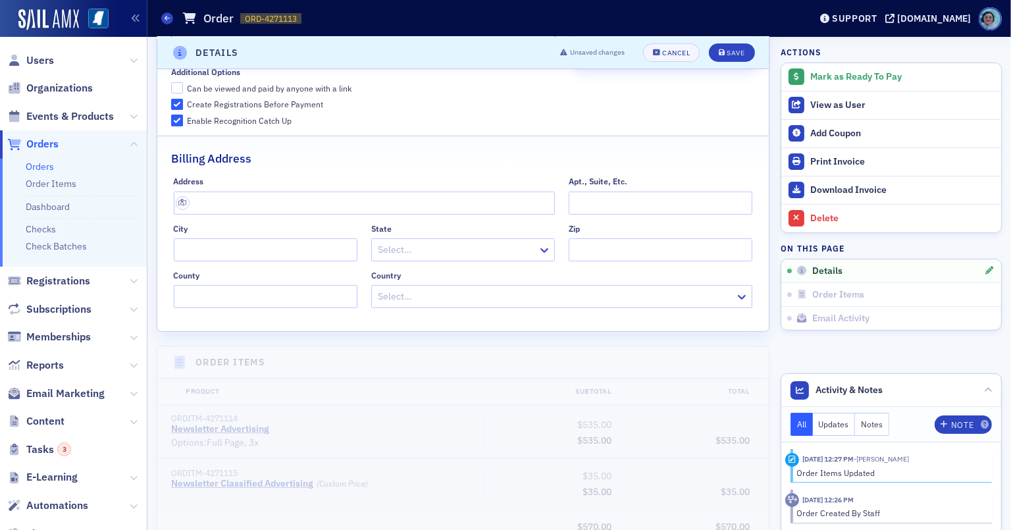
scroll to position [331, 0]
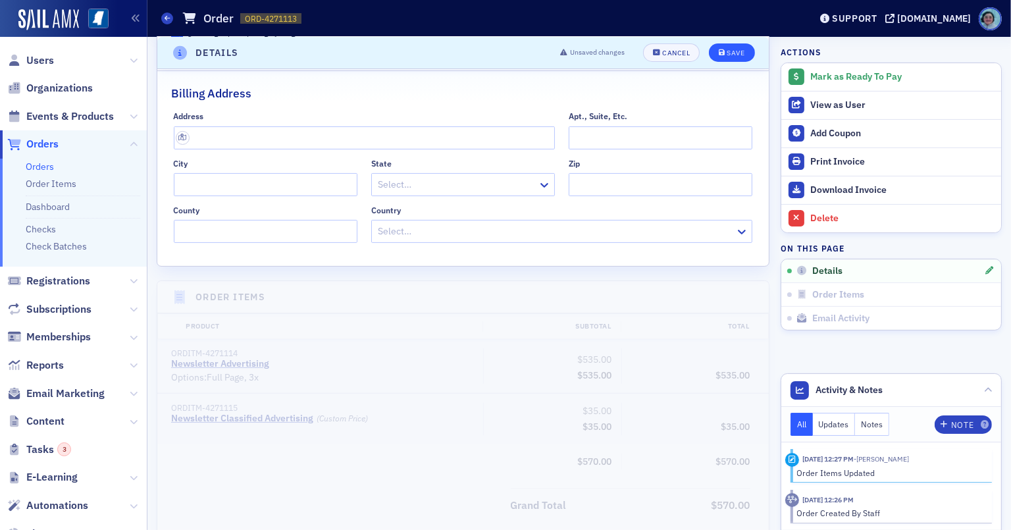
type input "SEPTEMBER 2025"
click at [731, 52] on div "Save" at bounding box center [736, 52] width 18 height 7
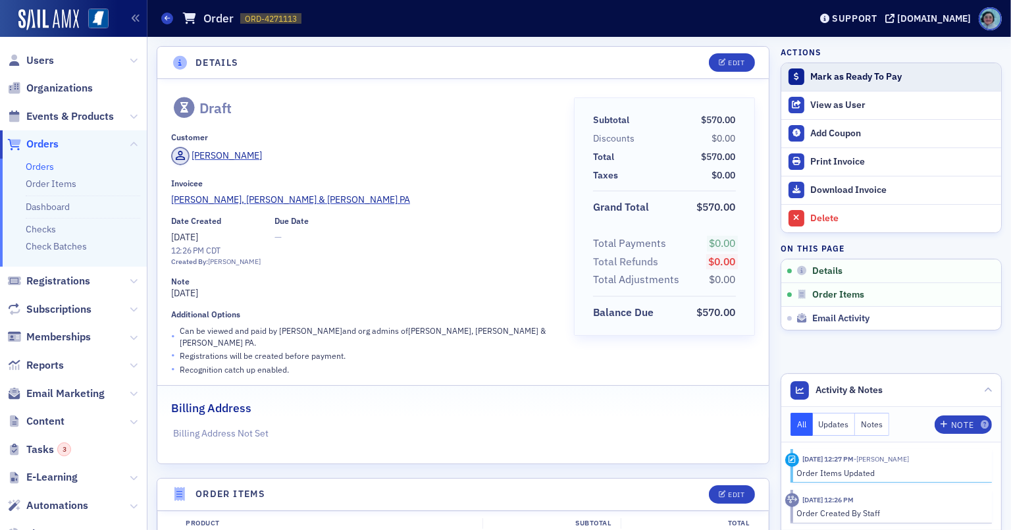
scroll to position [0, 0]
click at [887, 82] on button "Mark as Ready To Pay" at bounding box center [891, 77] width 220 height 28
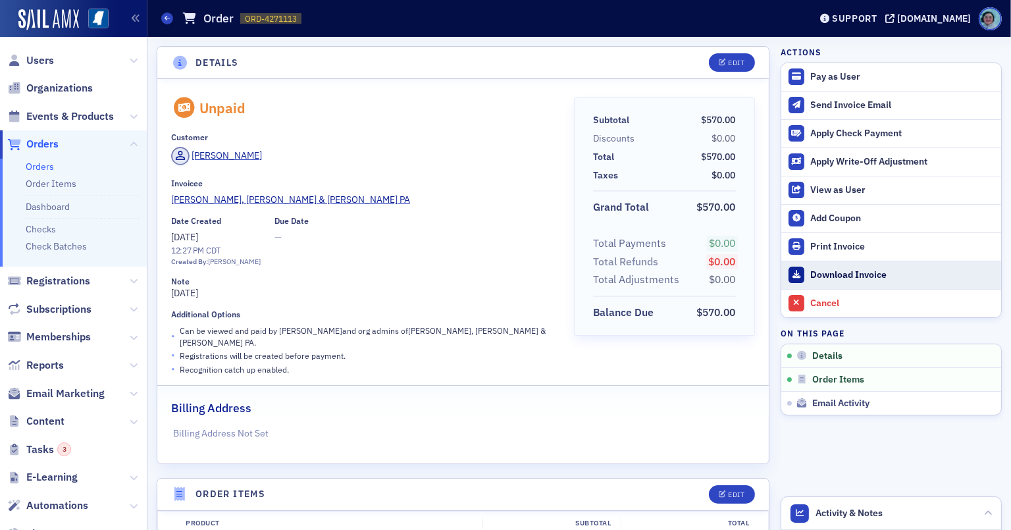
click at [850, 266] on link "Download Invoice" at bounding box center [891, 275] width 220 height 28
click at [316, 17] on div "Orders Order ORD-4271113 4271113" at bounding box center [475, 18] width 629 height 25
copy span "4271113"
drag, startPoint x: 346, startPoint y: 51, endPoint x: 329, endPoint y: 42, distance: 18.5
click at [346, 51] on header "Details Edit" at bounding box center [462, 63] width 611 height 32
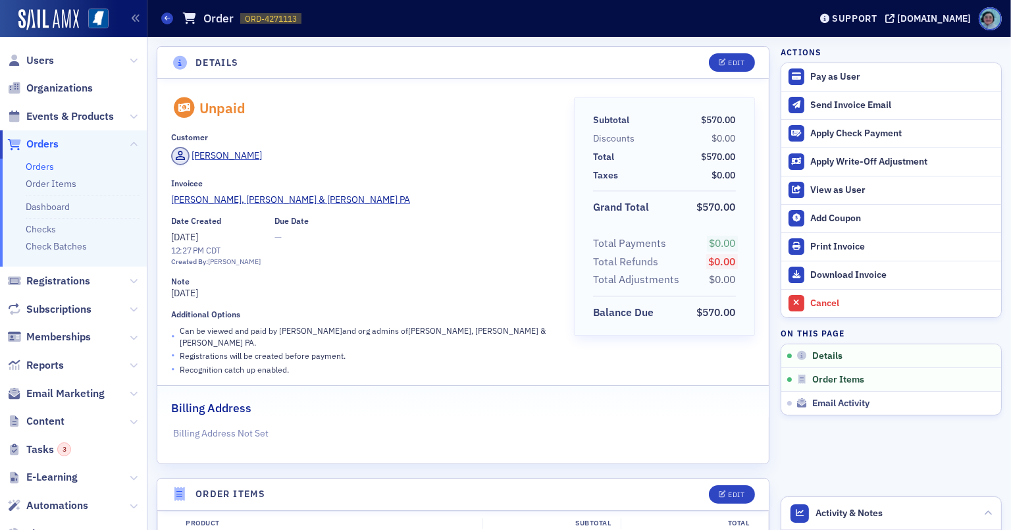
click at [45, 169] on link "Orders" at bounding box center [40, 167] width 28 height 12
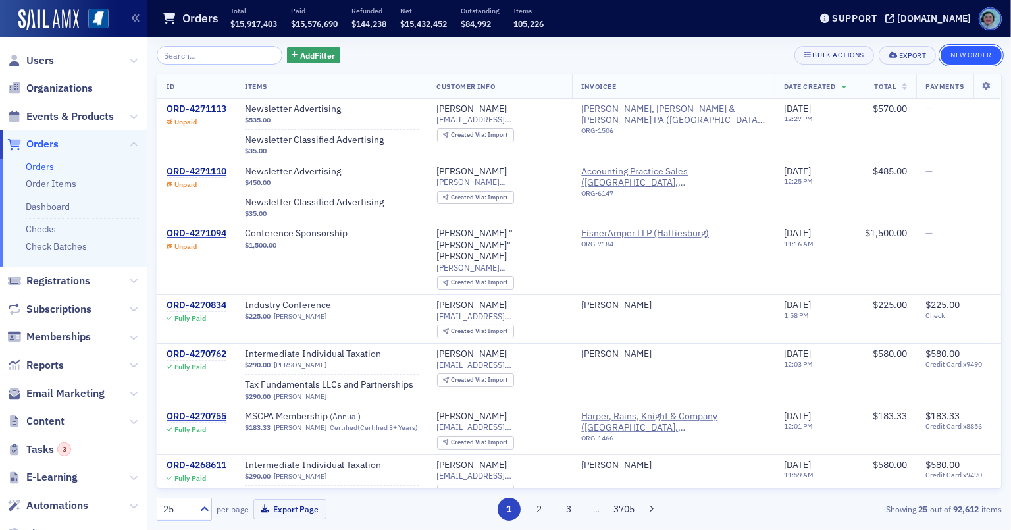
click at [940, 52] on button "New Order" at bounding box center [971, 55] width 61 height 18
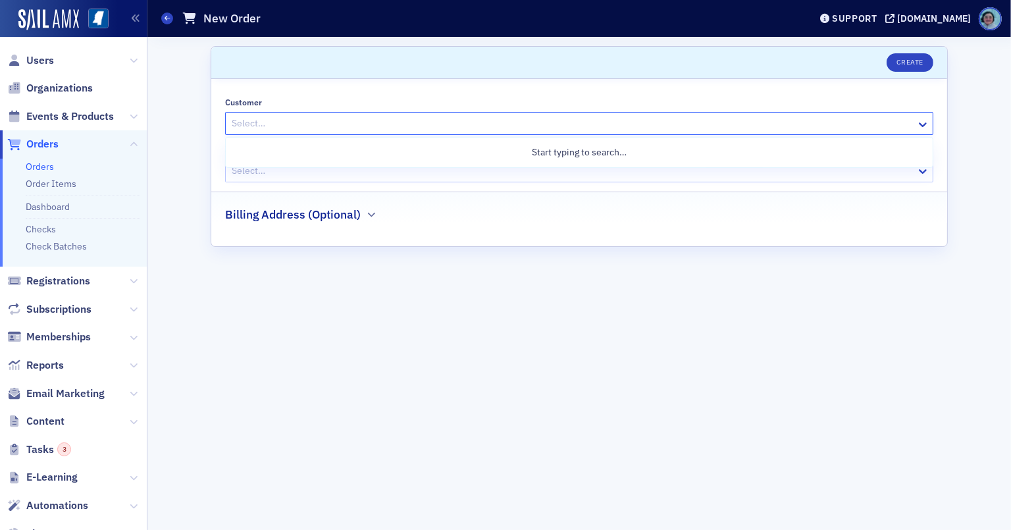
click at [317, 126] on div at bounding box center [572, 123] width 684 height 16
type input "CASEY"
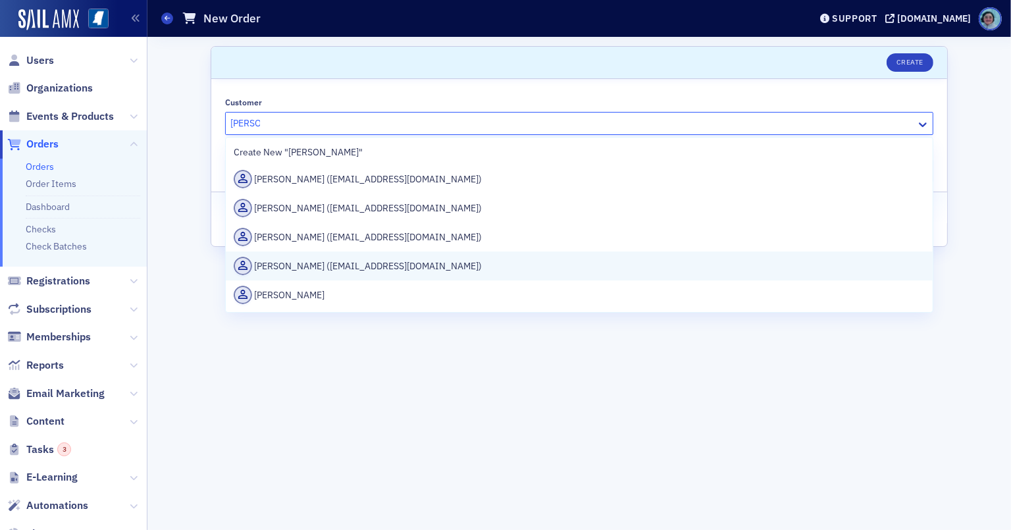
click at [382, 263] on div "Casey Culpepper (cculpepper@hopevillage.org)" at bounding box center [579, 266] width 691 height 18
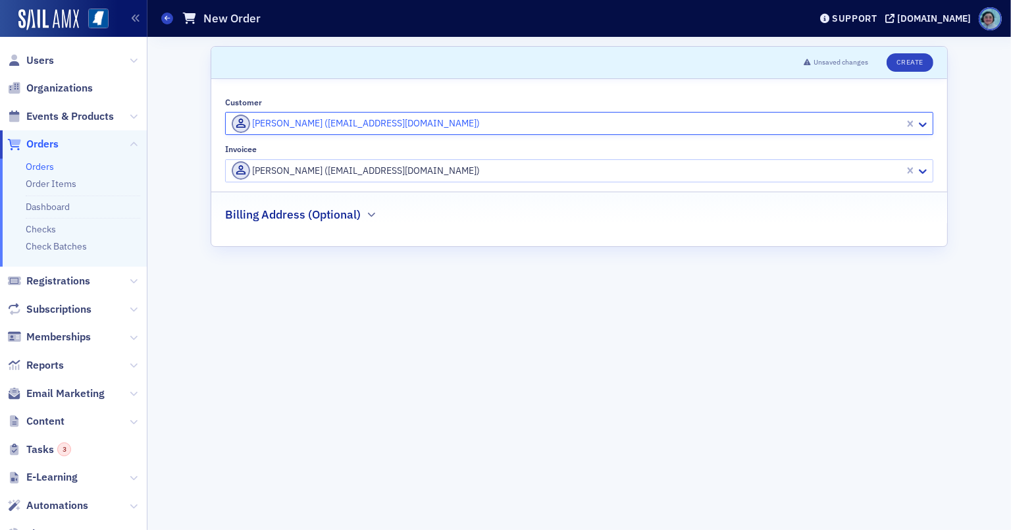
click at [351, 169] on div at bounding box center [566, 171] width 673 height 16
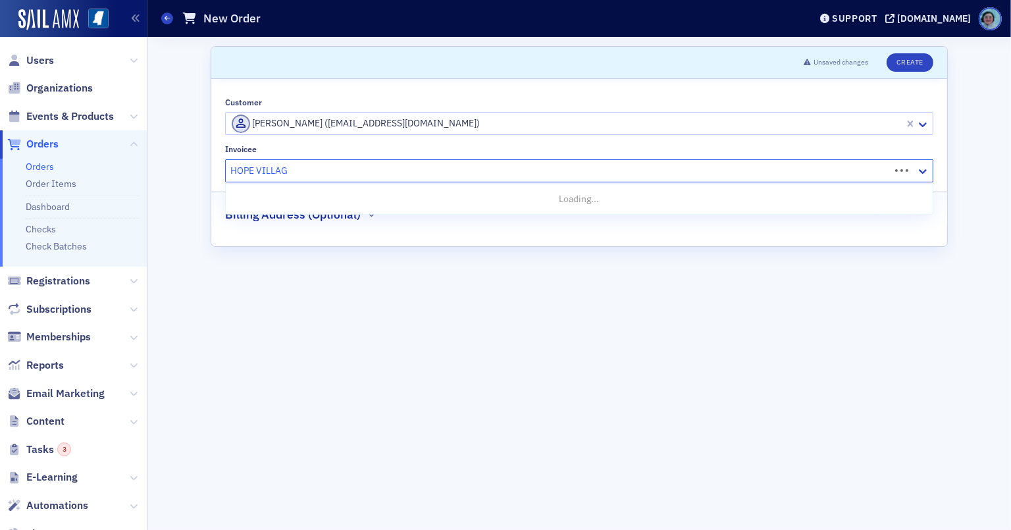
type input "HOPE VILLAGE"
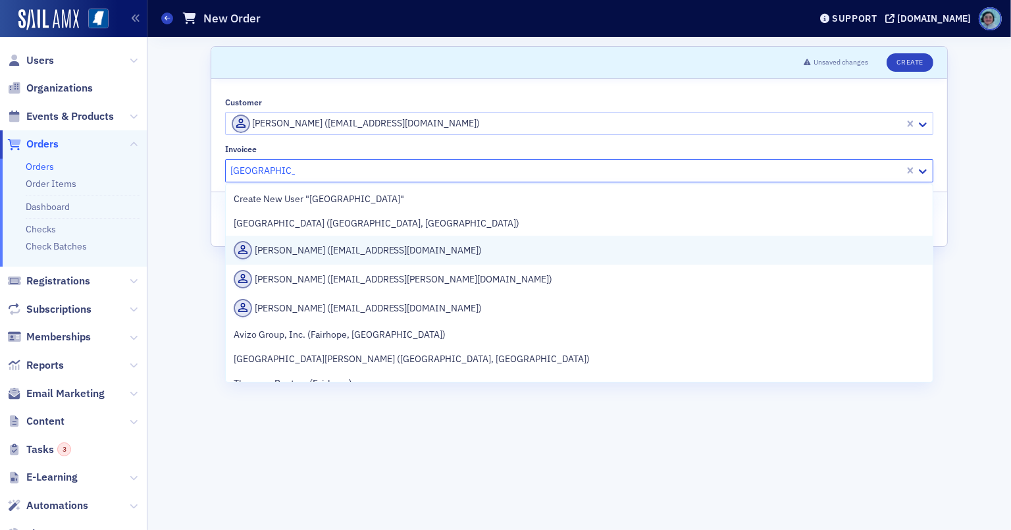
click at [362, 249] on div "Casey Culpepper (cculpepper@hopevillage.org)" at bounding box center [579, 250] width 691 height 18
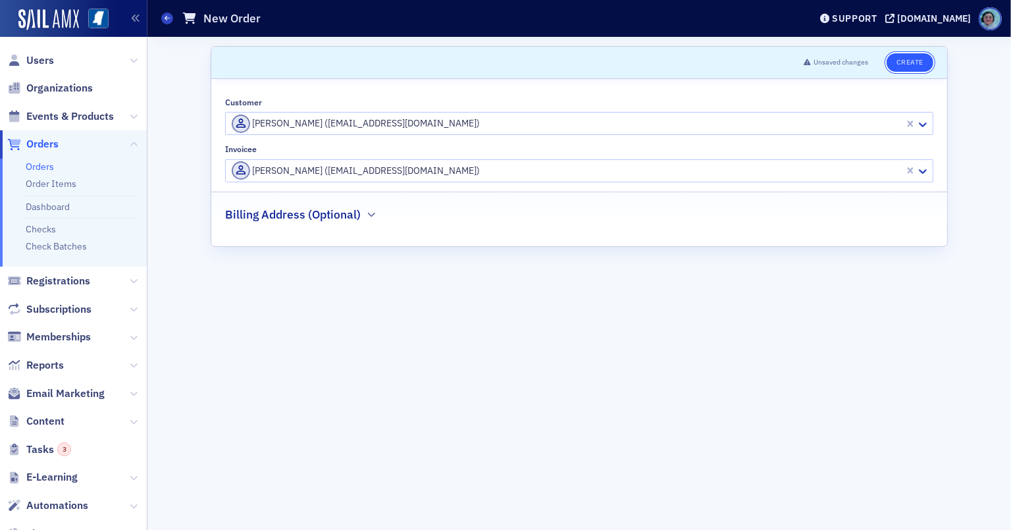
click at [927, 65] on button "Create" at bounding box center [910, 62] width 47 height 18
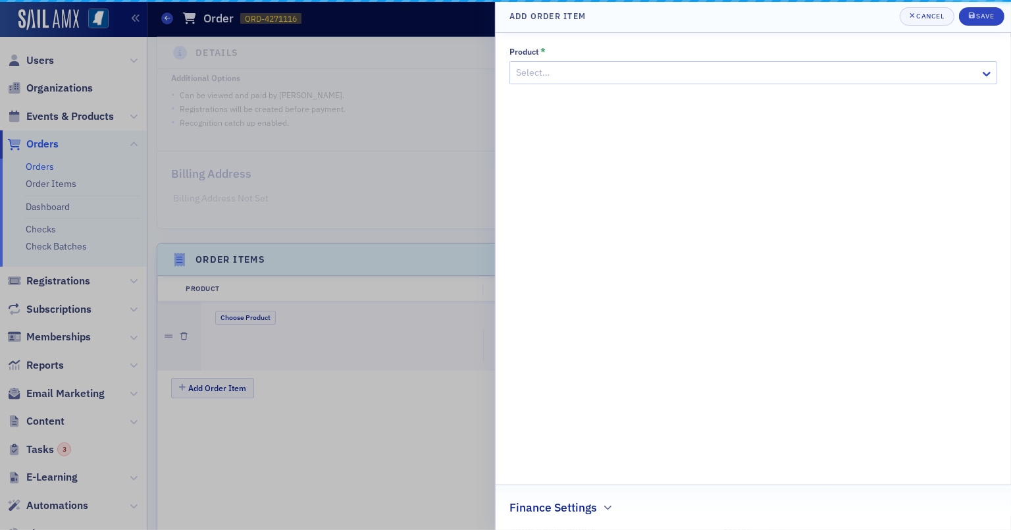
scroll to position [349, 0]
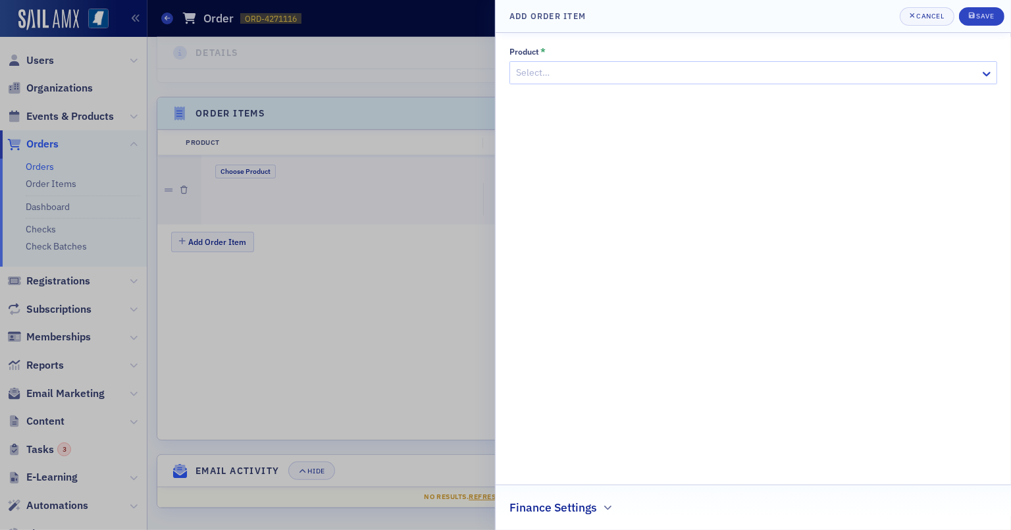
click at [573, 80] on div at bounding box center [747, 73] width 464 height 16
type input "C"
type input "NEWSLETTER"
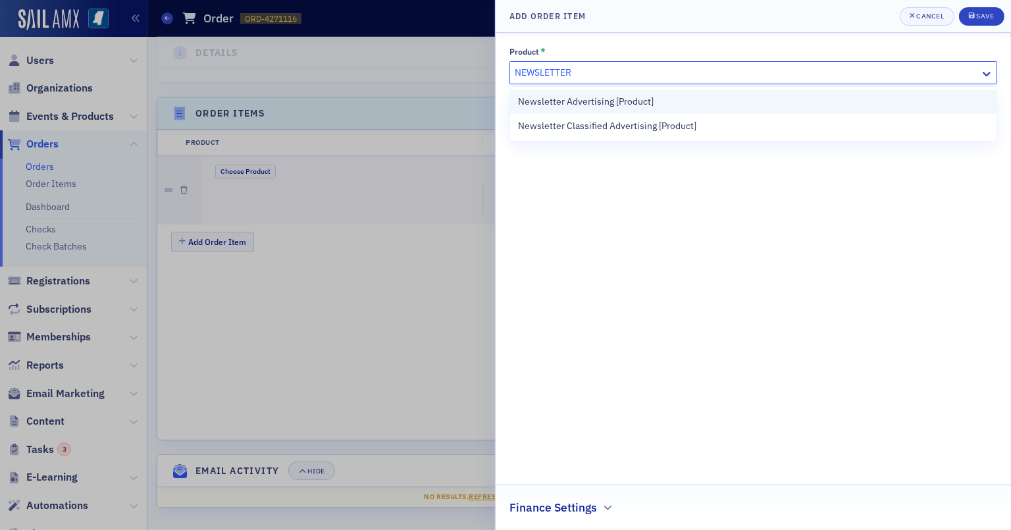
click at [603, 101] on span "Newsletter Advertising [Product]" at bounding box center [586, 102] width 136 height 14
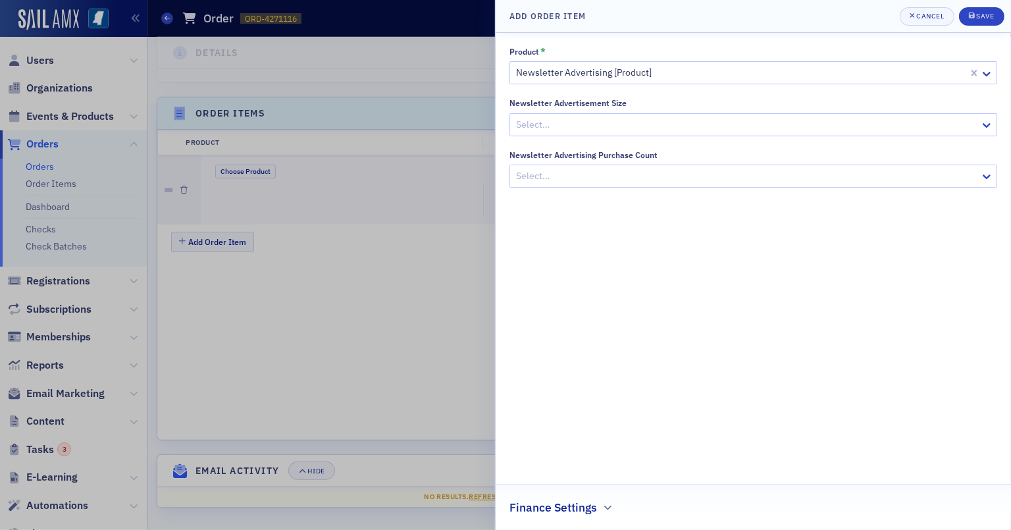
click at [591, 108] on div "Newsletter Advertisement Size Select…" at bounding box center [753, 117] width 488 height 38
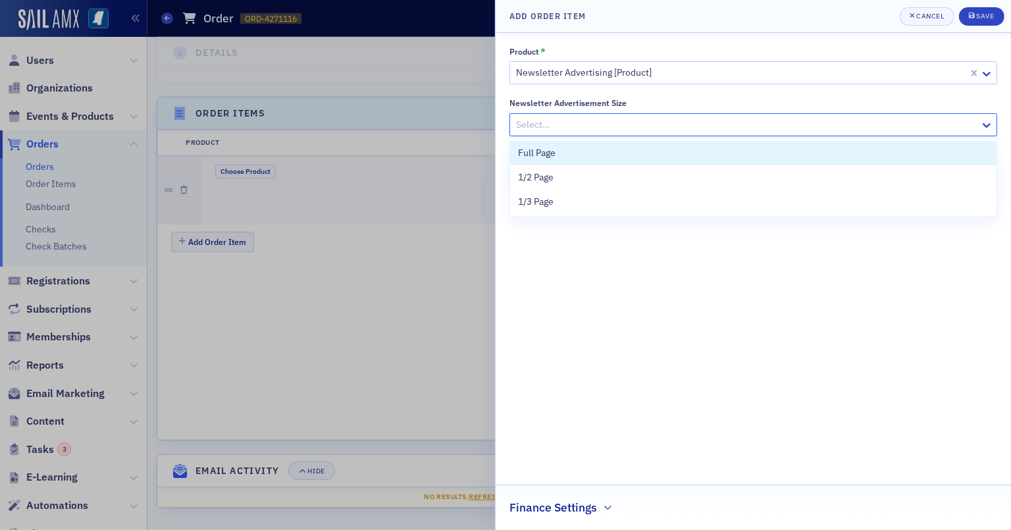
click at [591, 124] on div at bounding box center [747, 124] width 464 height 16
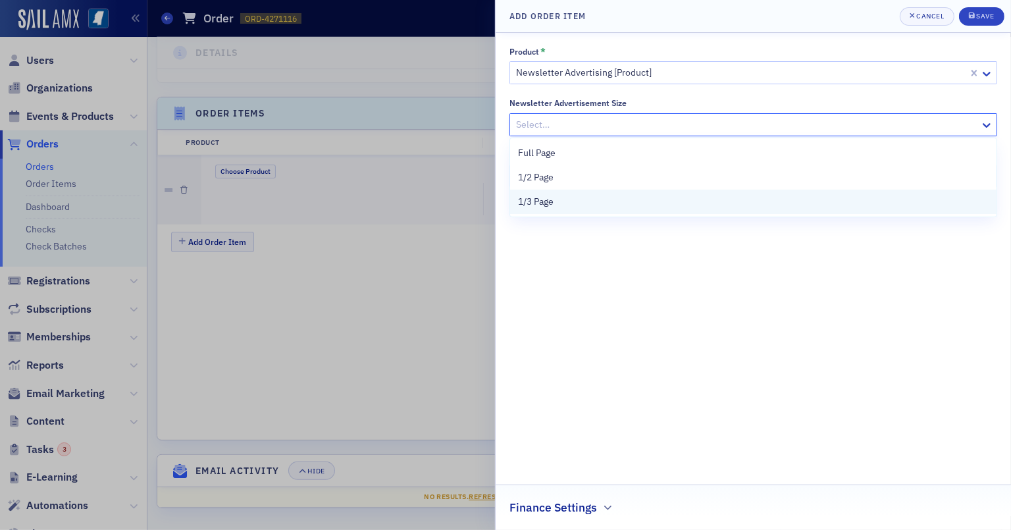
click at [587, 194] on div "1/3 Page" at bounding box center [753, 202] width 486 height 24
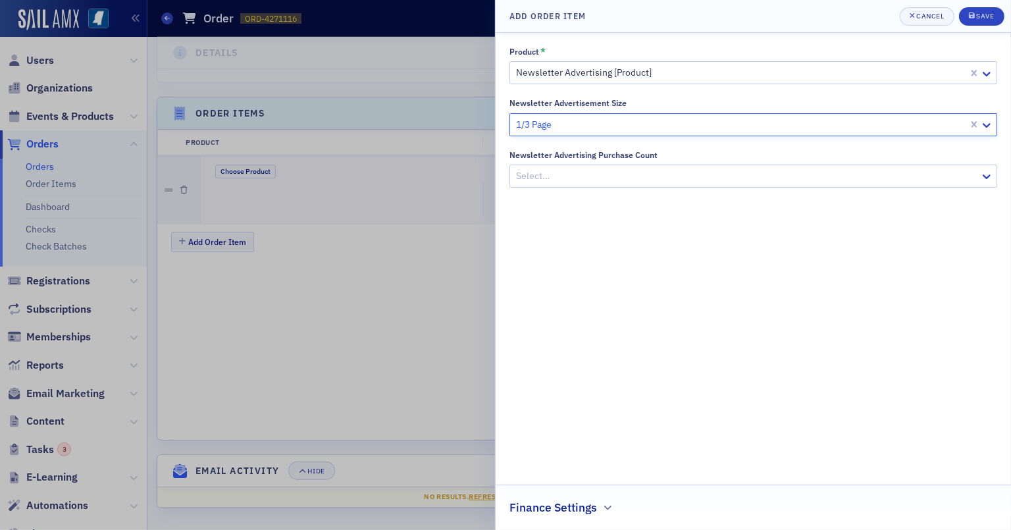
click at [587, 177] on div at bounding box center [747, 176] width 464 height 16
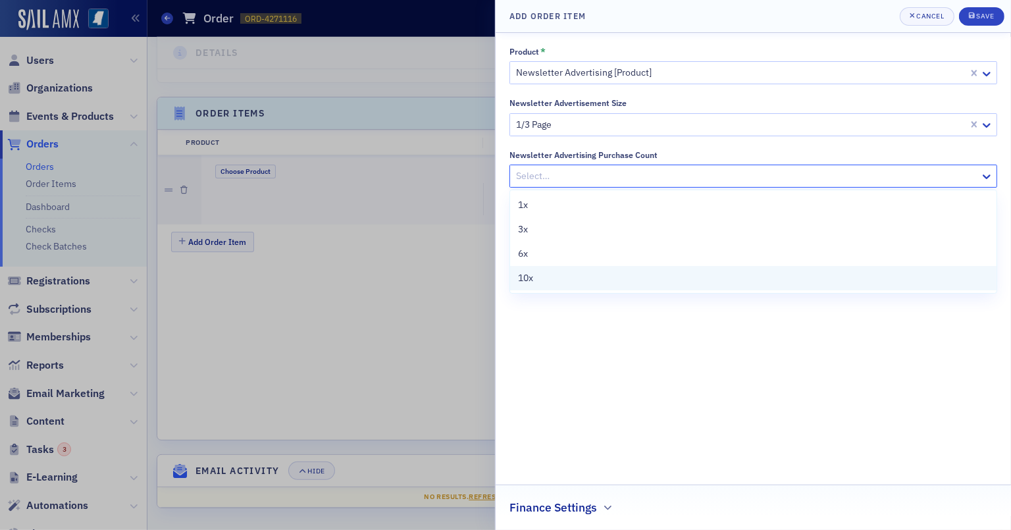
click at [575, 282] on div "10x" at bounding box center [753, 278] width 471 height 14
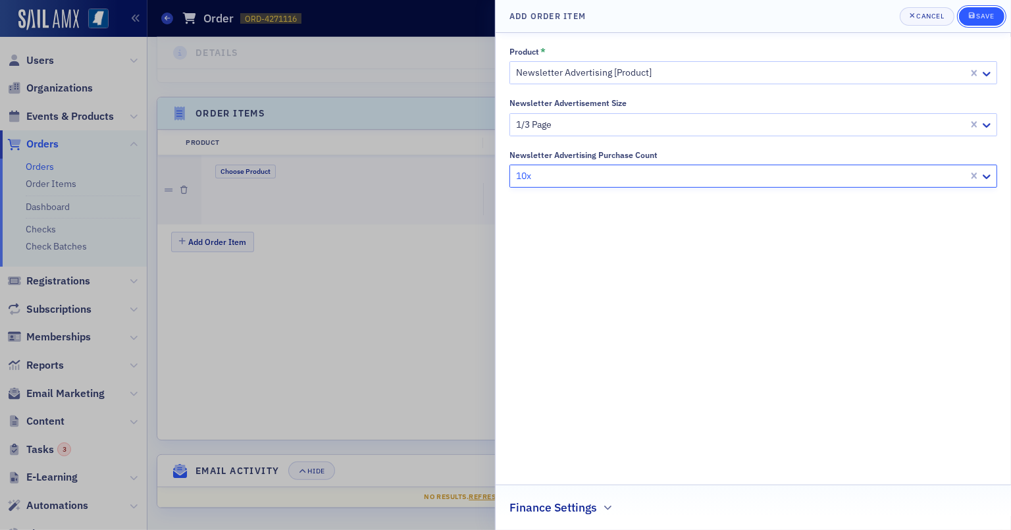
click at [940, 18] on icon "submit" at bounding box center [972, 16] width 6 height 6
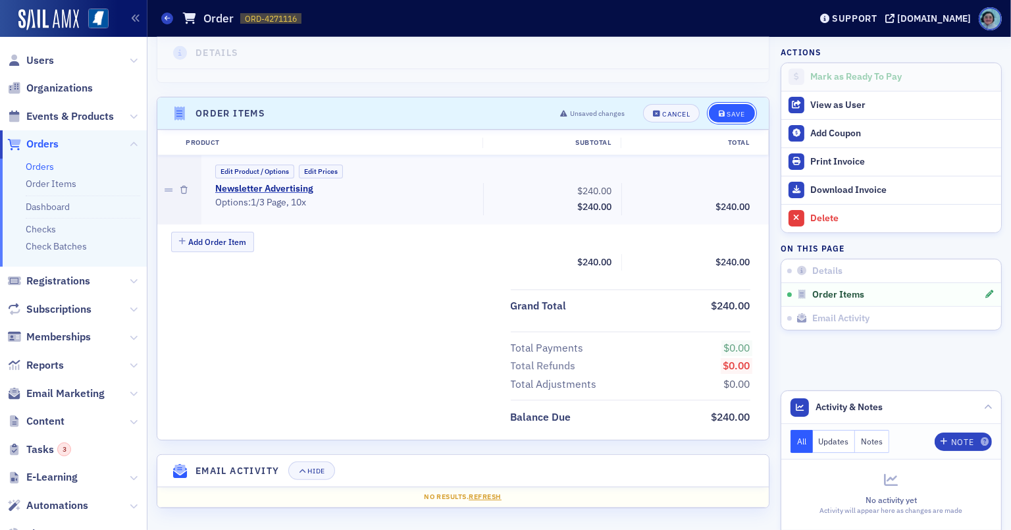
click at [734, 115] on div "Save" at bounding box center [736, 114] width 18 height 7
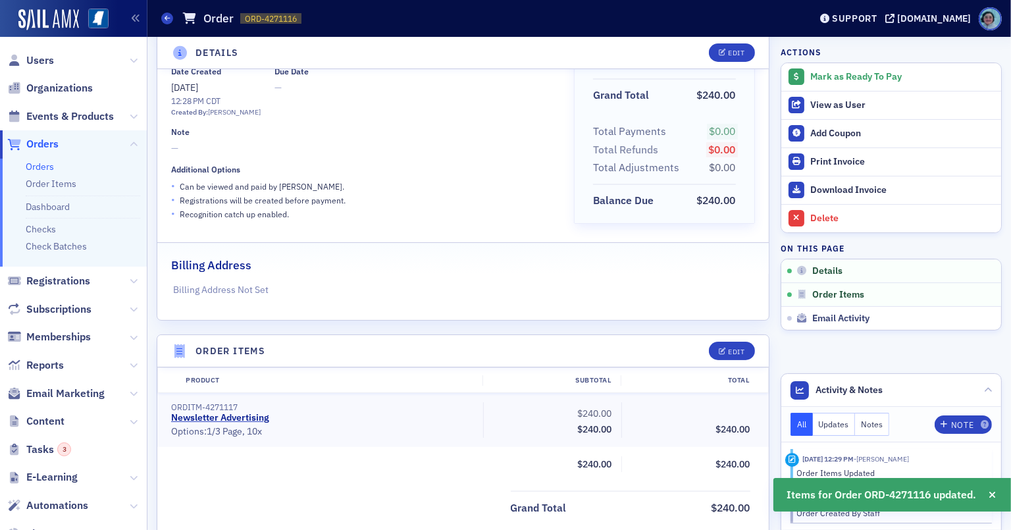
scroll to position [0, 0]
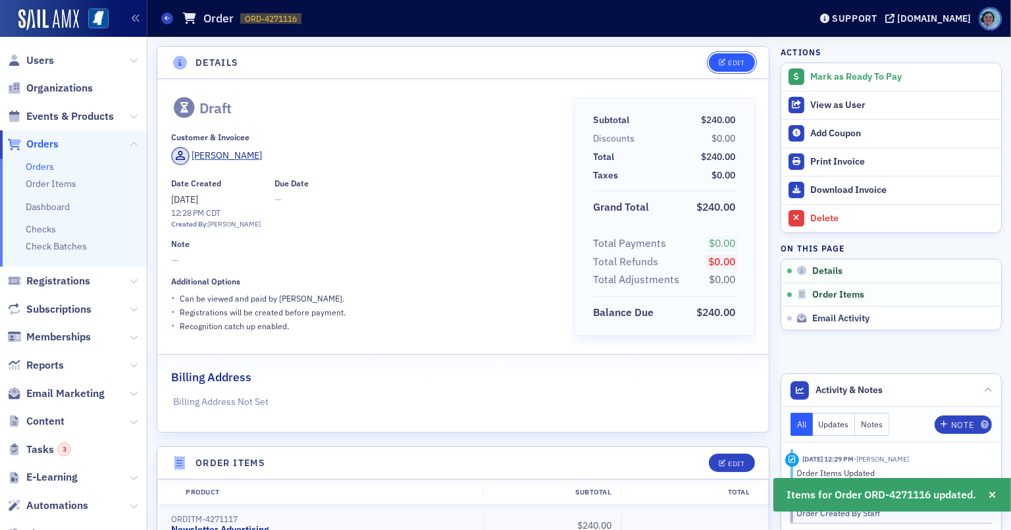
click at [736, 60] on button "Edit" at bounding box center [731, 62] width 45 height 18
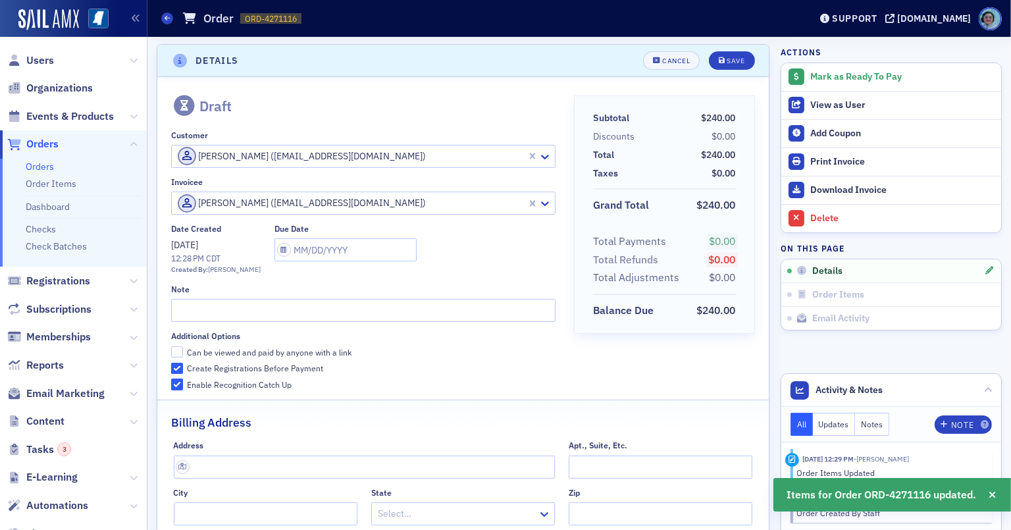
click at [324, 296] on div "Note" at bounding box center [363, 303] width 384 height 38
click at [326, 299] on input "text" at bounding box center [363, 310] width 384 height 23
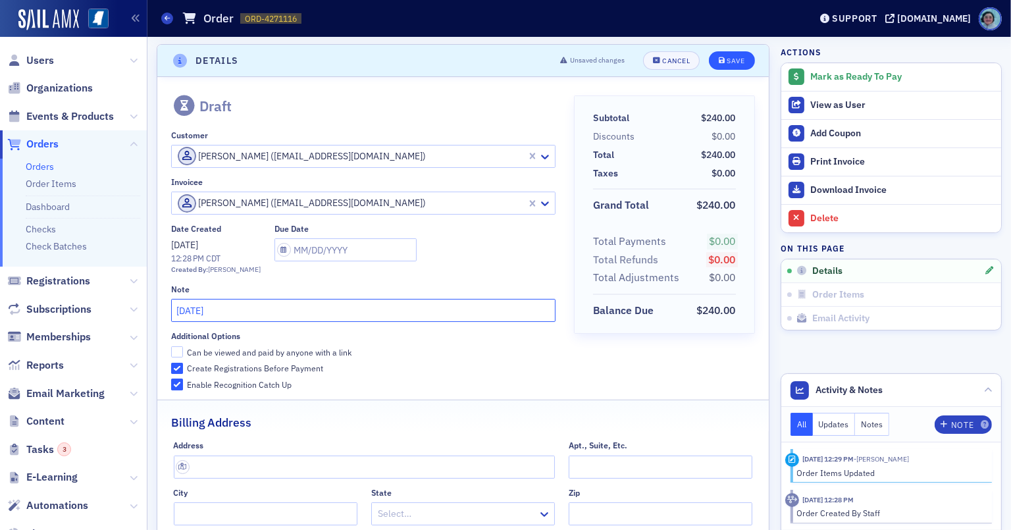
type input "SEPTEMBER 2025"
click at [728, 57] on div "Save" at bounding box center [736, 60] width 18 height 7
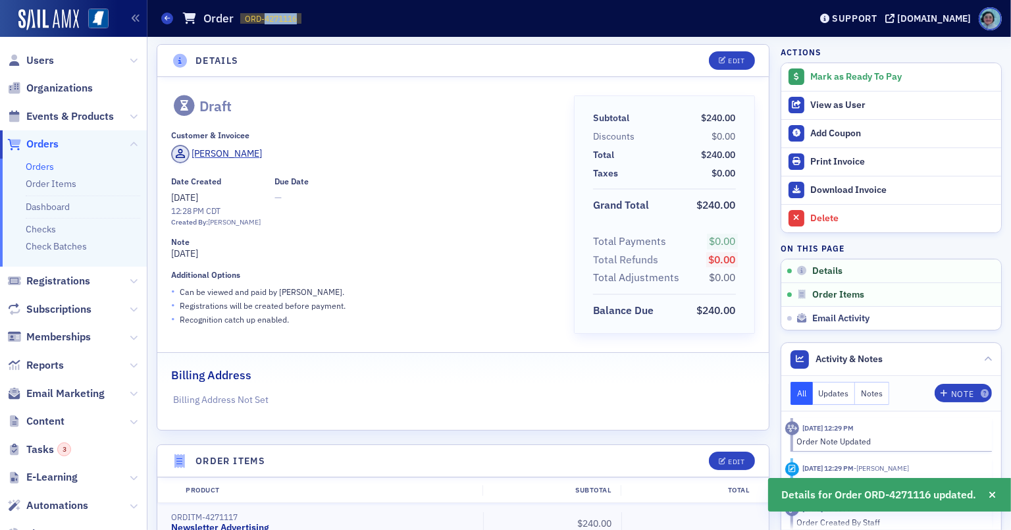
drag, startPoint x: 263, startPoint y: 18, endPoint x: 320, endPoint y: 23, distance: 56.8
click at [320, 23] on div "Orders Order ORD-4271116 4271116" at bounding box center [475, 18] width 629 height 25
copy span "4271116"
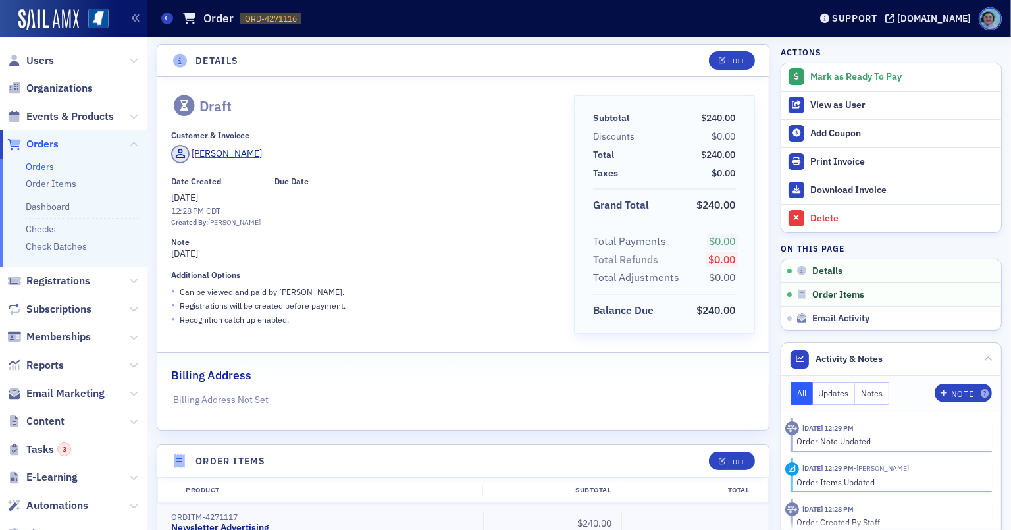
click at [437, 115] on div "Draft" at bounding box center [363, 105] width 384 height 21
click at [873, 78] on div "Mark as Ready To Pay" at bounding box center [902, 77] width 184 height 12
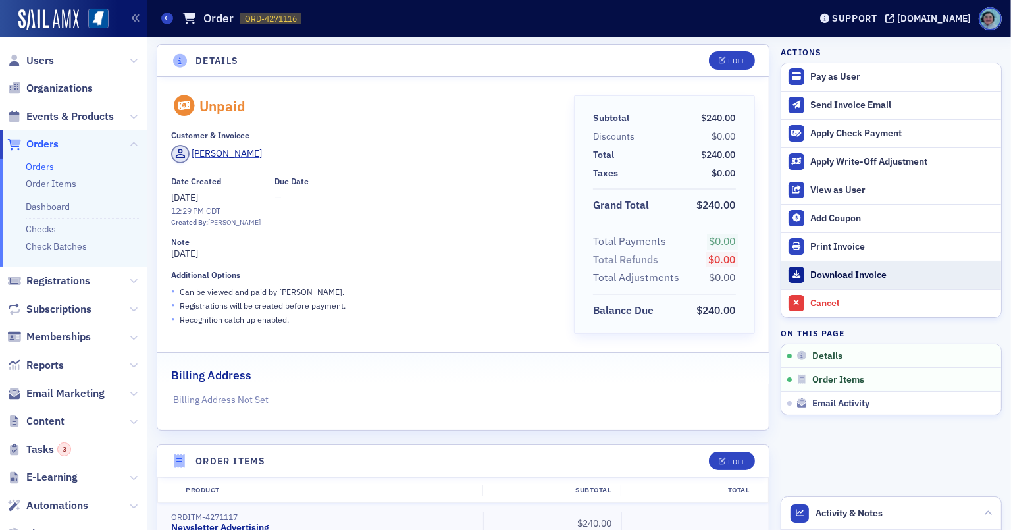
click at [879, 265] on link "Download Invoice" at bounding box center [891, 275] width 220 height 28
click at [170, 18] on icon at bounding box center [167, 18] width 5 height 6
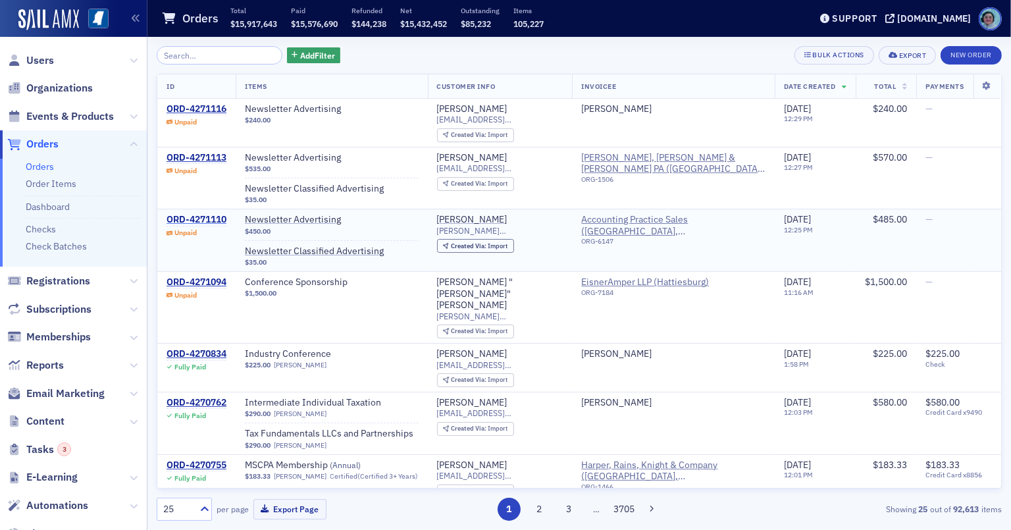
click at [215, 215] on div "ORD-4271110" at bounding box center [197, 220] width 60 height 12
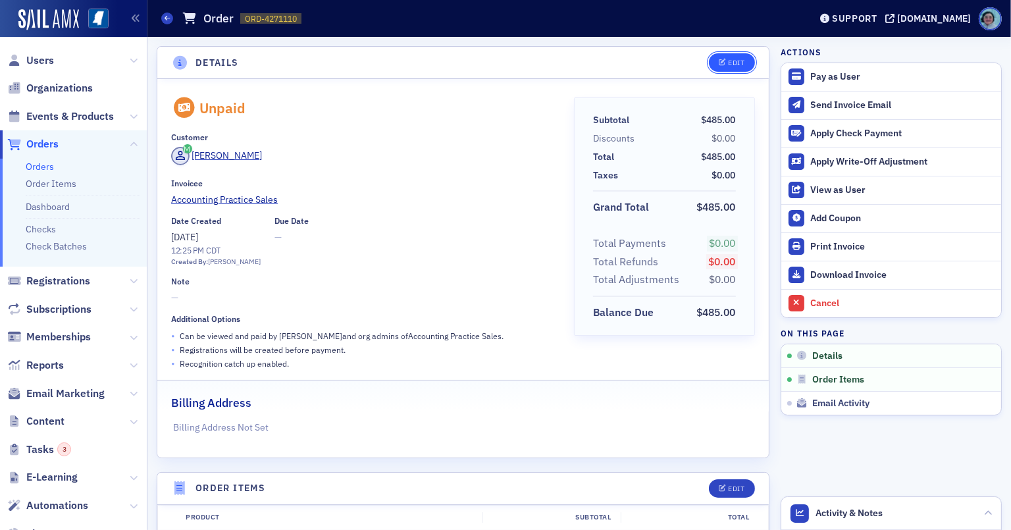
click at [736, 58] on button "Edit" at bounding box center [731, 62] width 45 height 18
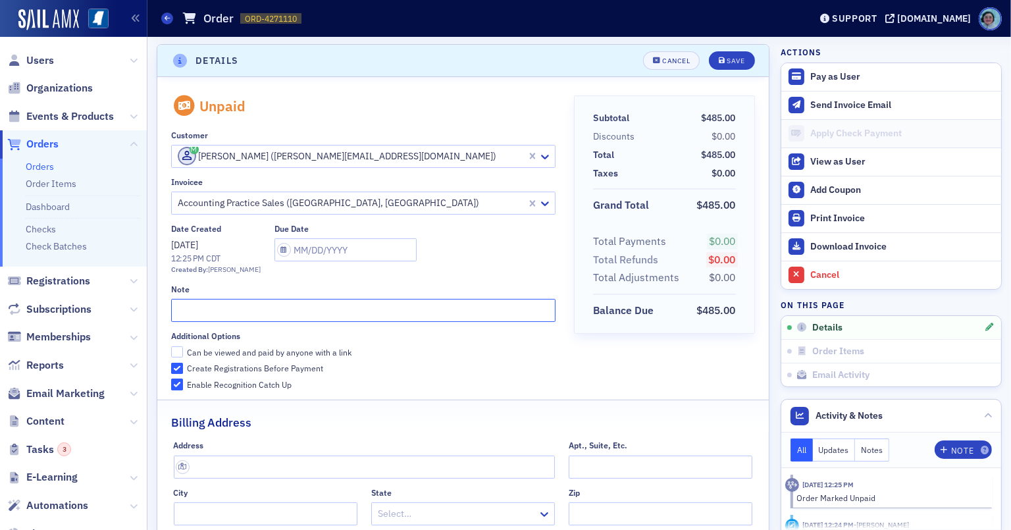
click at [292, 307] on input "text" at bounding box center [363, 310] width 384 height 23
type input "SEPTEMBER 2025"
click at [734, 57] on div "Save" at bounding box center [736, 60] width 18 height 7
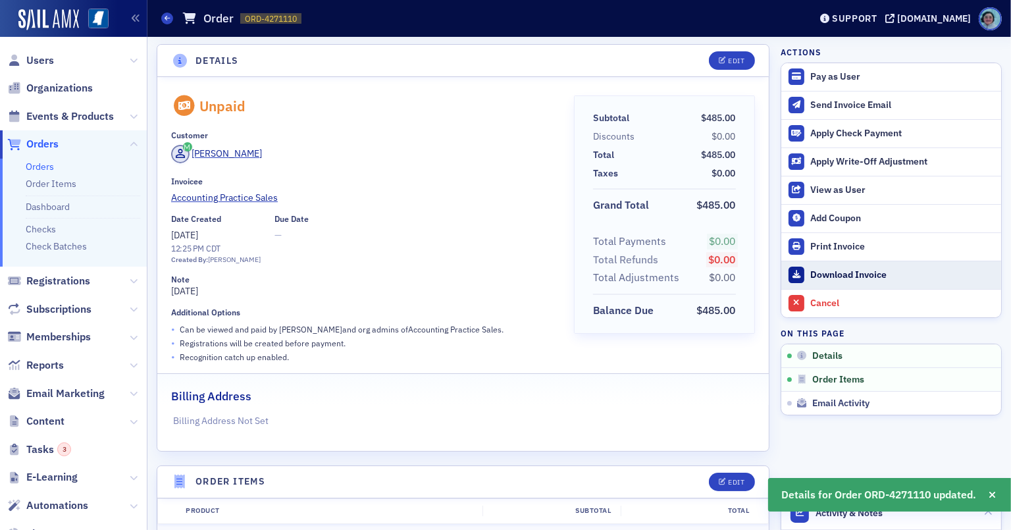
click at [869, 269] on div "Download Invoice" at bounding box center [902, 275] width 184 height 12
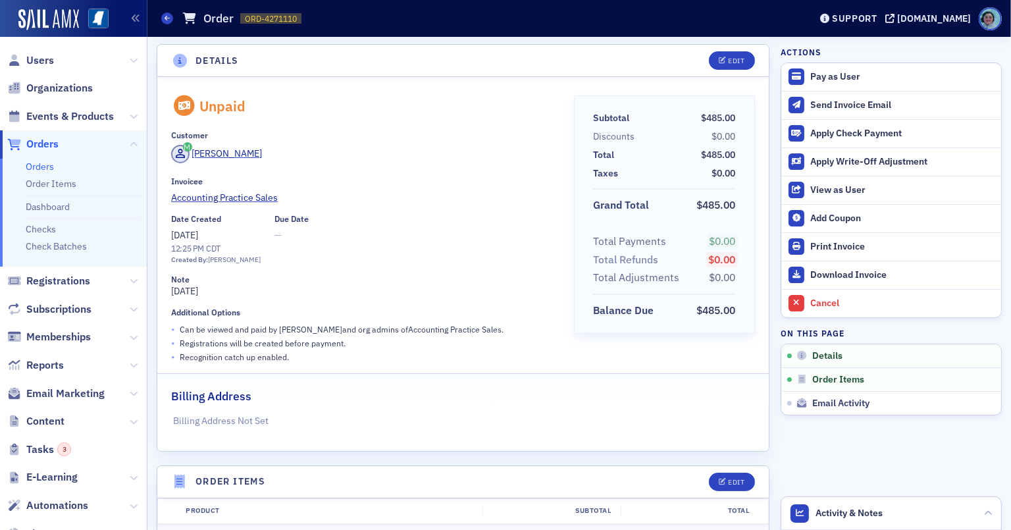
click at [51, 165] on link "Orders" at bounding box center [40, 167] width 28 height 12
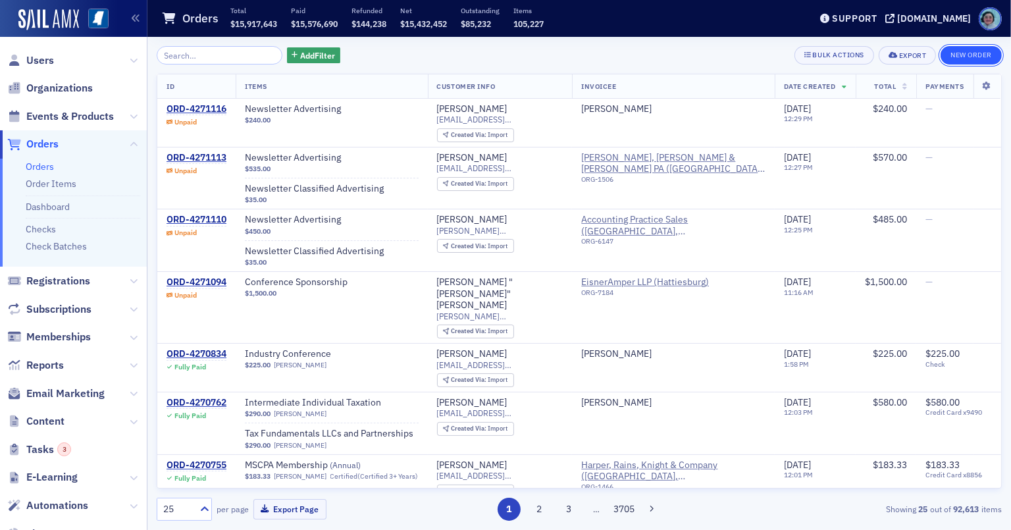
click at [940, 52] on button "New Order" at bounding box center [971, 55] width 61 height 18
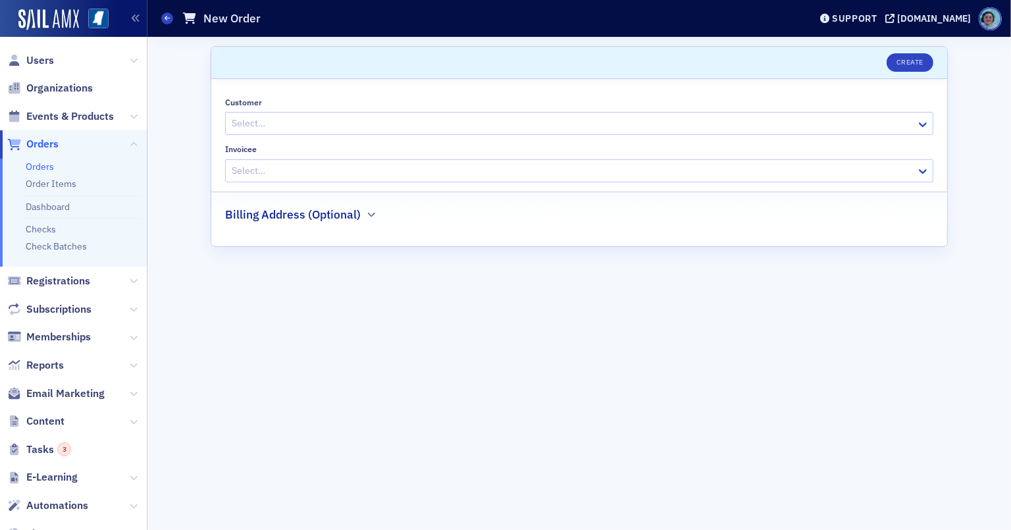
click at [434, 118] on div at bounding box center [572, 123] width 684 height 16
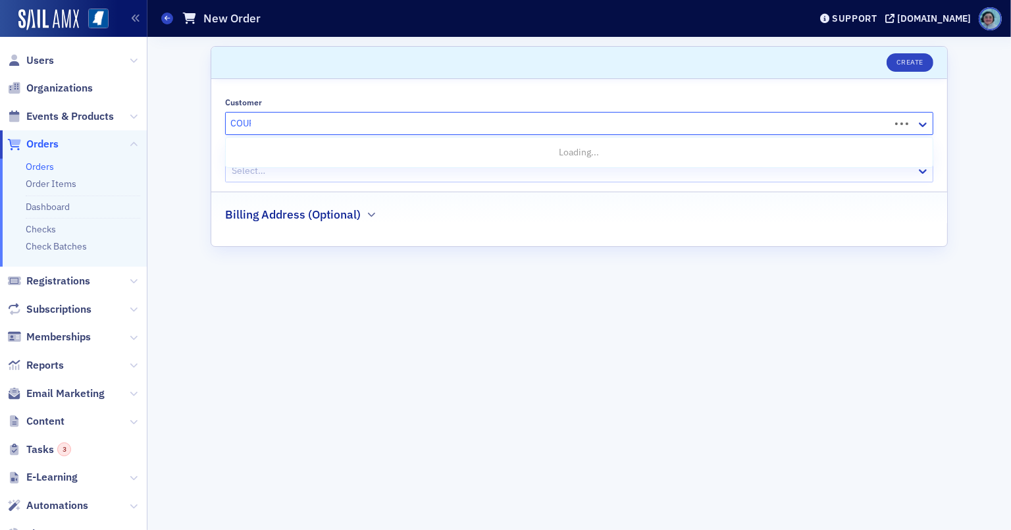
type input "COURT"
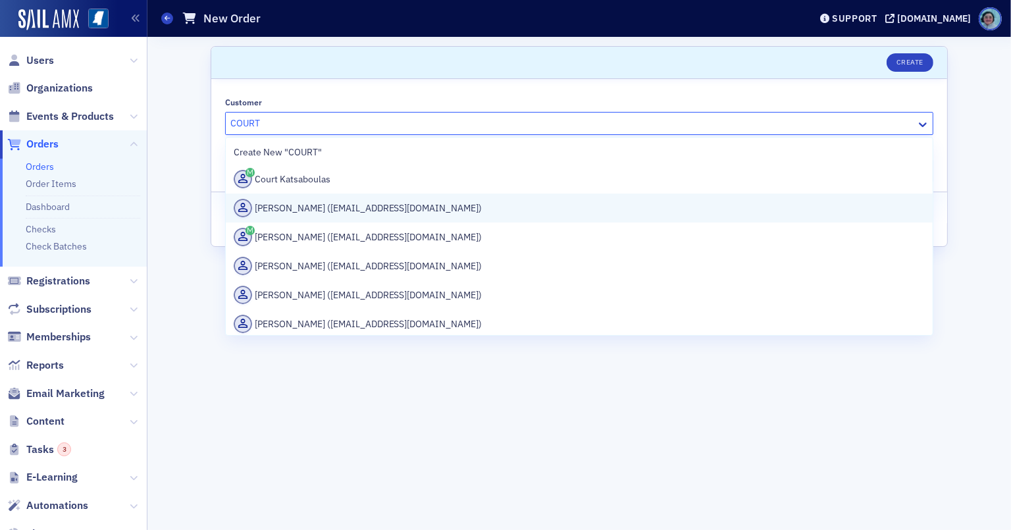
click at [423, 204] on div "Court Hutchinson (chutchinson@bbj-law.com)" at bounding box center [579, 208] width 691 height 18
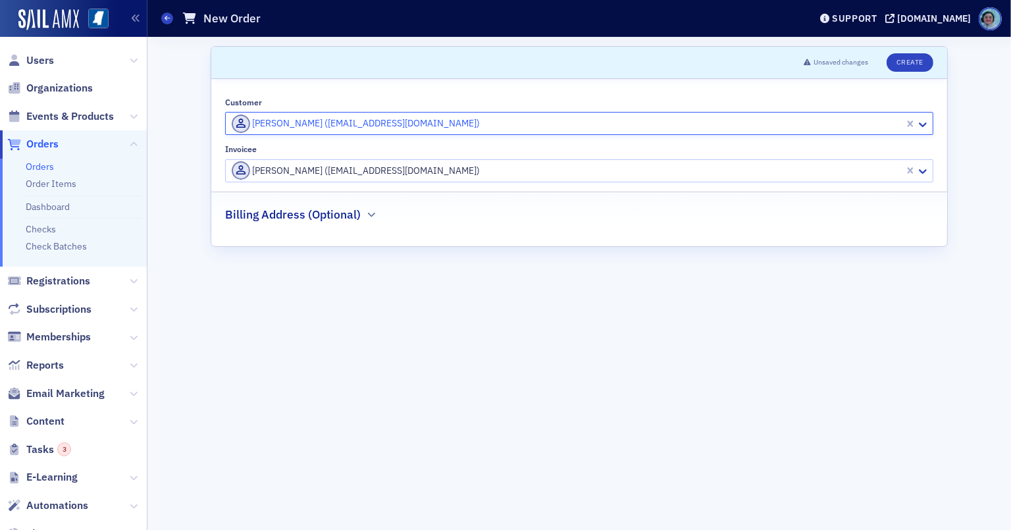
click at [408, 171] on div at bounding box center [566, 171] width 673 height 16
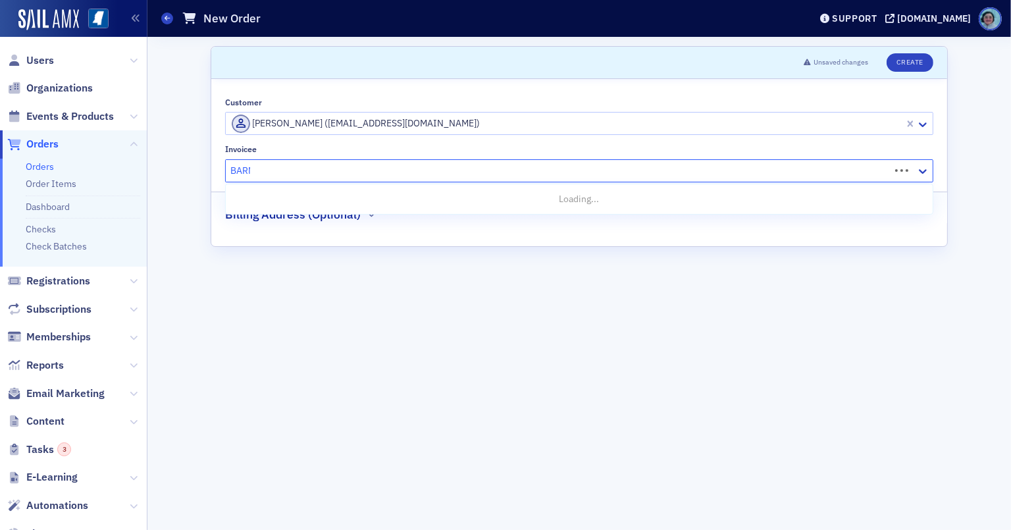
type input "BARNES"
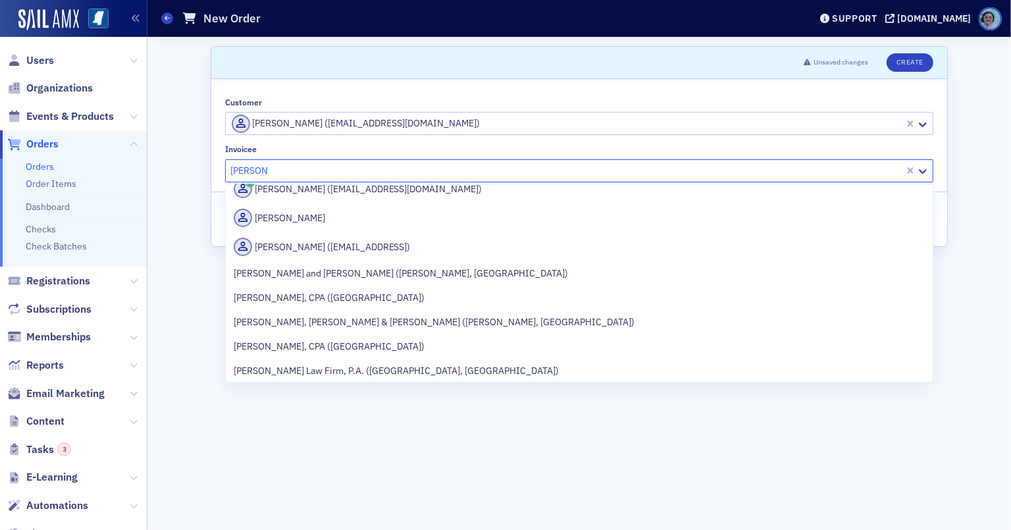
scroll to position [395, 0]
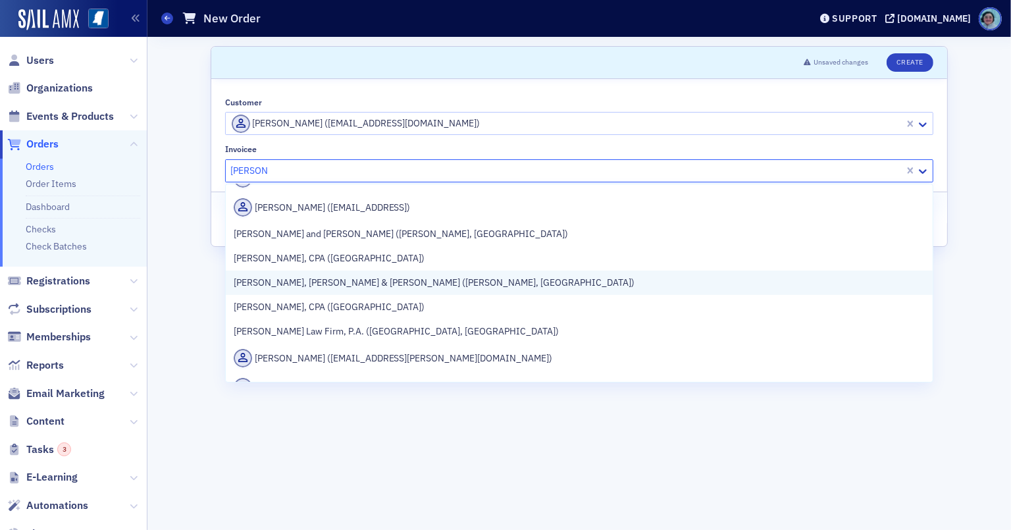
click at [430, 282] on span "[PERSON_NAME], [PERSON_NAME] & [PERSON_NAME] ([PERSON_NAME], [GEOGRAPHIC_DATA])" at bounding box center [434, 283] width 401 height 14
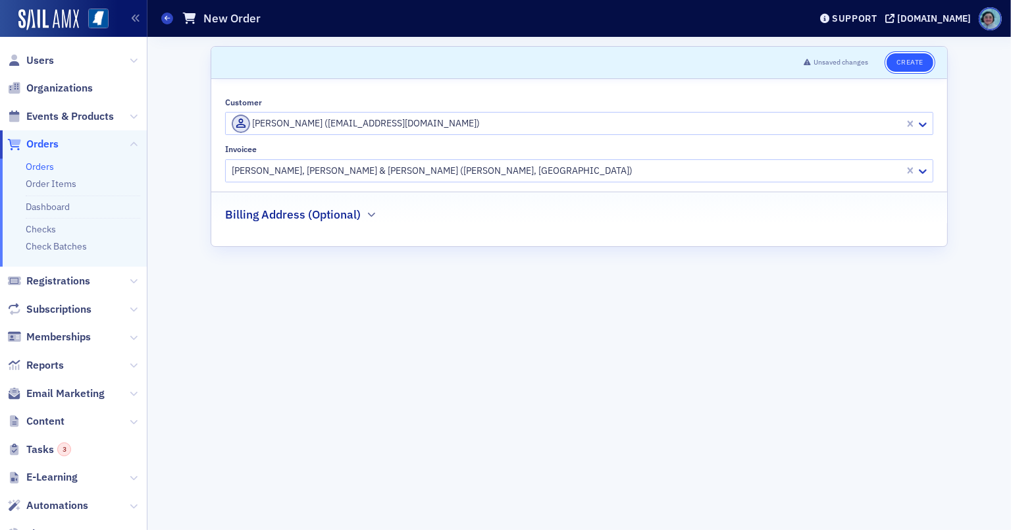
click at [902, 66] on button "Create" at bounding box center [910, 62] width 47 height 18
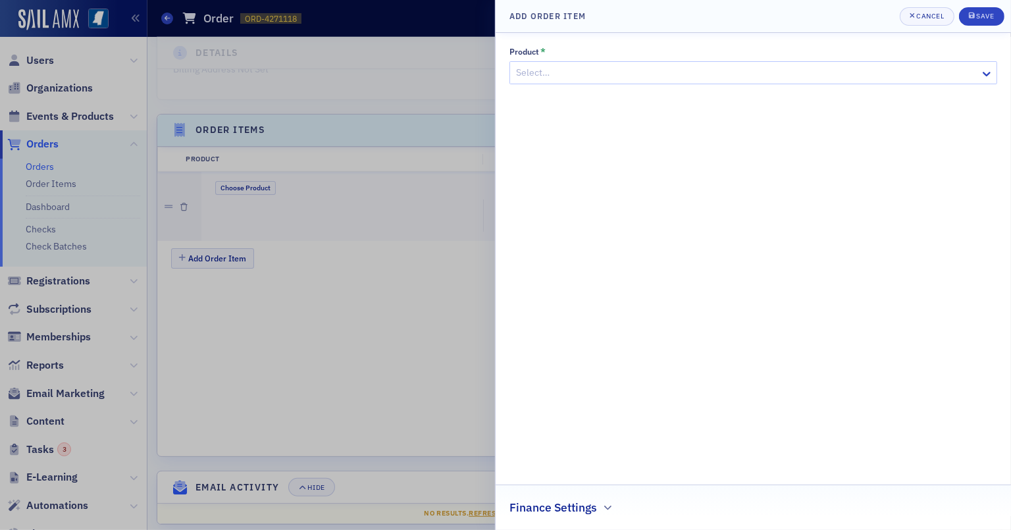
scroll to position [374, 0]
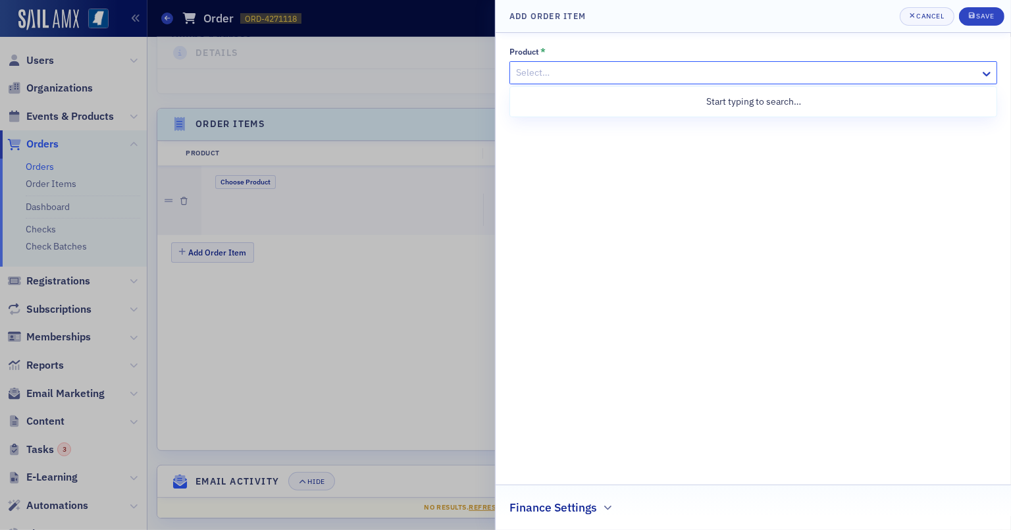
click at [581, 76] on div at bounding box center [747, 73] width 464 height 16
type input "NEWSLETTER"
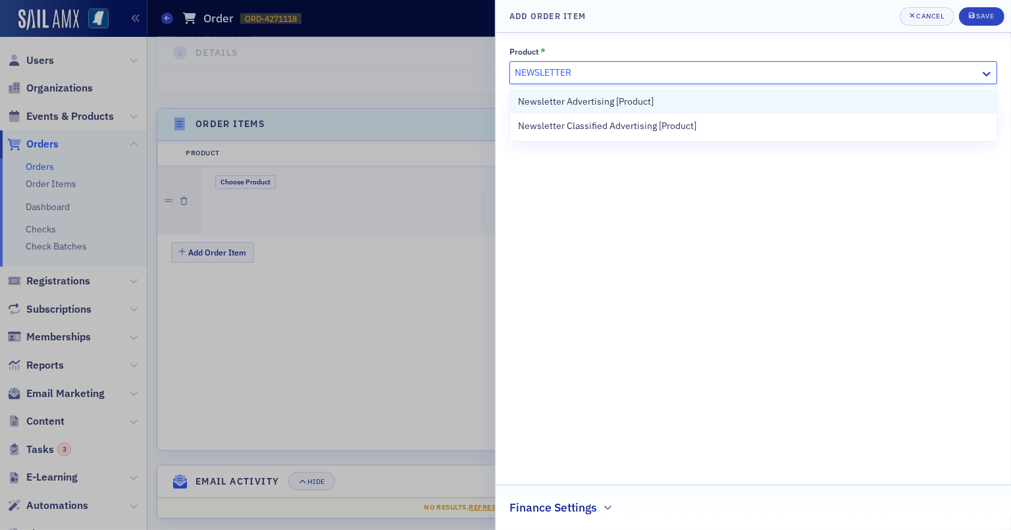
click at [607, 105] on span "Newsletter Advertising [Product]" at bounding box center [586, 102] width 136 height 14
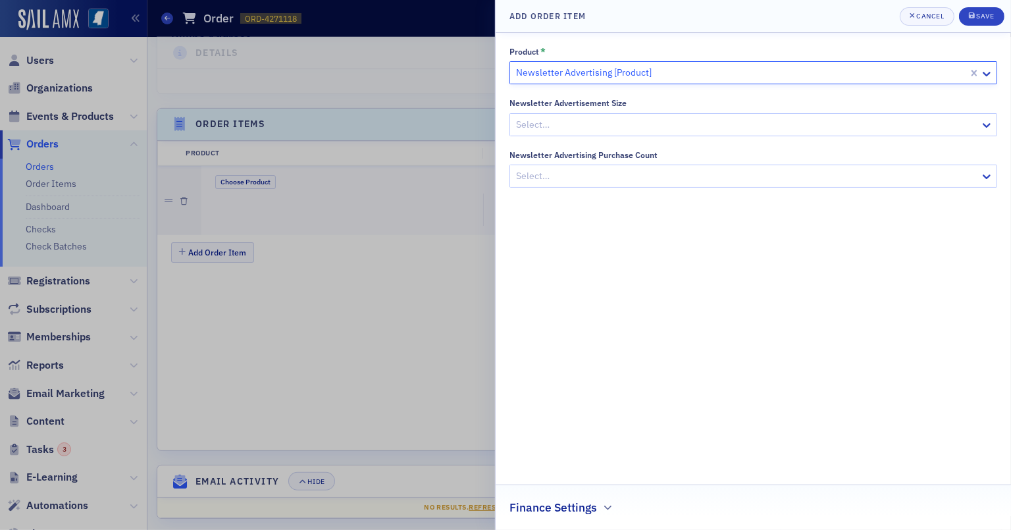
click at [613, 120] on div at bounding box center [747, 124] width 464 height 16
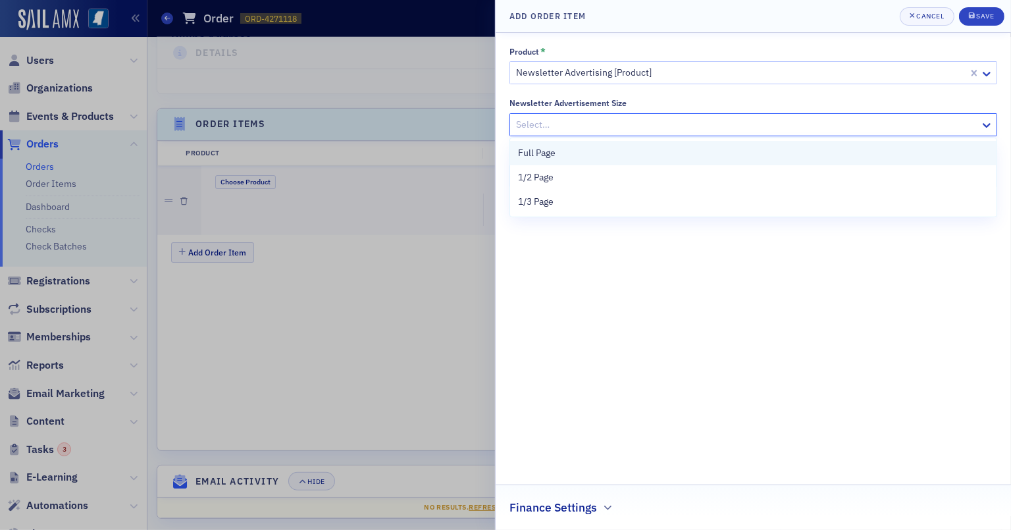
click at [627, 149] on div "Full Page" at bounding box center [753, 153] width 471 height 14
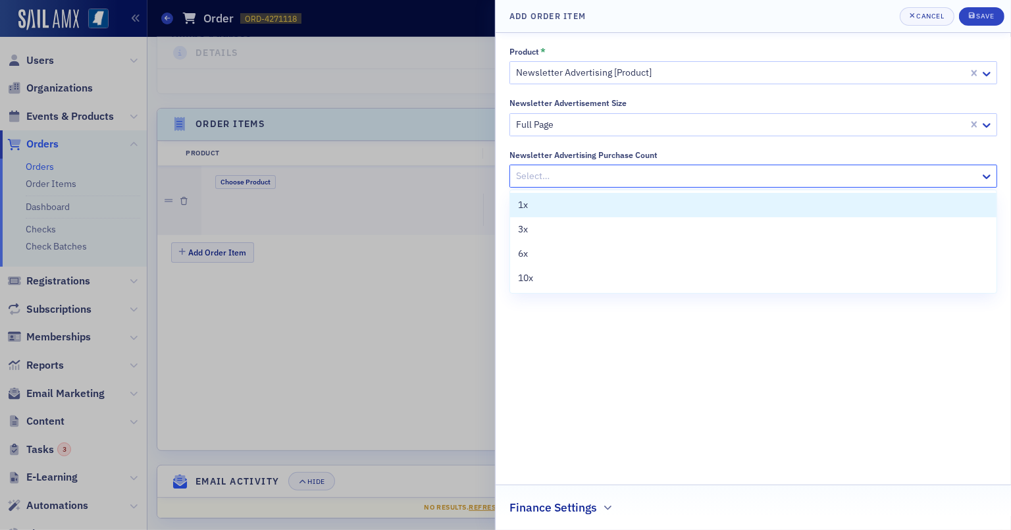
click at [619, 172] on div at bounding box center [747, 176] width 464 height 16
click at [608, 119] on div at bounding box center [741, 124] width 452 height 16
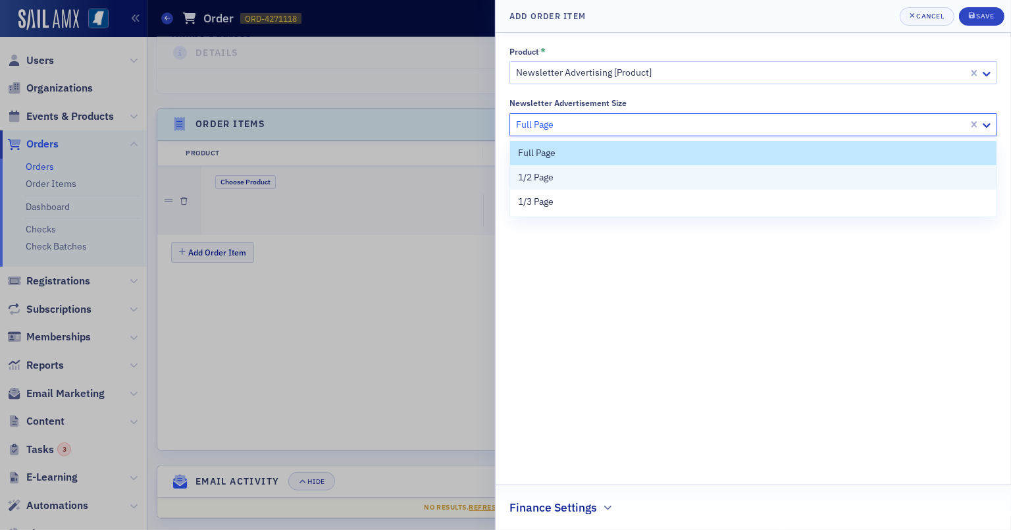
click at [610, 170] on div "1/2 Page" at bounding box center [753, 177] width 471 height 14
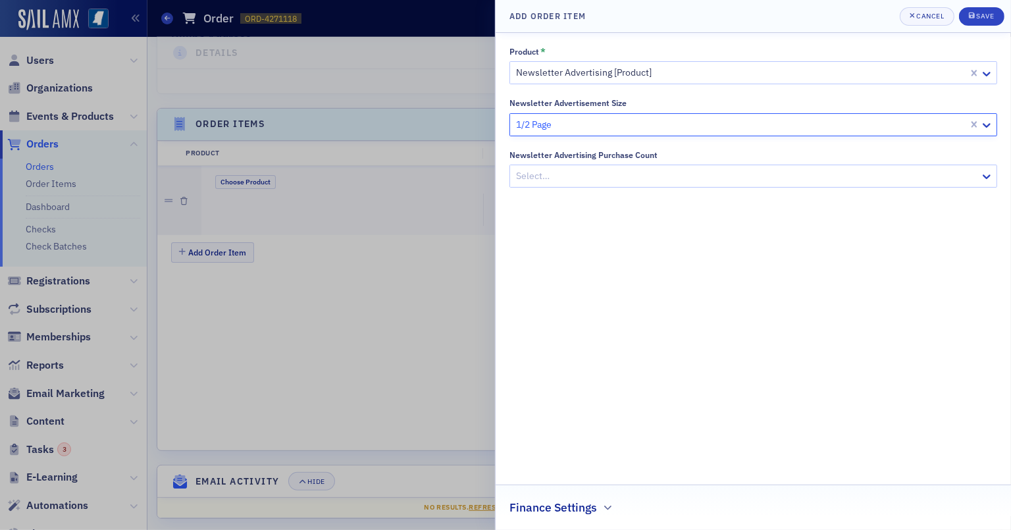
click at [610, 170] on div at bounding box center [747, 176] width 464 height 16
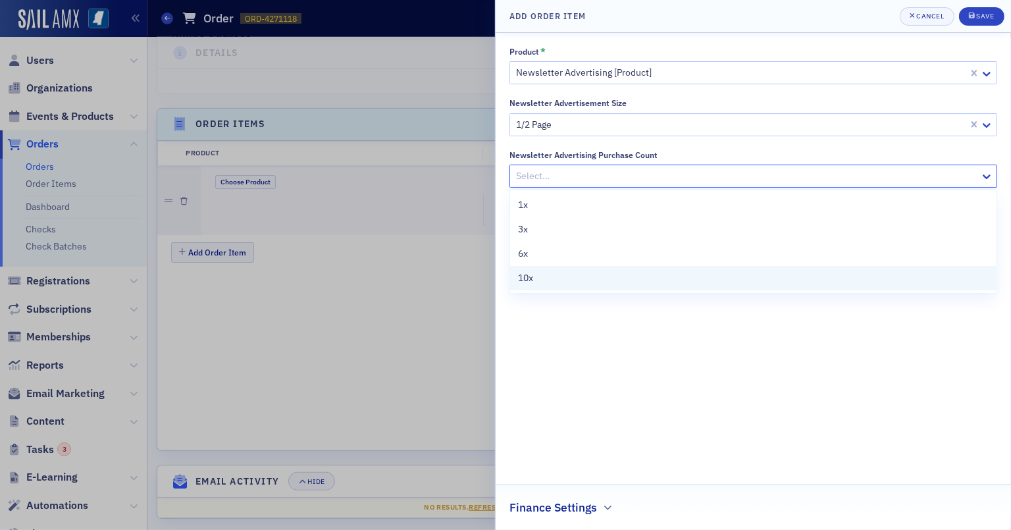
click at [596, 282] on div "10x" at bounding box center [753, 278] width 471 height 14
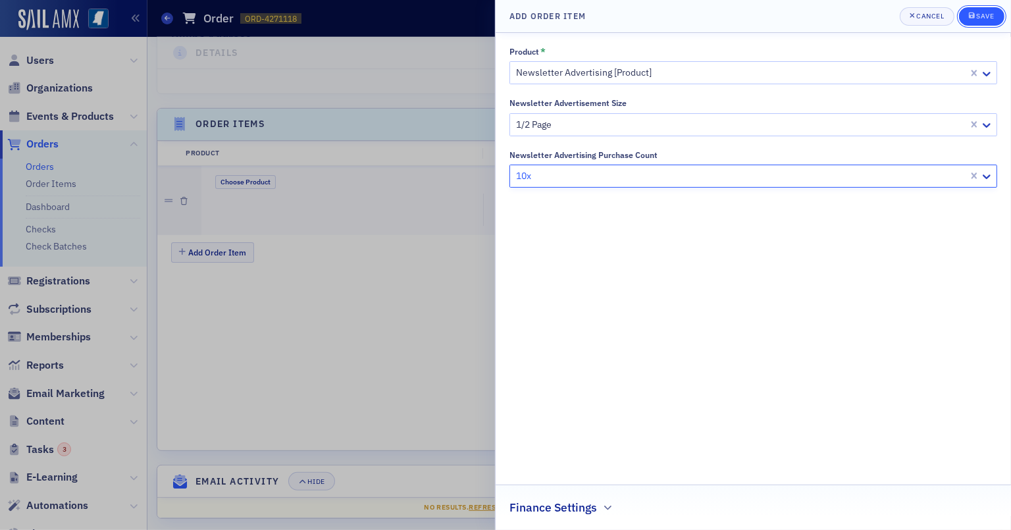
click at [940, 9] on button "Save" at bounding box center [981, 16] width 45 height 18
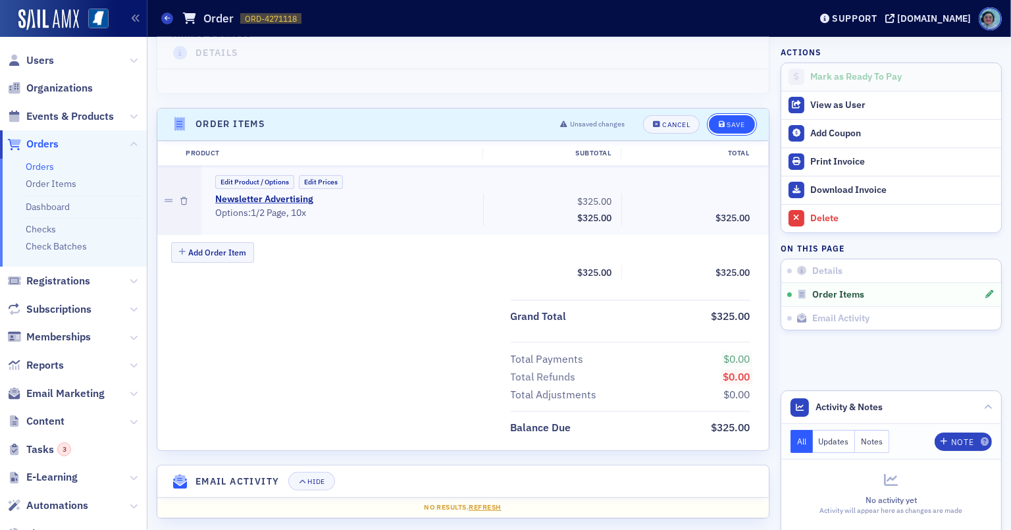
click at [737, 115] on button "Save" at bounding box center [731, 124] width 45 height 18
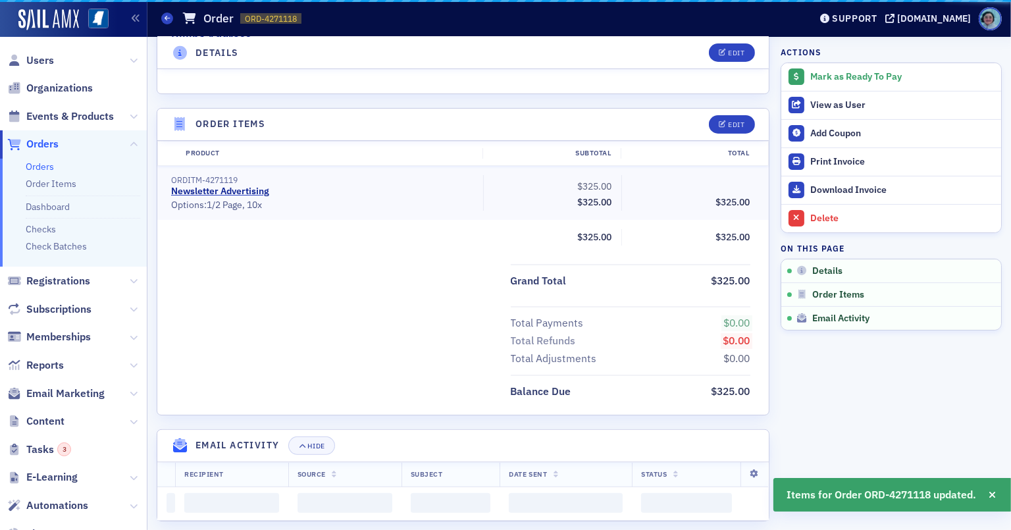
scroll to position [339, 0]
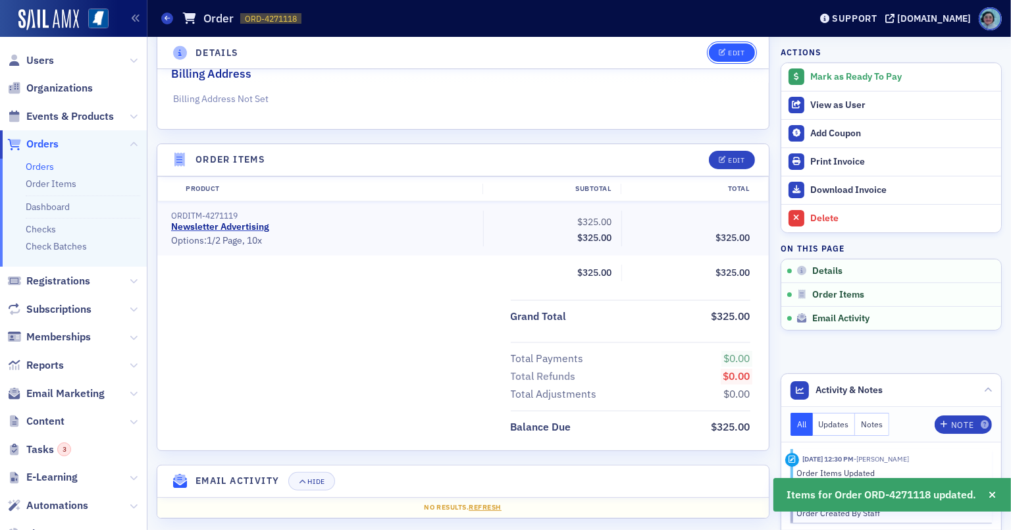
click at [718, 46] on button "Edit" at bounding box center [731, 52] width 45 height 18
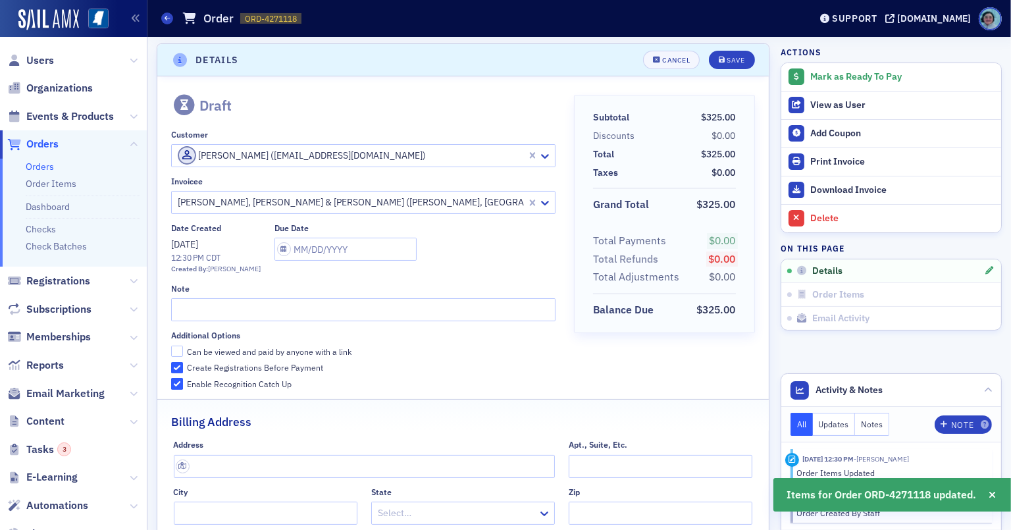
scroll to position [2, 0]
click at [297, 306] on input "text" at bounding box center [363, 310] width 384 height 23
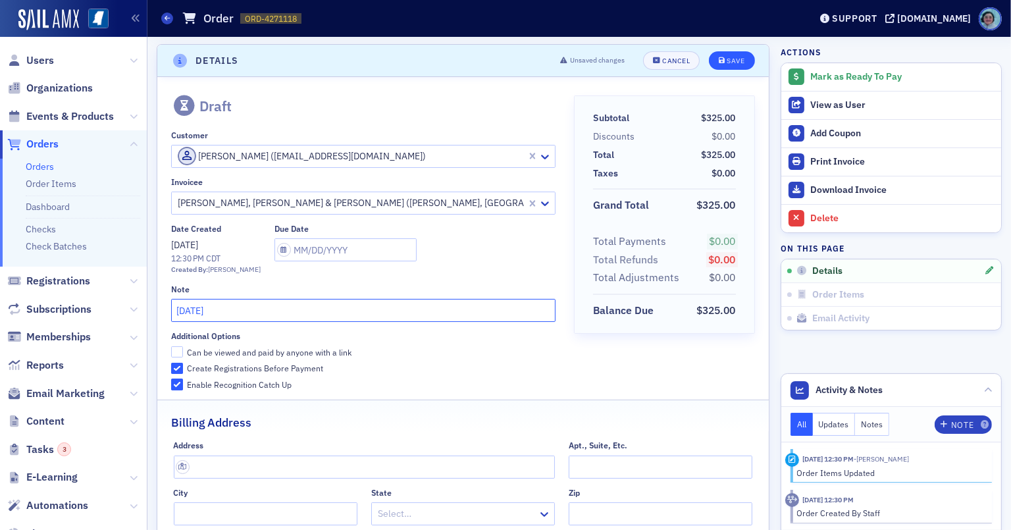
type input "SEPTEMBER 2025"
click at [721, 67] on button "Save" at bounding box center [731, 60] width 45 height 18
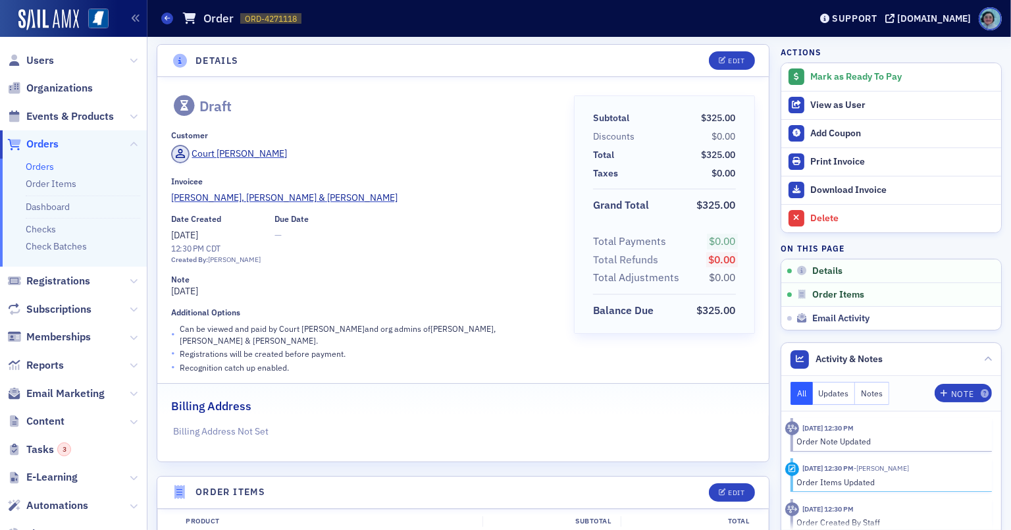
click at [266, 14] on span "ORD-4271118" at bounding box center [271, 18] width 52 height 11
drag, startPoint x: 266, startPoint y: 16, endPoint x: 333, endPoint y: 18, distance: 67.1
click at [333, 20] on div "Orders Order ORD-4271118 4271118" at bounding box center [475, 18] width 629 height 25
copy span "4271118"
click at [546, 103] on div "Draft" at bounding box center [363, 105] width 384 height 21
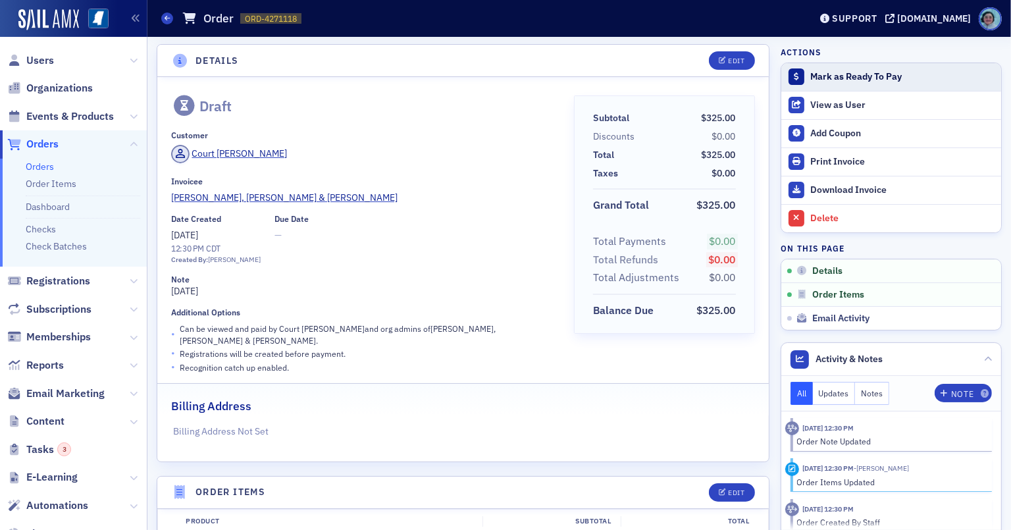
click at [835, 68] on button "Mark as Ready To Pay" at bounding box center [891, 77] width 220 height 28
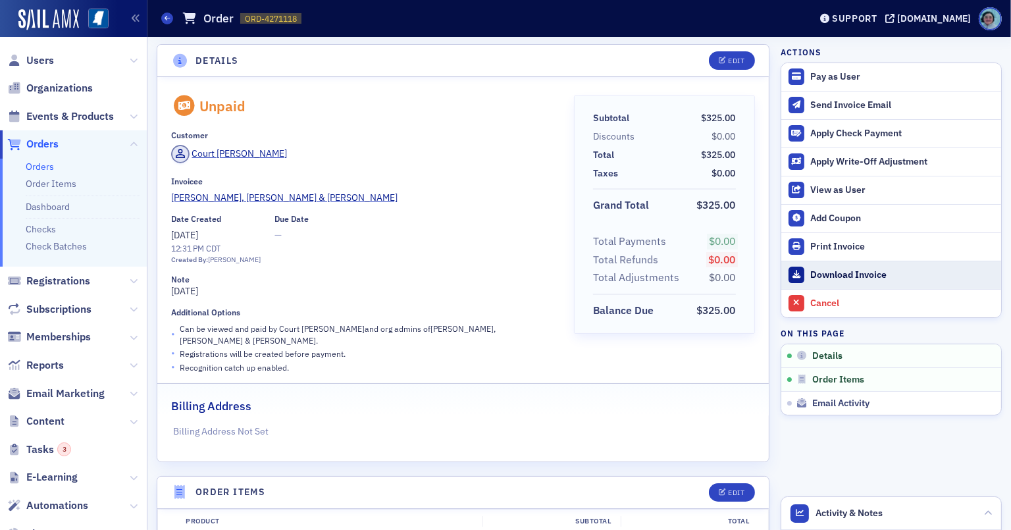
click at [873, 272] on div "Download Invoice" at bounding box center [902, 275] width 184 height 12
click at [48, 159] on ul "Orders Order Items Dashboard Checks Check Batches" at bounding box center [73, 213] width 147 height 109
click at [47, 170] on link "Orders" at bounding box center [40, 167] width 28 height 12
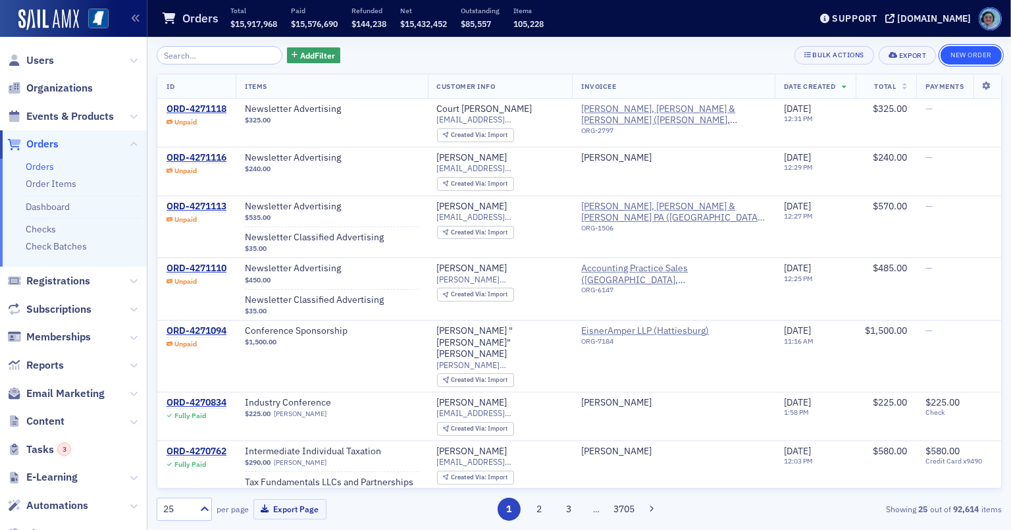
click at [940, 54] on button "New Order" at bounding box center [971, 55] width 61 height 18
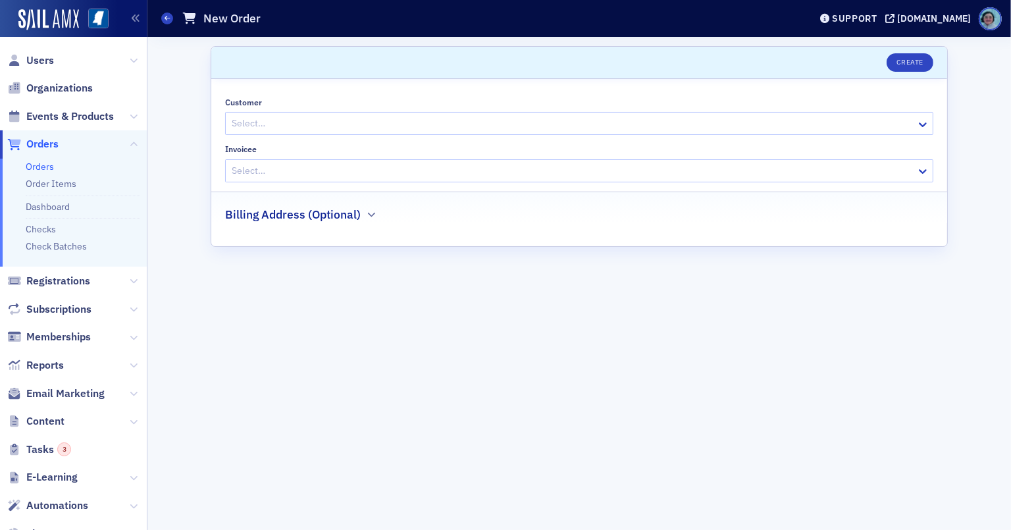
click at [392, 117] on div at bounding box center [572, 123] width 684 height 16
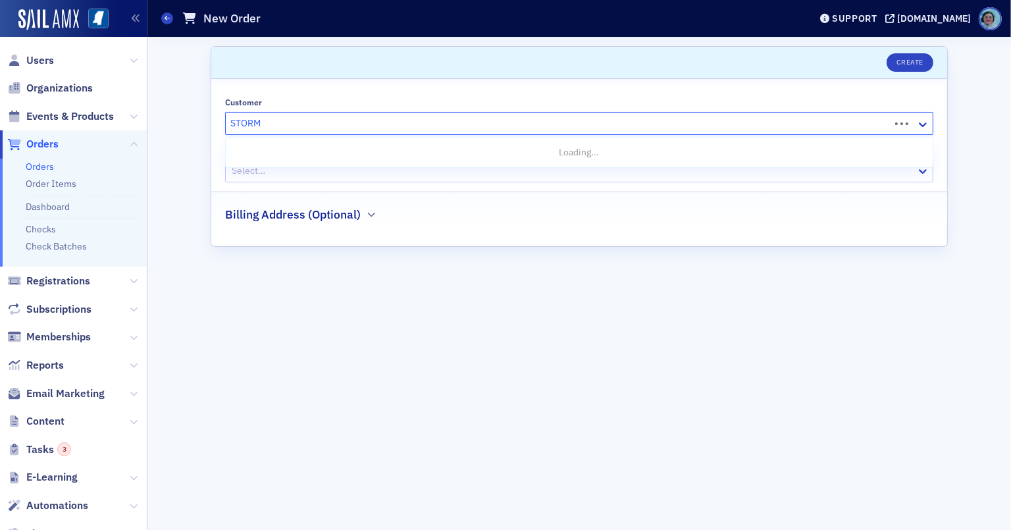
type input "STORMY"
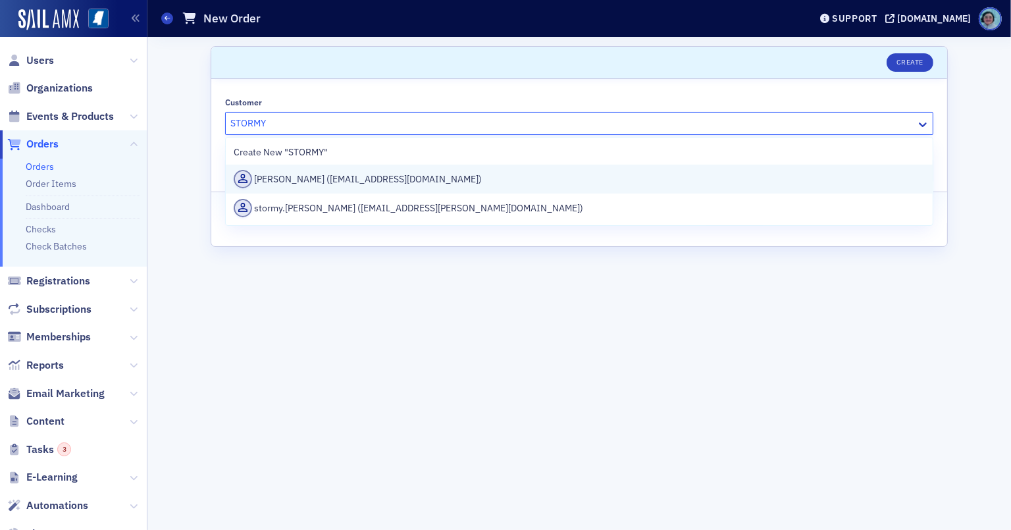
click at [399, 180] on div "Stormy Blair (sblair@bb-asp.com)" at bounding box center [579, 179] width 691 height 18
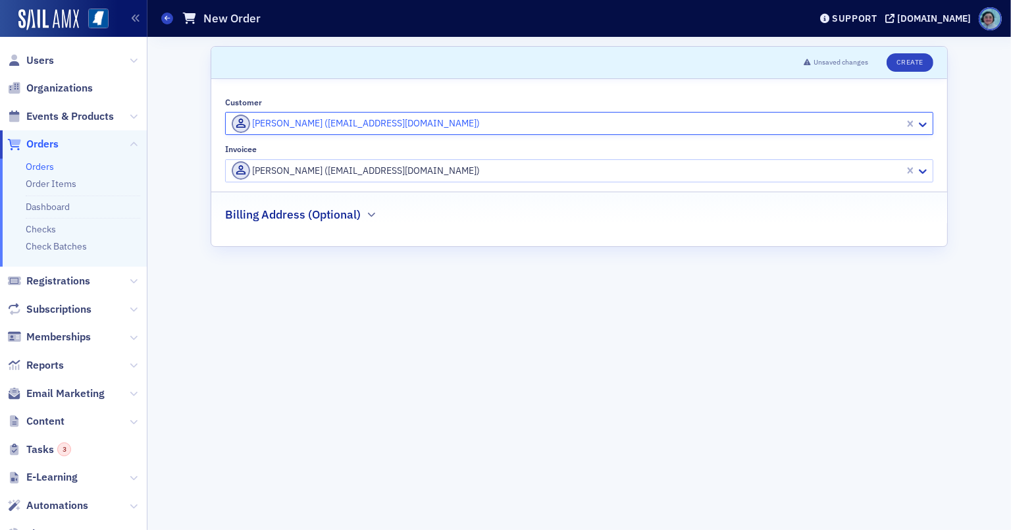
click at [401, 176] on div at bounding box center [566, 171] width 673 height 16
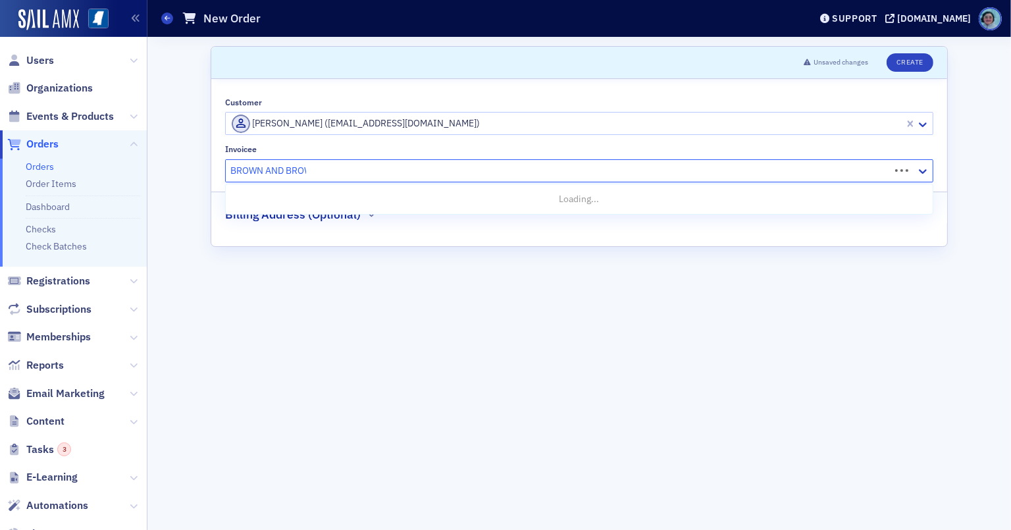
type input "BROWN AND BROWN"
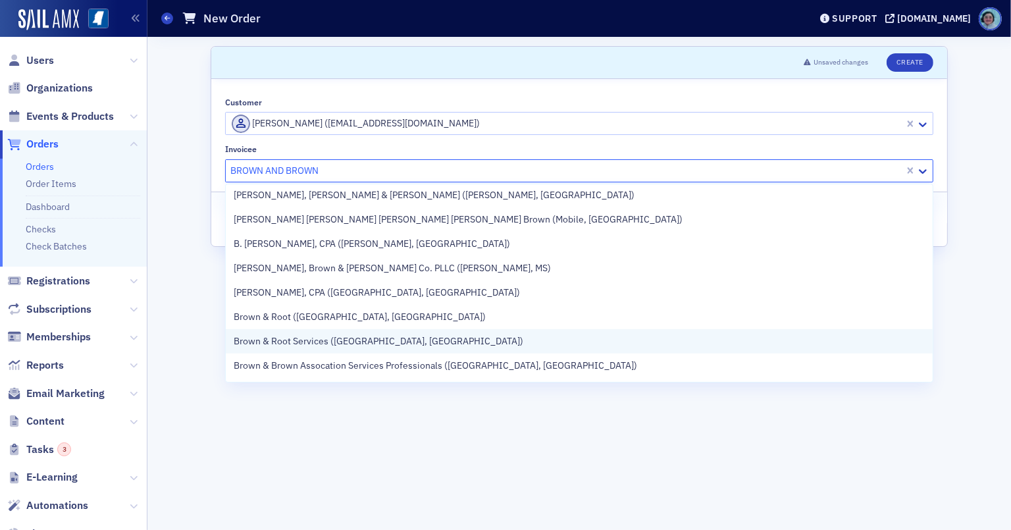
scroll to position [987, 0]
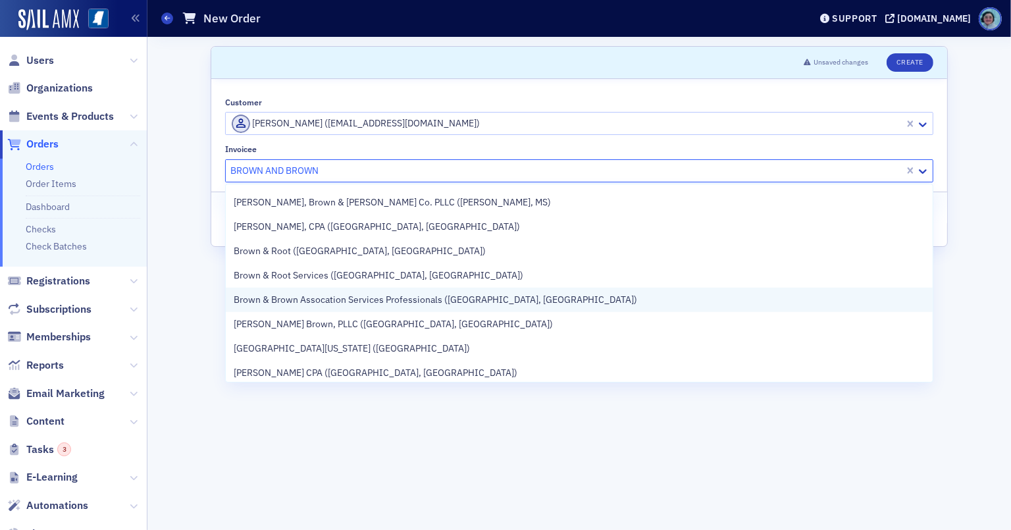
click at [484, 289] on div "Brown & Brown Assocation Services Professionals ([GEOGRAPHIC_DATA], [GEOGRAPHIC…" at bounding box center [579, 300] width 707 height 24
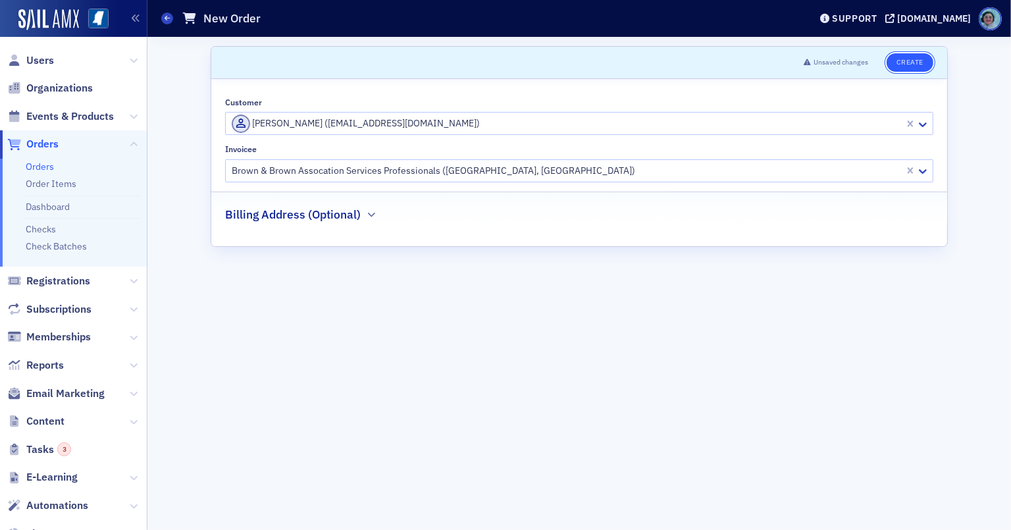
click at [910, 64] on button "Create" at bounding box center [910, 62] width 47 height 18
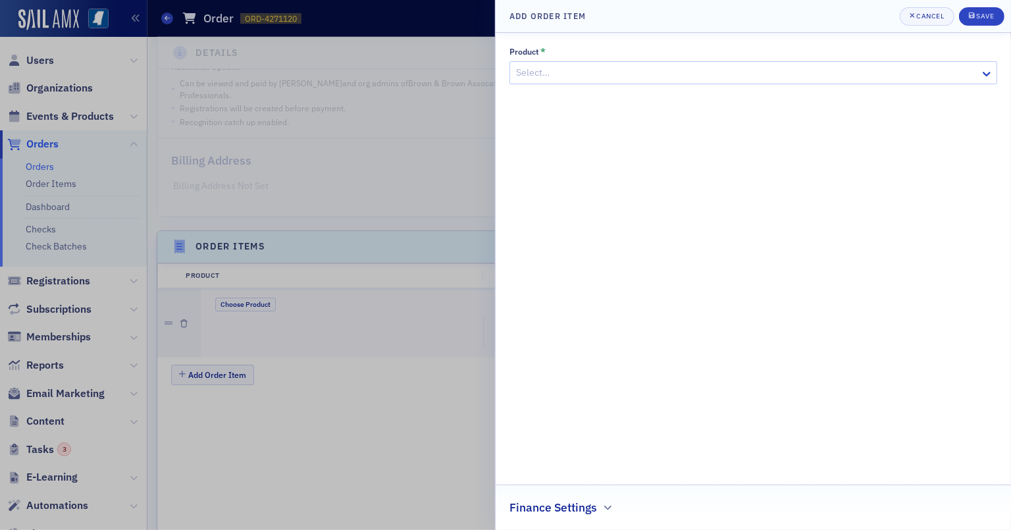
scroll to position [384, 0]
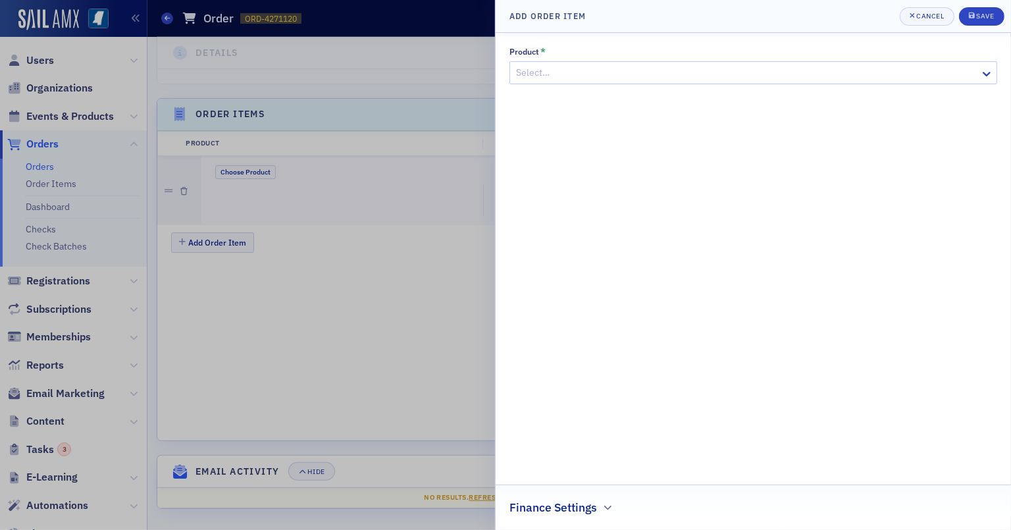
click at [600, 65] on div at bounding box center [747, 73] width 464 height 16
type input "NEWSLETTER"
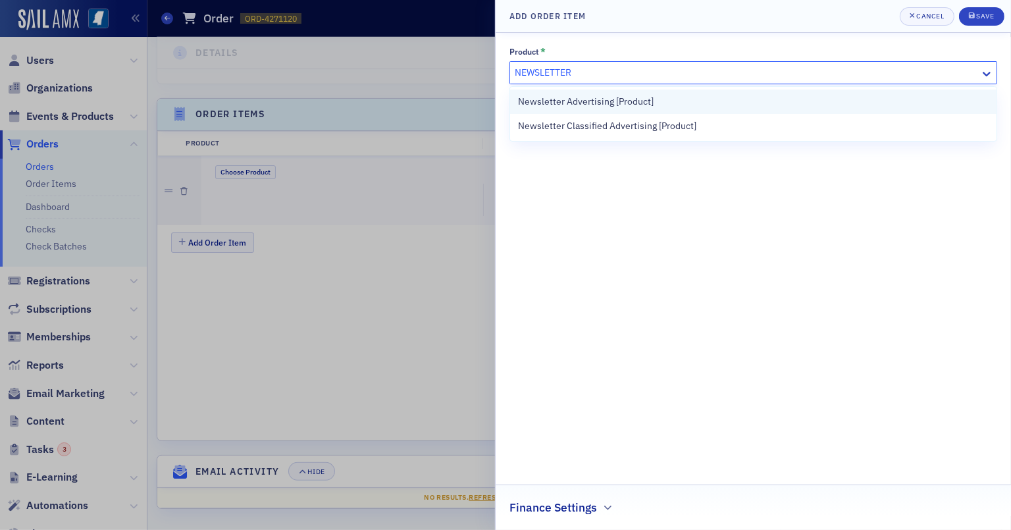
click at [750, 99] on div "Newsletter Advertising [Product]" at bounding box center [753, 102] width 471 height 14
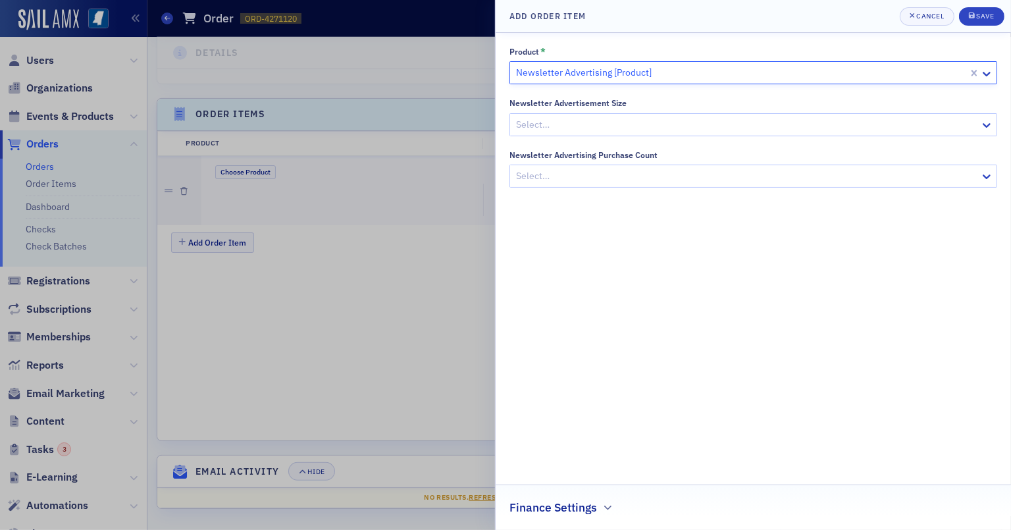
click at [738, 122] on div at bounding box center [747, 124] width 464 height 16
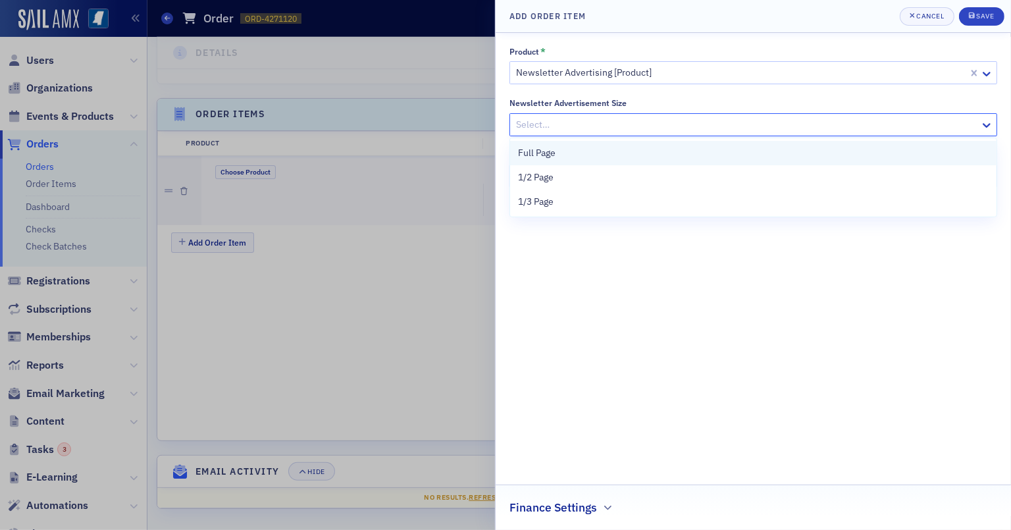
click at [696, 153] on div "Full Page" at bounding box center [753, 153] width 471 height 14
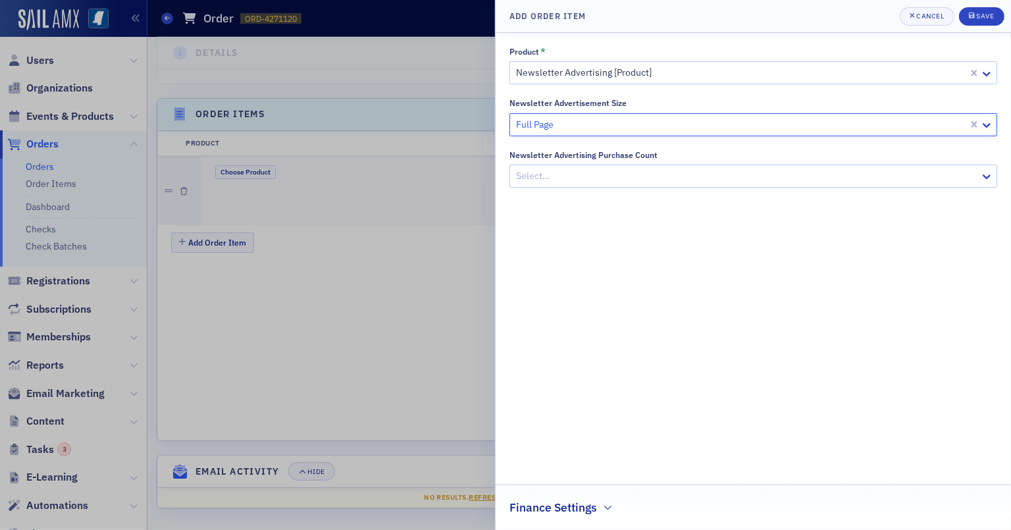
click at [674, 168] on div at bounding box center [747, 176] width 464 height 16
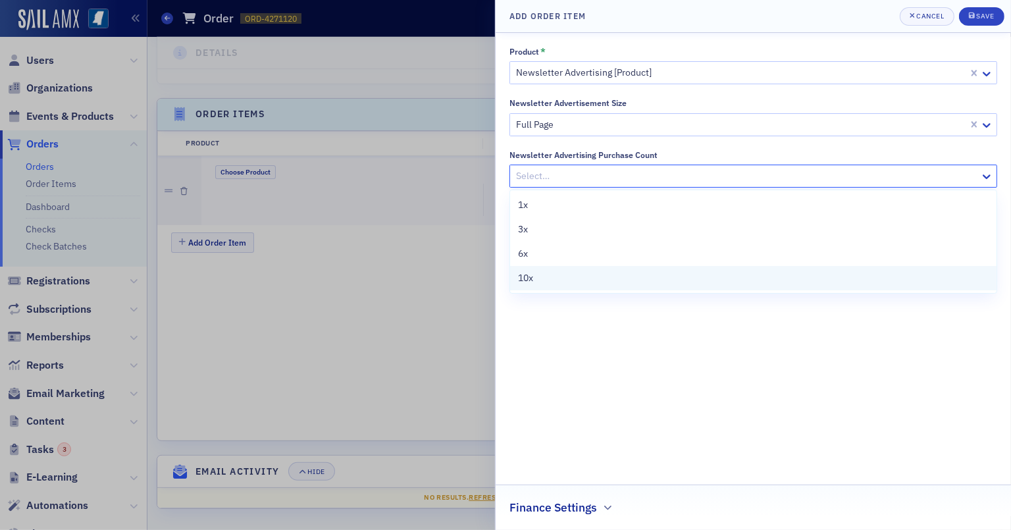
click at [642, 284] on div "10x" at bounding box center [753, 278] width 471 height 14
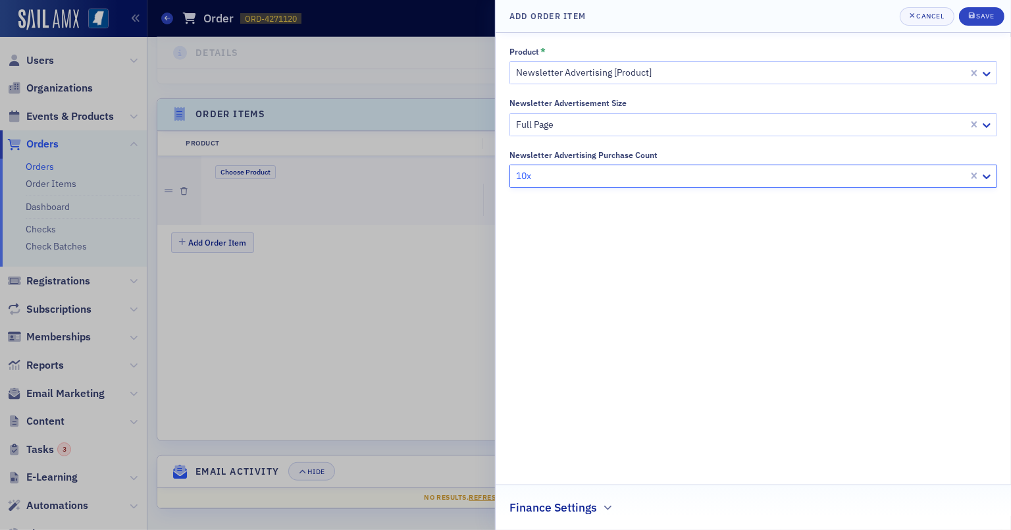
click at [940, 6] on header "Add Order Item Cancel Save" at bounding box center [753, 16] width 515 height 33
click at [940, 26] on header "Add Order Item Cancel Save" at bounding box center [753, 16] width 515 height 33
click at [940, 16] on div "Save" at bounding box center [985, 16] width 18 height 7
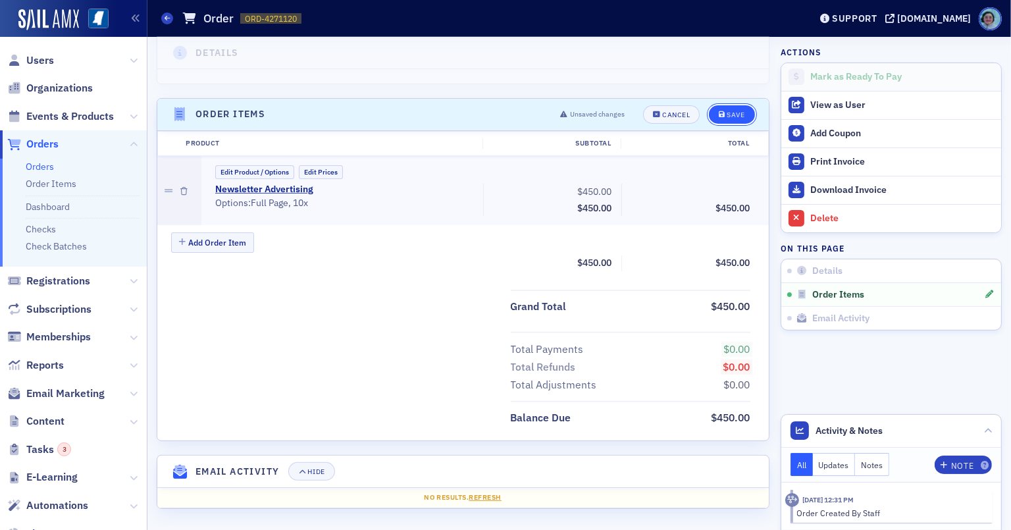
click at [734, 107] on button "Save" at bounding box center [731, 114] width 45 height 18
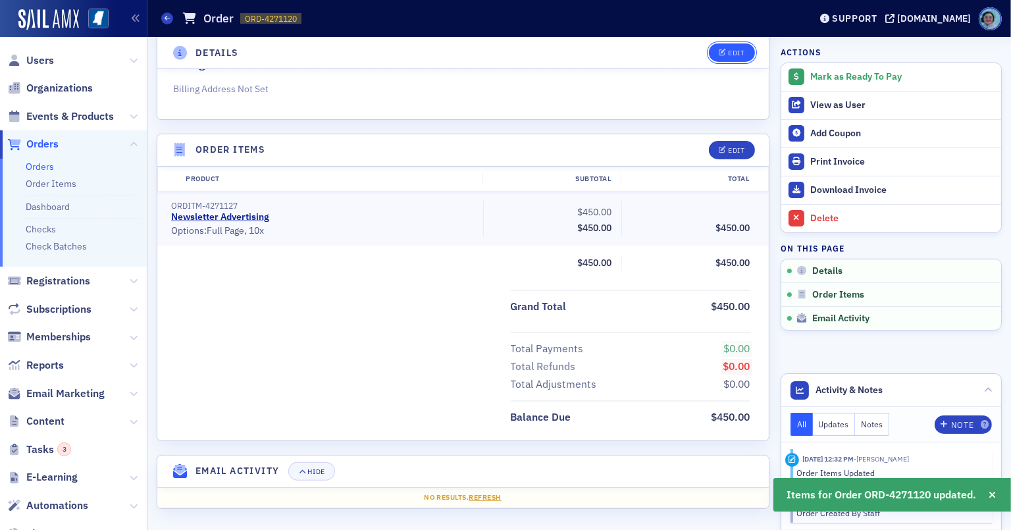
click at [728, 52] on div "Edit" at bounding box center [736, 52] width 16 height 7
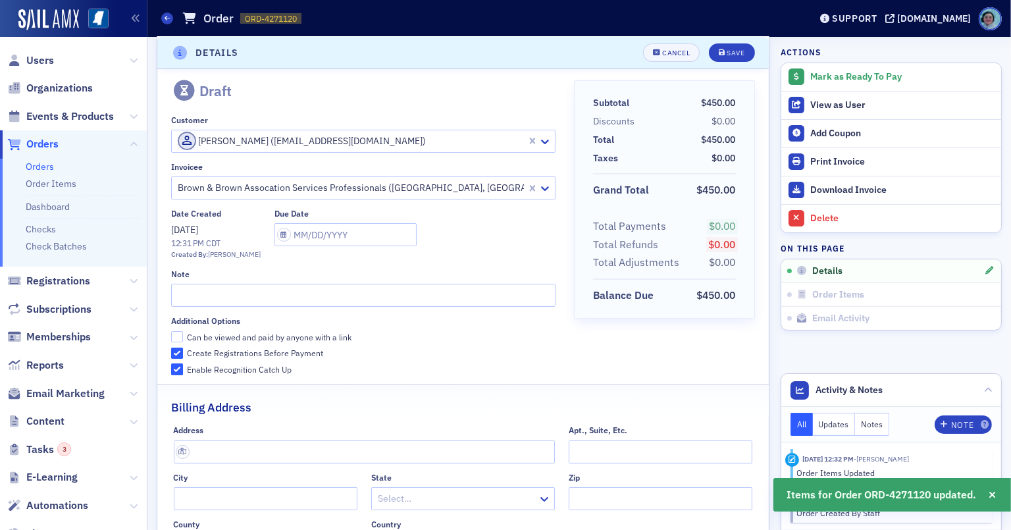
scroll to position [2, 0]
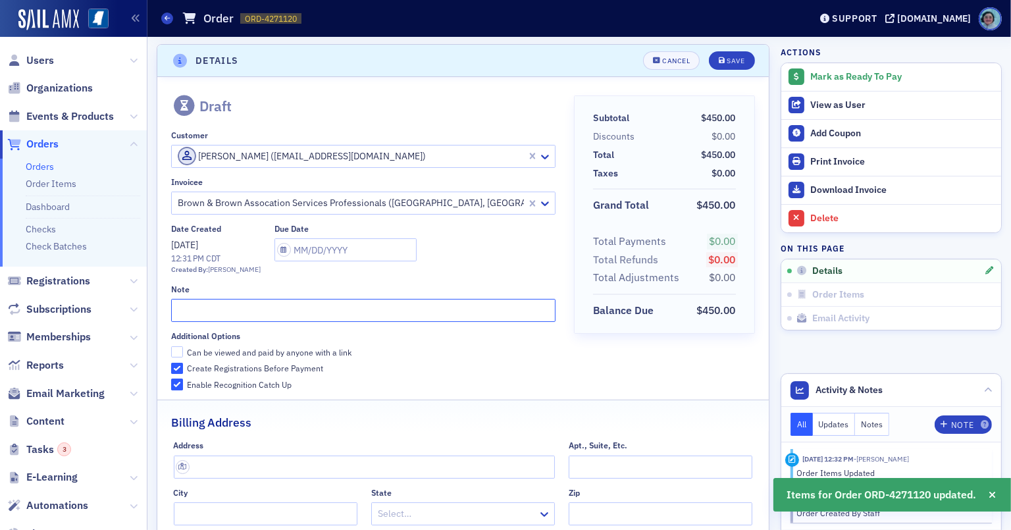
click at [267, 310] on input "text" at bounding box center [363, 310] width 384 height 23
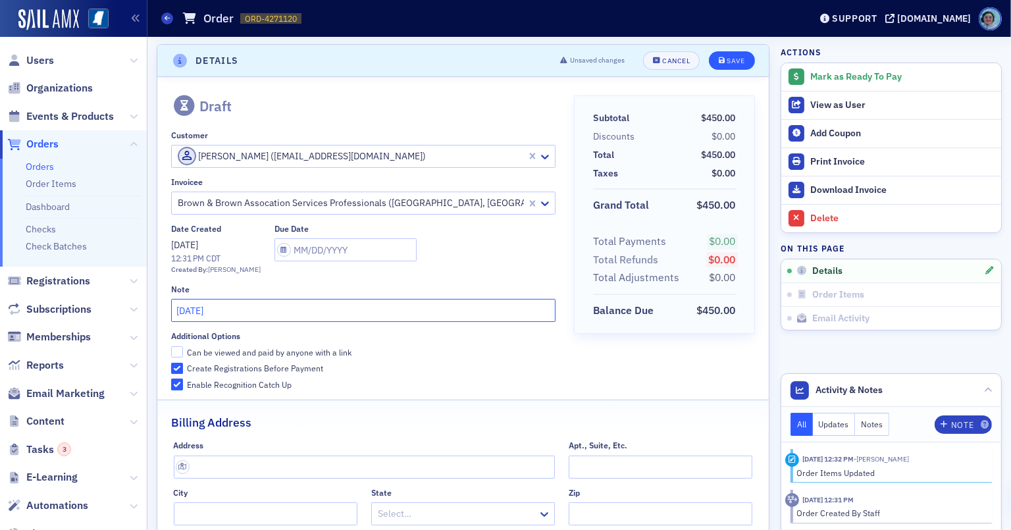
type input "SEPTEMBER 2025"
click at [729, 57] on div "Save" at bounding box center [736, 60] width 18 height 7
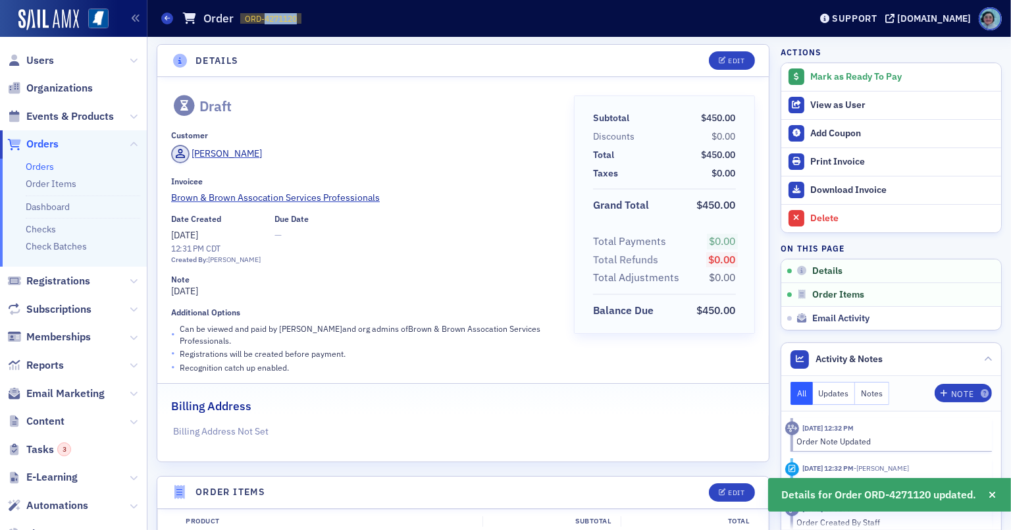
drag, startPoint x: 266, startPoint y: 18, endPoint x: 321, endPoint y: 20, distance: 54.7
click at [321, 20] on div "Orders Order ORD-4271120 4271120" at bounding box center [475, 18] width 629 height 25
copy span "4271120"
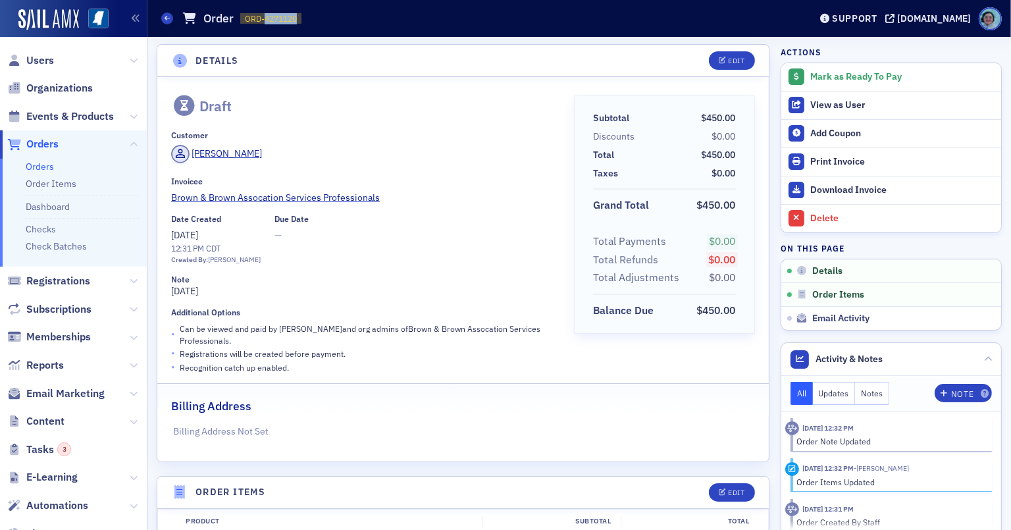
click at [51, 165] on link "Orders" at bounding box center [40, 167] width 28 height 12
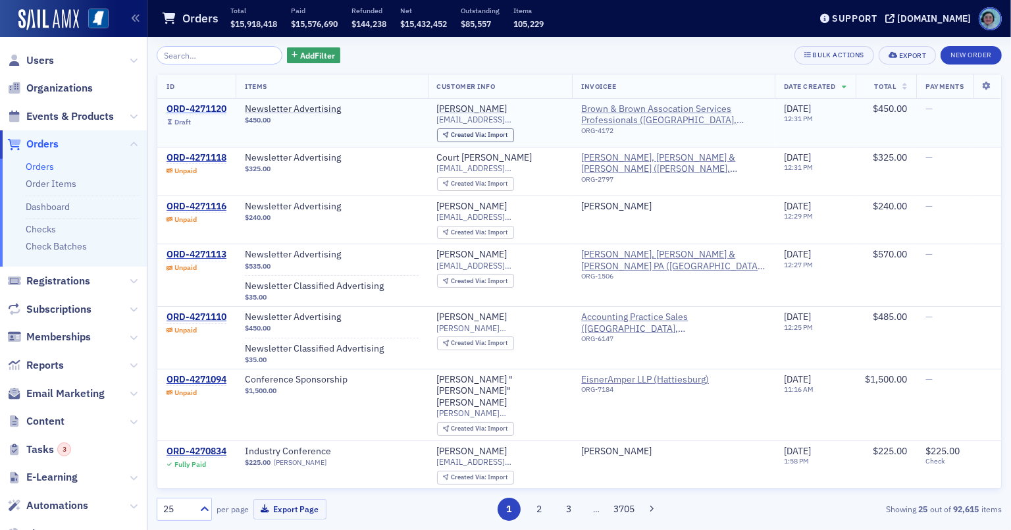
click at [174, 104] on div "ORD-4271120" at bounding box center [197, 109] width 60 height 12
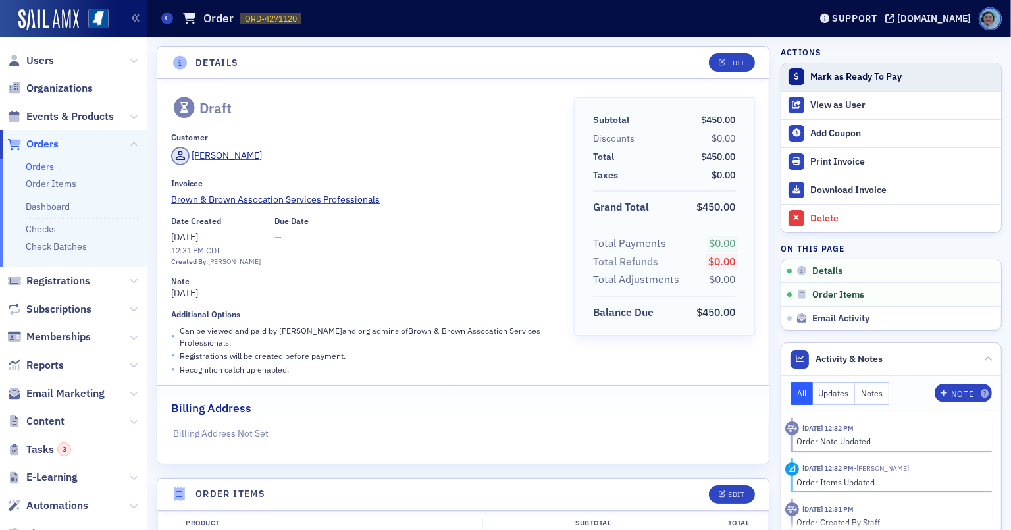
click at [829, 80] on div "Mark as Ready To Pay" at bounding box center [902, 77] width 184 height 12
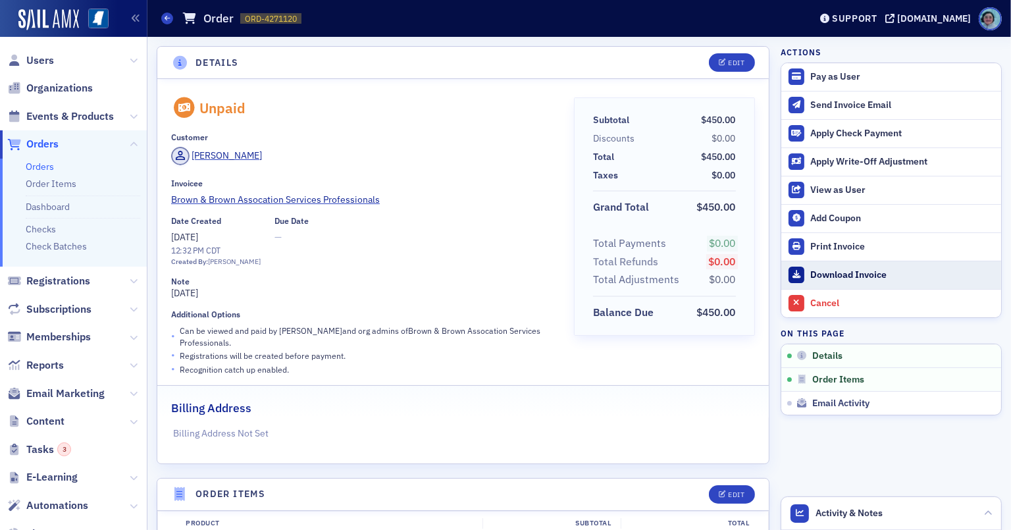
click at [873, 275] on div "Download Invoice" at bounding box center [902, 275] width 184 height 12
click at [41, 162] on link "Orders" at bounding box center [40, 167] width 28 height 12
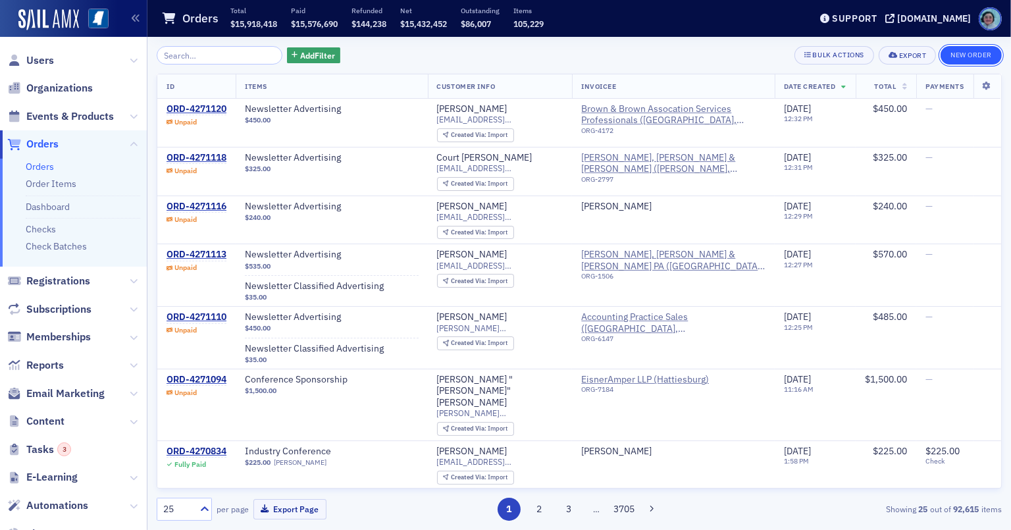
click at [940, 56] on button "New Order" at bounding box center [971, 55] width 61 height 18
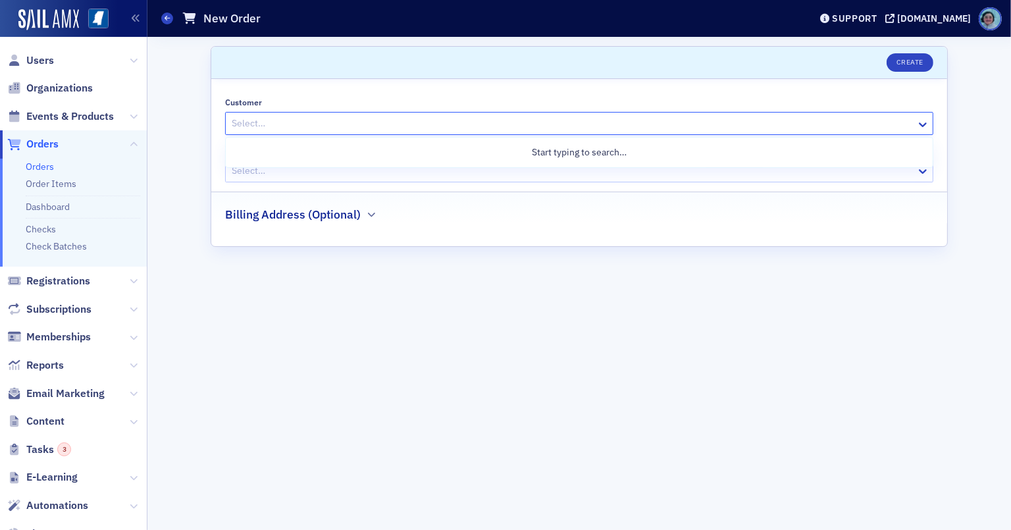
click at [409, 119] on div at bounding box center [572, 123] width 684 height 16
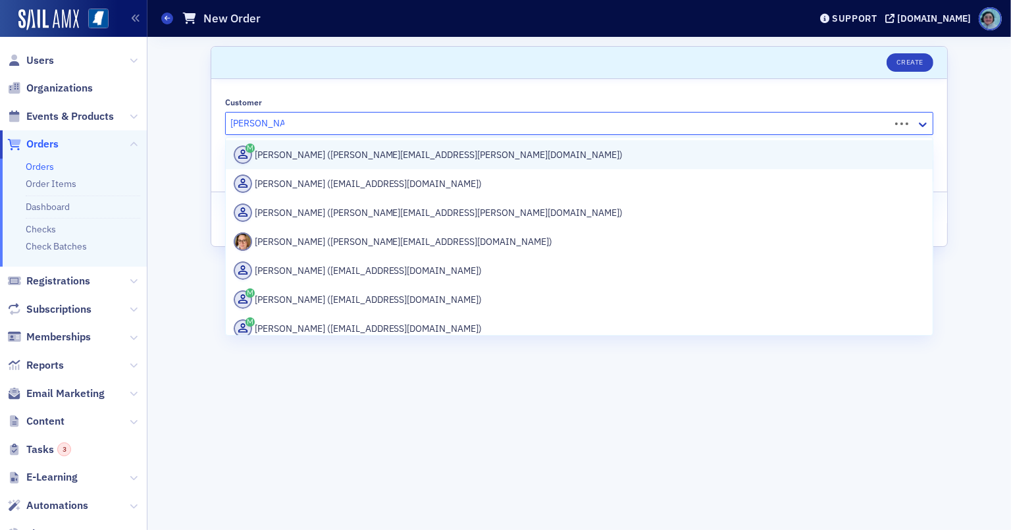
type input "TRACY GAVIN"
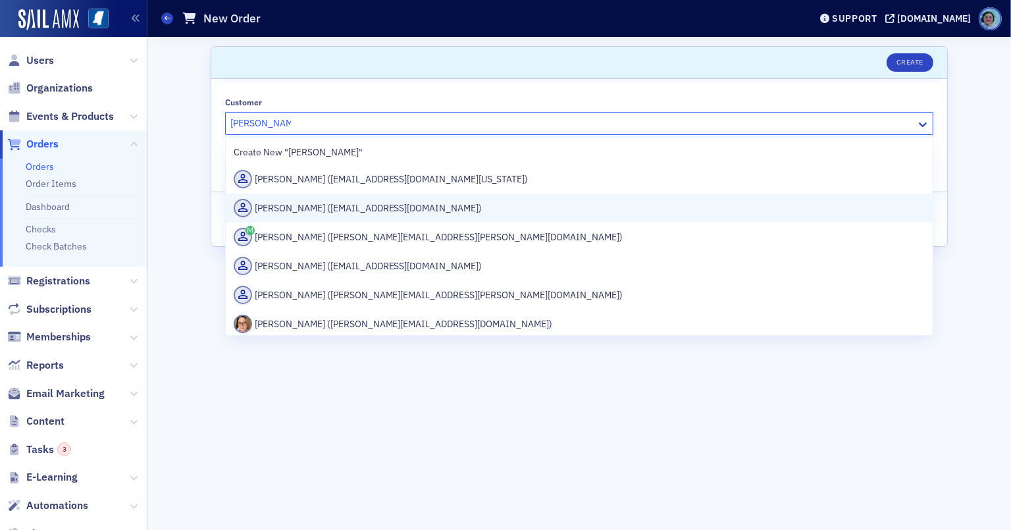
click at [409, 204] on div "Tracey Gavin (tgavin@affinipay.com)" at bounding box center [579, 208] width 691 height 18
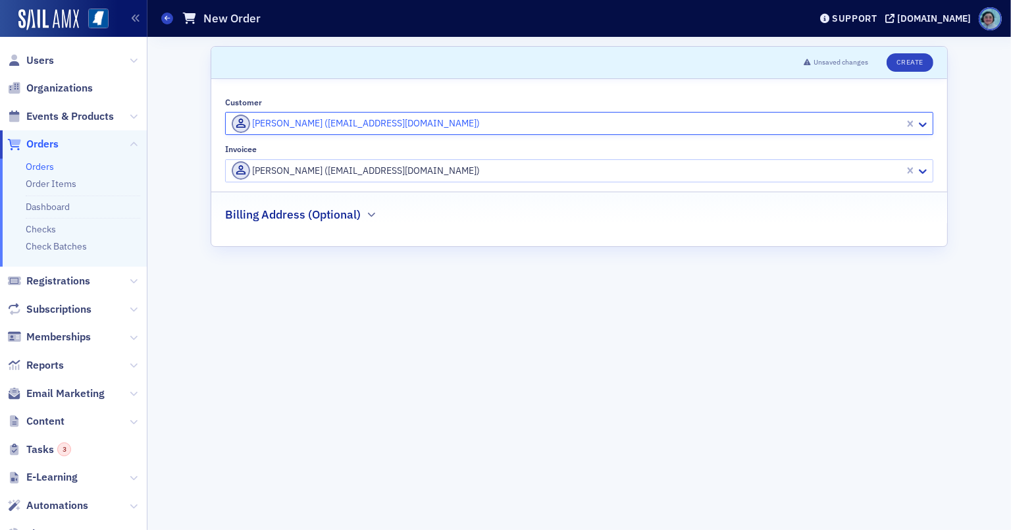
click at [411, 169] on div at bounding box center [566, 171] width 673 height 16
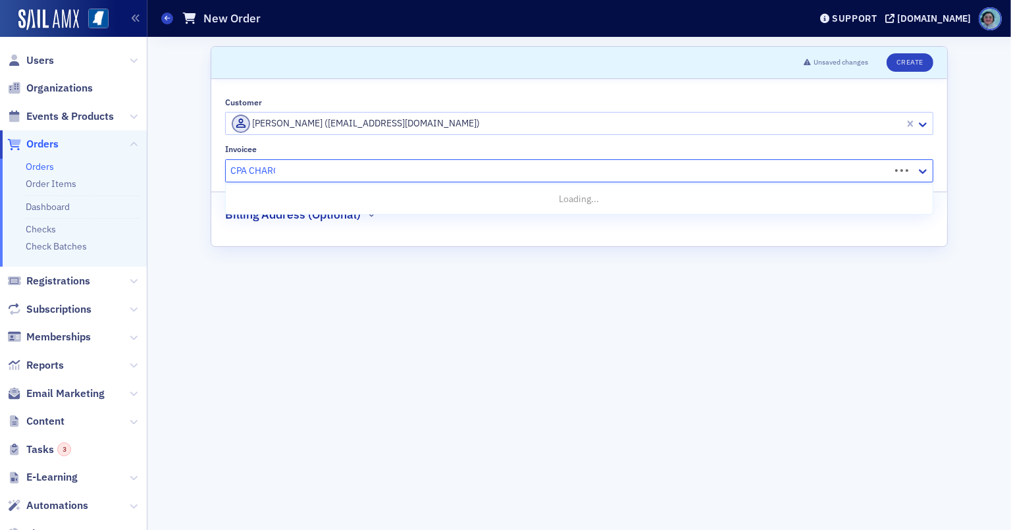
type input "CPA CHARGE"
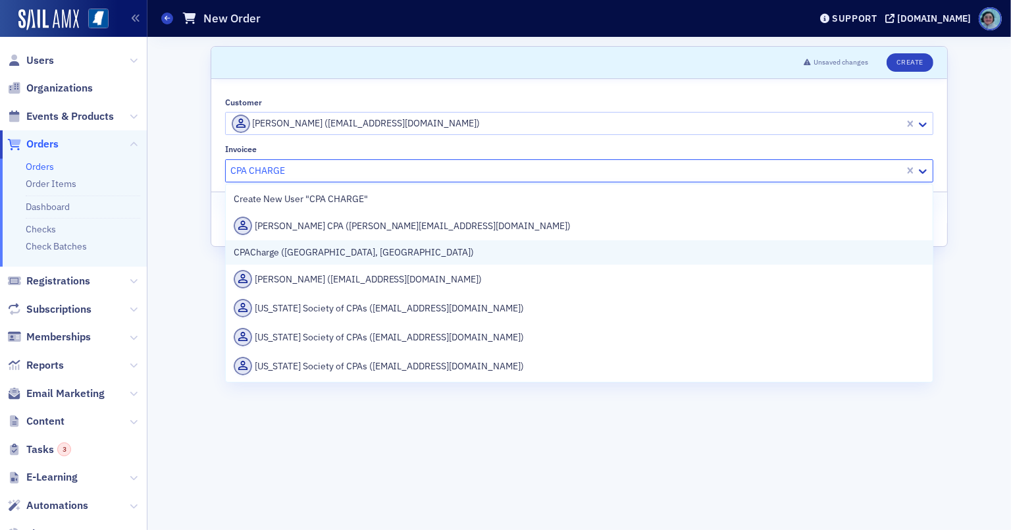
click at [408, 262] on div "CPACharge ([GEOGRAPHIC_DATA], [GEOGRAPHIC_DATA])" at bounding box center [579, 252] width 707 height 24
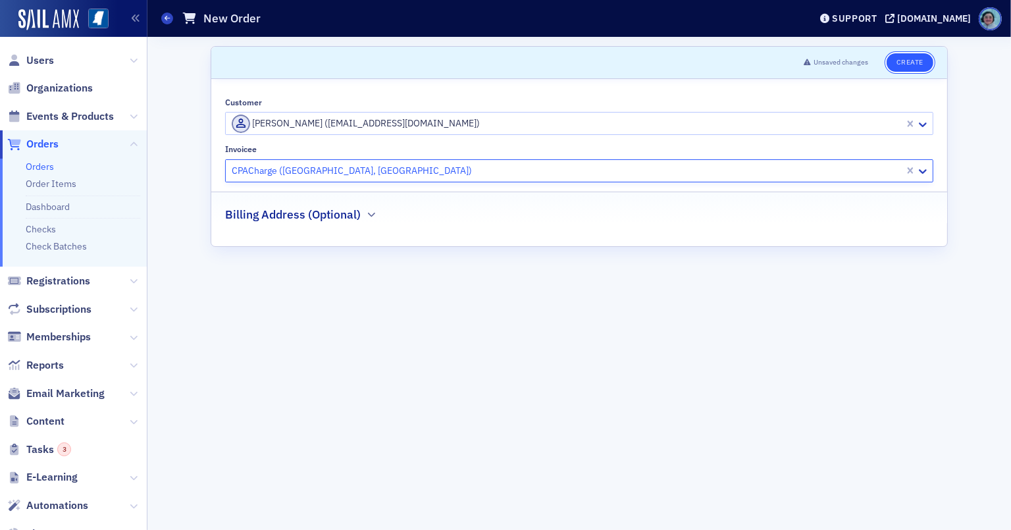
click at [922, 55] on button "Create" at bounding box center [910, 62] width 47 height 18
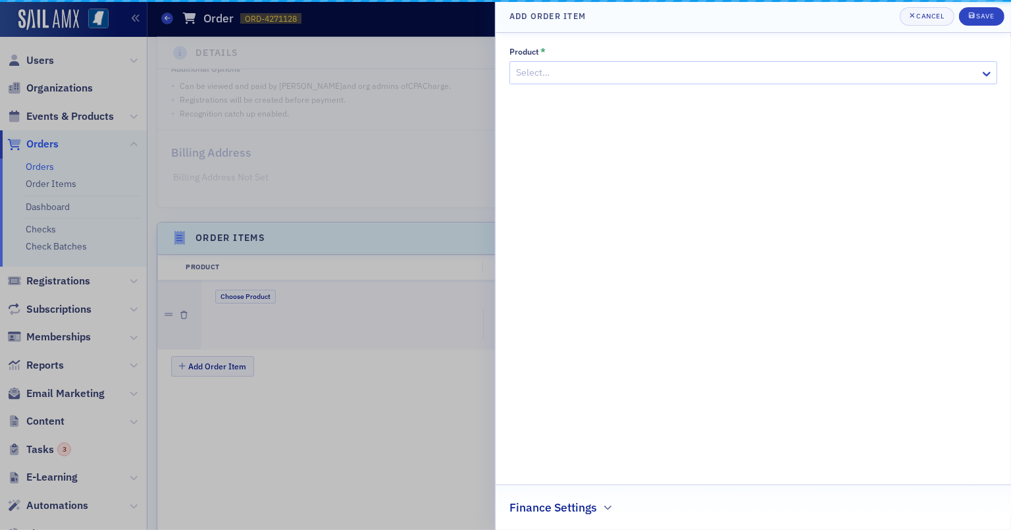
scroll to position [374, 0]
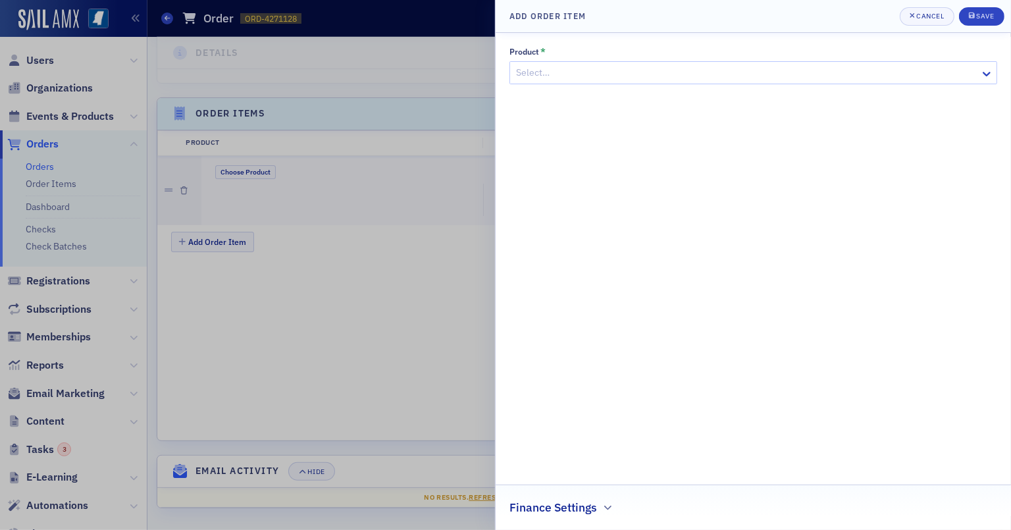
click at [570, 73] on div at bounding box center [747, 73] width 464 height 16
type input "NEWSLETTER"
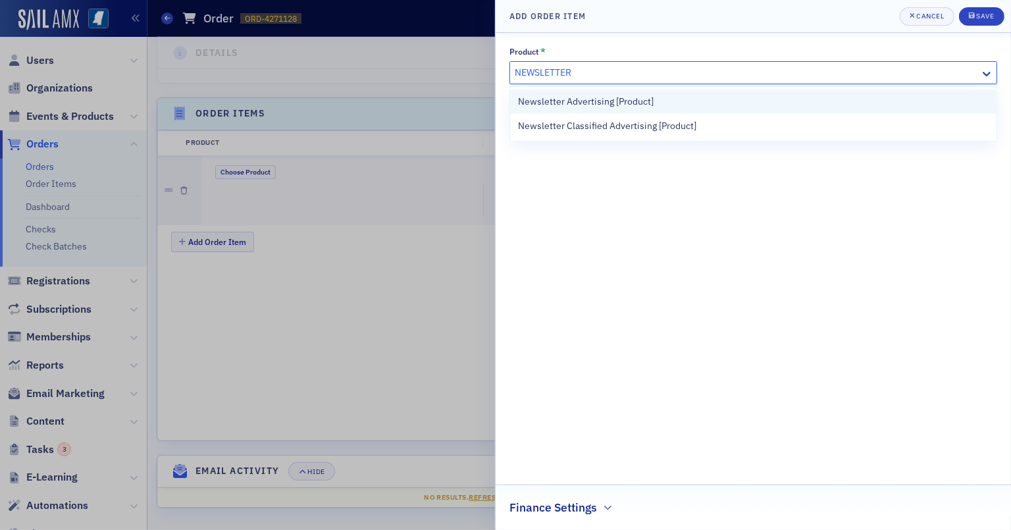
click at [599, 91] on div "Newsletter Advertising [Product]" at bounding box center [753, 102] width 486 height 24
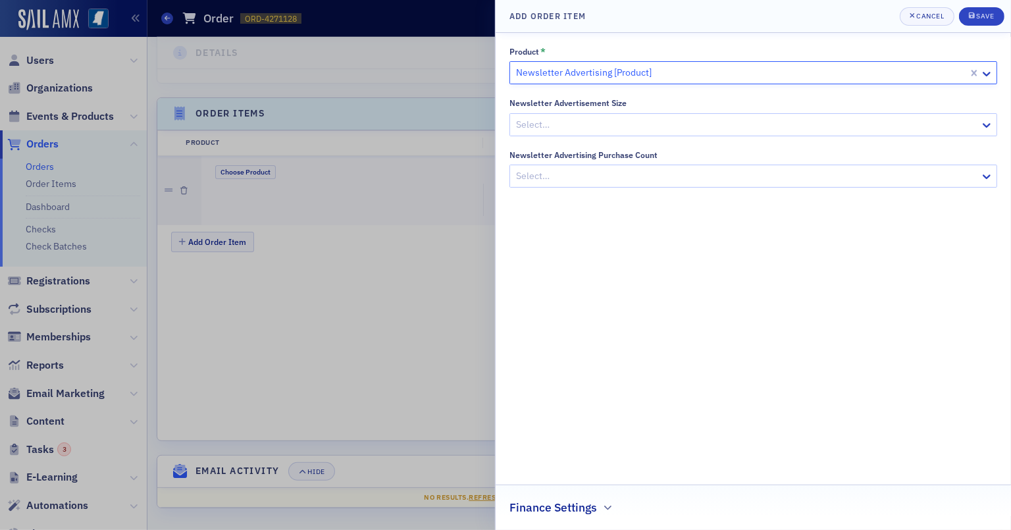
click at [609, 112] on div "Newsletter Advertisement Size Select…" at bounding box center [753, 117] width 488 height 38
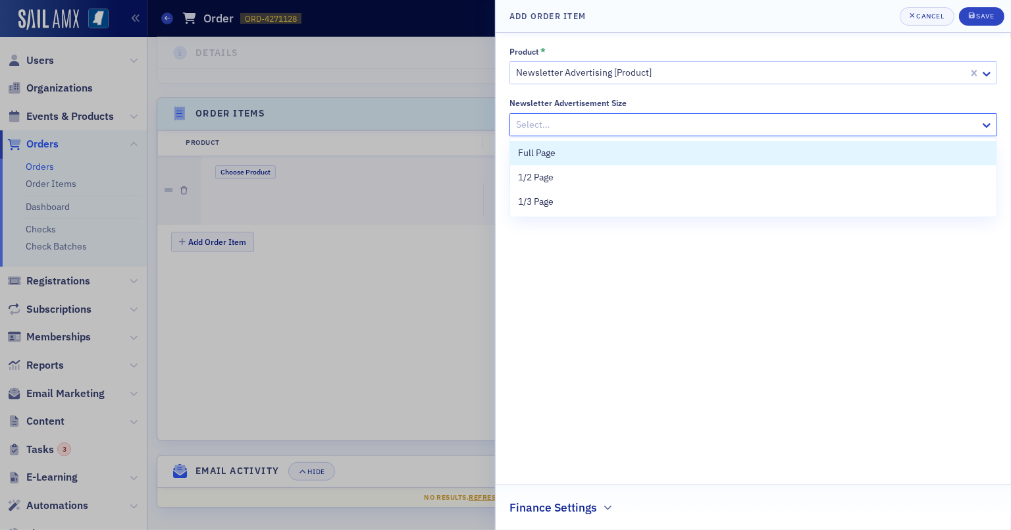
click at [609, 116] on div at bounding box center [747, 124] width 464 height 16
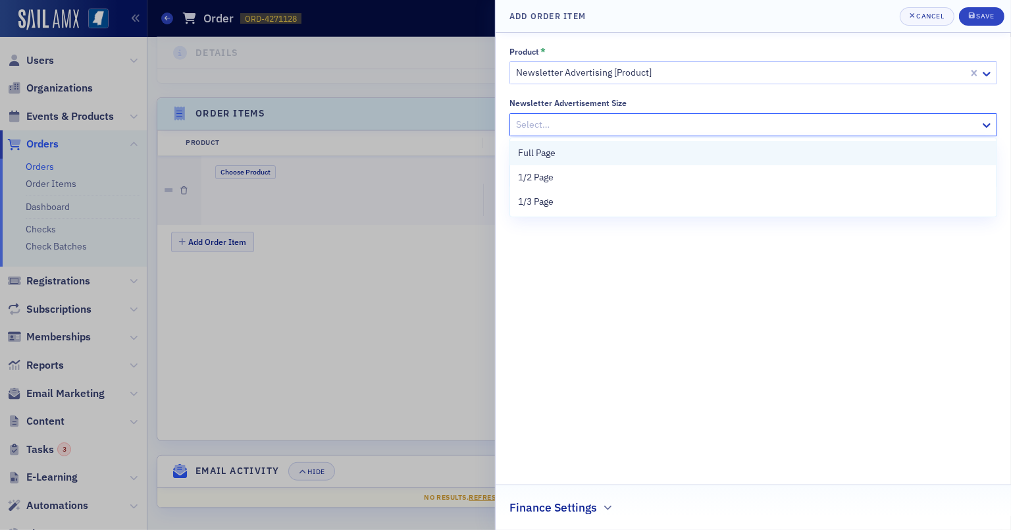
click at [608, 155] on div "Full Page" at bounding box center [753, 153] width 471 height 14
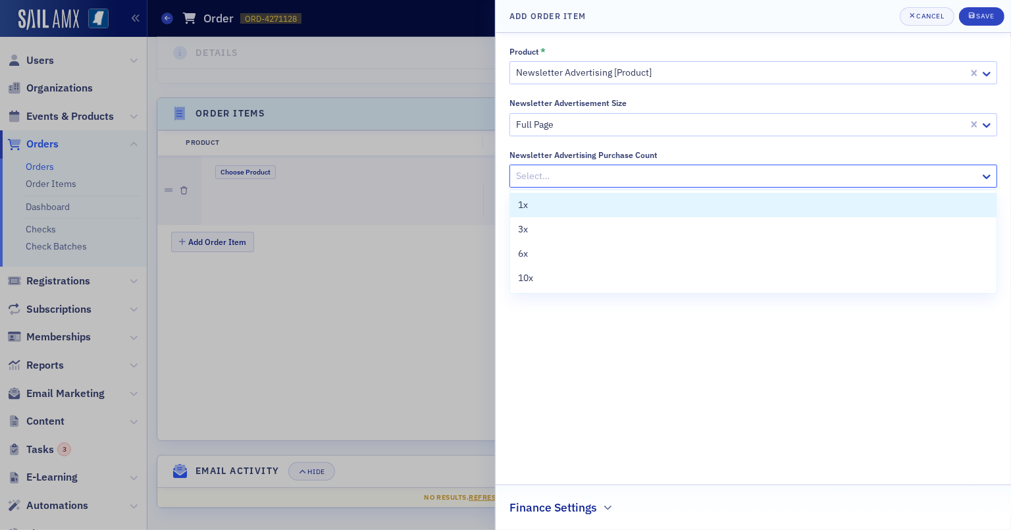
click at [608, 168] on div at bounding box center [747, 176] width 464 height 16
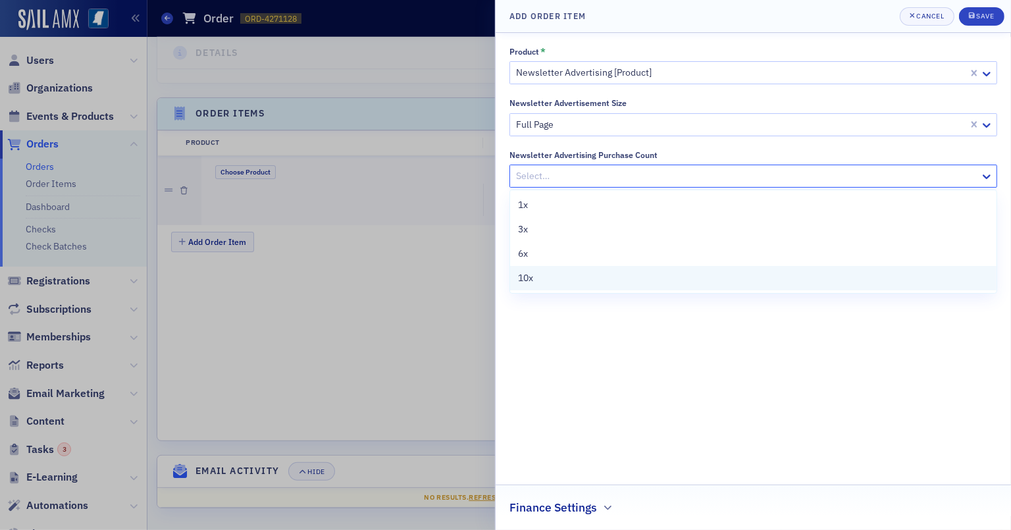
click at [607, 266] on div "10x" at bounding box center [753, 278] width 486 height 24
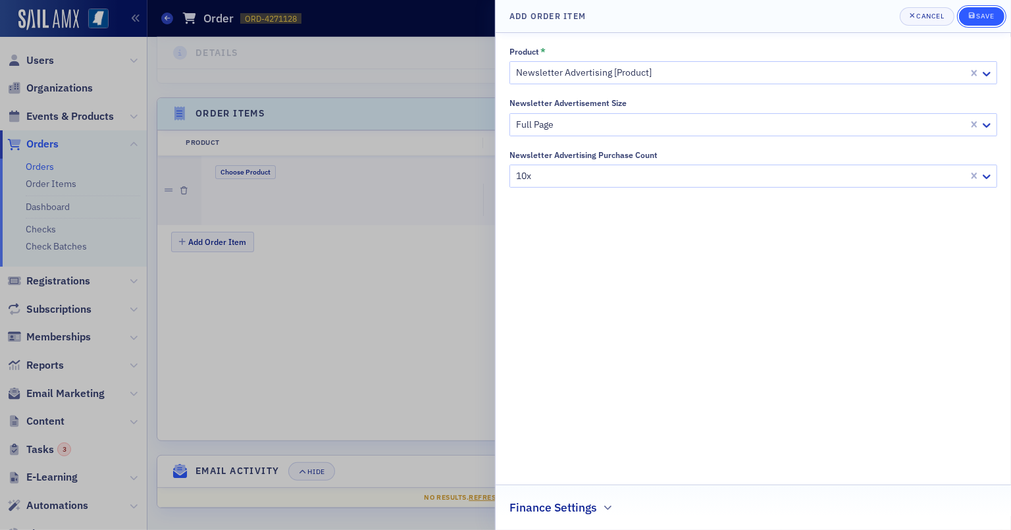
click at [940, 14] on icon "submit" at bounding box center [972, 15] width 6 height 7
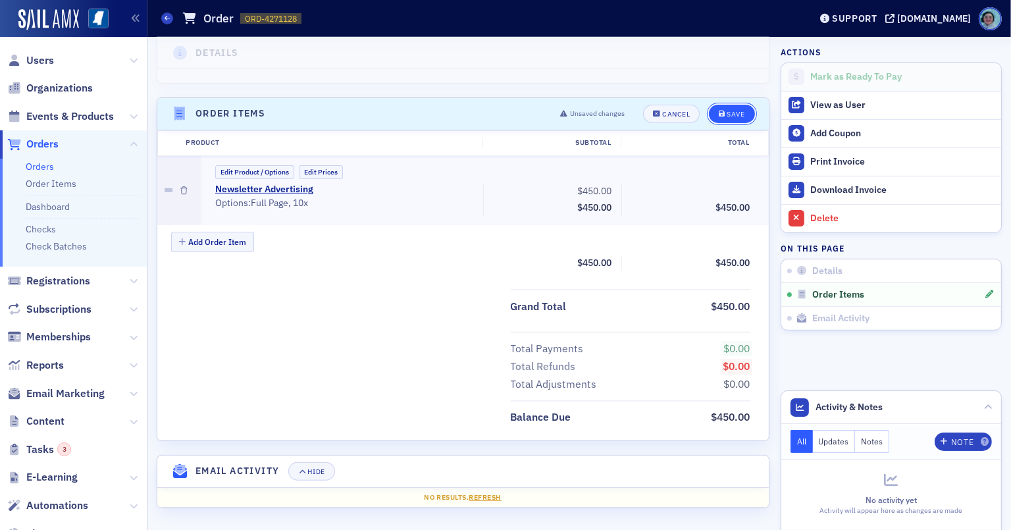
click at [727, 111] on div "Save" at bounding box center [736, 114] width 18 height 7
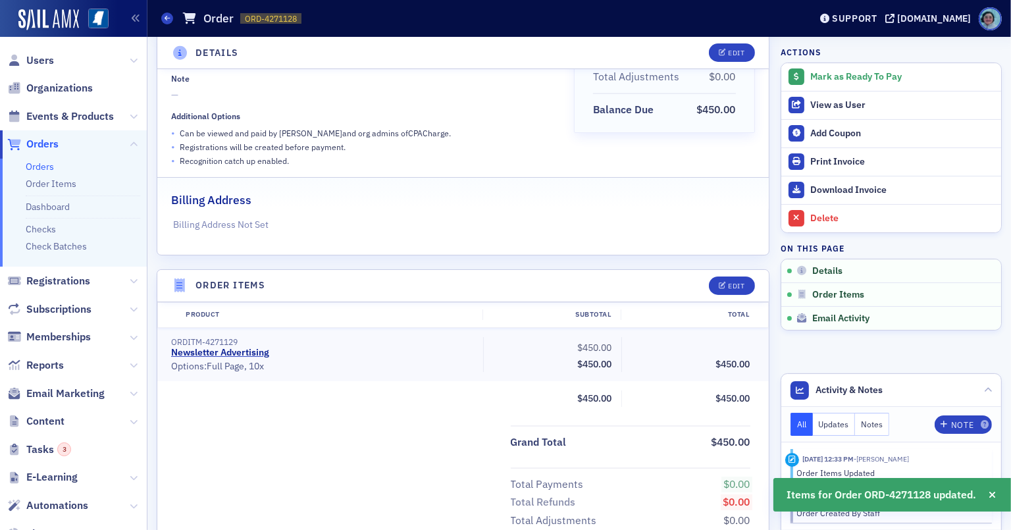
scroll to position [0, 0]
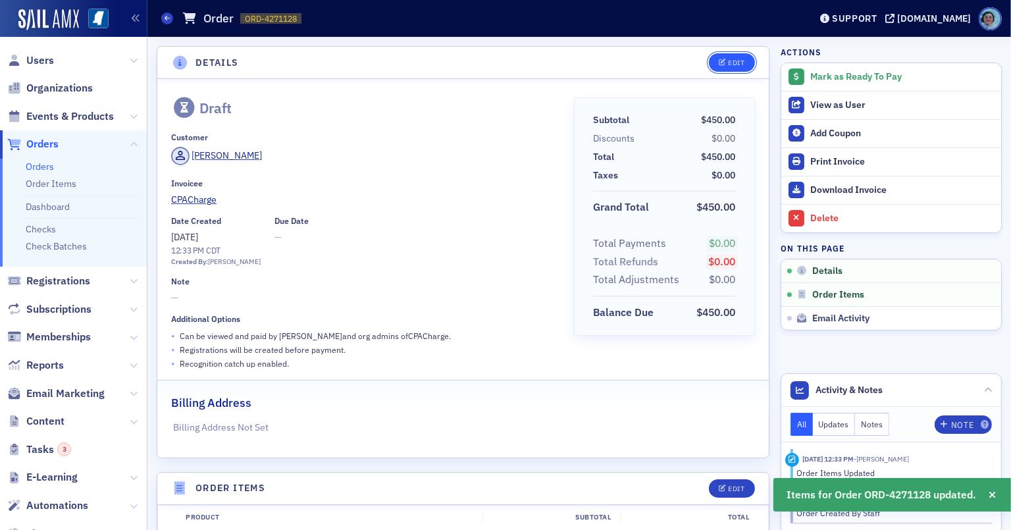
click at [731, 63] on div "Edit" at bounding box center [736, 62] width 16 height 7
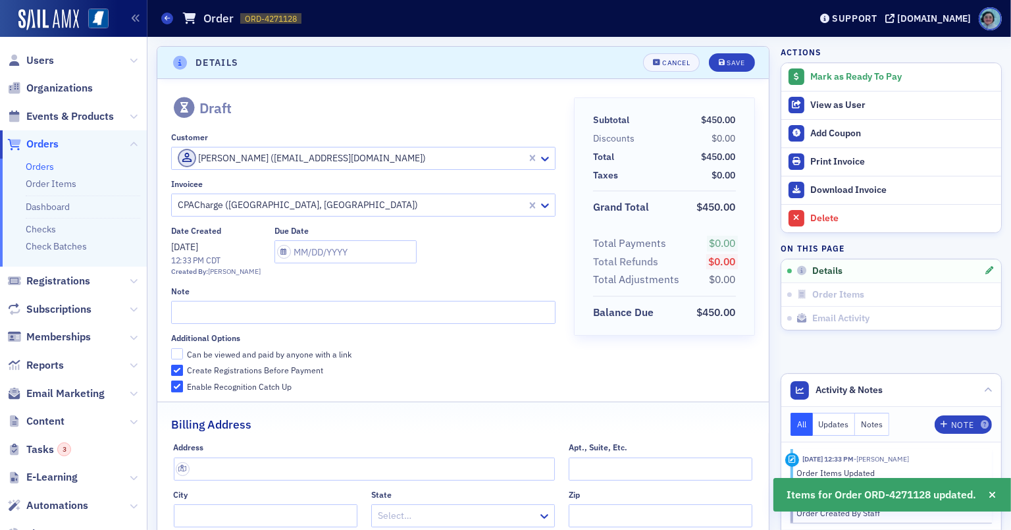
scroll to position [2, 0]
click at [320, 302] on input "text" at bounding box center [363, 310] width 384 height 23
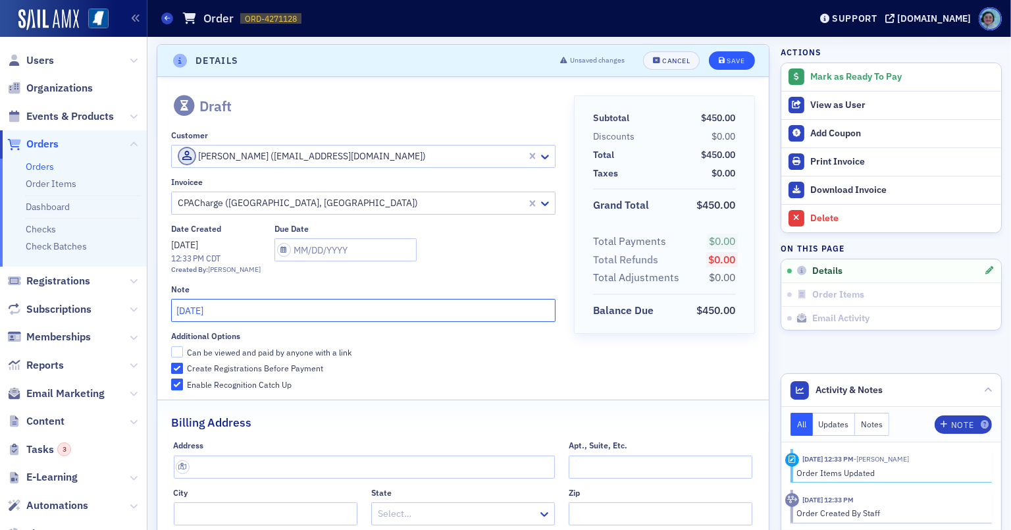
type input "SEPTEMBER 2025"
click at [729, 57] on div "Save" at bounding box center [736, 60] width 18 height 7
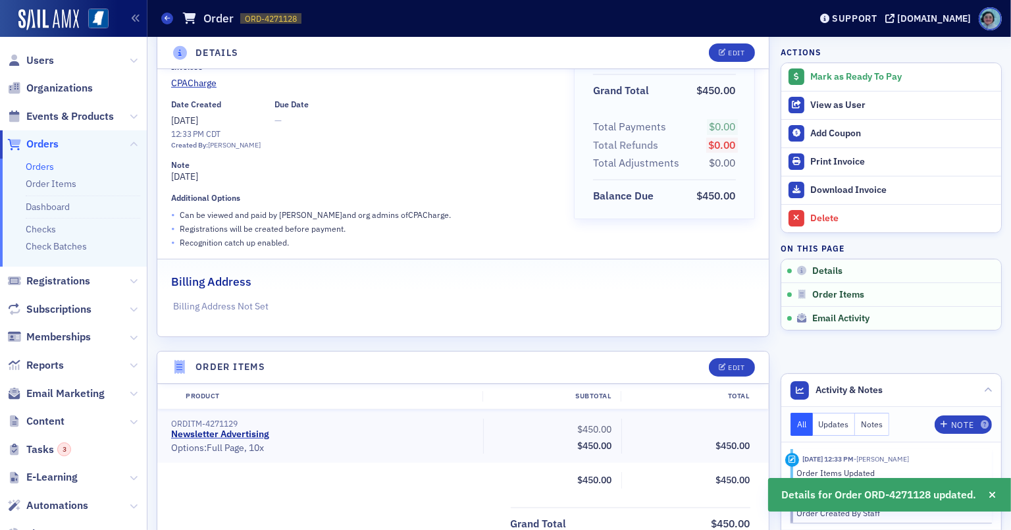
scroll to position [0, 0]
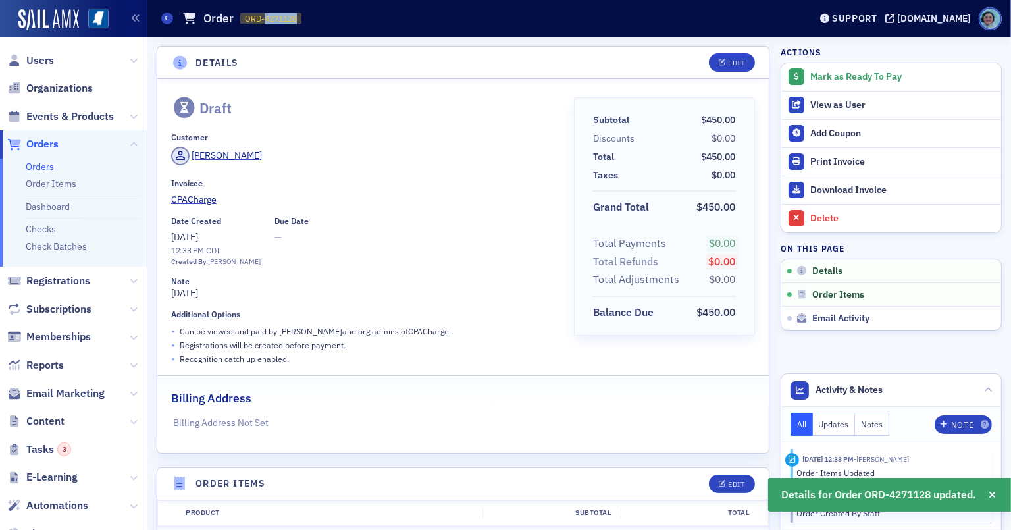
drag, startPoint x: 265, startPoint y: 18, endPoint x: 378, endPoint y: 20, distance: 113.9
click at [378, 20] on div "Orders Order ORD-4271128 4271128" at bounding box center [475, 18] width 629 height 25
copy span "4271128"
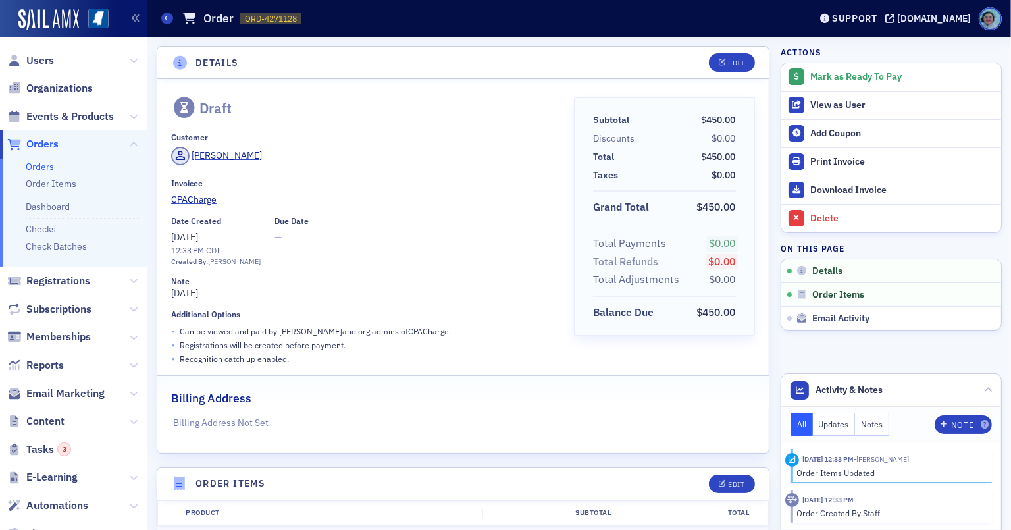
click at [767, 76] on div "Details Edit Draft Customer Tracey Gavin Invoicee CPACharge Date Created 9/26/2…" at bounding box center [579, 451] width 845 height 829
click at [810, 74] on div "Mark as Ready To Pay" at bounding box center [902, 77] width 184 height 12
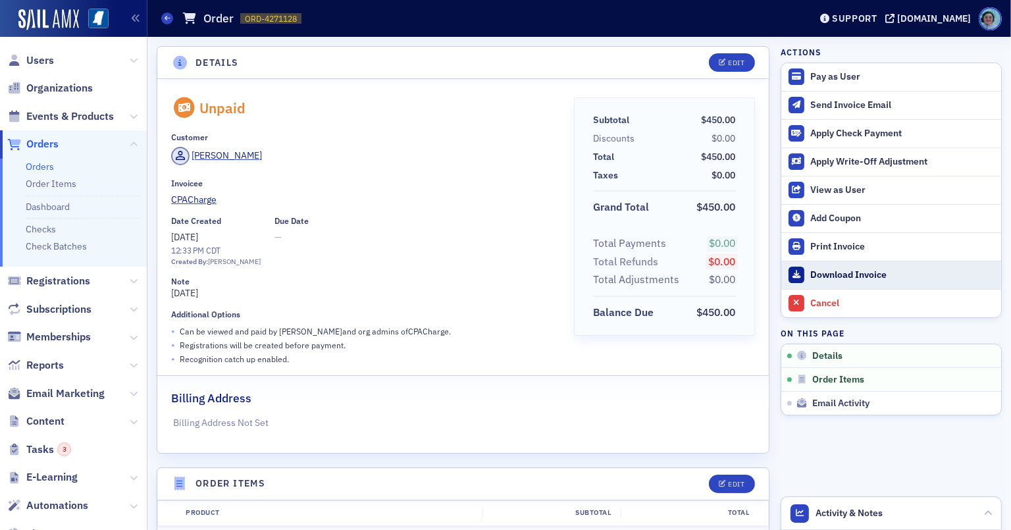
click at [862, 269] on div "Download Invoice" at bounding box center [902, 275] width 184 height 12
click at [47, 165] on link "Orders" at bounding box center [40, 167] width 28 height 12
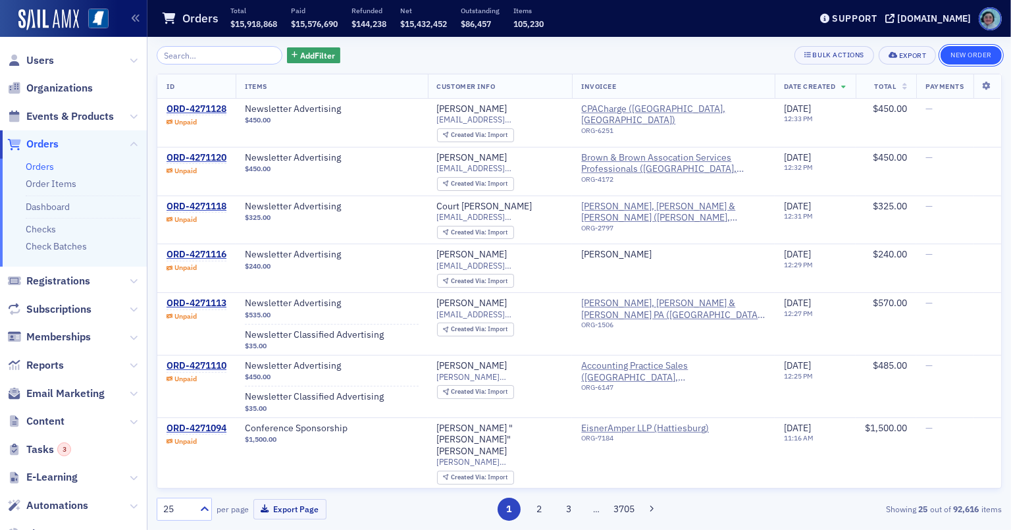
click at [940, 52] on button "New Order" at bounding box center [971, 55] width 61 height 18
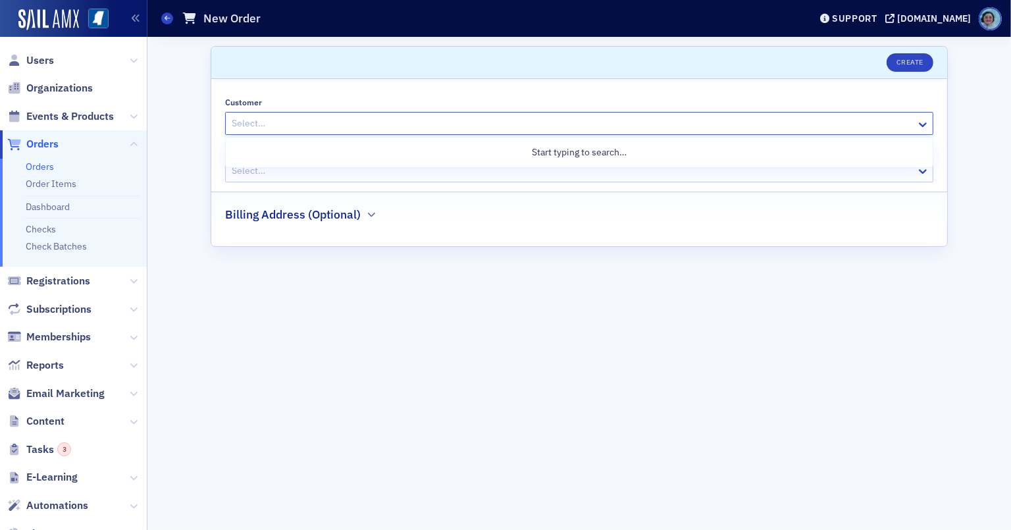
click at [739, 125] on div at bounding box center [572, 123] width 684 height 16
type input "ROBY"
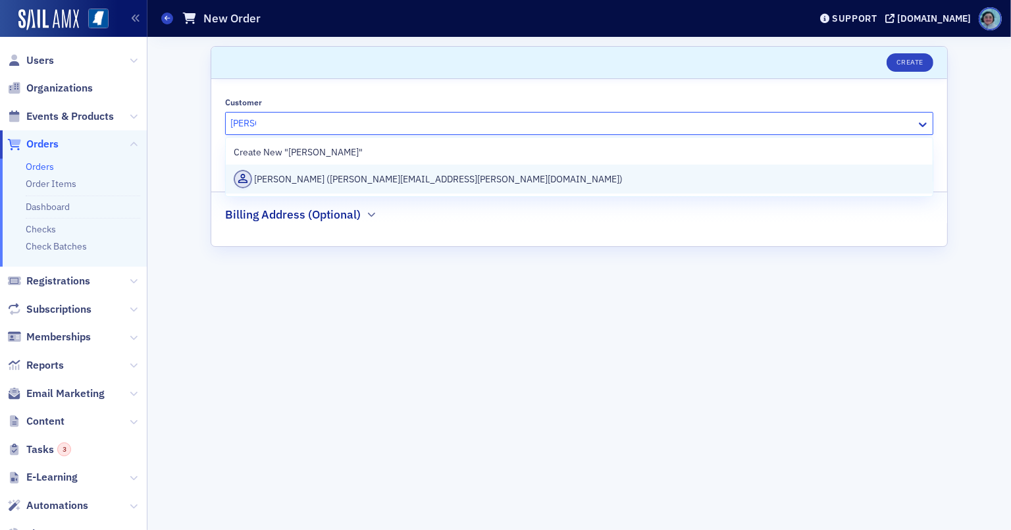
click at [641, 184] on div "Robyn Martin-Schubart (robyn.schubart@waverly-advisors.com)" at bounding box center [579, 179] width 691 height 18
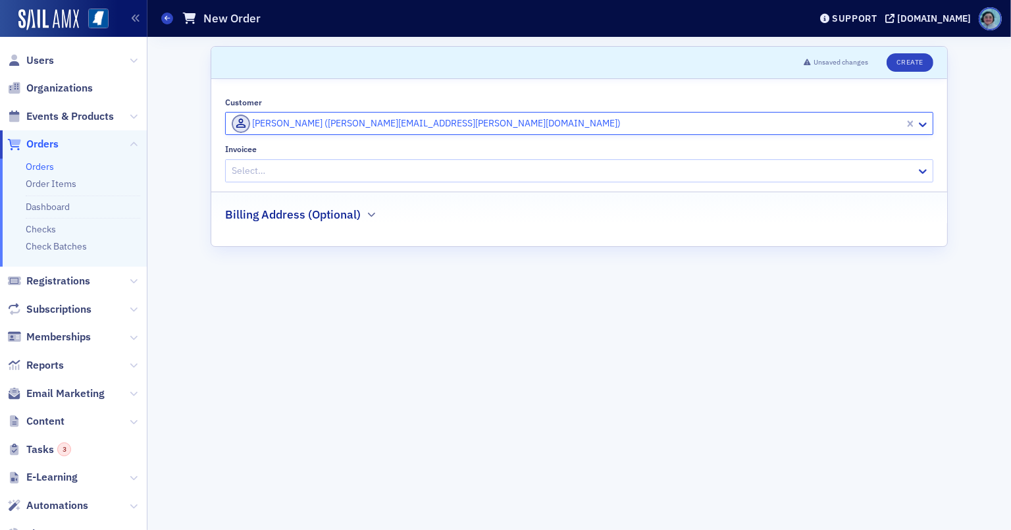
click at [555, 168] on div at bounding box center [572, 171] width 684 height 16
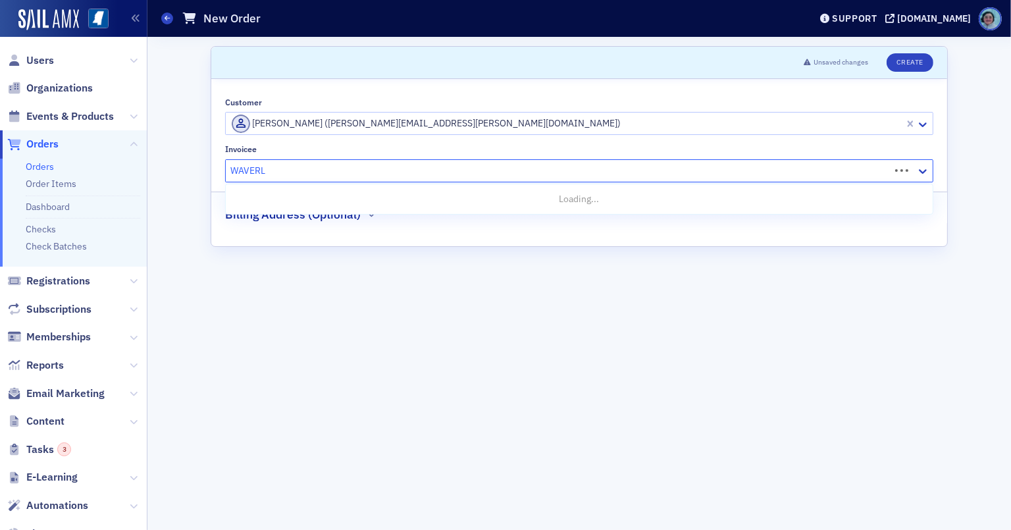
type input "WAVERLY"
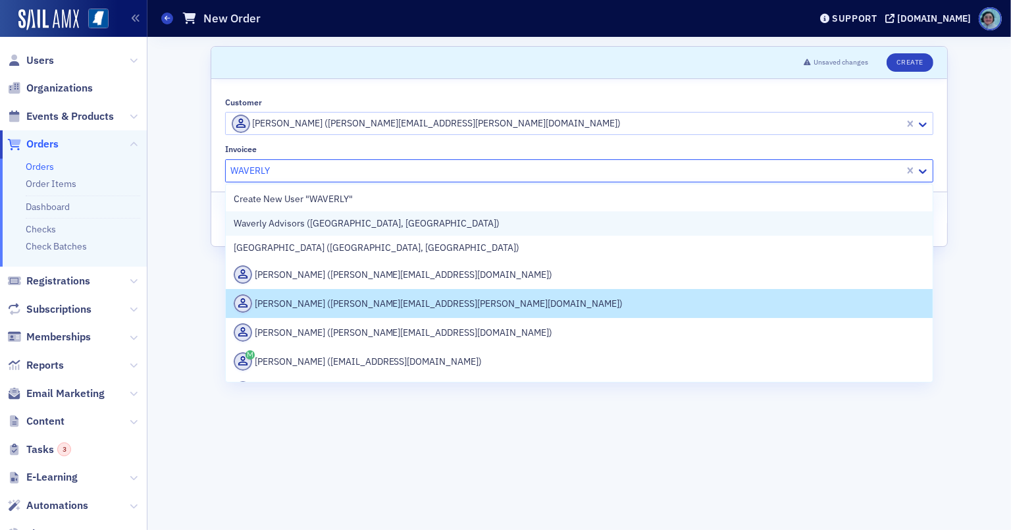
click at [480, 228] on div "Waverly Advisors ([GEOGRAPHIC_DATA], [GEOGRAPHIC_DATA])" at bounding box center [579, 224] width 691 height 14
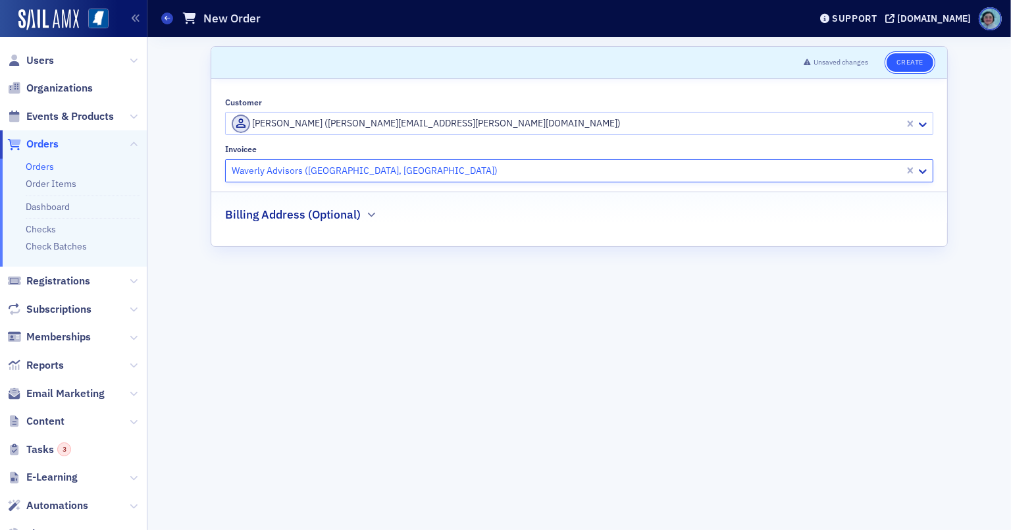
click at [915, 66] on button "Create" at bounding box center [910, 62] width 47 height 18
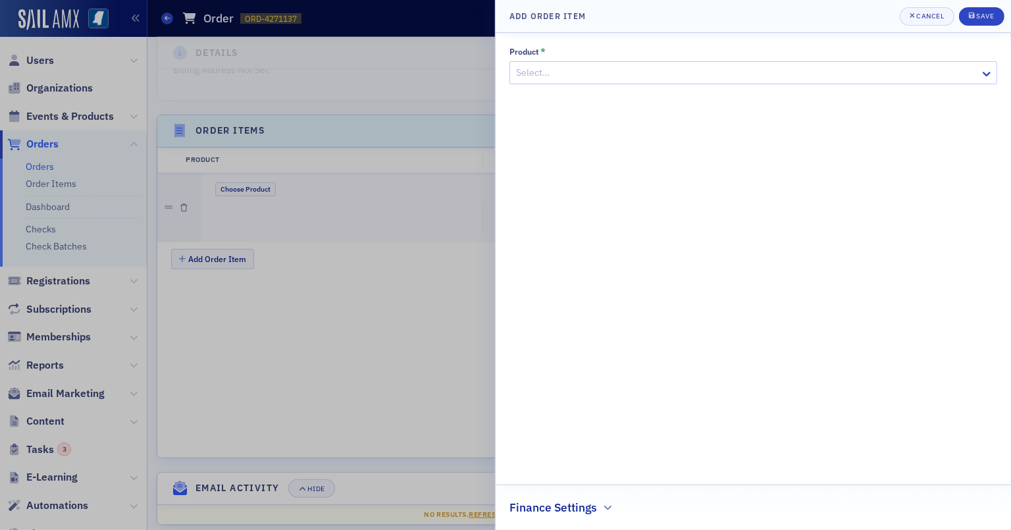
scroll to position [374, 0]
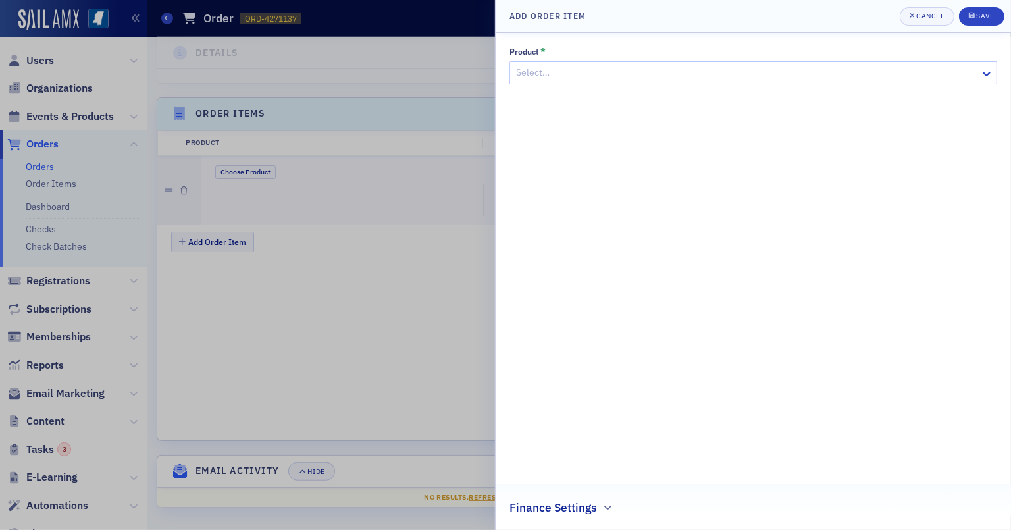
click at [627, 63] on div "Select…" at bounding box center [753, 72] width 488 height 23
type input "NEWSLETTER"
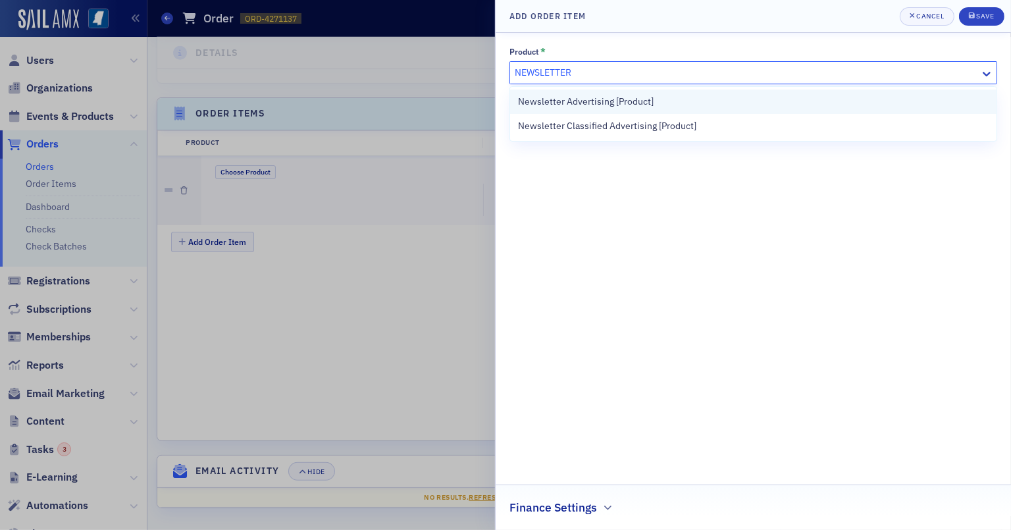
click at [669, 113] on div "Newsletter Advertising [Product]" at bounding box center [753, 102] width 486 height 24
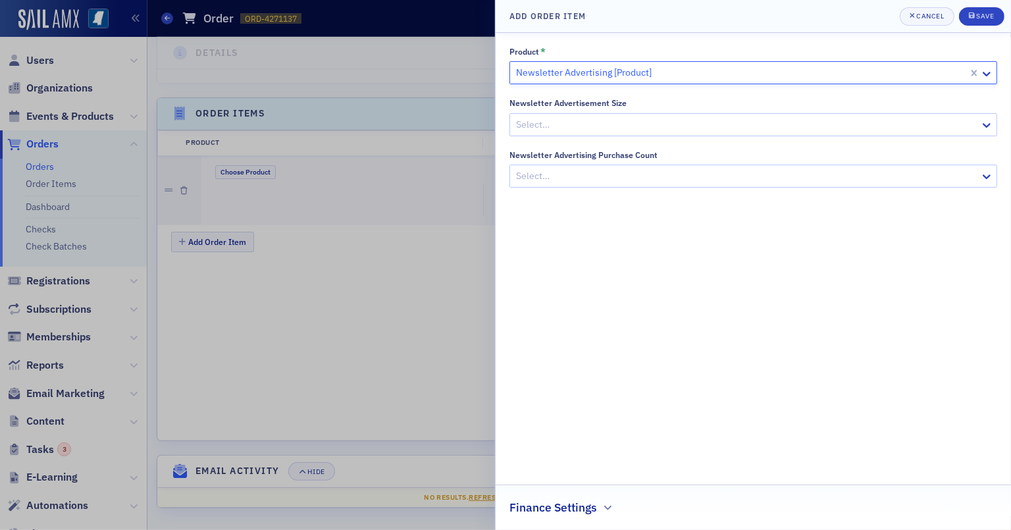
click at [667, 121] on div at bounding box center [747, 124] width 464 height 16
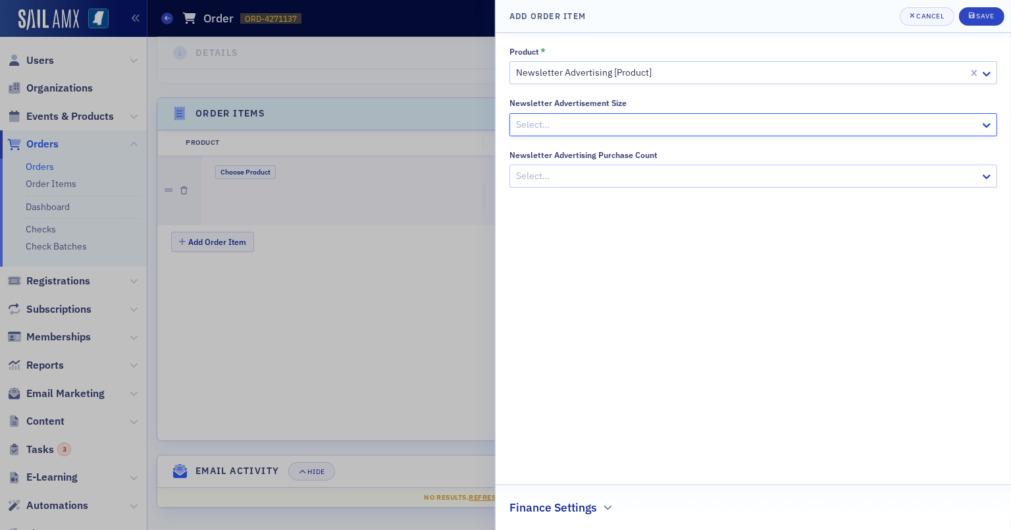
click at [584, 126] on div at bounding box center [747, 124] width 464 height 16
click at [571, 168] on div "1/2 Page" at bounding box center [753, 177] width 486 height 24
click at [568, 163] on div "Newsletter Advertising Purchase Count Select…" at bounding box center [753, 169] width 488 height 38
click at [567, 170] on div at bounding box center [747, 176] width 464 height 16
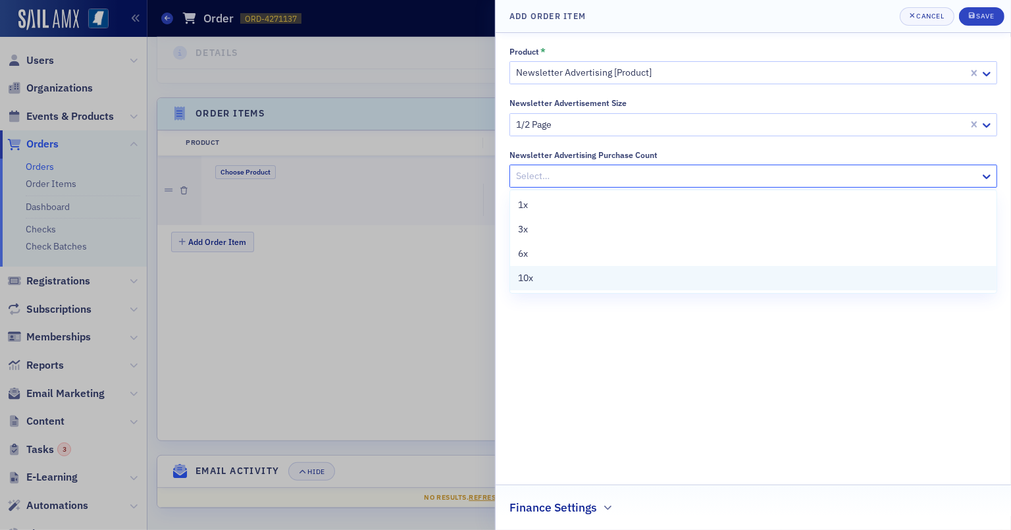
click at [561, 282] on div "10x" at bounding box center [753, 278] width 471 height 14
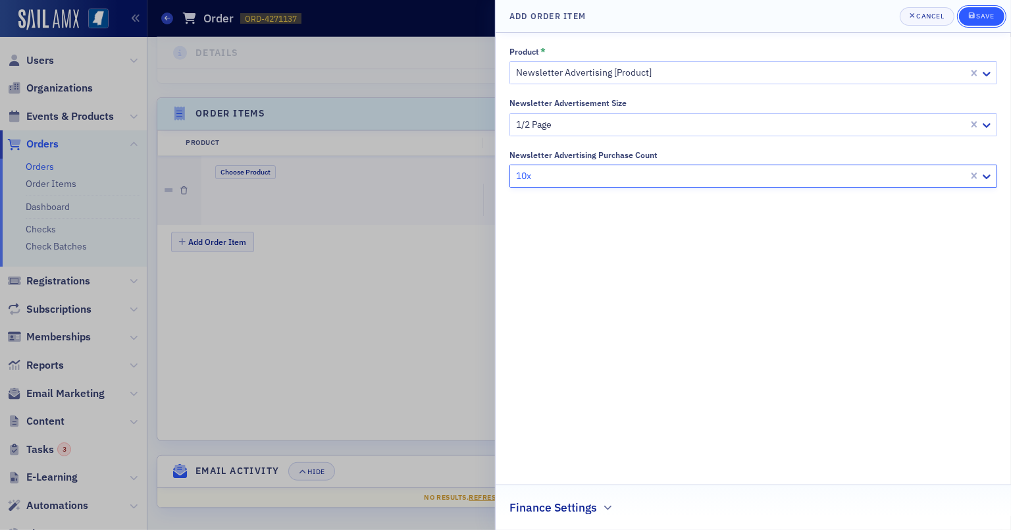
click at [940, 16] on div "Save" at bounding box center [985, 16] width 18 height 7
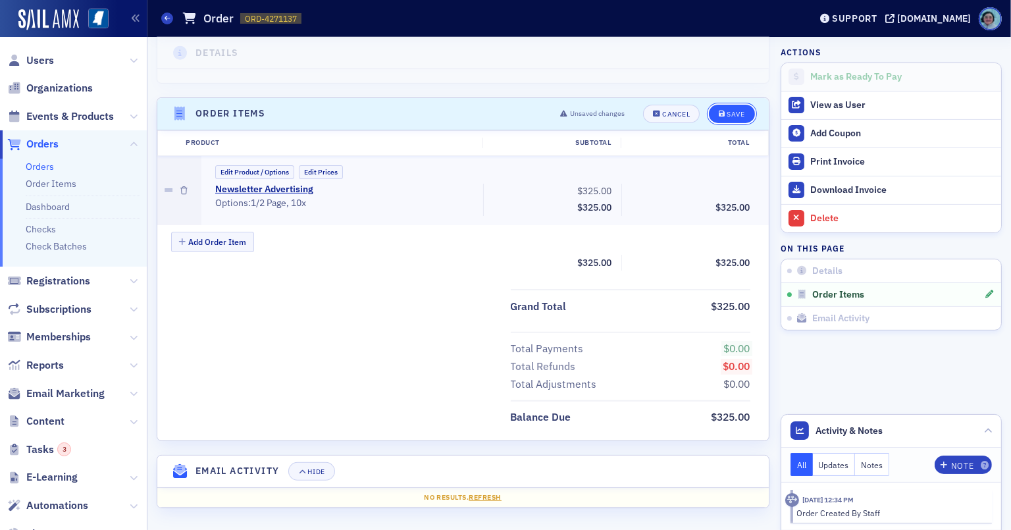
click at [719, 111] on icon "submit" at bounding box center [722, 114] width 7 height 7
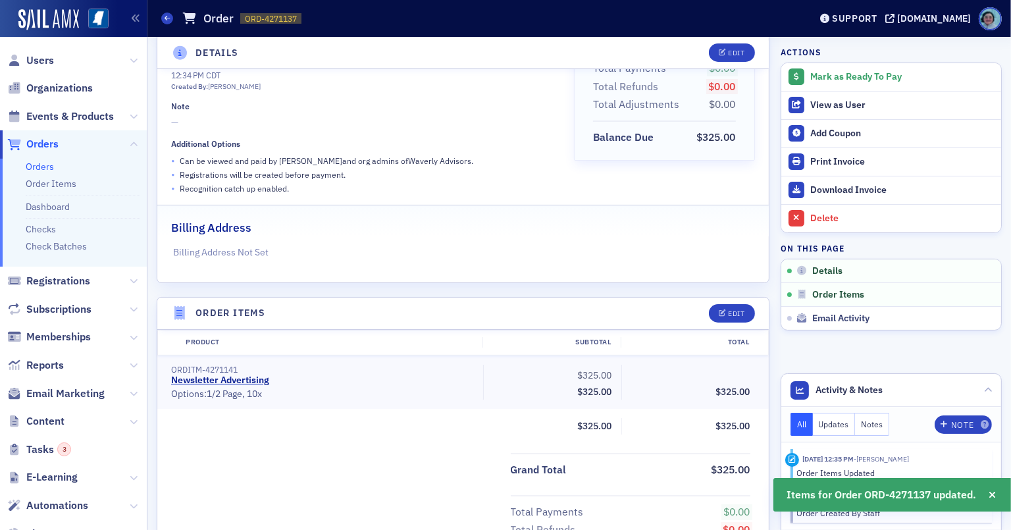
scroll to position [0, 0]
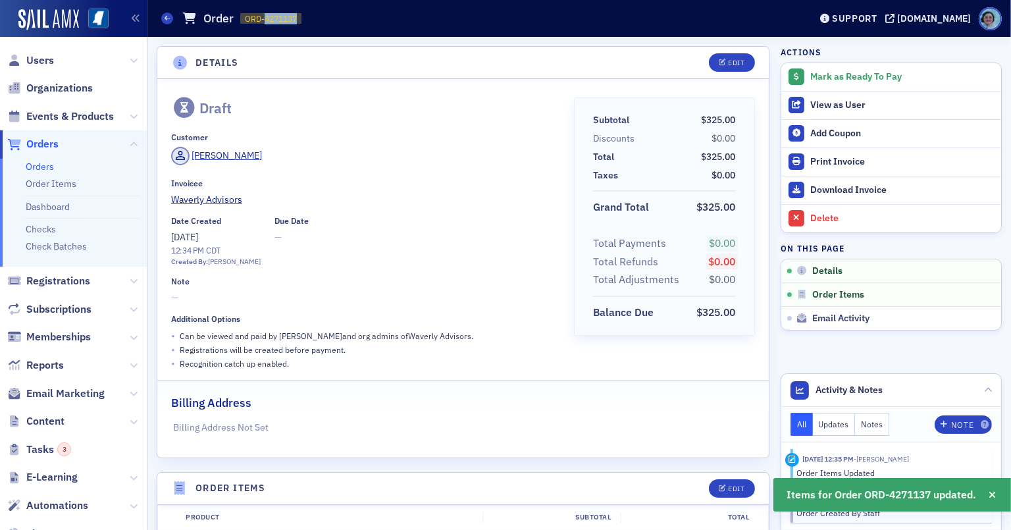
drag, startPoint x: 263, startPoint y: 16, endPoint x: 317, endPoint y: 20, distance: 53.5
click at [317, 20] on div "Orders Order ORD-4271137 4271137" at bounding box center [475, 18] width 629 height 25
copy span "4271137"
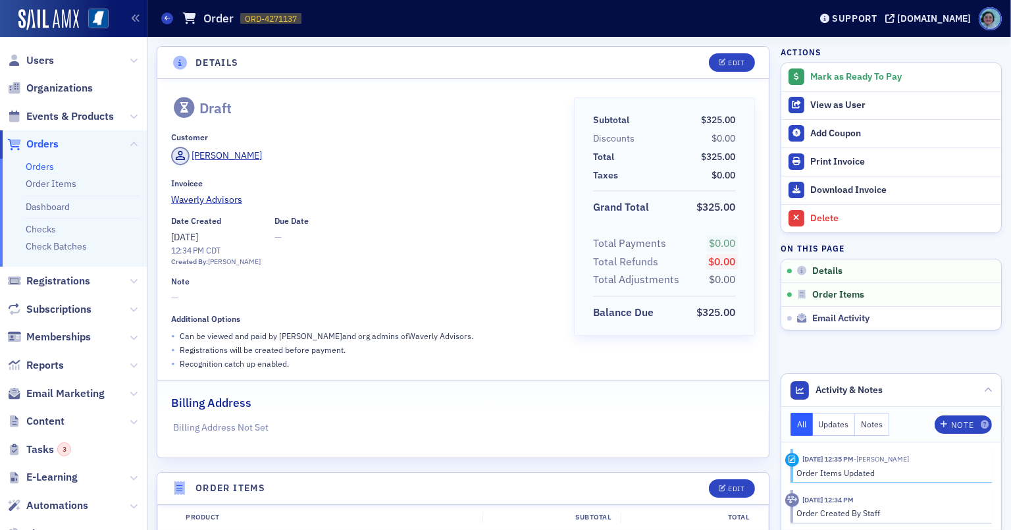
click at [494, 111] on div "Draft" at bounding box center [363, 107] width 384 height 21
click at [728, 59] on div "Edit" at bounding box center [736, 62] width 16 height 7
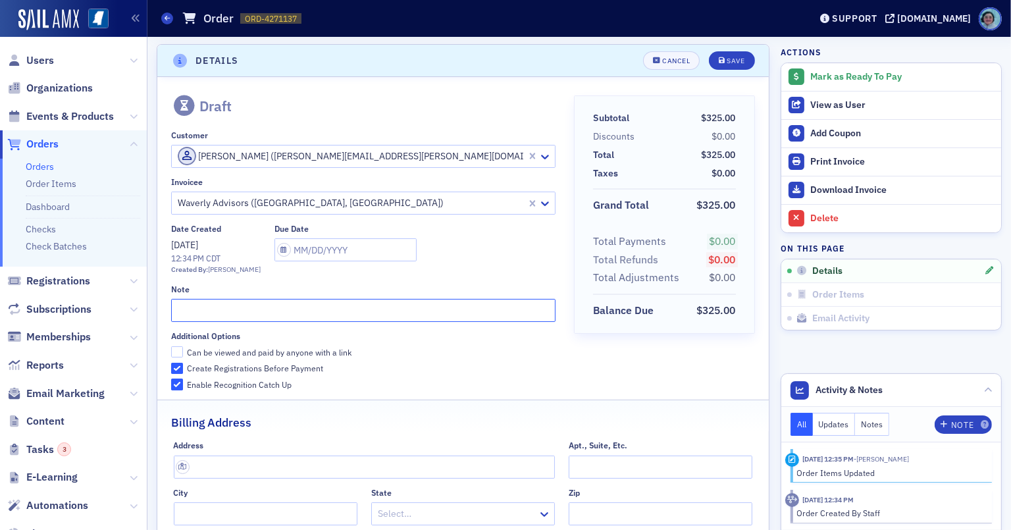
click at [323, 301] on input "text" at bounding box center [363, 310] width 384 height 23
type input "SEPTEMBER 2025"
click at [723, 53] on button "Save" at bounding box center [731, 62] width 45 height 18
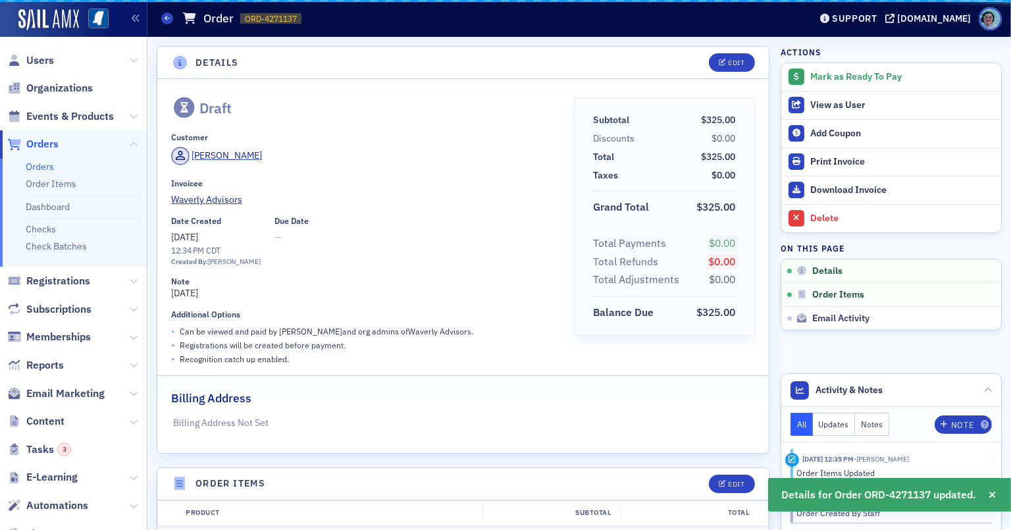
scroll to position [2, 0]
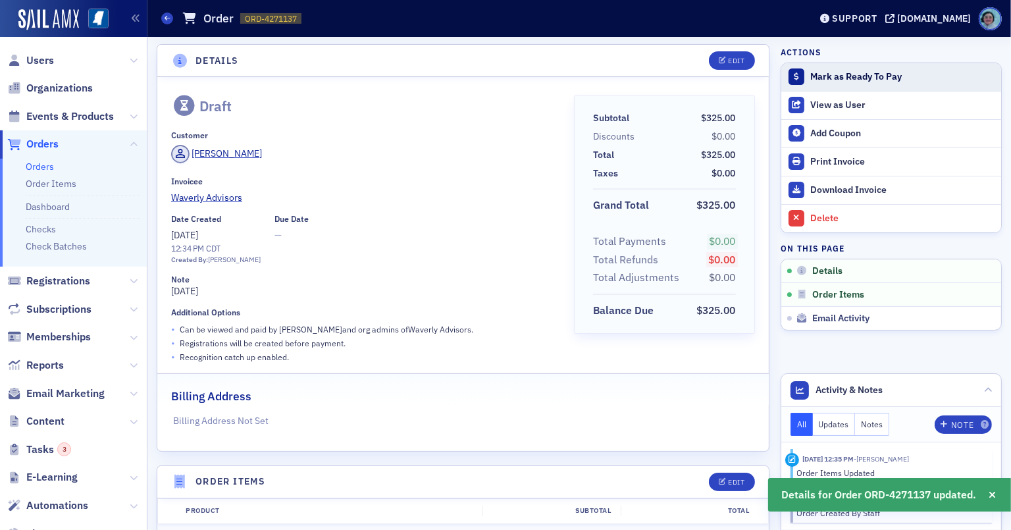
click at [887, 65] on button "Mark as Ready To Pay" at bounding box center [891, 77] width 220 height 28
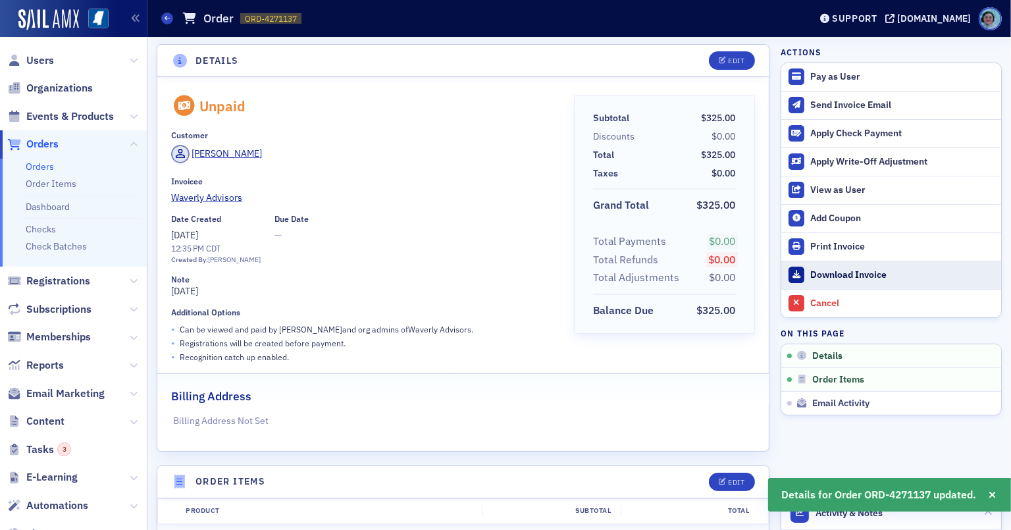
click at [864, 271] on div "Download Invoice" at bounding box center [902, 275] width 184 height 12
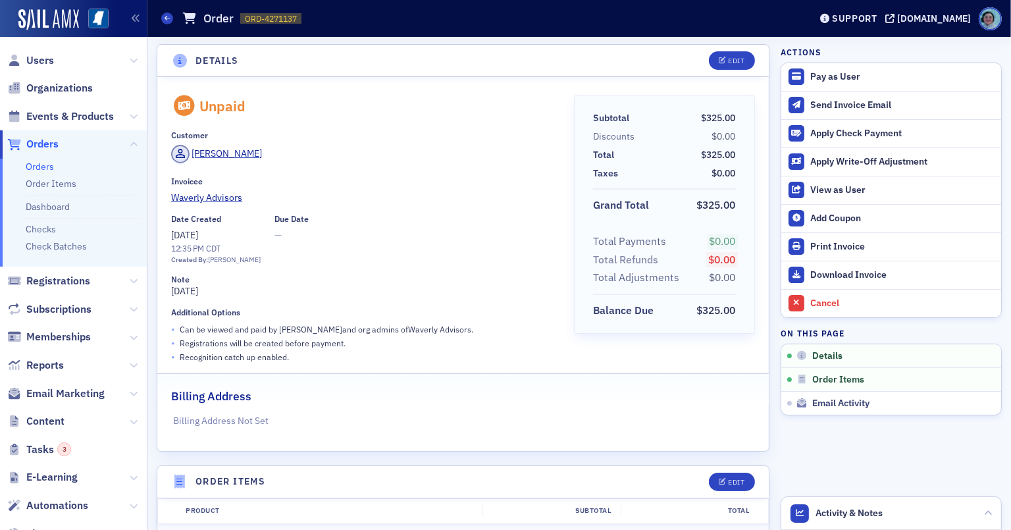
click at [50, 168] on link "Orders" at bounding box center [40, 167] width 28 height 12
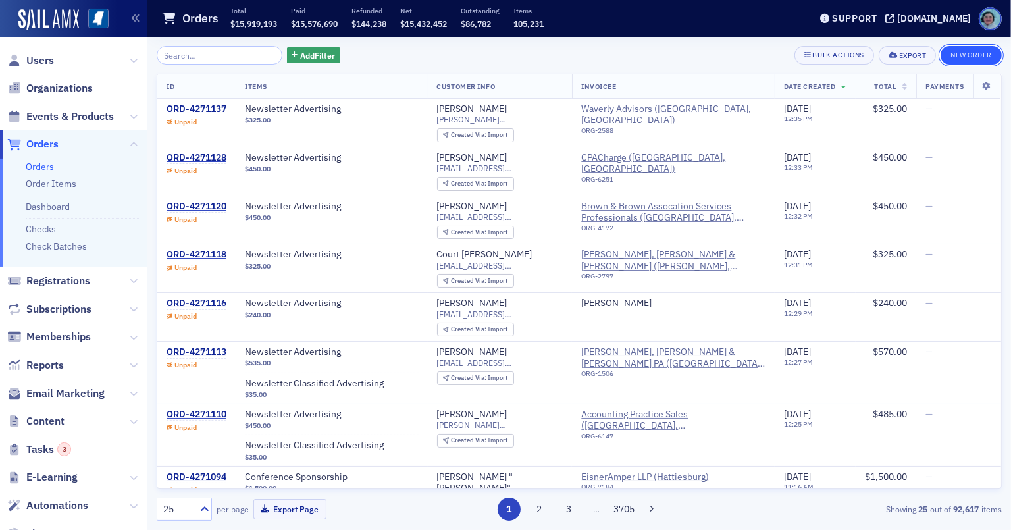
click at [940, 60] on button "New Order" at bounding box center [971, 55] width 61 height 18
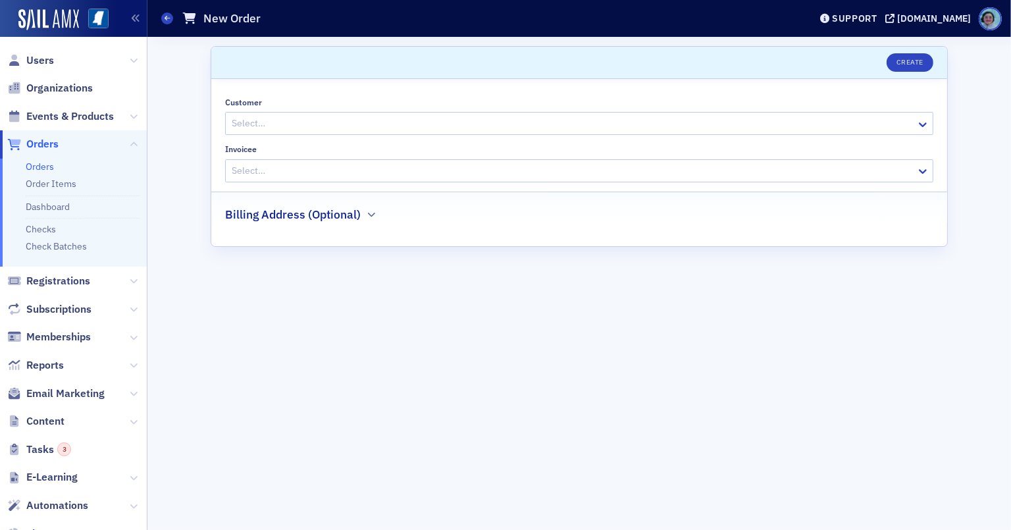
click at [307, 110] on div "Customer Select…" at bounding box center [579, 116] width 708 height 38
click at [309, 118] on div at bounding box center [572, 123] width 684 height 16
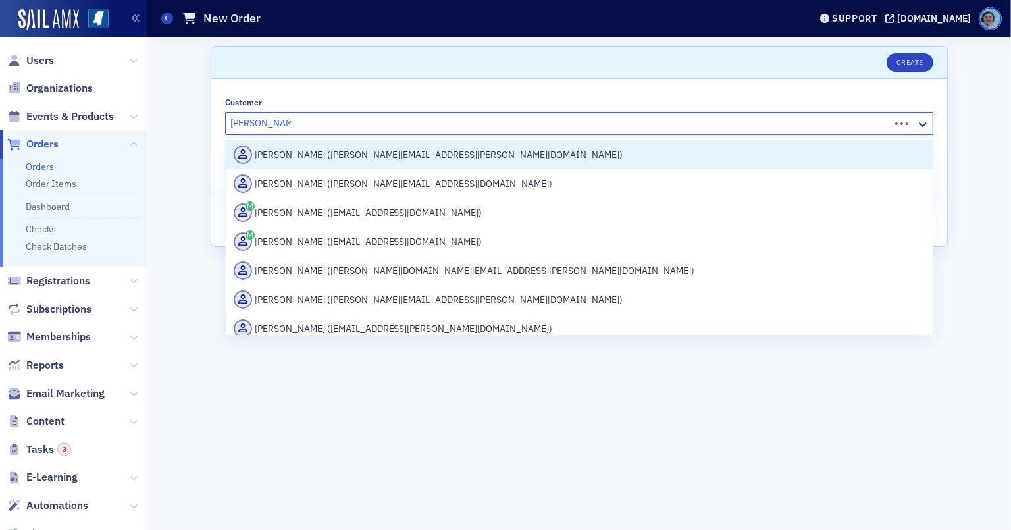
type input "CHRISTY HUDSON"
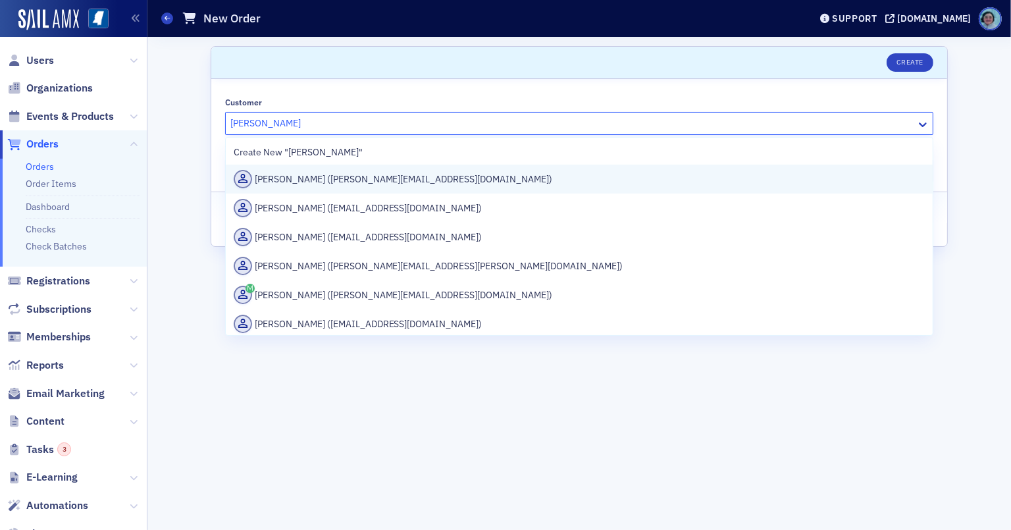
click at [361, 173] on div "Christy Hudson (christy@accountingbizbrokers.com)" at bounding box center [579, 179] width 691 height 18
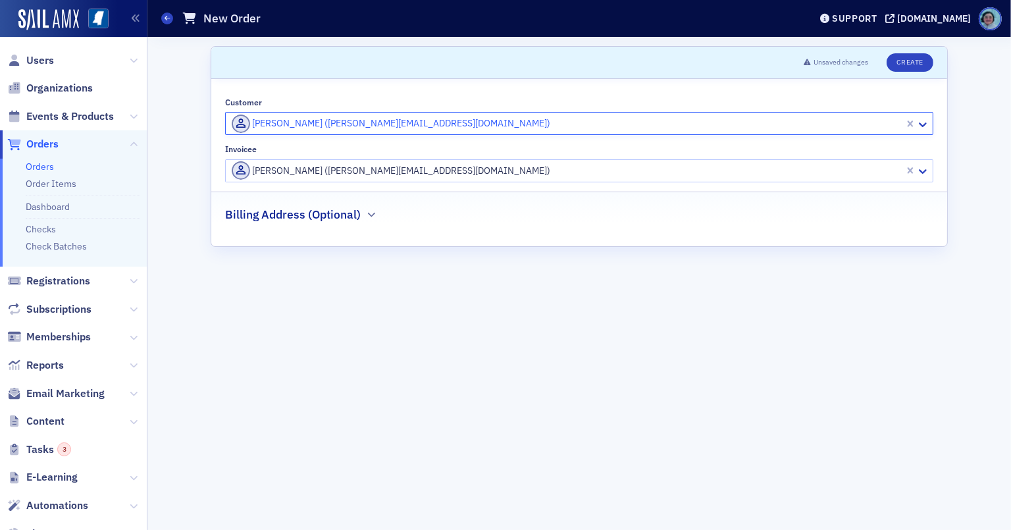
click at [357, 171] on div at bounding box center [566, 171] width 673 height 16
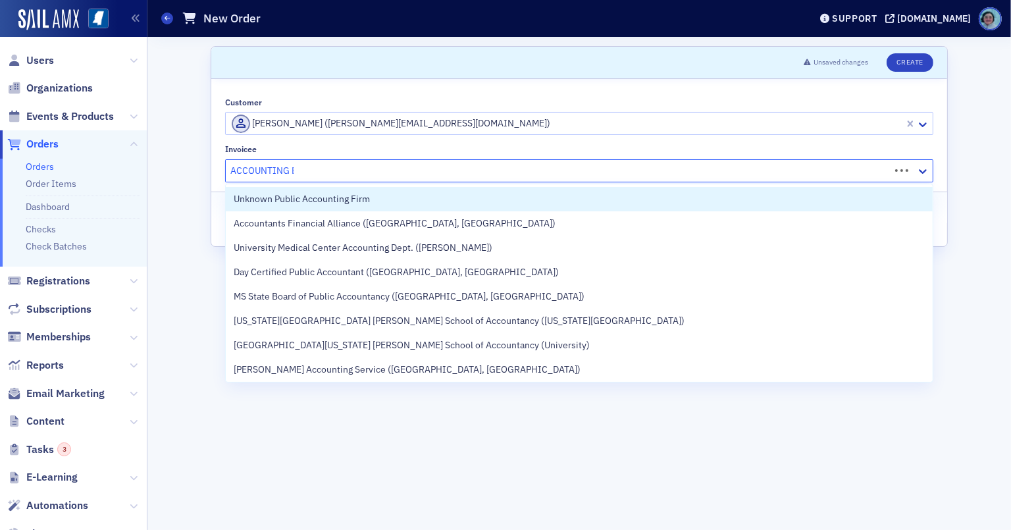
type input "ACCOUNTING BIZ"
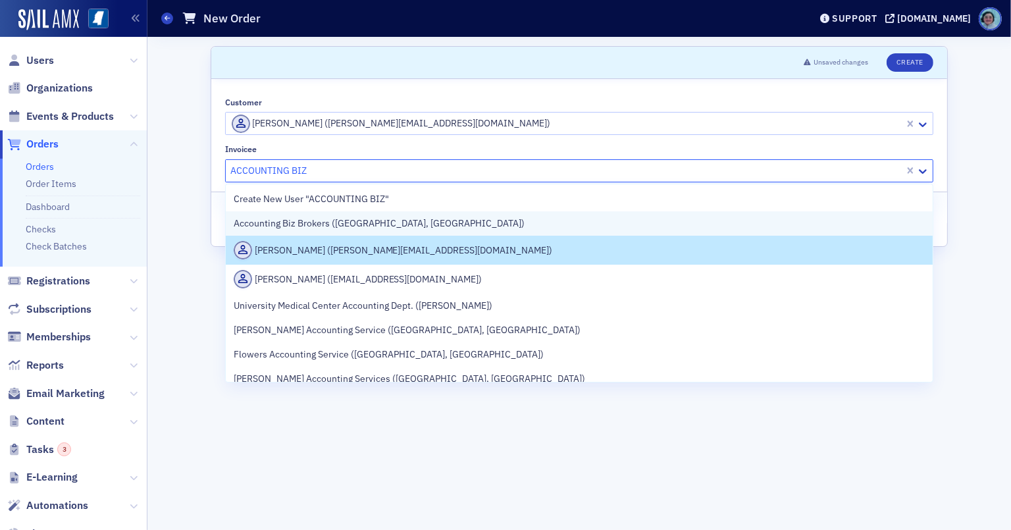
click at [398, 226] on div "Accounting Biz Brokers ([GEOGRAPHIC_DATA], [GEOGRAPHIC_DATA])" at bounding box center [579, 224] width 691 height 14
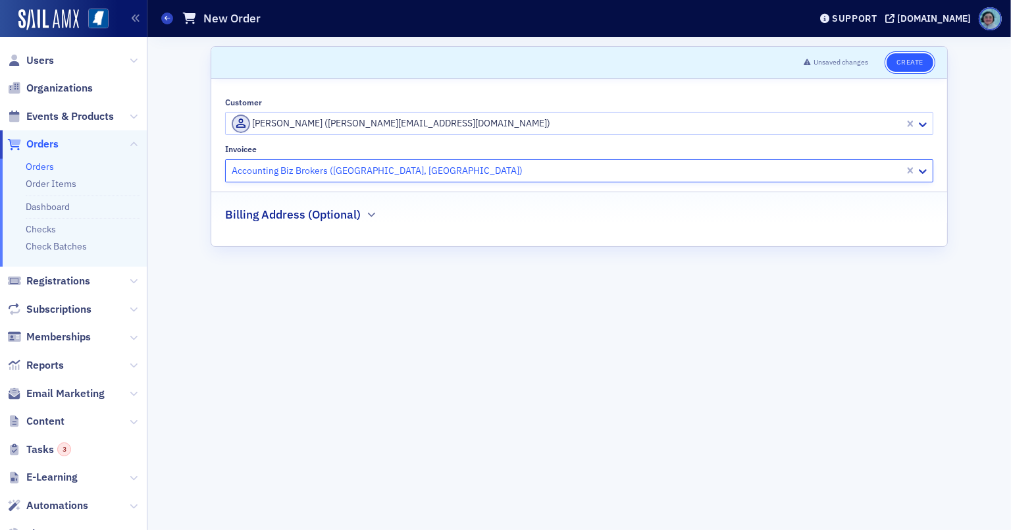
click at [916, 59] on button "Create" at bounding box center [910, 62] width 47 height 18
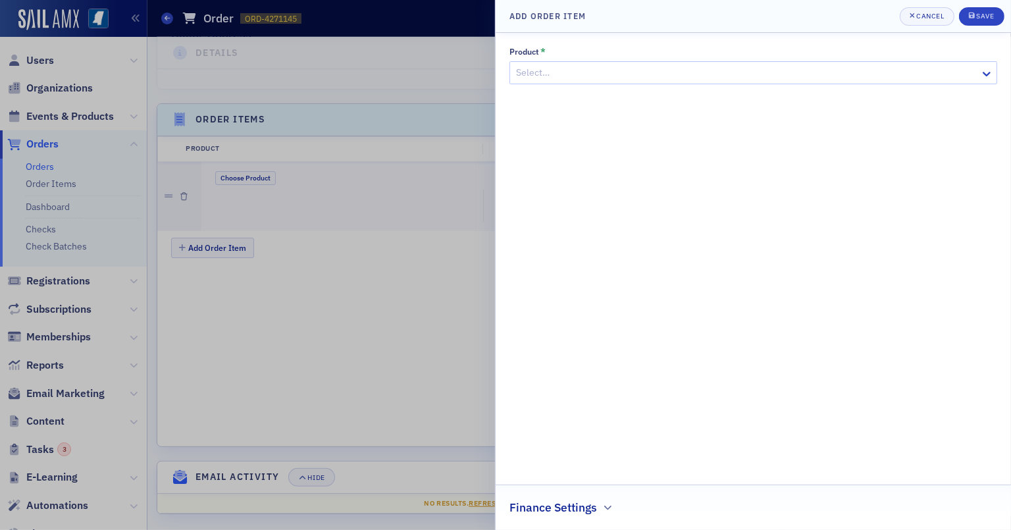
scroll to position [374, 0]
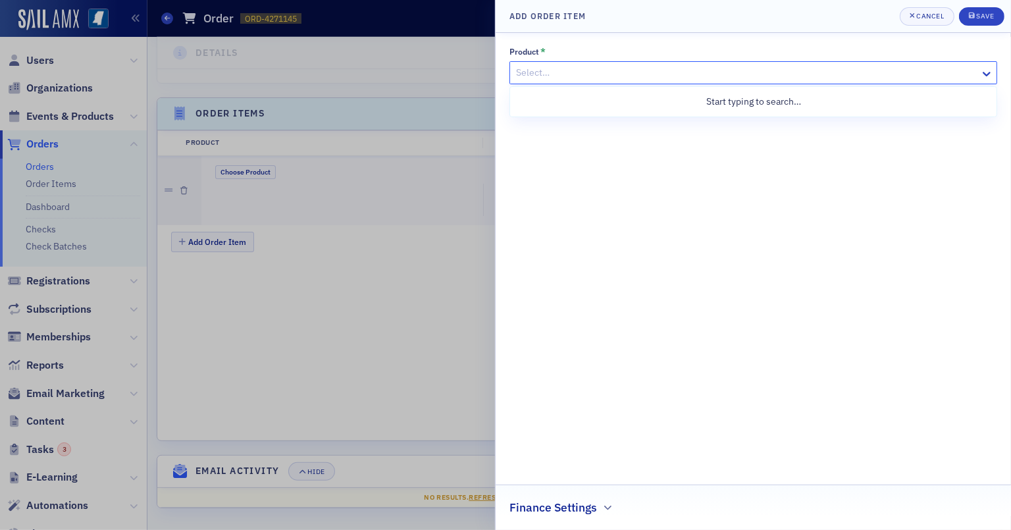
click at [646, 68] on div at bounding box center [747, 73] width 464 height 16
type input "NEWSLETTER"
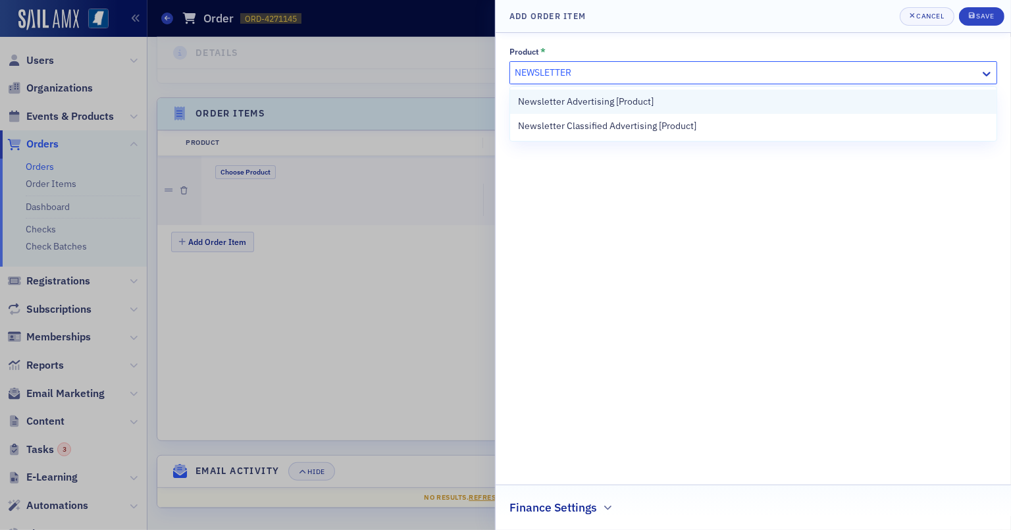
click at [661, 112] on div "Newsletter Advertising [Product]" at bounding box center [753, 102] width 486 height 24
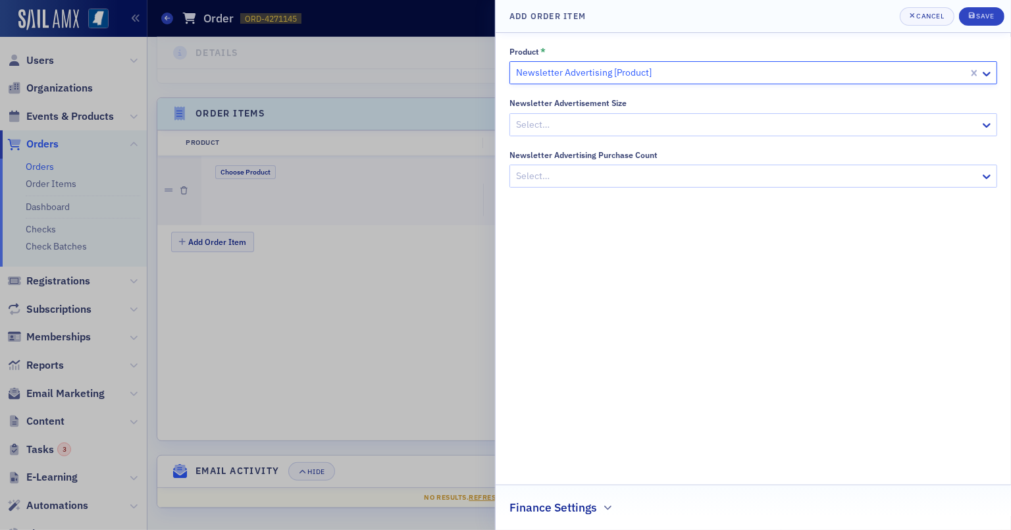
click at [661, 80] on div at bounding box center [741, 73] width 452 height 16
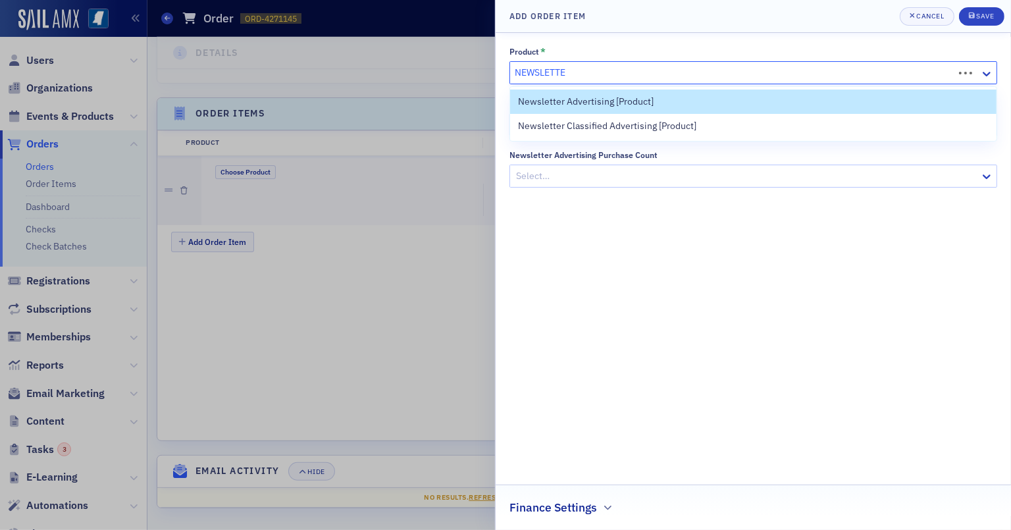
type input "NEWSLETTER"
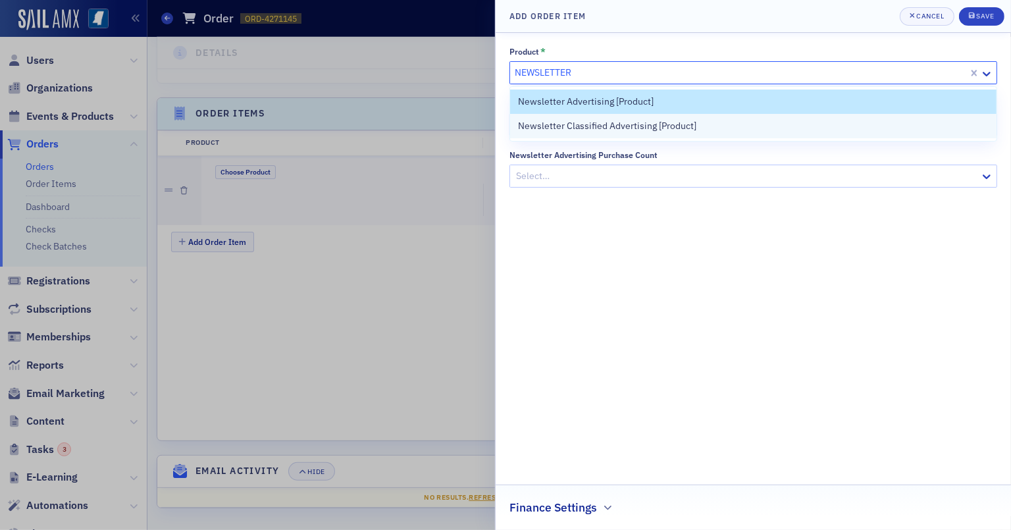
click at [683, 119] on span "Newsletter Classified Advertising [Product]" at bounding box center [607, 126] width 178 height 14
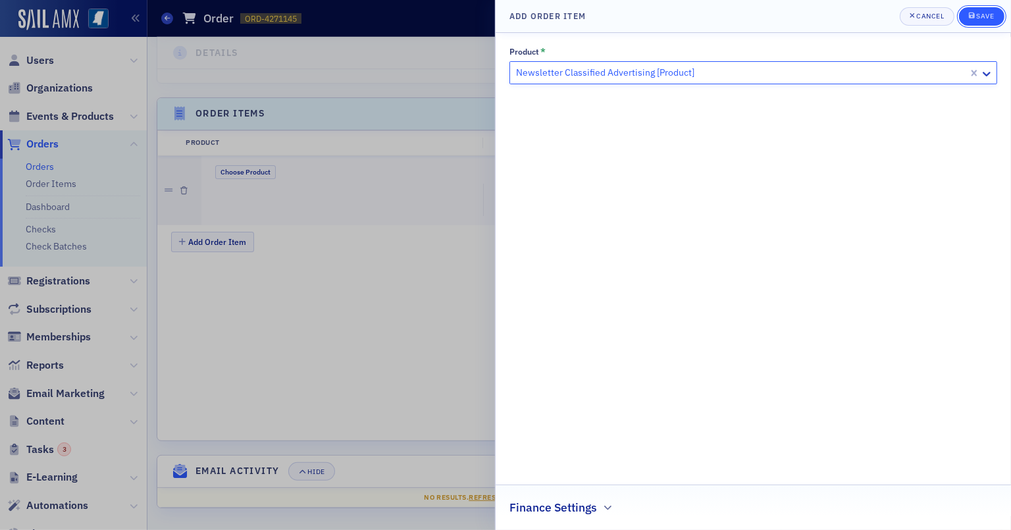
click at [940, 13] on div "Save" at bounding box center [985, 16] width 18 height 7
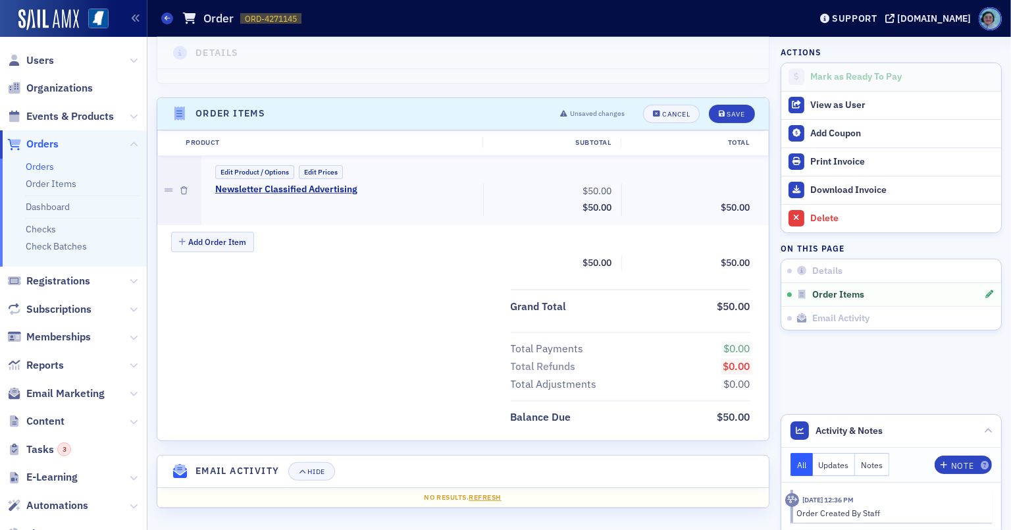
click at [309, 163] on div "Edit Product / Options Edit Prices Newsletter Classified Advertising $50.00 Sub…" at bounding box center [484, 190] width 567 height 69
click at [337, 165] on button "Edit Prices" at bounding box center [321, 172] width 44 height 14
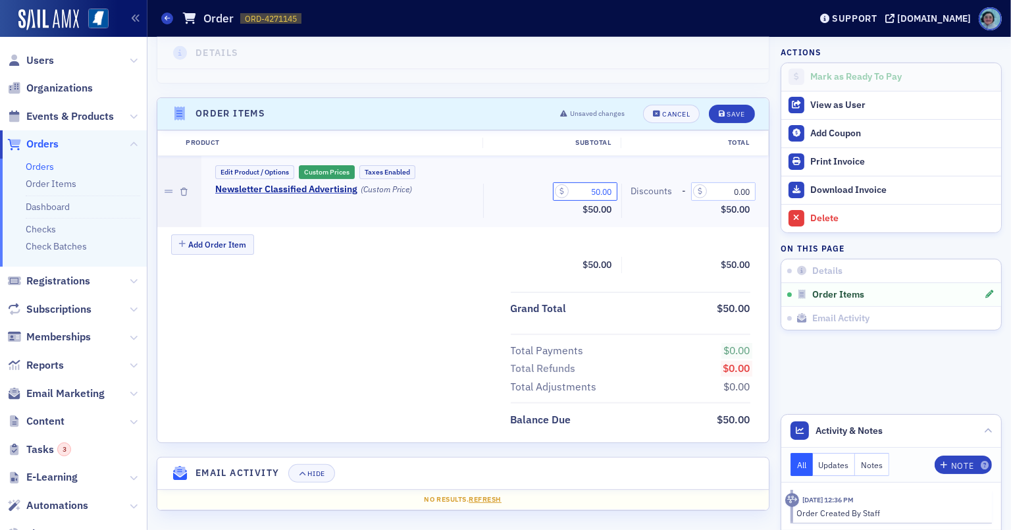
drag, startPoint x: 573, startPoint y: 190, endPoint x: 620, endPoint y: 192, distance: 46.7
click at [620, 192] on div "Newsletter Classified Advertising (Custom Price) 50.00 Subtotal $50.00 Discount…" at bounding box center [483, 201] width 554 height 35
type input "39.25"
click at [709, 105] on button "Save" at bounding box center [731, 114] width 45 height 18
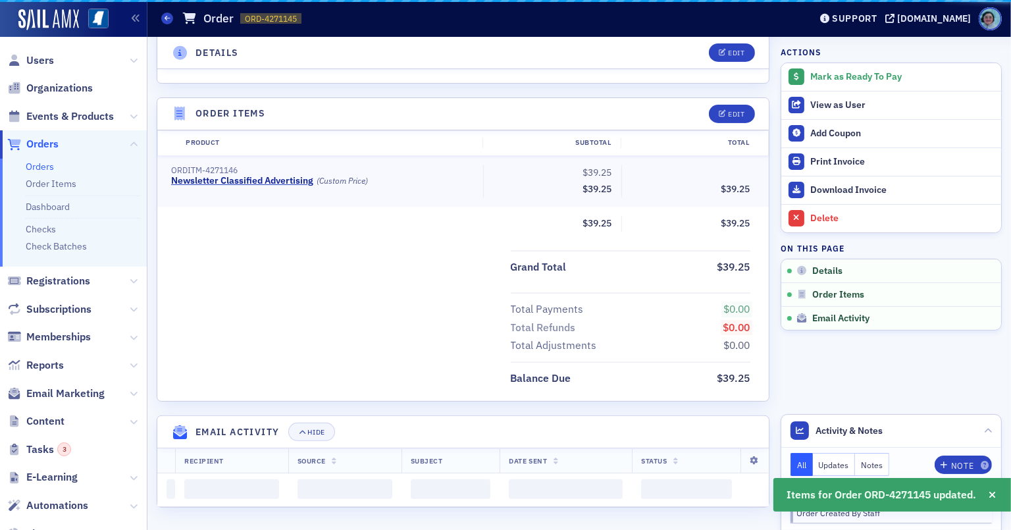
scroll to position [336, 0]
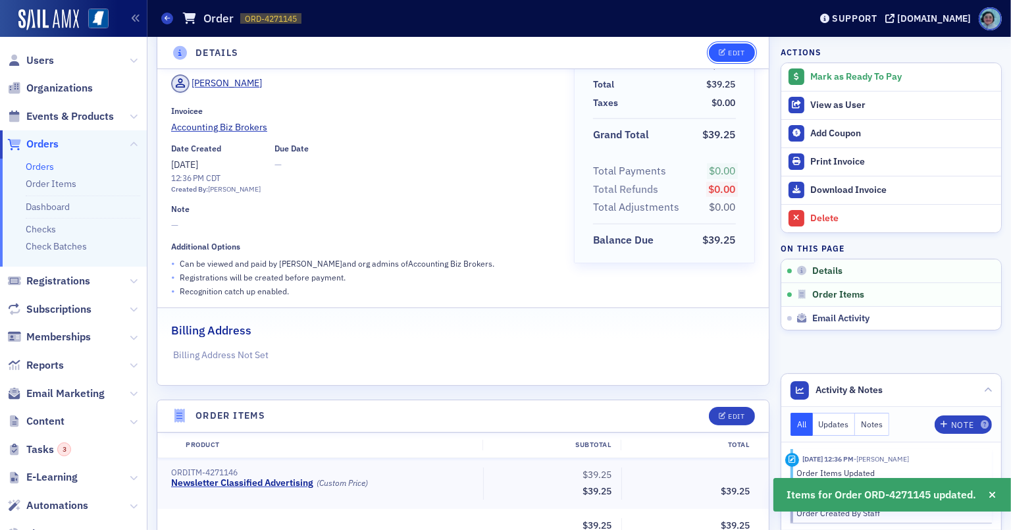
click at [735, 52] on div "Edit" at bounding box center [736, 52] width 16 height 7
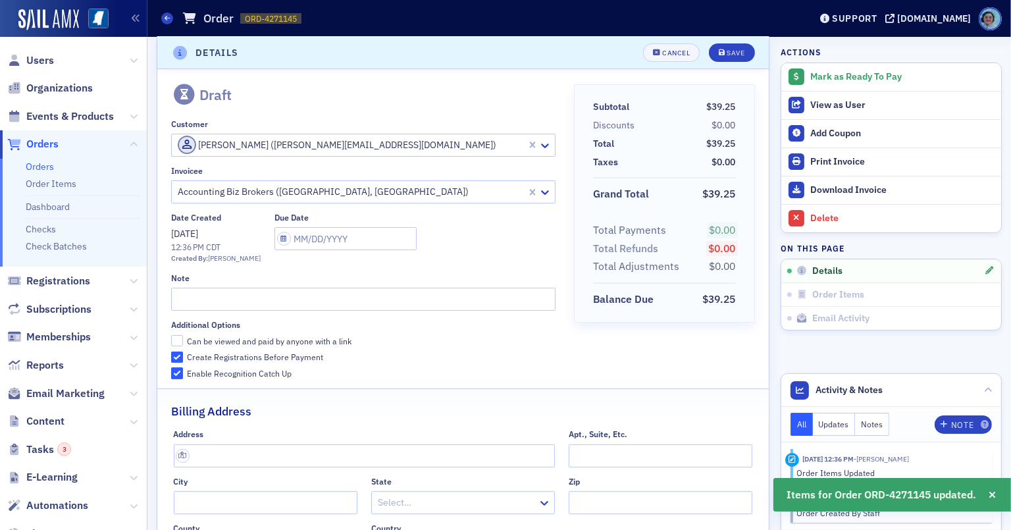
scroll to position [2, 0]
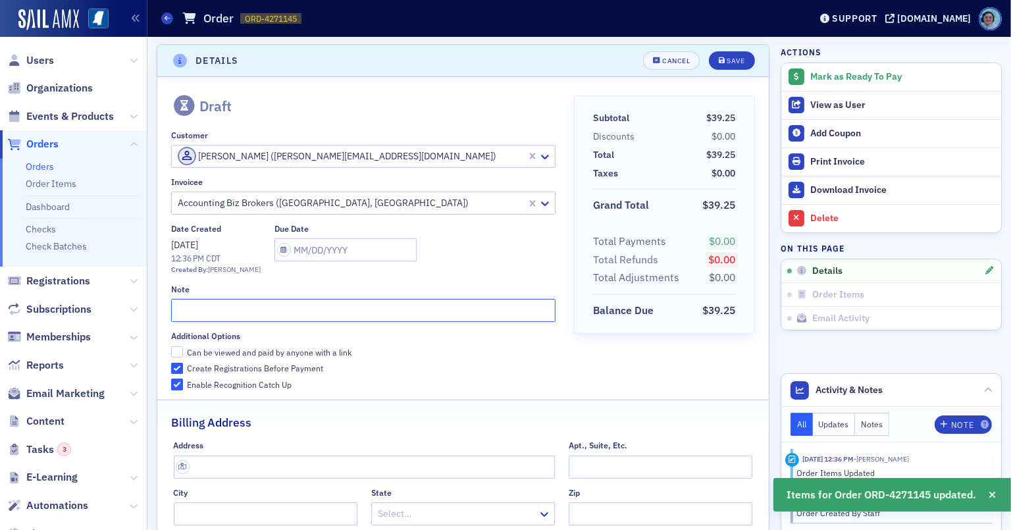
click at [248, 303] on input "text" at bounding box center [363, 310] width 384 height 23
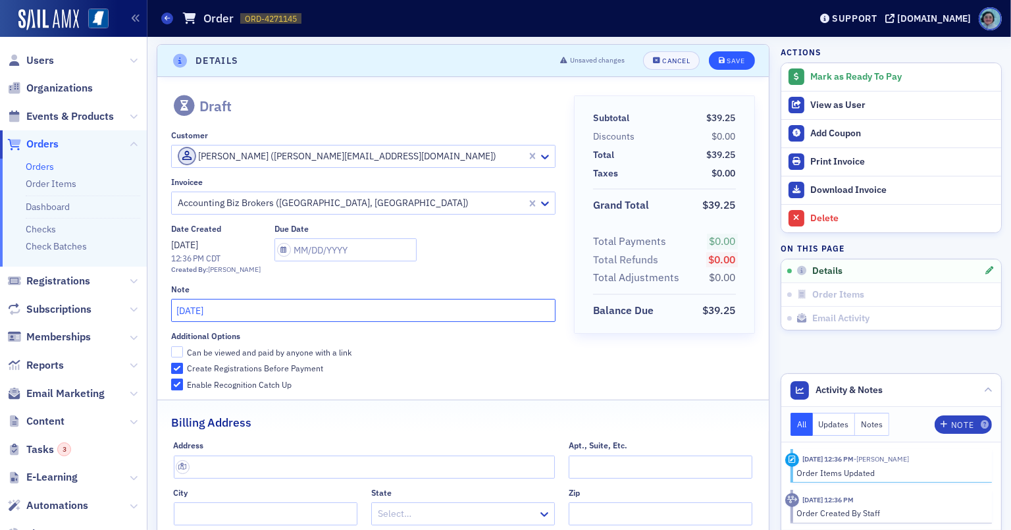
type input "SEPTEMBER 2025"
click at [709, 51] on button "Save" at bounding box center [731, 60] width 45 height 18
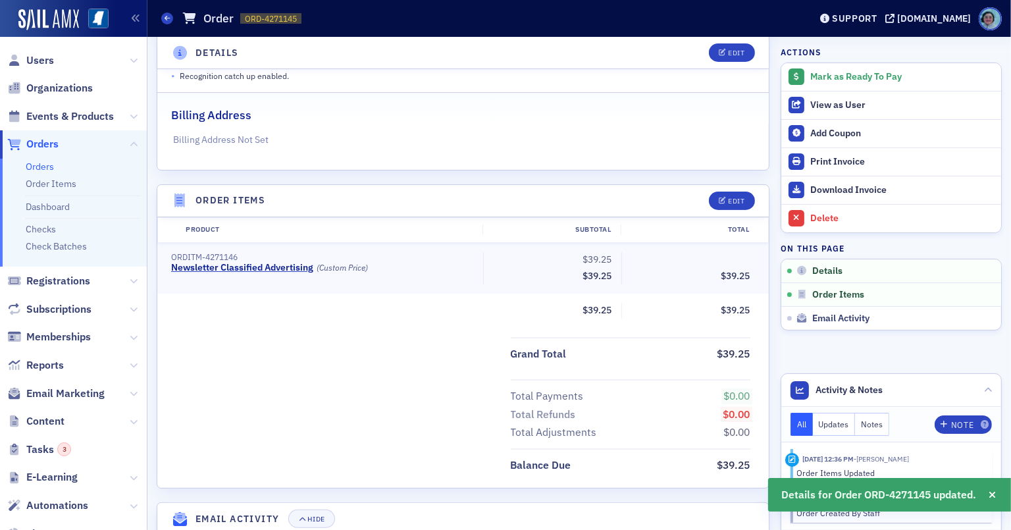
scroll to position [330, 0]
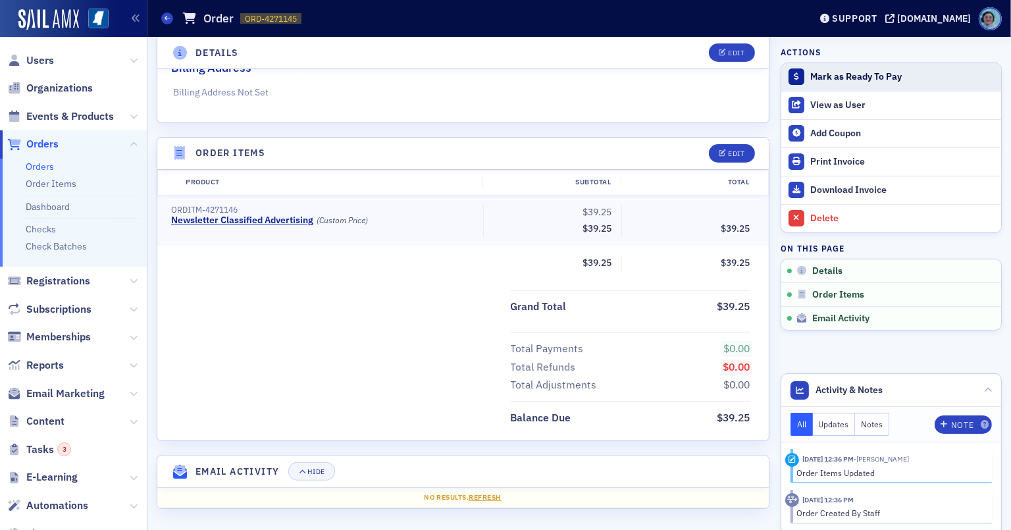
click at [842, 74] on div "Mark as Ready To Pay" at bounding box center [902, 77] width 184 height 12
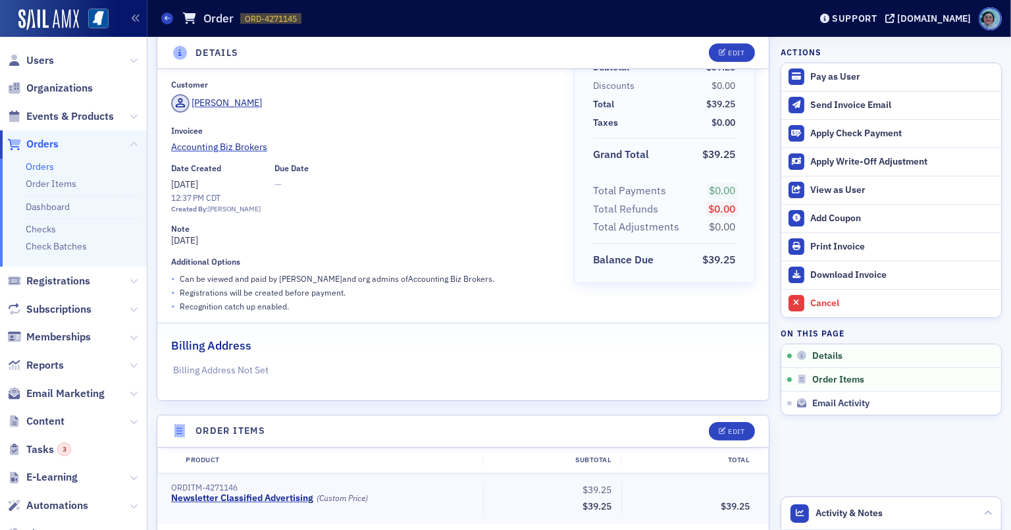
scroll to position [0, 0]
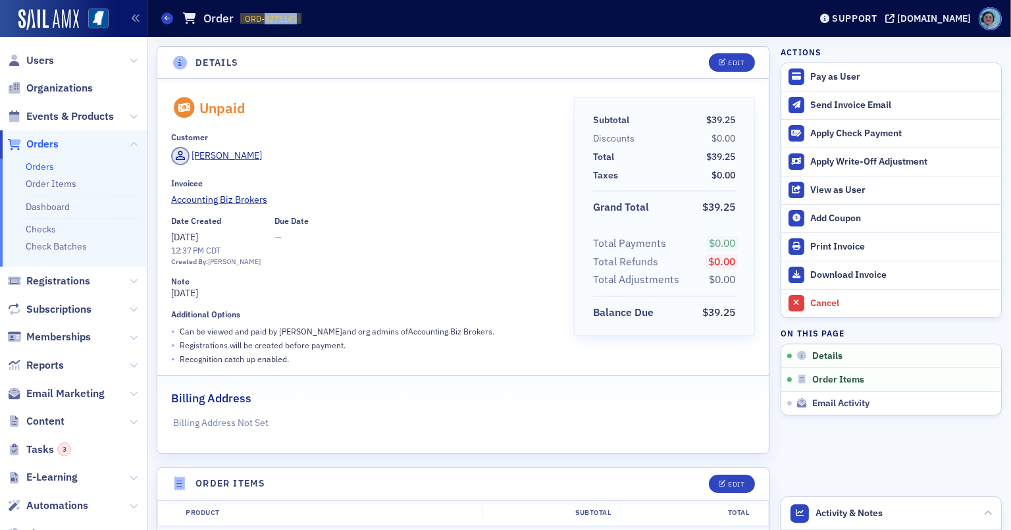
drag, startPoint x: 263, startPoint y: 15, endPoint x: 328, endPoint y: 14, distance: 64.5
click at [328, 14] on div "Orders Order ORD-4271145 4271145" at bounding box center [475, 18] width 629 height 25
copy span "4271145"
click at [735, 397] on div "Billing Address" at bounding box center [463, 391] width 584 height 31
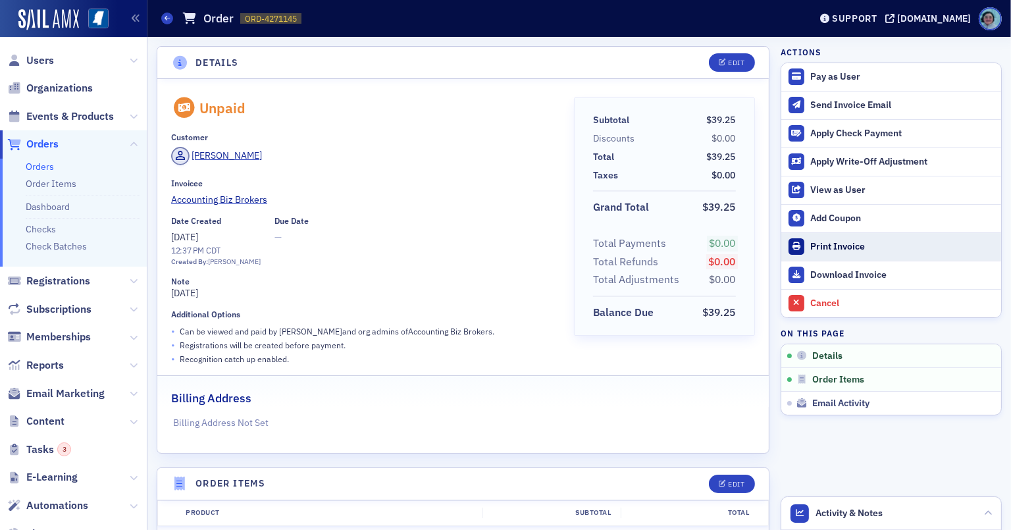
click at [834, 258] on link "Print Invoice" at bounding box center [891, 246] width 220 height 28
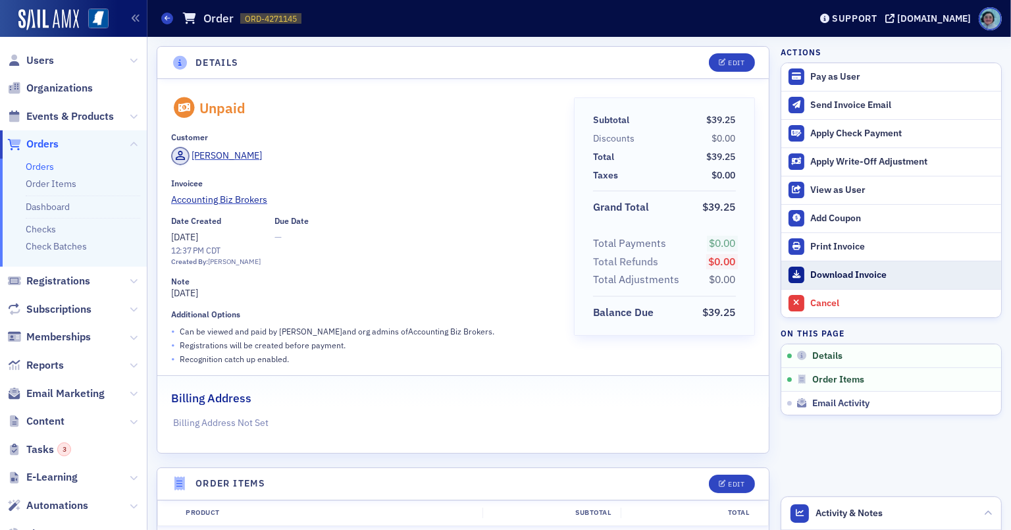
click at [843, 276] on div "Download Invoice" at bounding box center [902, 275] width 184 height 12
click at [46, 165] on link "Orders" at bounding box center [40, 167] width 28 height 12
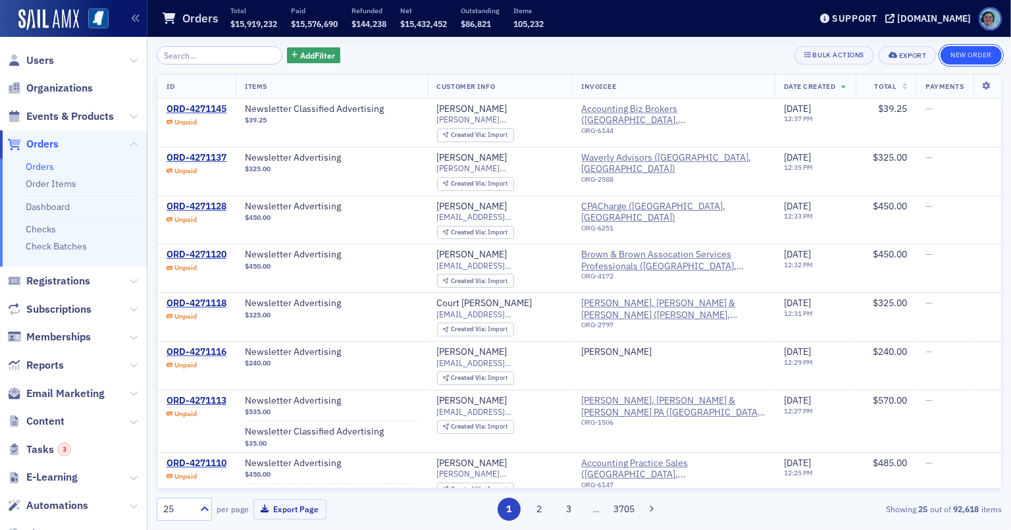
click at [940, 49] on button "New Order" at bounding box center [971, 55] width 61 height 18
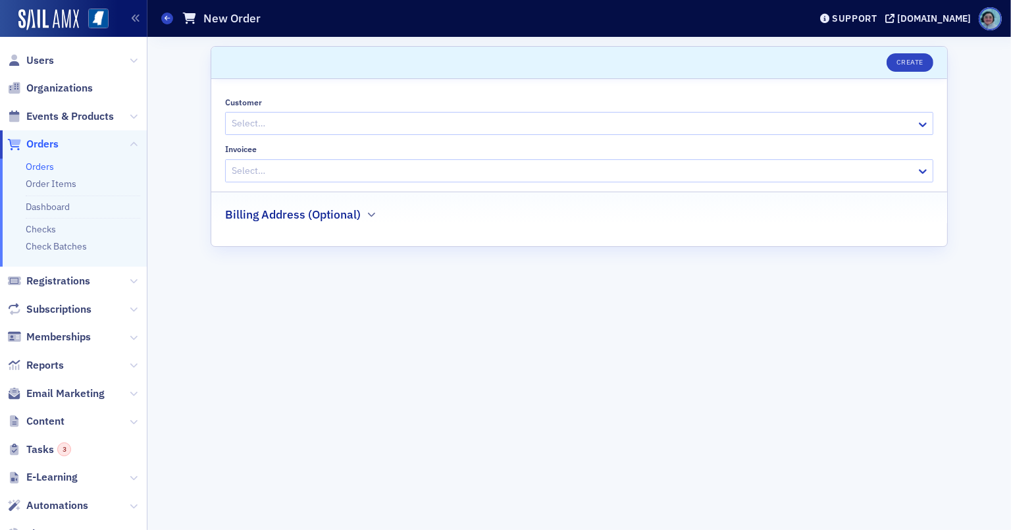
click at [364, 115] on div "Select…" at bounding box center [571, 123] width 690 height 19
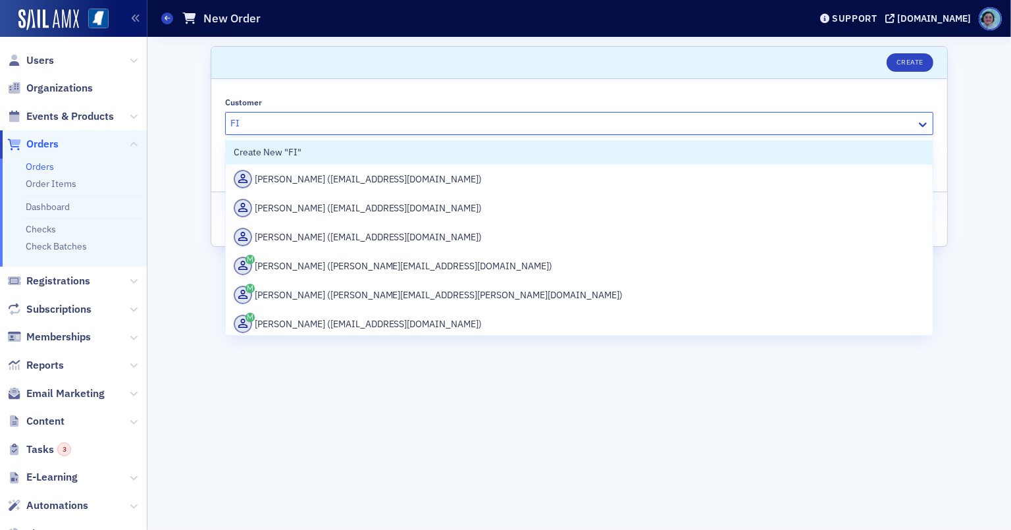
type input "F"
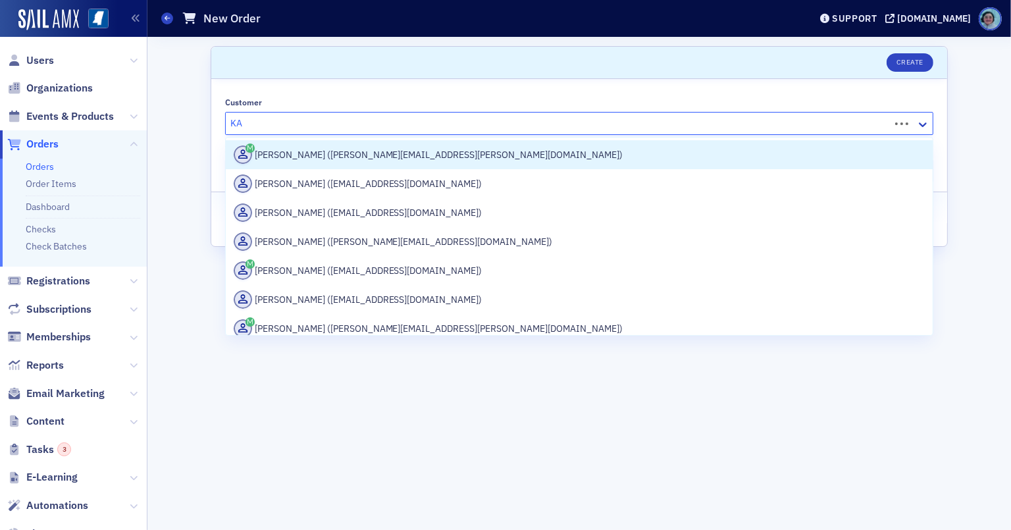
type input "K"
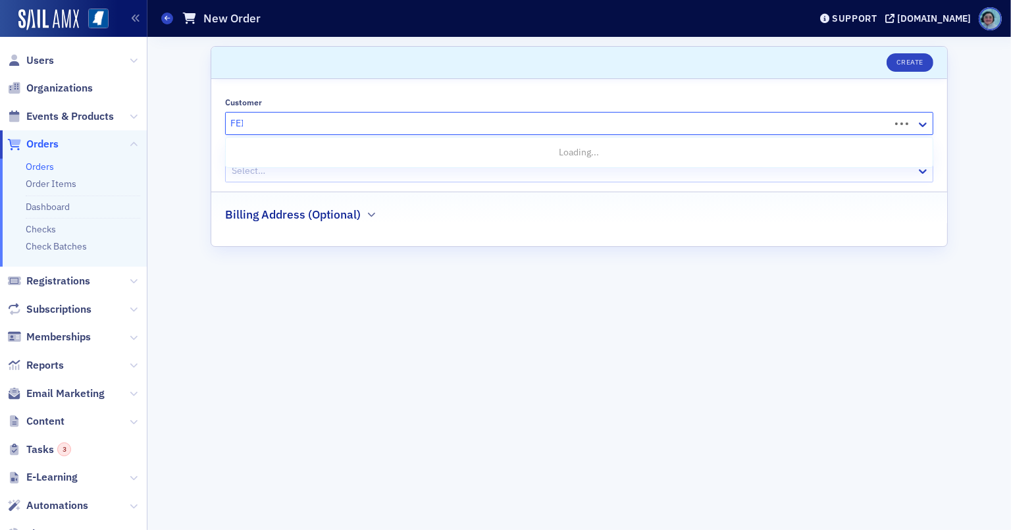
type input "FEIB"
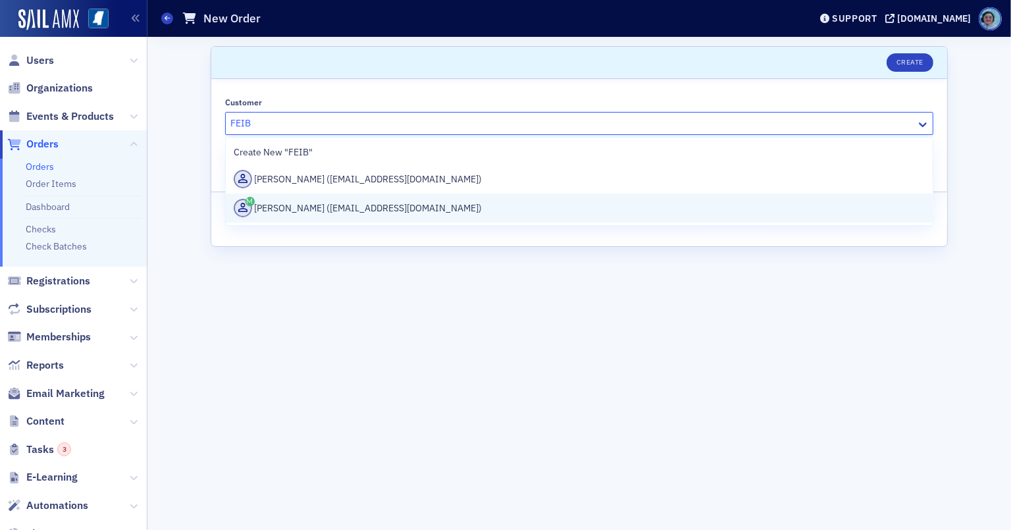
click at [395, 208] on div "Katie Feibelman (kfeibelman@maycpa.com)" at bounding box center [579, 208] width 691 height 18
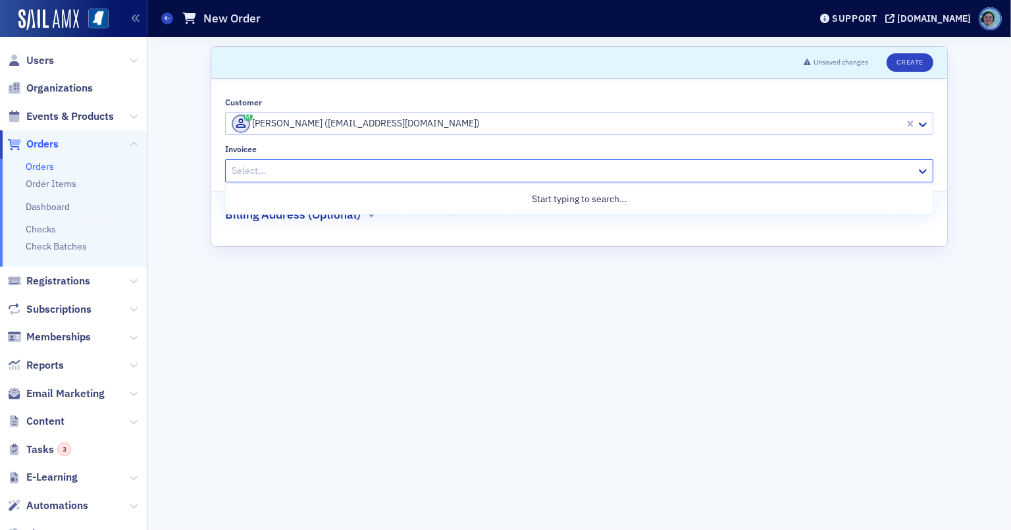
click at [384, 168] on div at bounding box center [572, 171] width 684 height 16
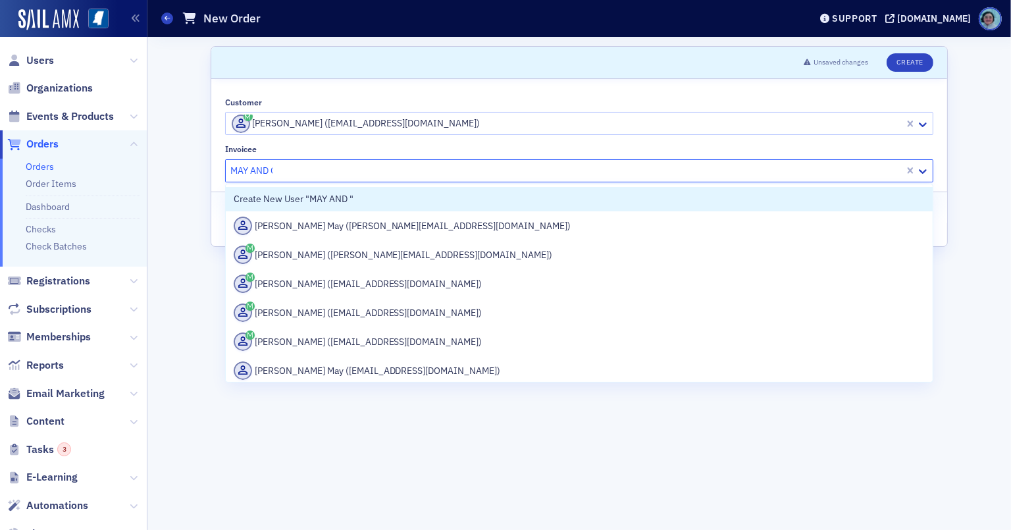
type input "MAY AND CO"
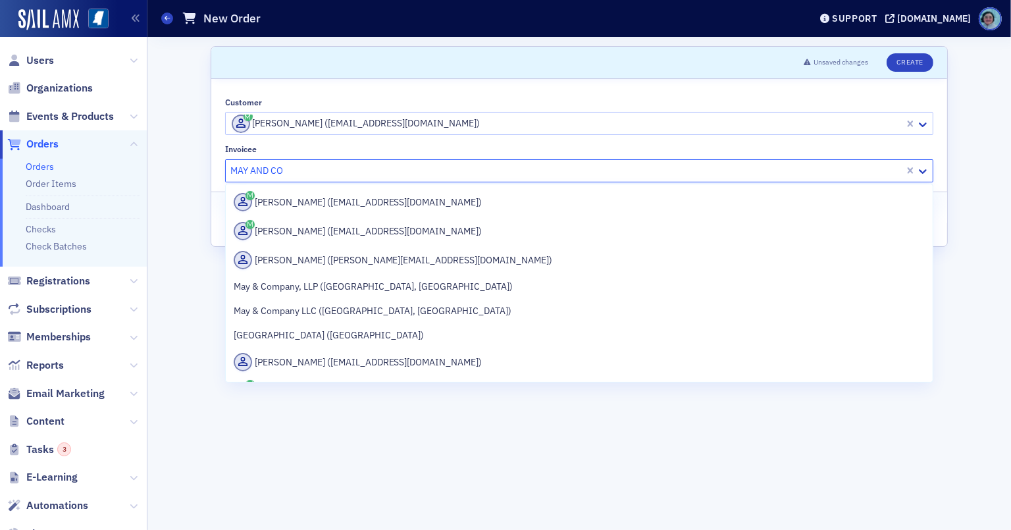
scroll to position [395, 0]
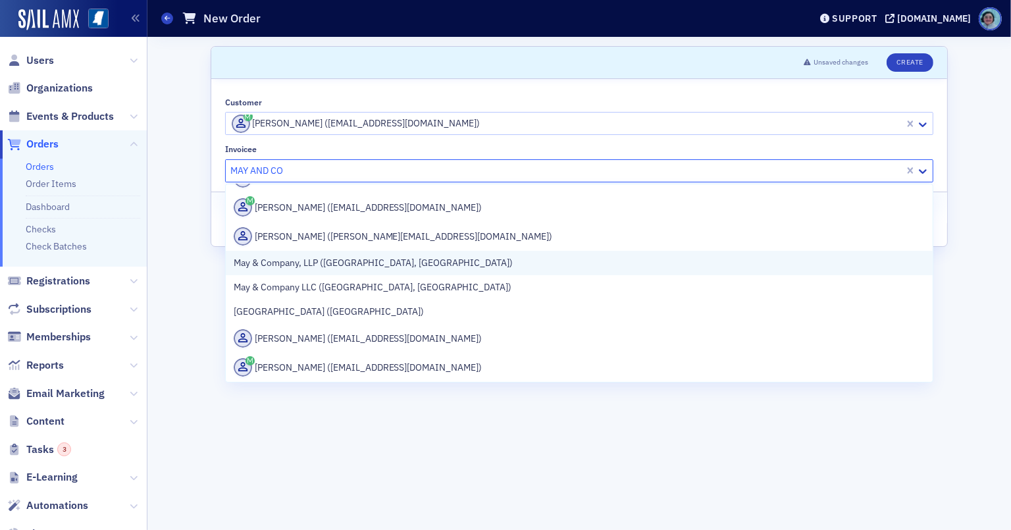
click at [408, 265] on div "May & Company, LLP ([GEOGRAPHIC_DATA], [GEOGRAPHIC_DATA])" at bounding box center [579, 263] width 691 height 14
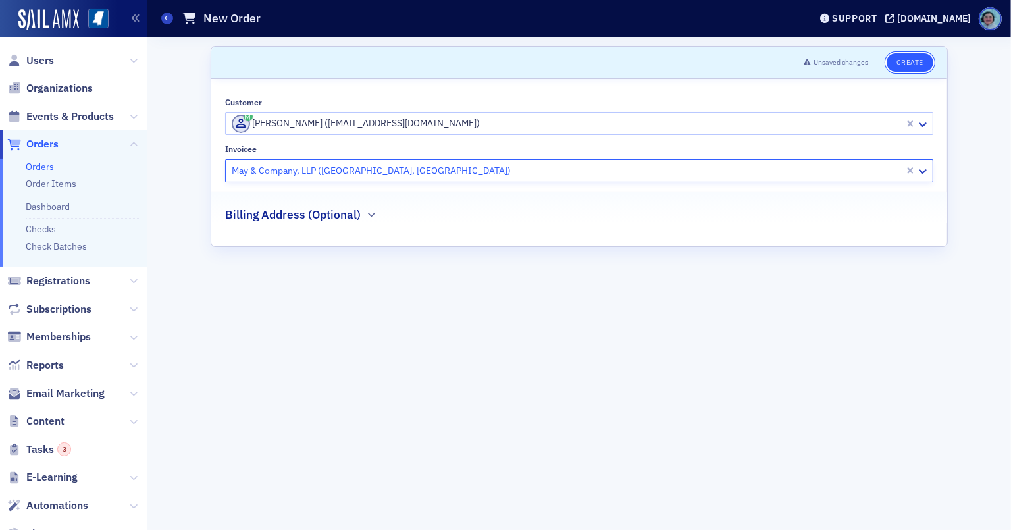
click at [908, 63] on button "Create" at bounding box center [910, 62] width 47 height 18
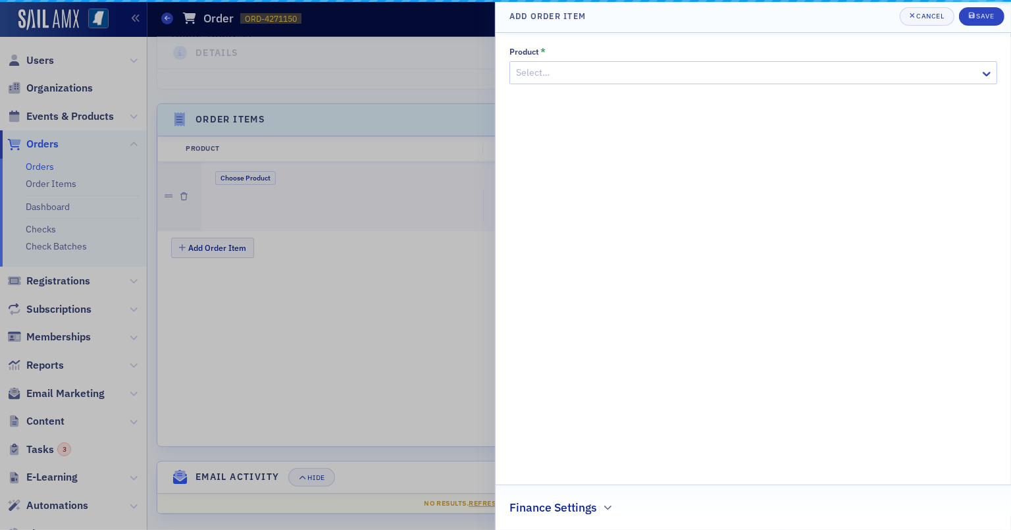
scroll to position [374, 0]
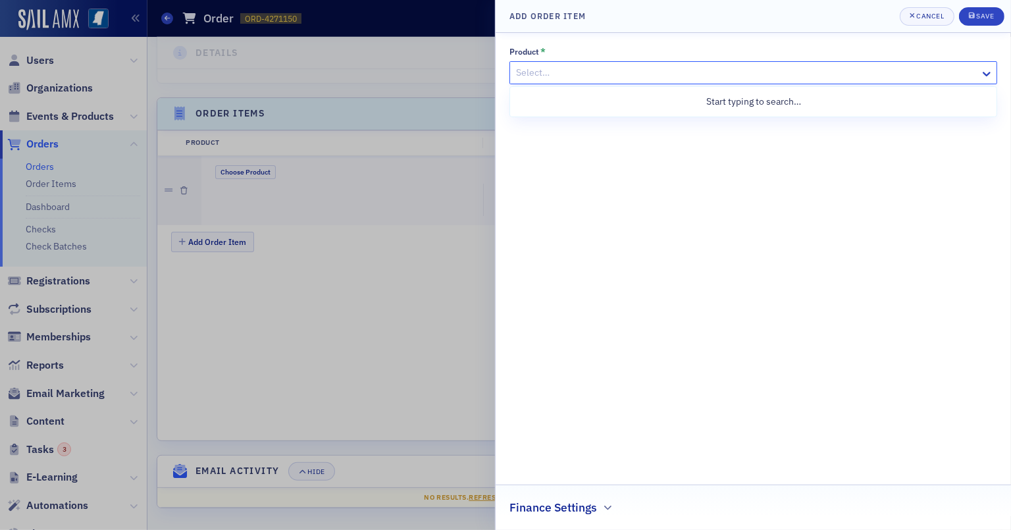
click at [779, 68] on div at bounding box center [747, 73] width 464 height 16
type input "NEWSLETTER"
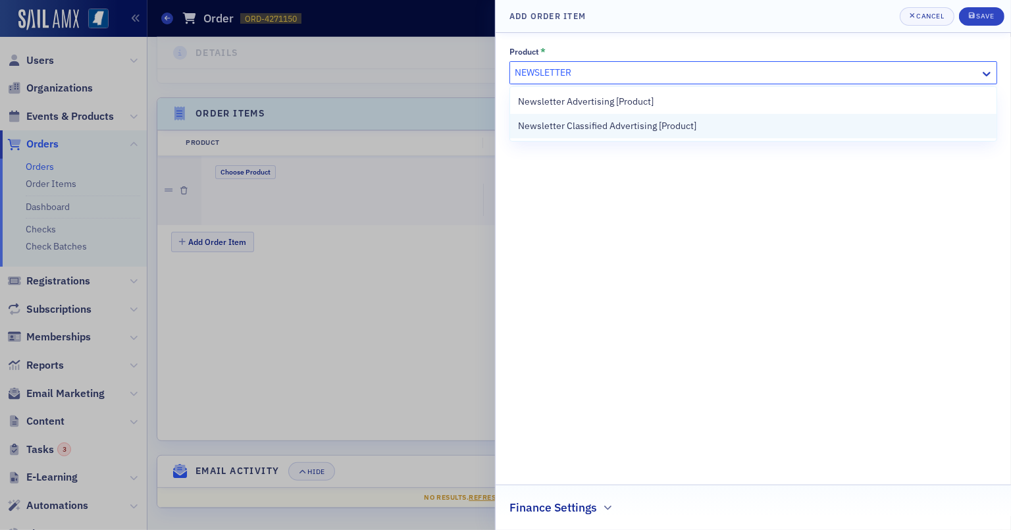
click at [744, 118] on div "Newsletter Classified Advertising [Product]" at bounding box center [753, 126] width 486 height 24
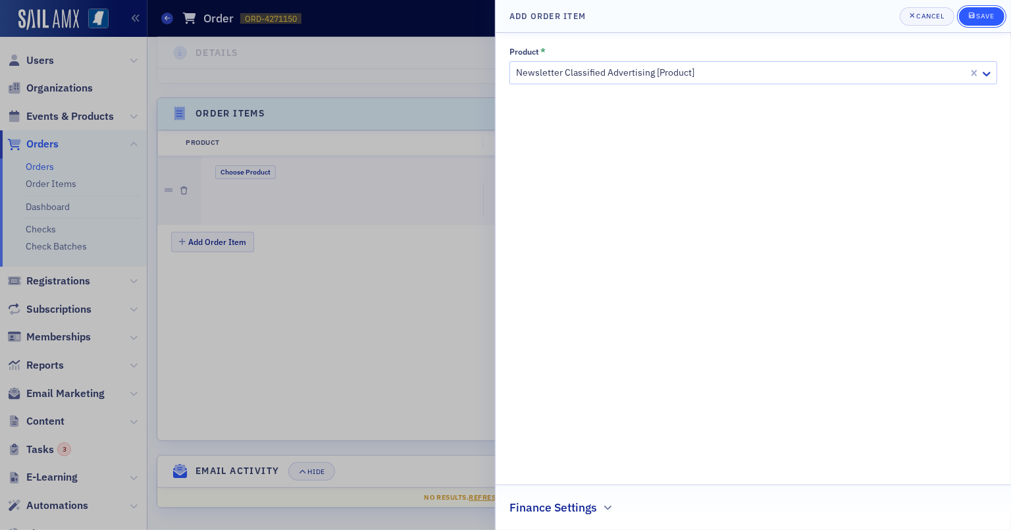
click at [940, 16] on div "Save" at bounding box center [985, 16] width 18 height 7
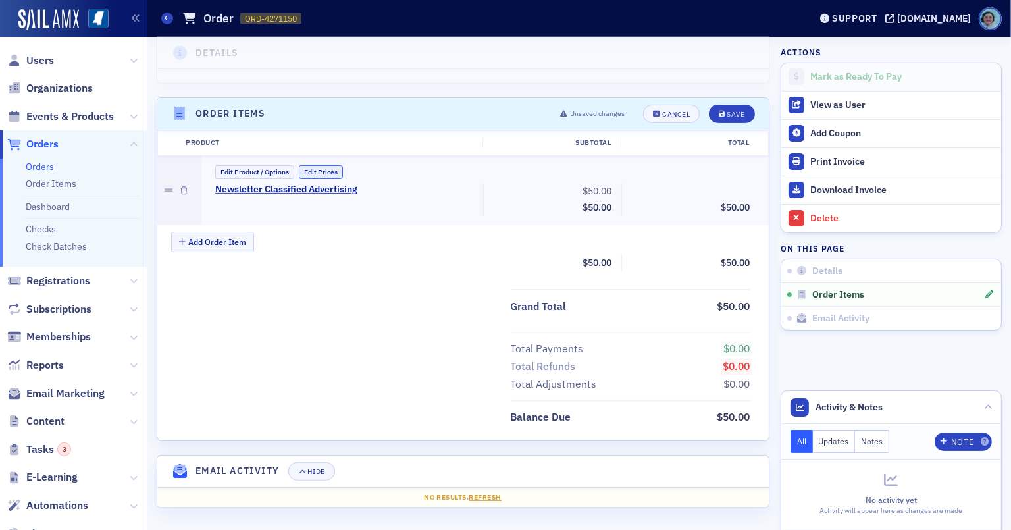
click at [324, 172] on button "Edit Prices" at bounding box center [321, 172] width 44 height 14
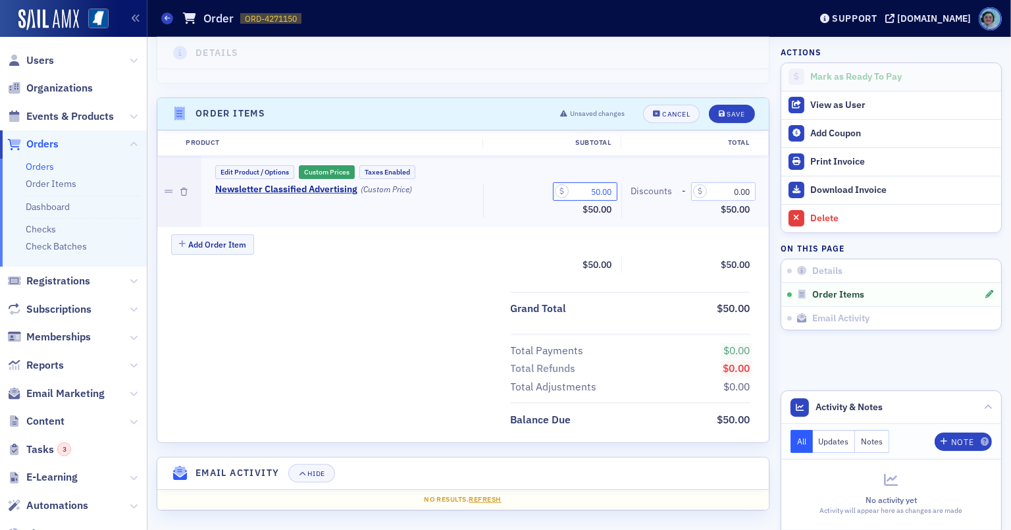
drag, startPoint x: 580, startPoint y: 193, endPoint x: 633, endPoint y: 194, distance: 52.7
click at [621, 193] on div "Newsletter Classified Advertising (Custom Price) 50.00 Subtotal $50.00 Discount…" at bounding box center [483, 201] width 554 height 35
type input "35.00"
click at [709, 105] on button "Save" at bounding box center [731, 114] width 45 height 18
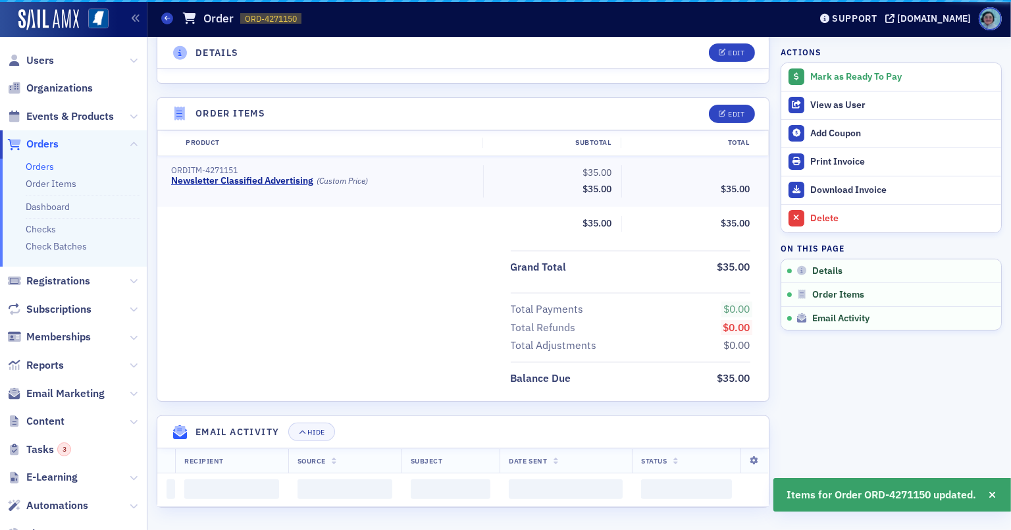
scroll to position [336, 0]
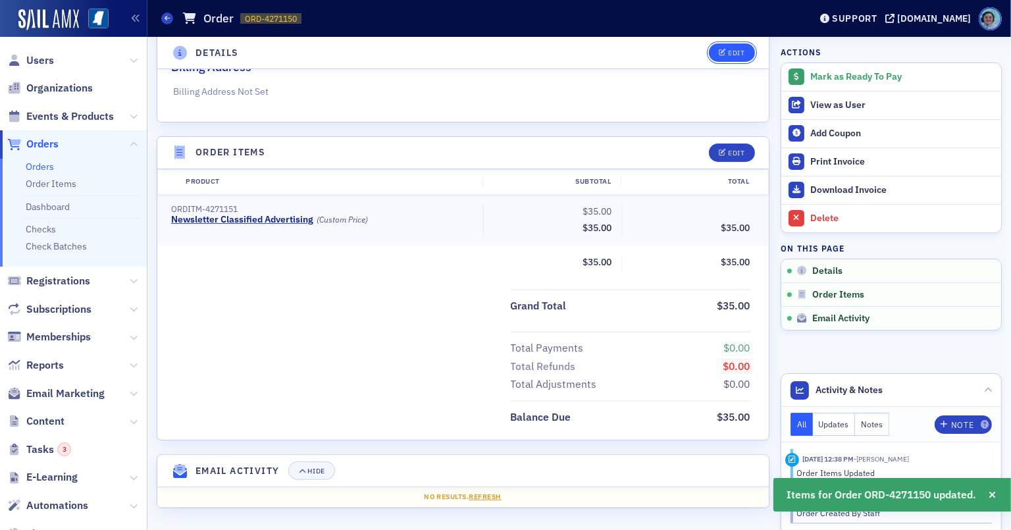
click at [729, 52] on div "Edit" at bounding box center [736, 52] width 16 height 7
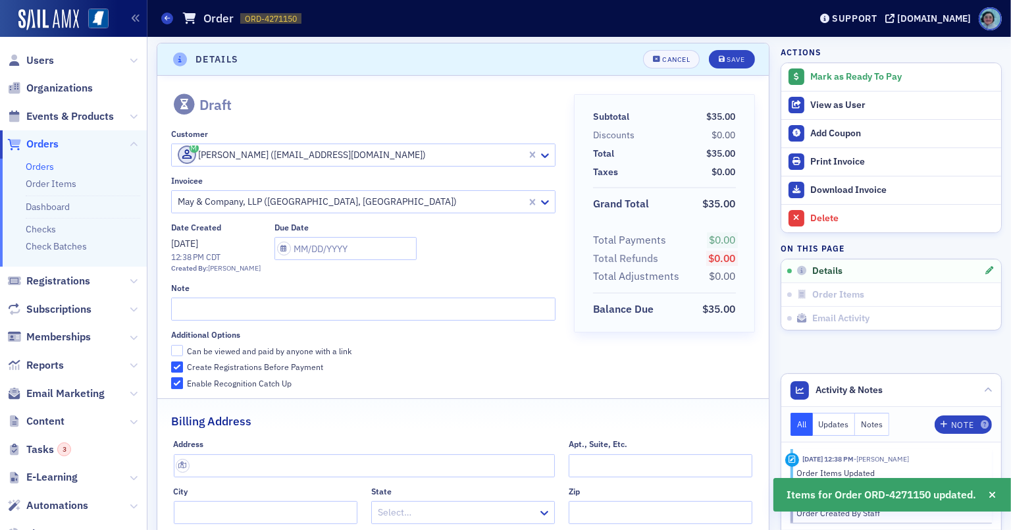
scroll to position [2, 0]
click at [325, 306] on input "text" at bounding box center [363, 310] width 384 height 23
type input "SEPTEMBER 2025"
click at [709, 51] on button "Save" at bounding box center [731, 60] width 45 height 18
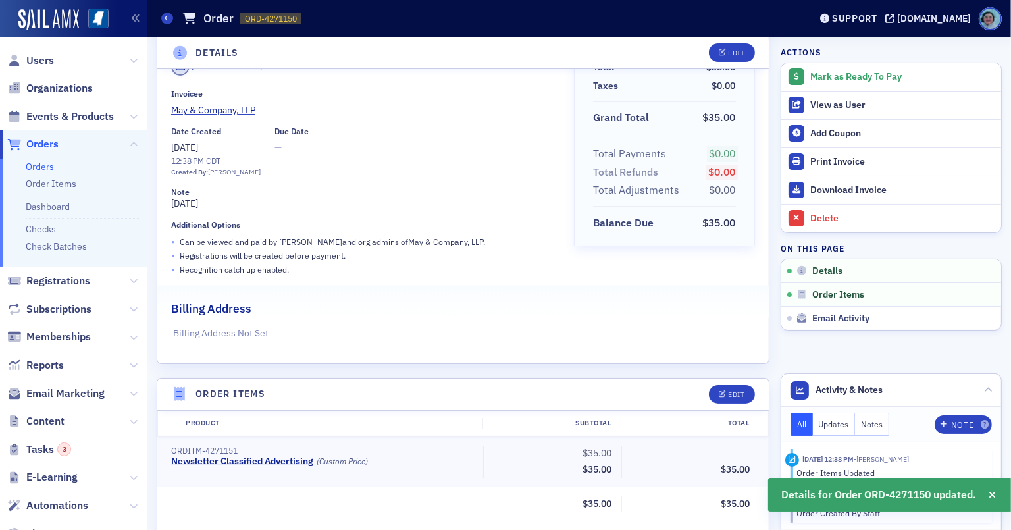
scroll to position [0, 0]
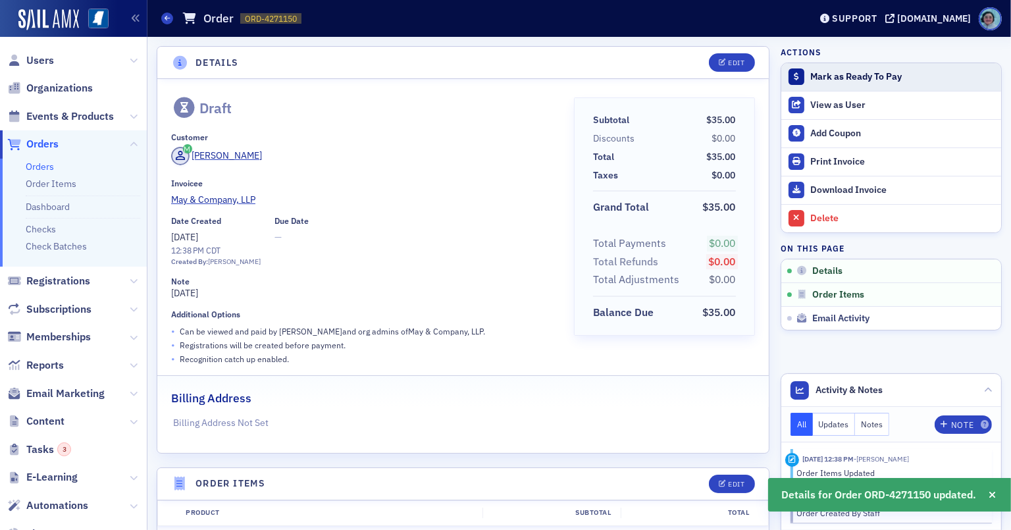
click at [871, 84] on button "Mark as Ready To Pay" at bounding box center [891, 77] width 220 height 28
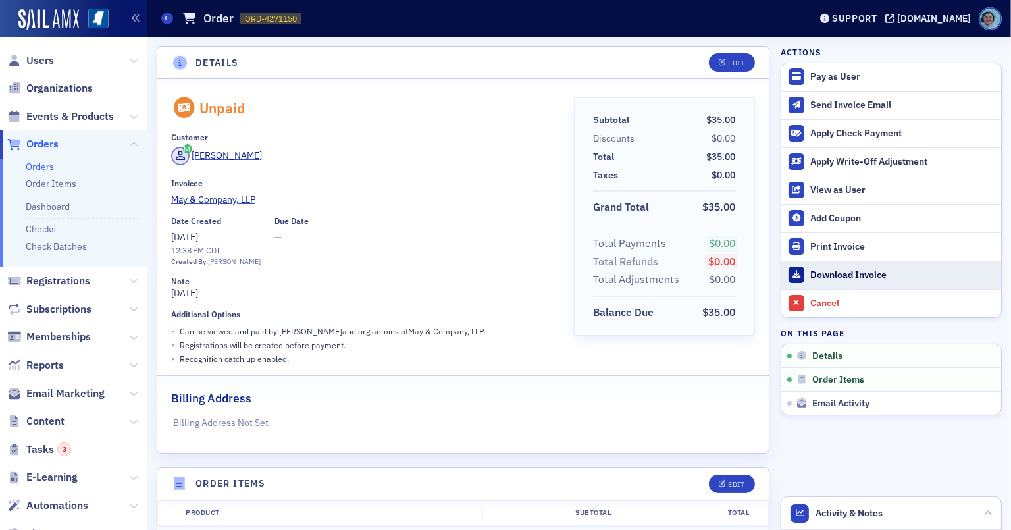
click at [881, 269] on div "Download Invoice" at bounding box center [902, 275] width 184 height 12
click at [49, 168] on link "Orders" at bounding box center [40, 167] width 28 height 12
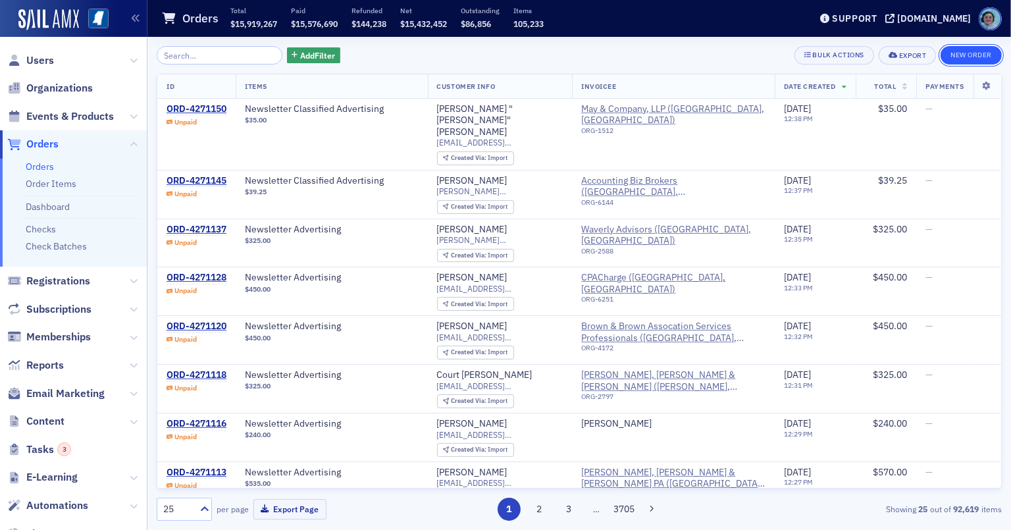
click at [940, 59] on button "New Order" at bounding box center [971, 55] width 61 height 18
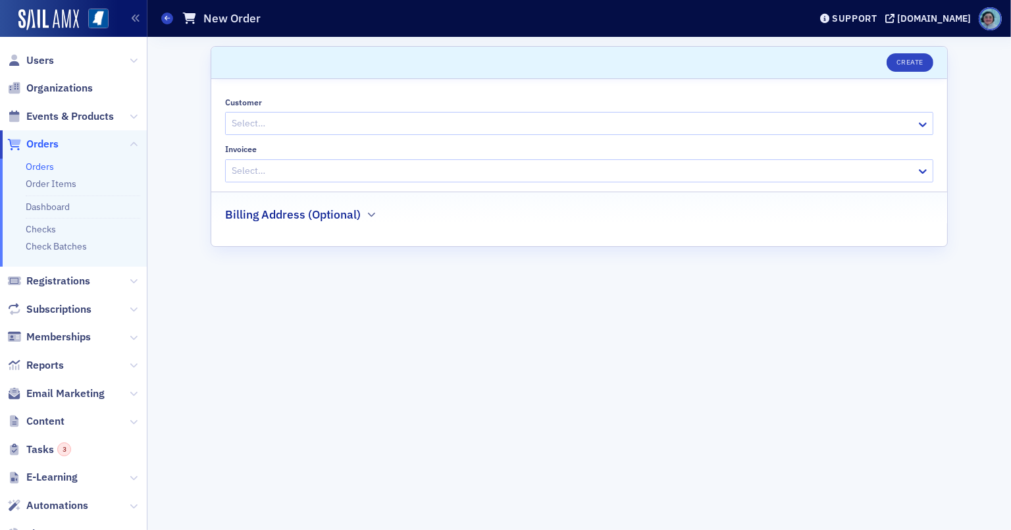
click at [462, 127] on div at bounding box center [572, 123] width 684 height 16
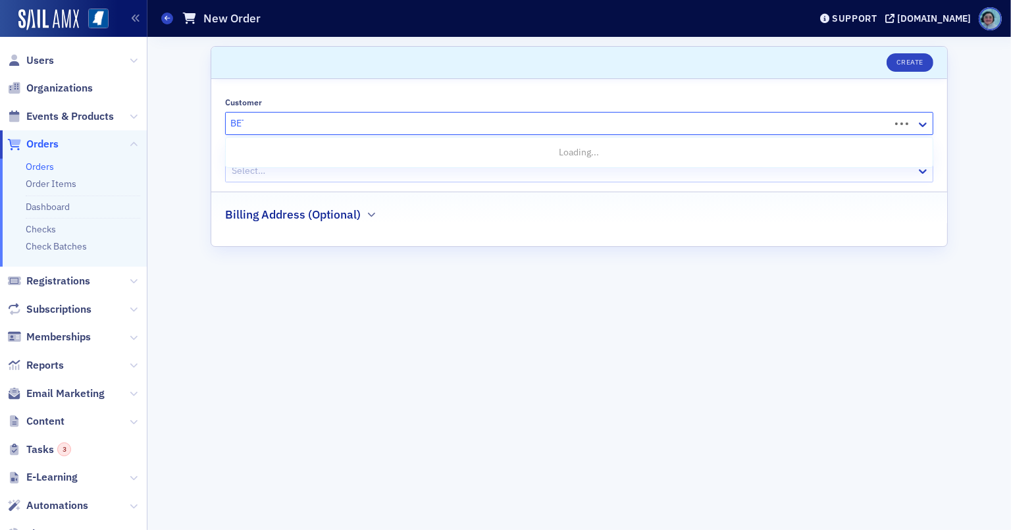
type input "BETH"
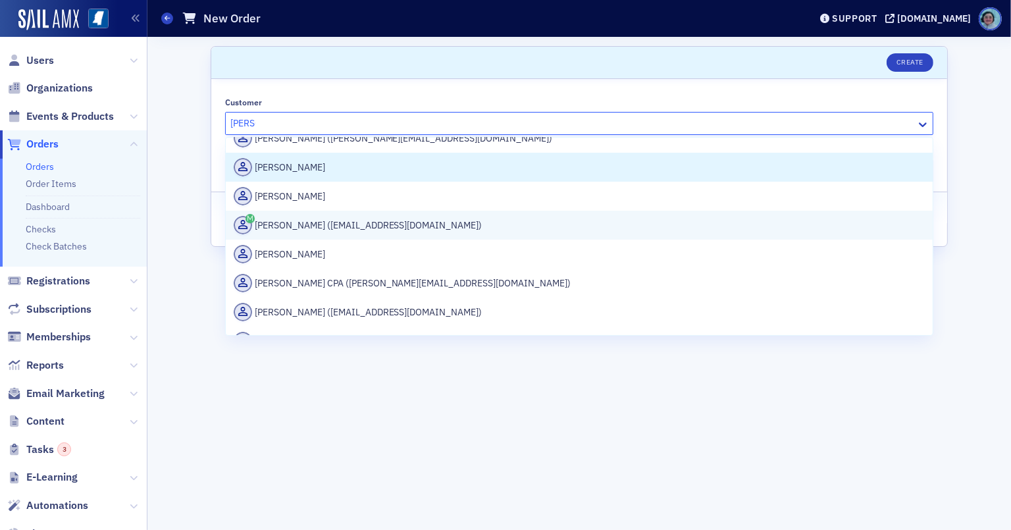
scroll to position [263, 0]
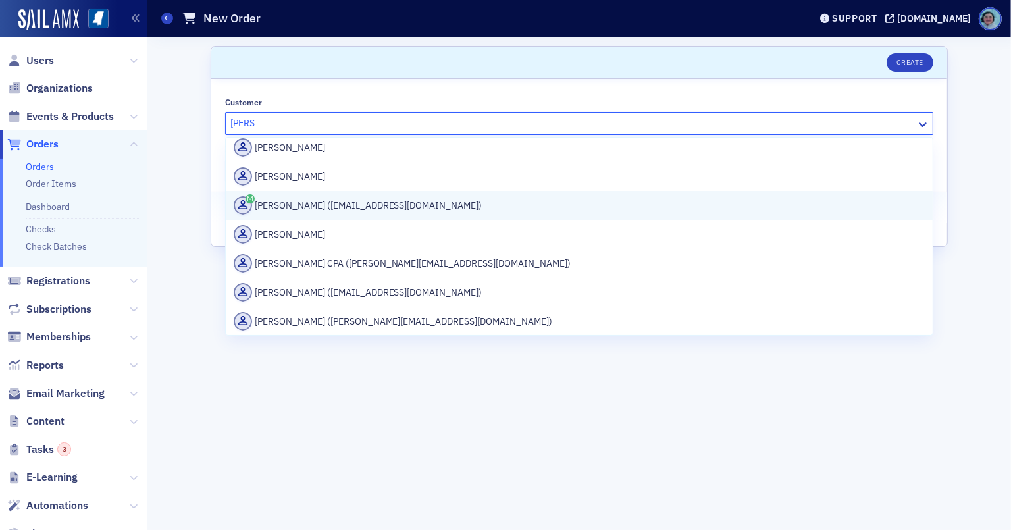
click at [385, 209] on div "Beth Burgess (bburgess@burgessgroup.net)" at bounding box center [579, 205] width 691 height 18
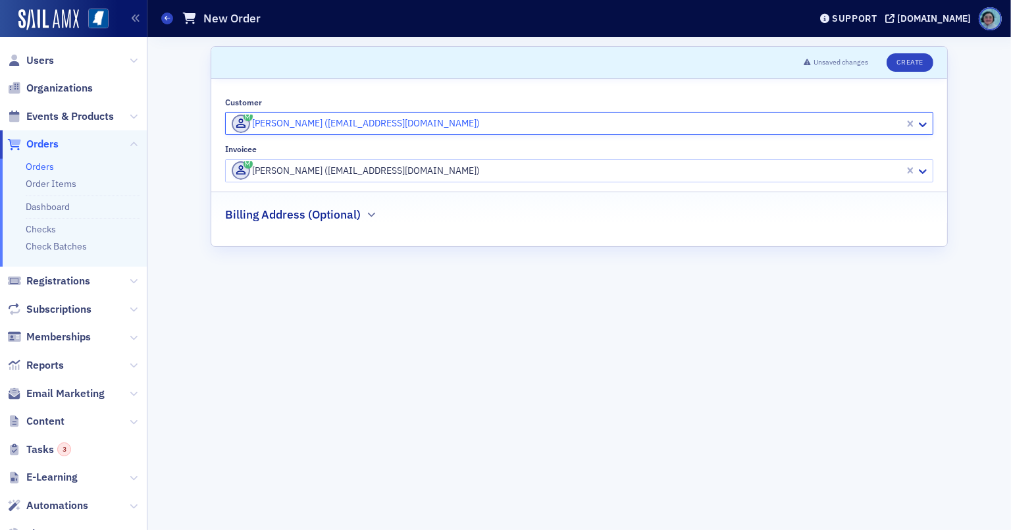
click at [363, 169] on div at bounding box center [566, 171] width 673 height 16
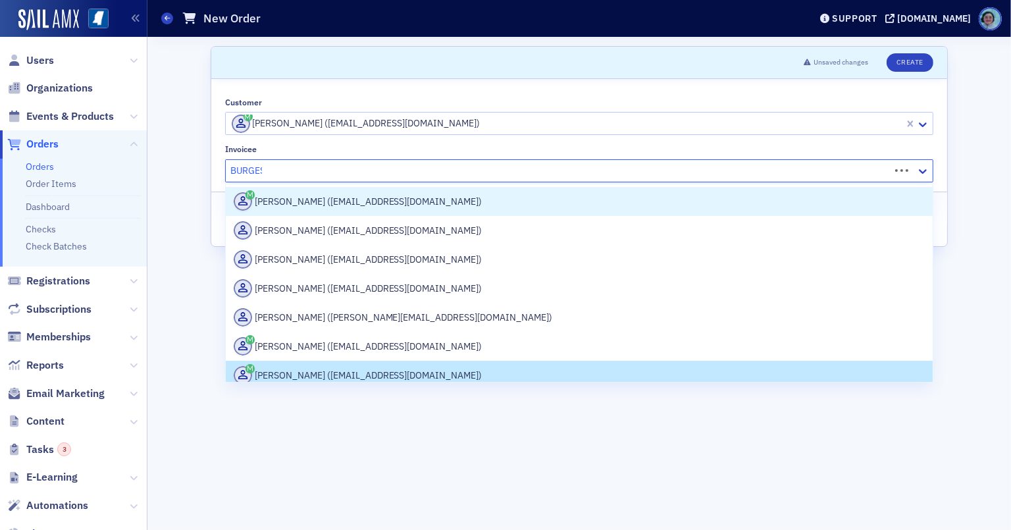
type input "BURGESS"
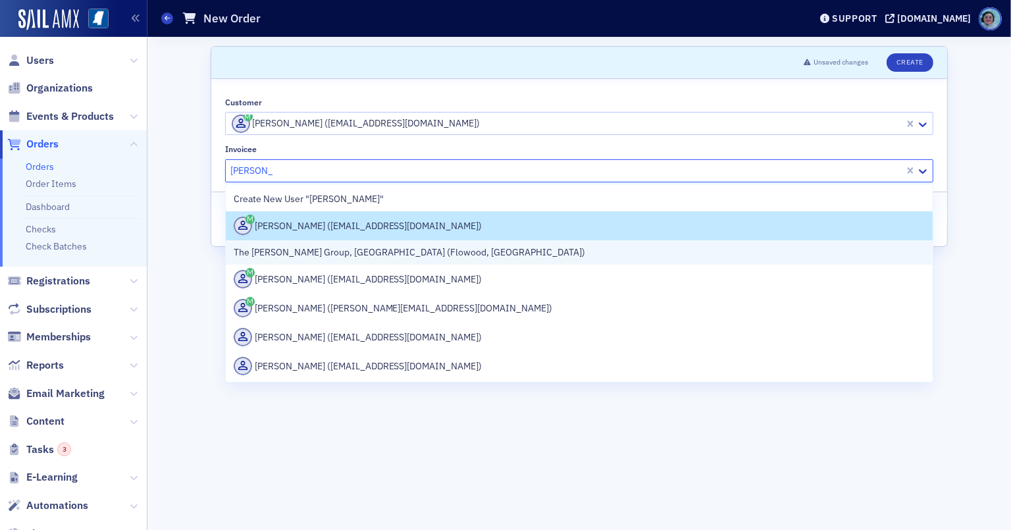
click at [398, 262] on div "The [PERSON_NAME] Group, [GEOGRAPHIC_DATA] (Flowood, [GEOGRAPHIC_DATA])" at bounding box center [579, 252] width 707 height 24
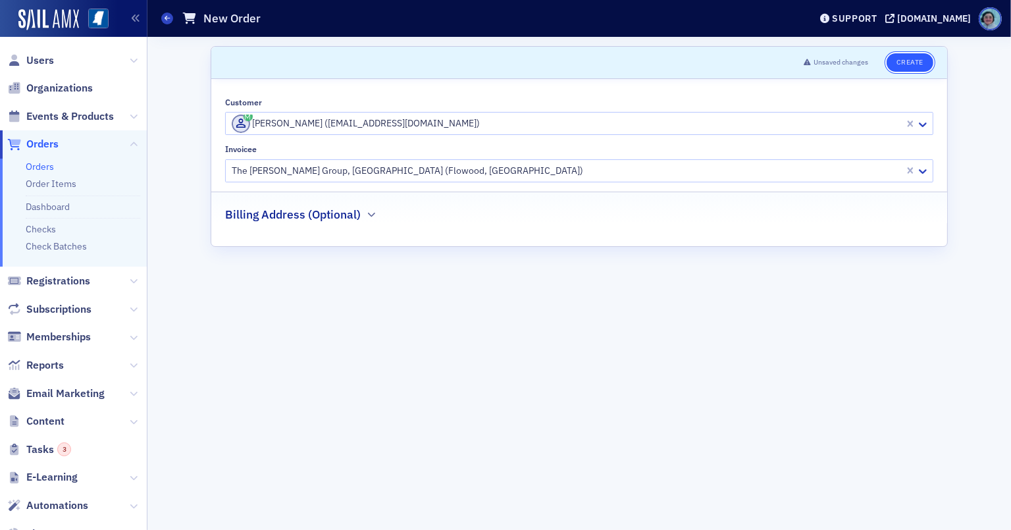
click at [929, 61] on button "Create" at bounding box center [910, 62] width 47 height 18
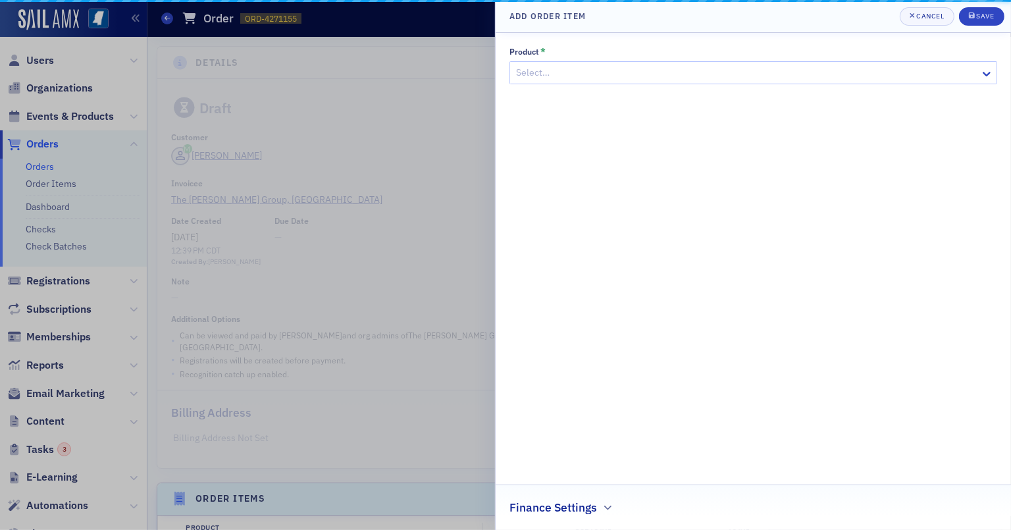
scroll to position [374, 0]
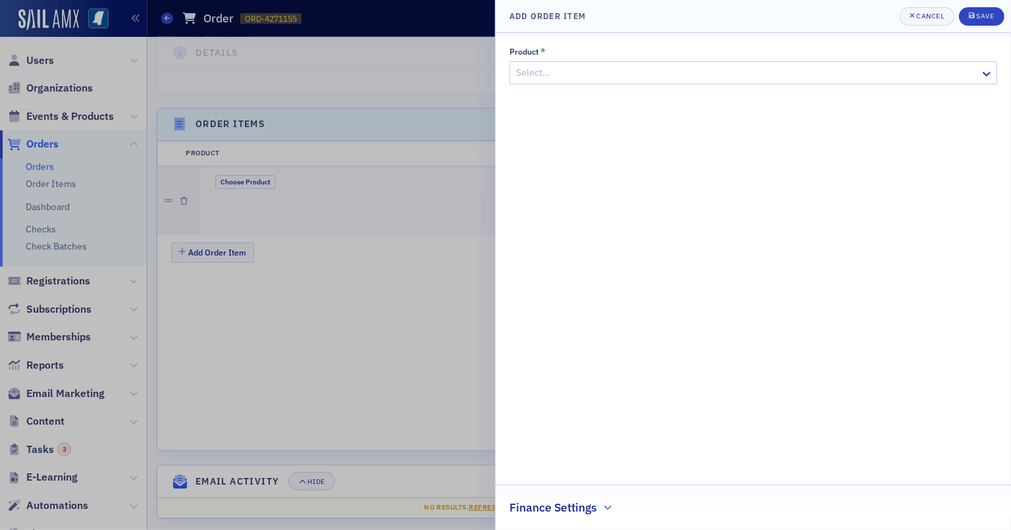
click at [572, 69] on div at bounding box center [747, 73] width 464 height 16
type input "NEWSLETTER"
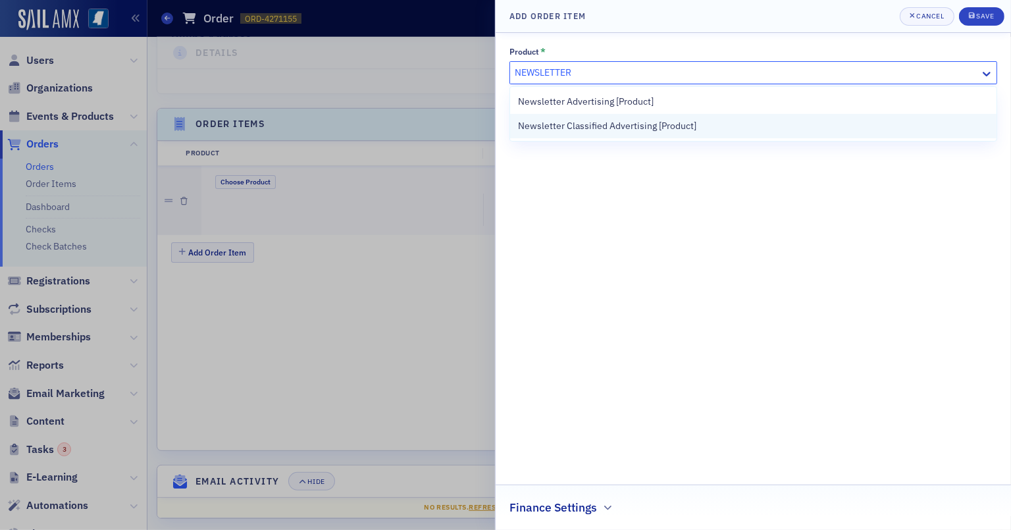
click at [676, 120] on span "Newsletter Classified Advertising [Product]" at bounding box center [607, 126] width 178 height 14
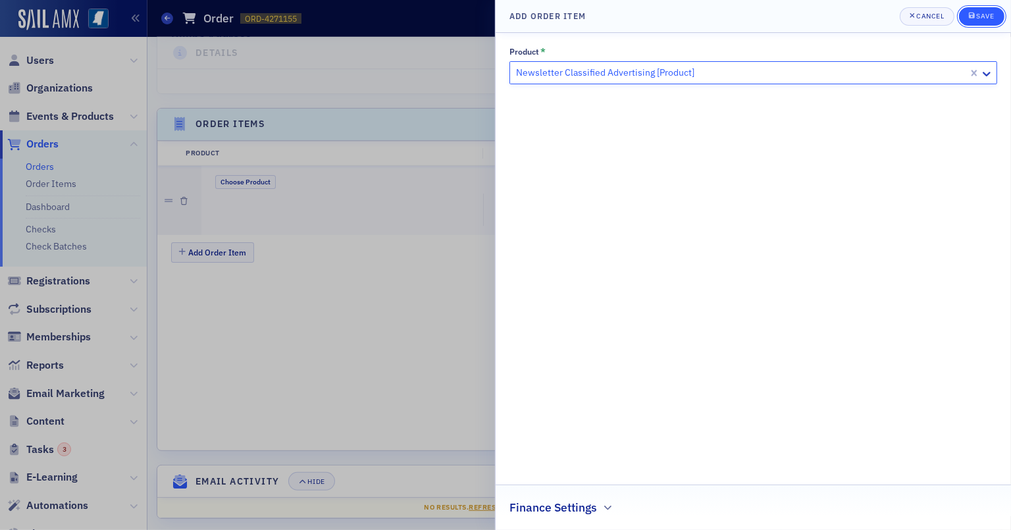
click at [940, 22] on button "Save" at bounding box center [981, 16] width 45 height 18
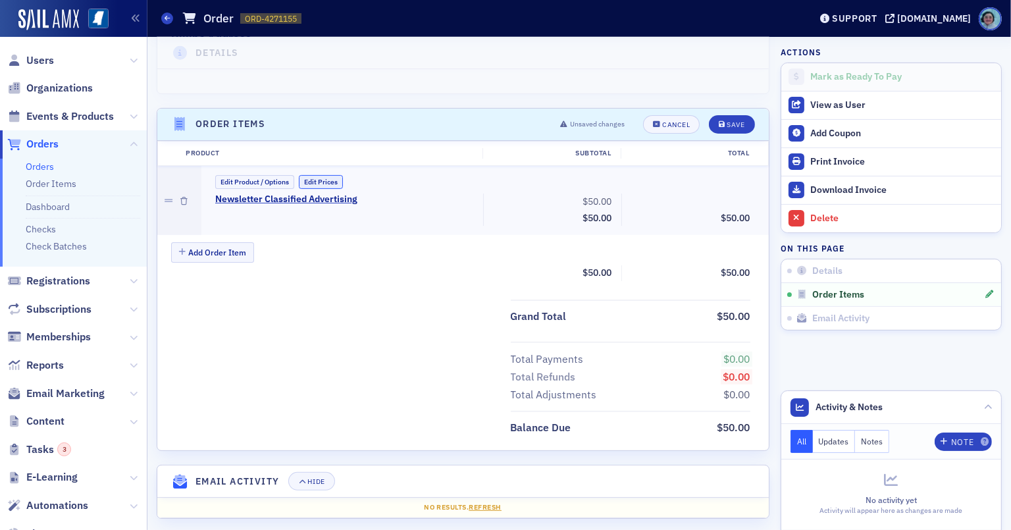
click at [309, 175] on button "Edit Prices" at bounding box center [321, 182] width 44 height 14
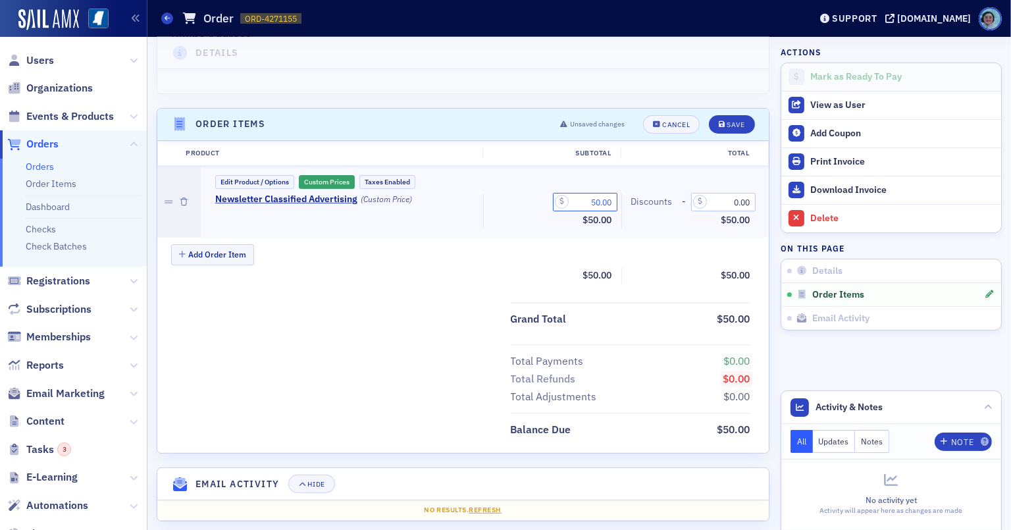
drag, startPoint x: 579, startPoint y: 191, endPoint x: 764, endPoint y: 192, distance: 185.6
click at [764, 192] on div "Details Draft Customer Beth Burgess Invoicee The Burgess Group, PA Date Created…" at bounding box center [579, 103] width 845 height 882
type input "35.00"
click at [709, 115] on button "Save" at bounding box center [731, 124] width 45 height 18
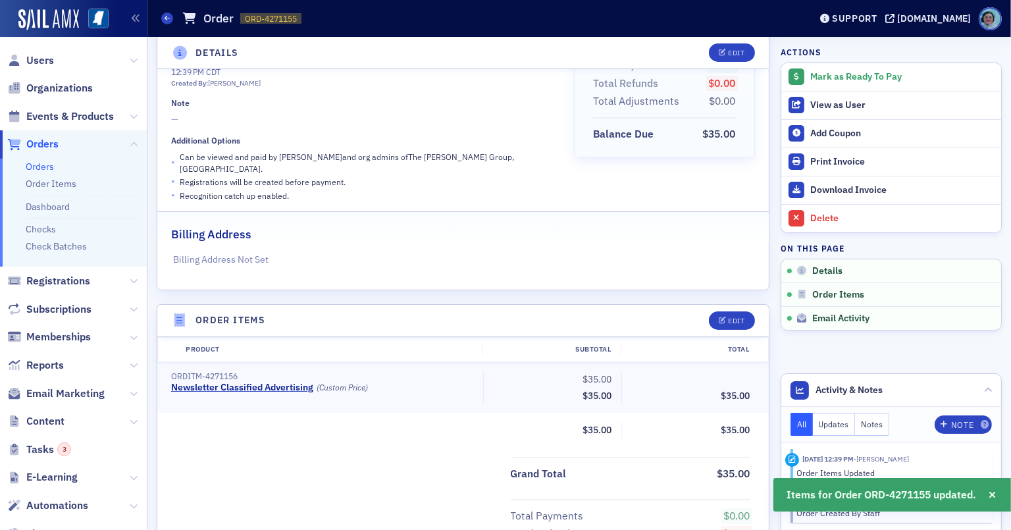
scroll to position [0, 0]
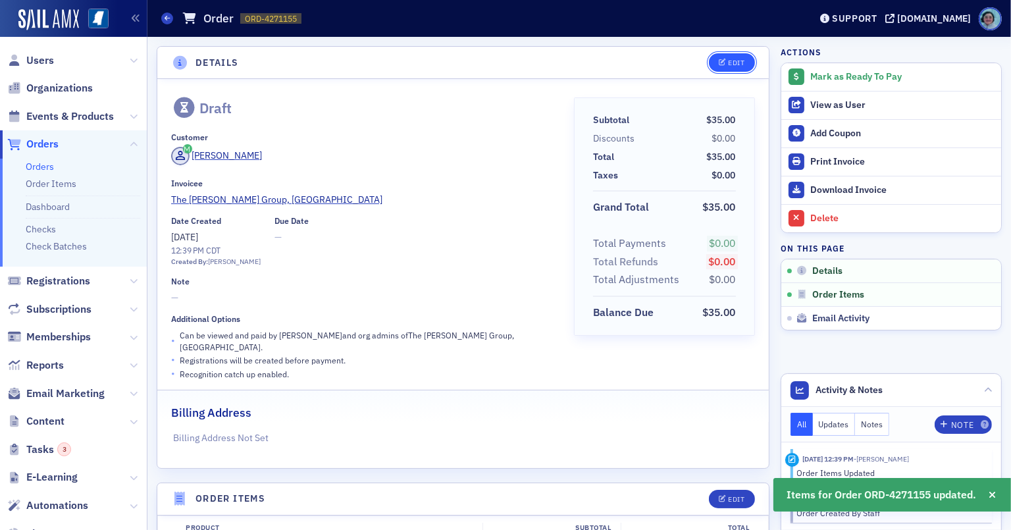
click at [728, 59] on div "Edit" at bounding box center [736, 62] width 16 height 7
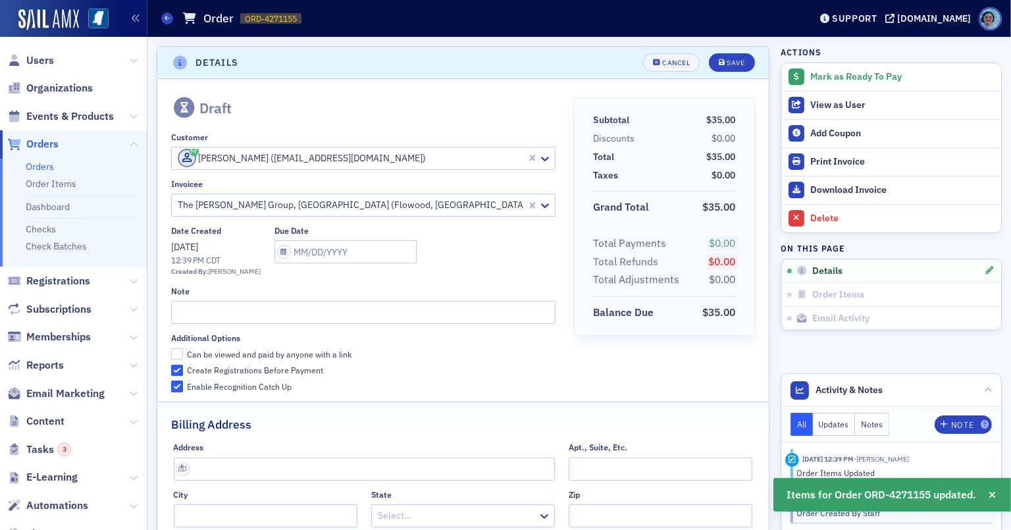
scroll to position [2, 0]
click at [272, 311] on input "text" at bounding box center [363, 310] width 384 height 23
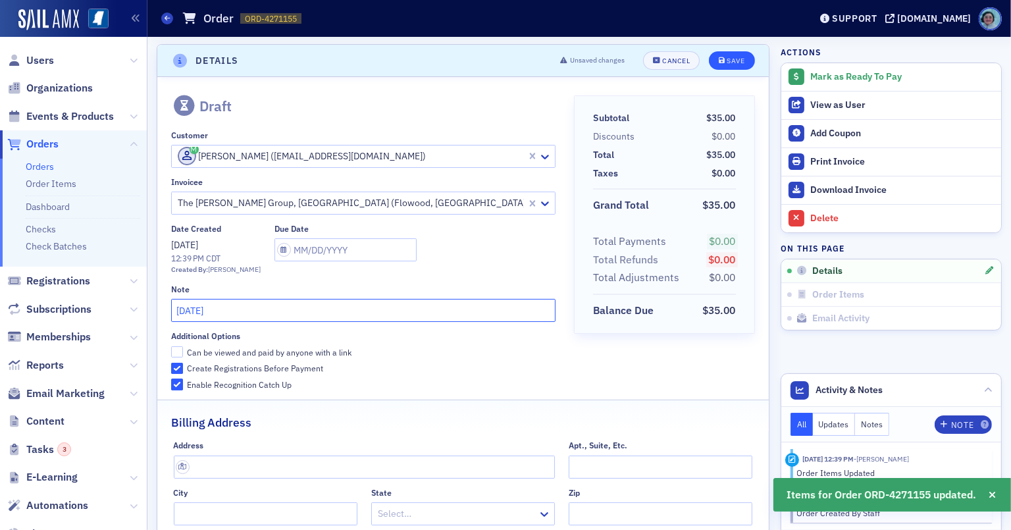
type input "SEPTEMBER 2025"
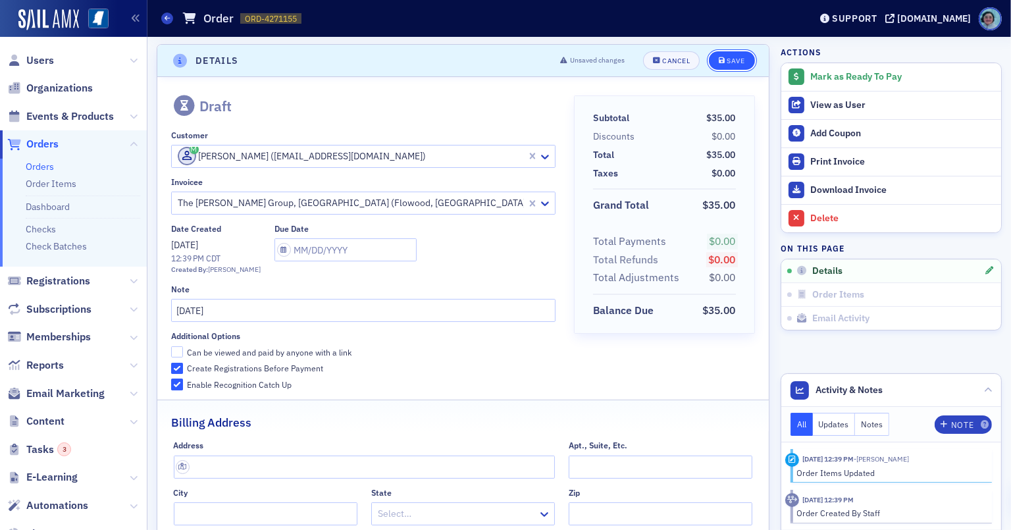
click at [729, 57] on div "Save" at bounding box center [736, 60] width 18 height 7
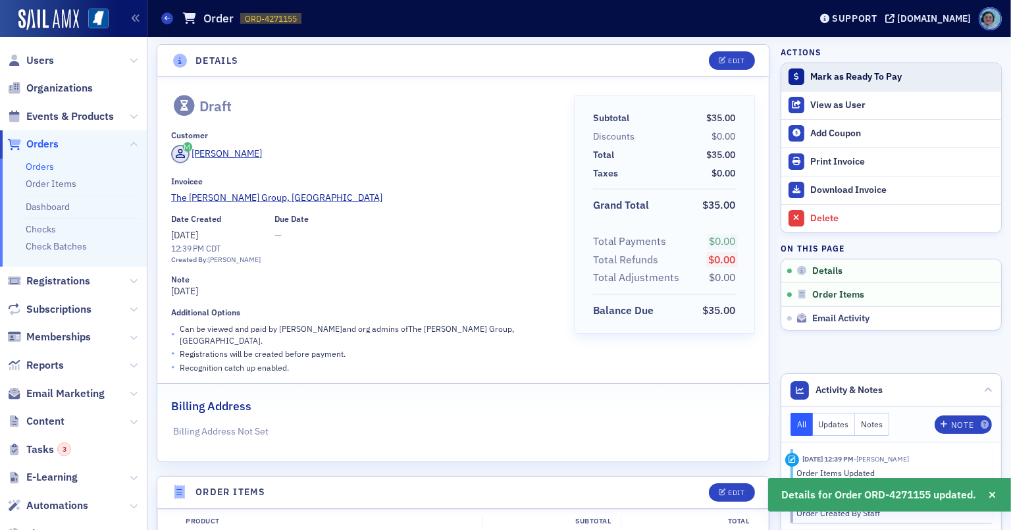
click at [836, 79] on div "Mark as Ready To Pay" at bounding box center [902, 77] width 184 height 12
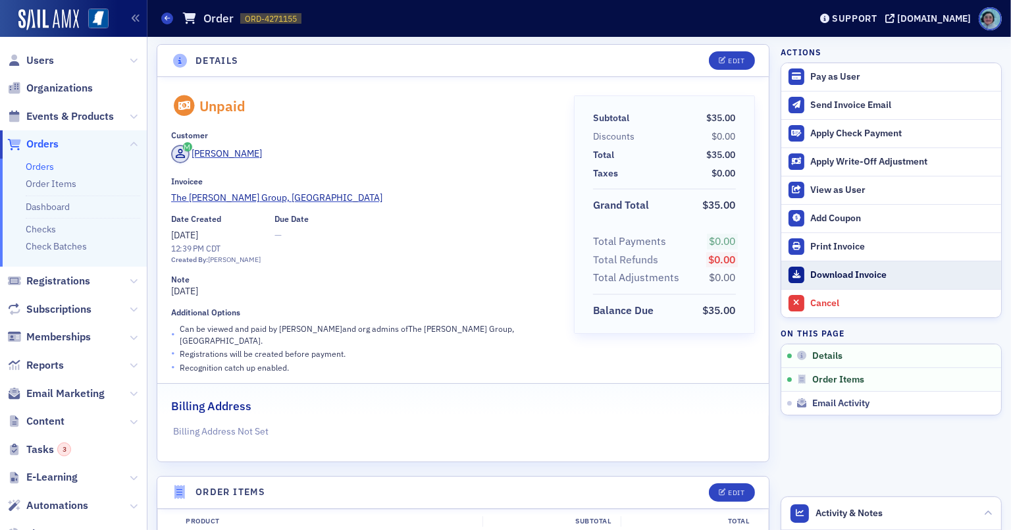
click at [839, 269] on div "Download Invoice" at bounding box center [902, 275] width 184 height 12
click at [43, 165] on link "Orders" at bounding box center [40, 167] width 28 height 12
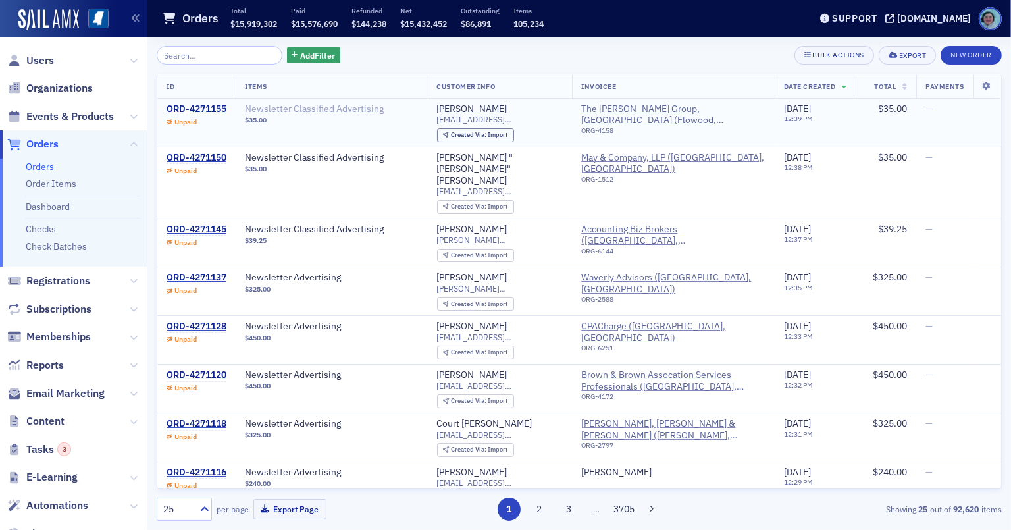
click at [408, 114] on span "Newsletter Classified Advertising" at bounding box center [328, 109] width 166 height 12
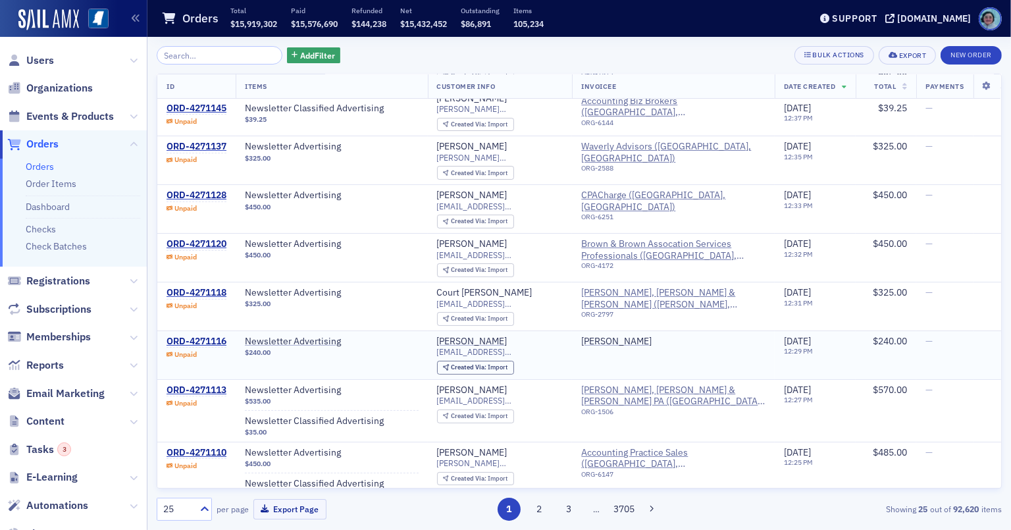
scroll to position [132, 0]
click at [324, 335] on span "Newsletter Advertising" at bounding box center [328, 341] width 166 height 12
click at [199, 335] on div "ORD-4271116" at bounding box center [197, 341] width 60 height 12
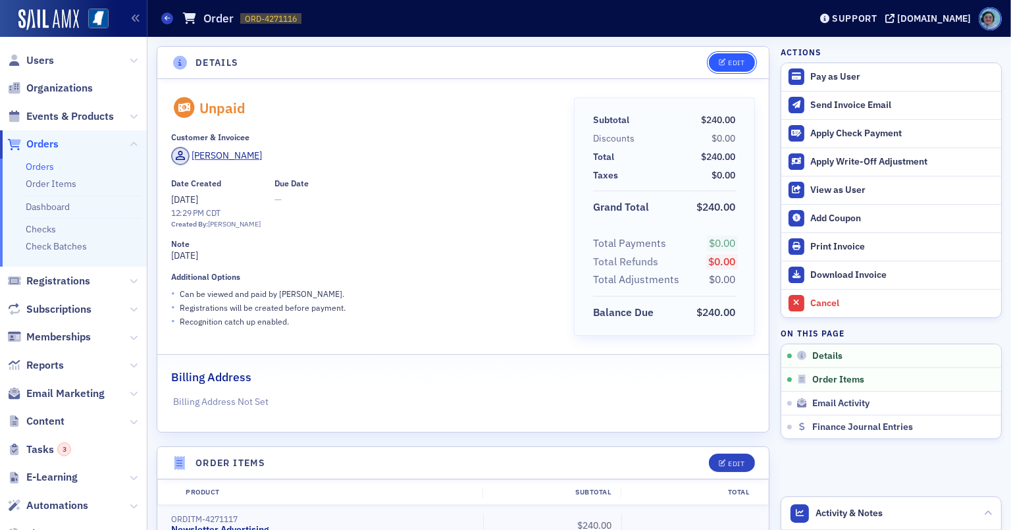
click at [737, 59] on button "Edit" at bounding box center [731, 62] width 45 height 18
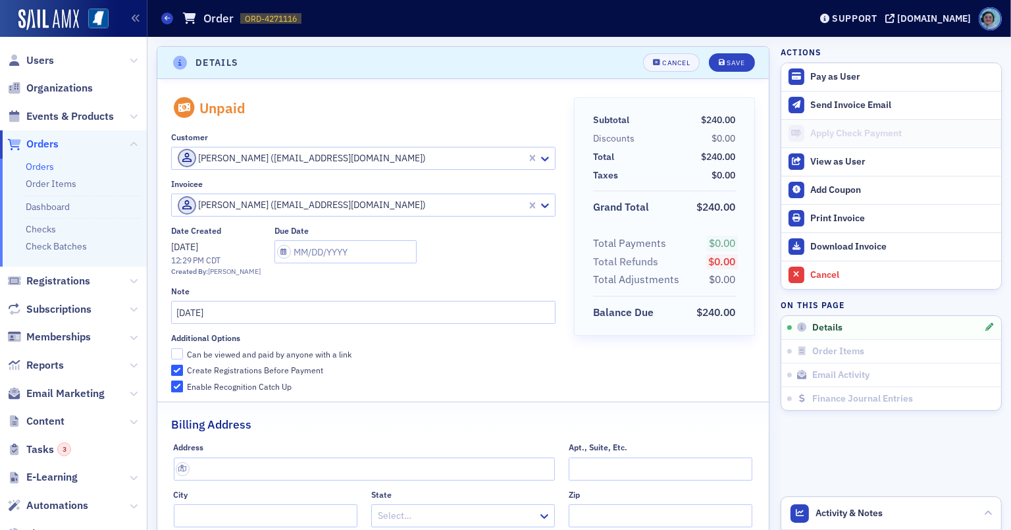
scroll to position [2, 0]
click at [365, 188] on div "Invoicee Casey Culpepper (cculpepper@hopevillage.org)" at bounding box center [363, 196] width 384 height 38
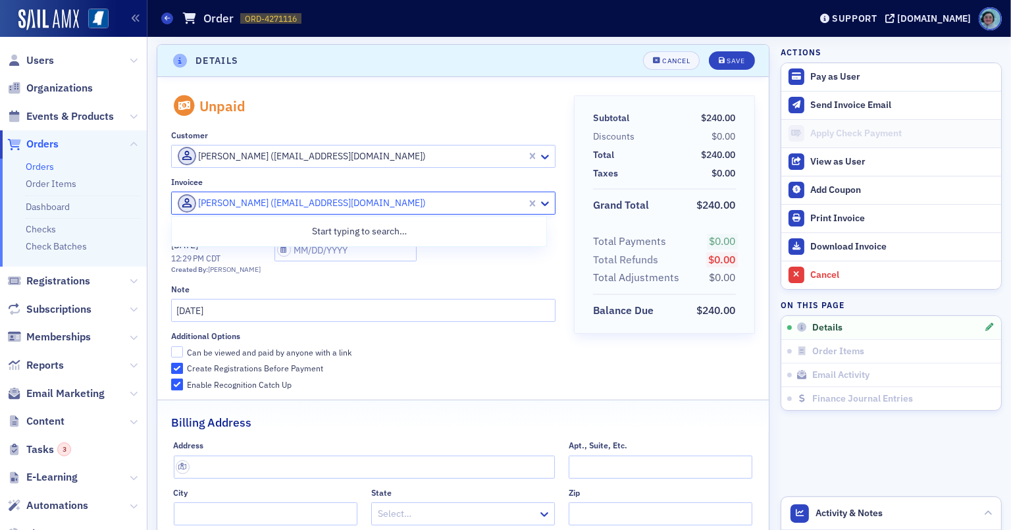
click at [348, 198] on div at bounding box center [350, 203] width 349 height 16
type input "HOPE VILLAGE"
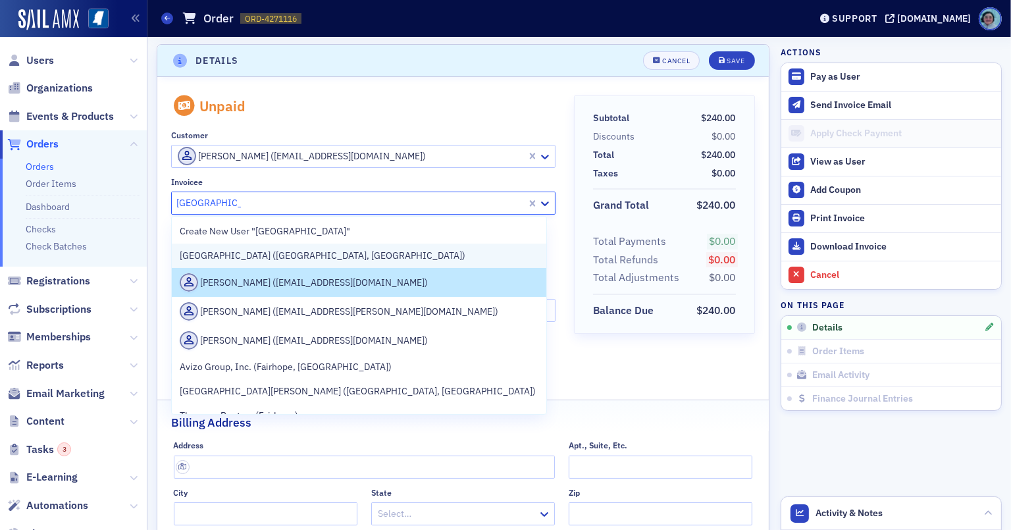
click at [398, 257] on div "[GEOGRAPHIC_DATA] ([GEOGRAPHIC_DATA], [GEOGRAPHIC_DATA])" at bounding box center [359, 256] width 359 height 14
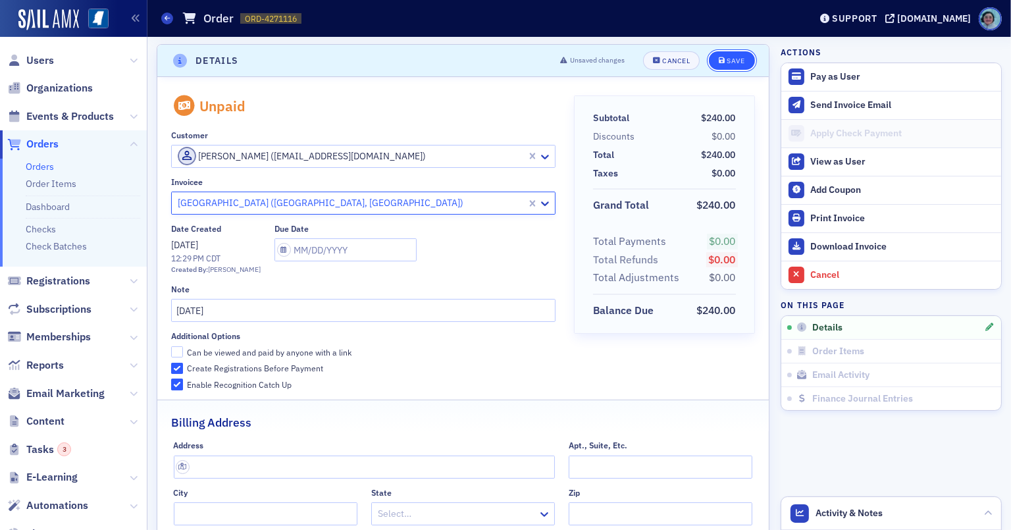
click at [727, 57] on div "Save" at bounding box center [736, 60] width 18 height 7
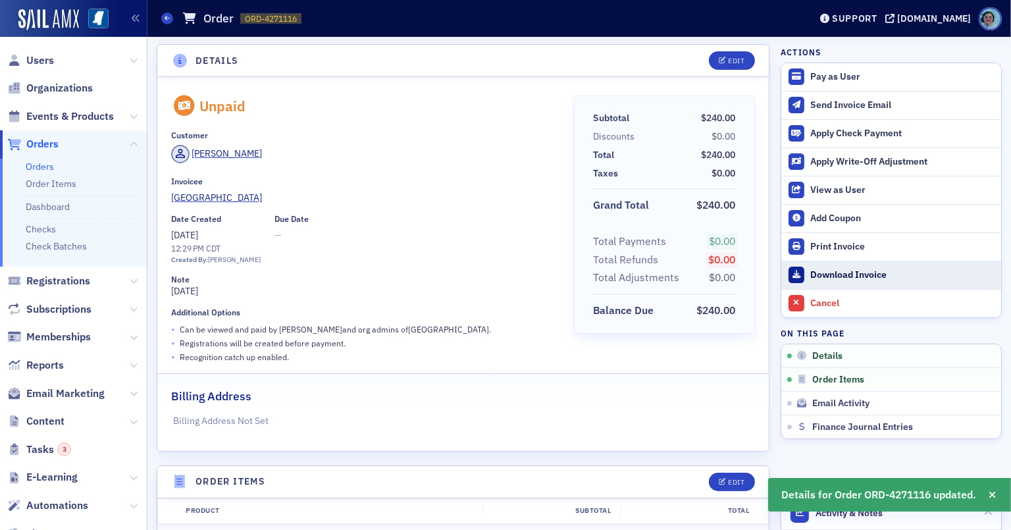
click at [848, 271] on div "Download Invoice" at bounding box center [902, 275] width 184 height 12
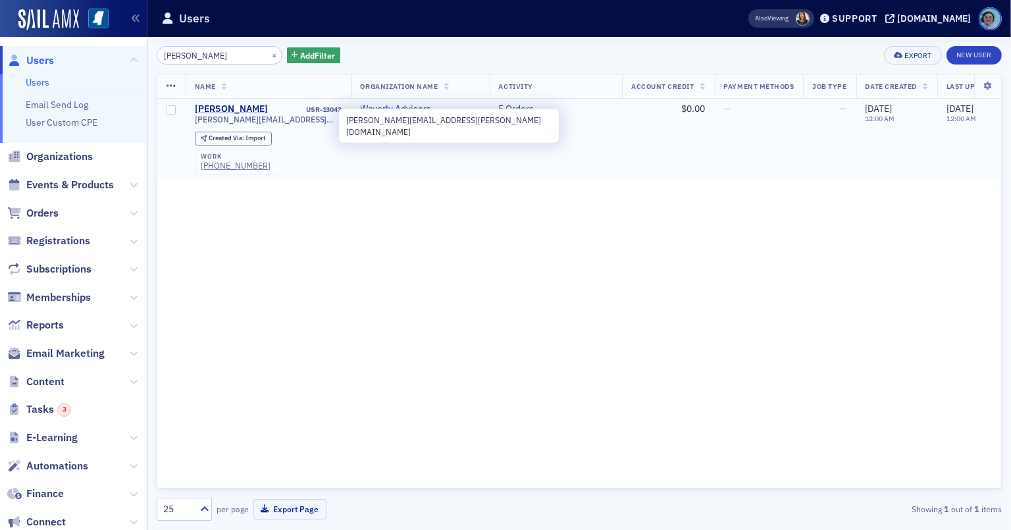
type input "[PERSON_NAME]"
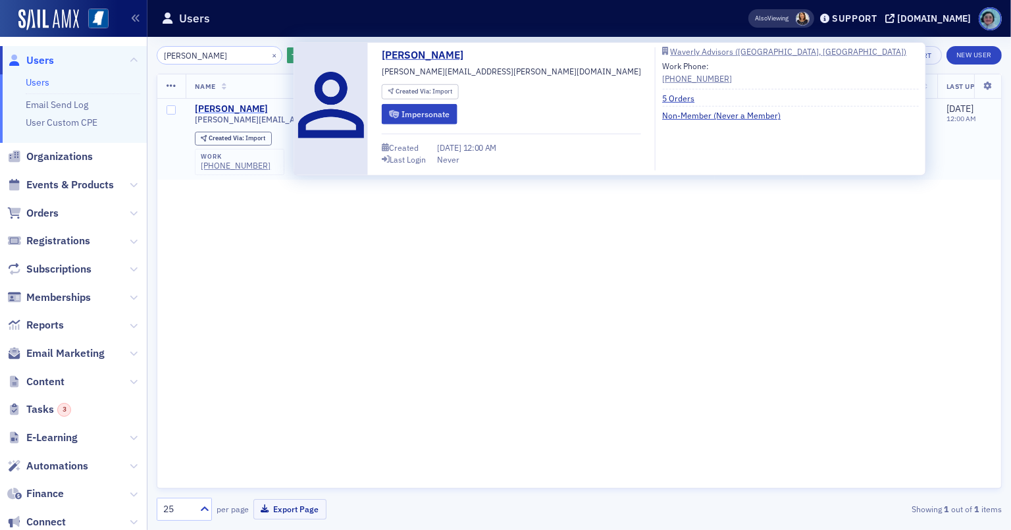
click at [268, 108] on div "[PERSON_NAME]" at bounding box center [231, 109] width 73 height 12
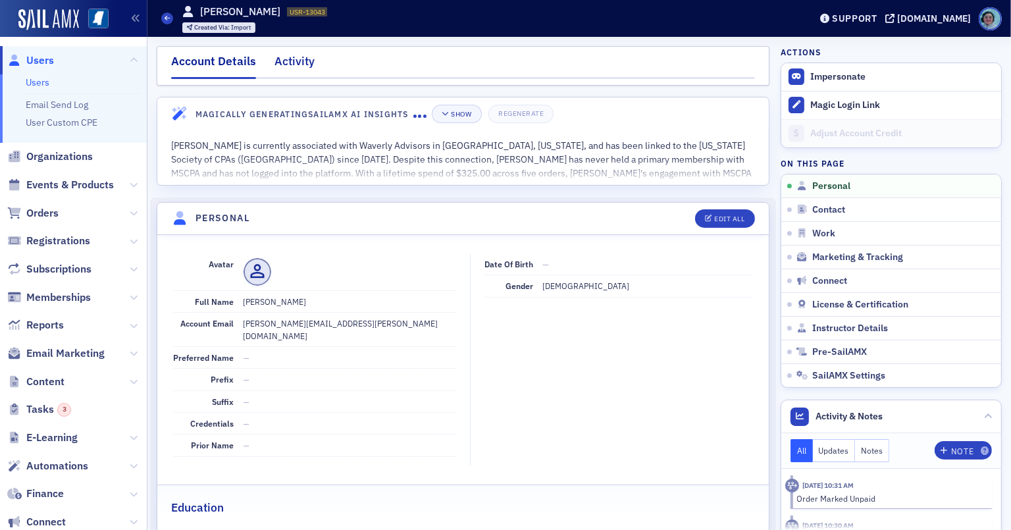
click at [299, 70] on div "Activity" at bounding box center [294, 65] width 40 height 24
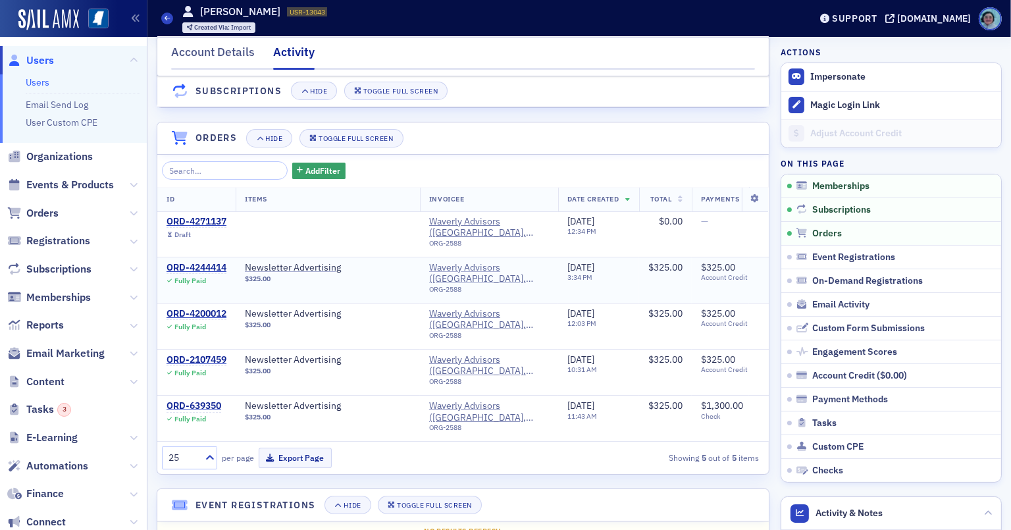
scroll to position [132, 0]
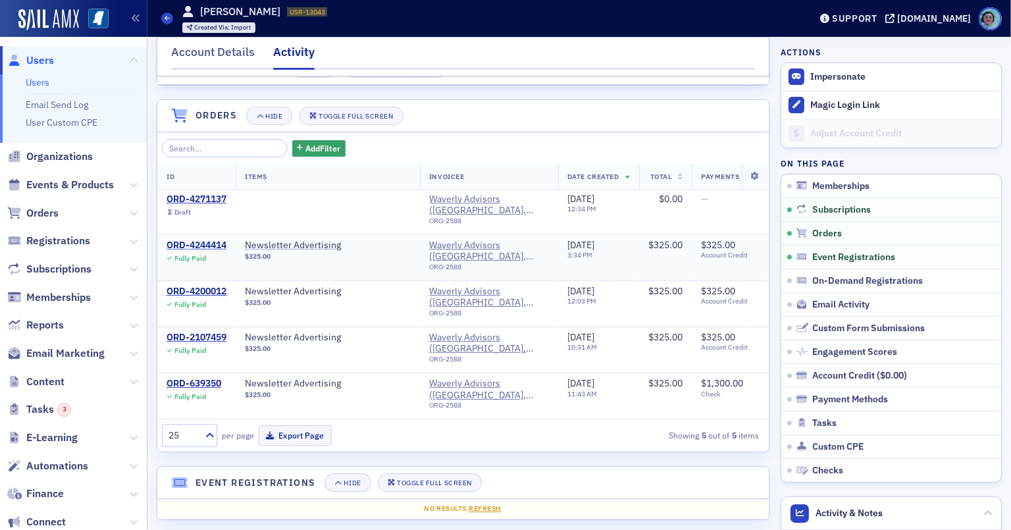
click at [216, 240] on div "ORD-4244414" at bounding box center [197, 246] width 60 height 12
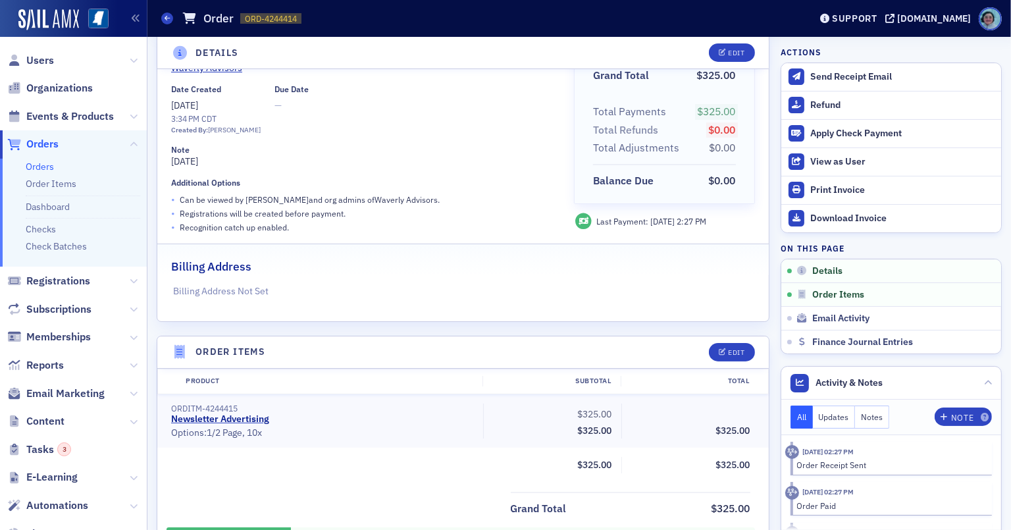
scroll to position [263, 0]
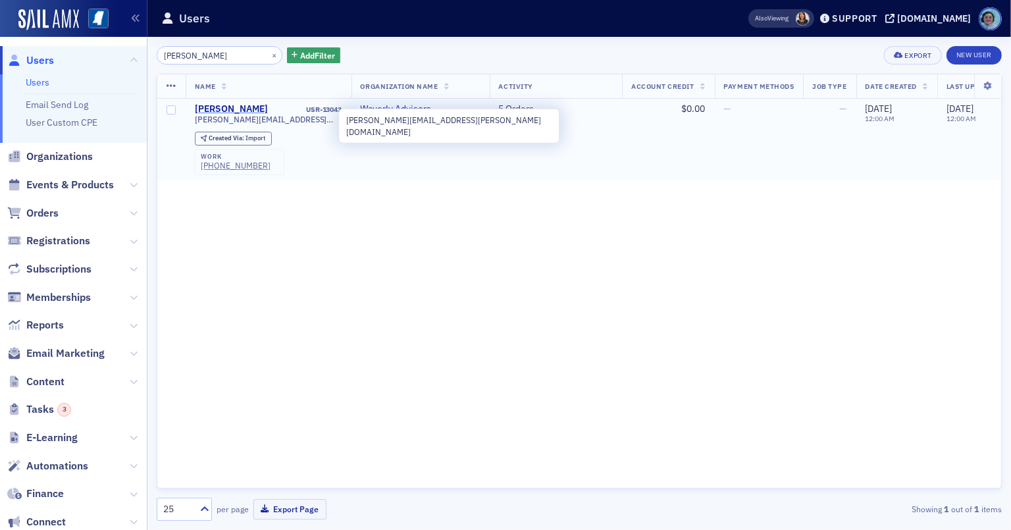
type input "[PERSON_NAME]"
click at [263, 105] on div "[PERSON_NAME]" at bounding box center [231, 109] width 73 height 12
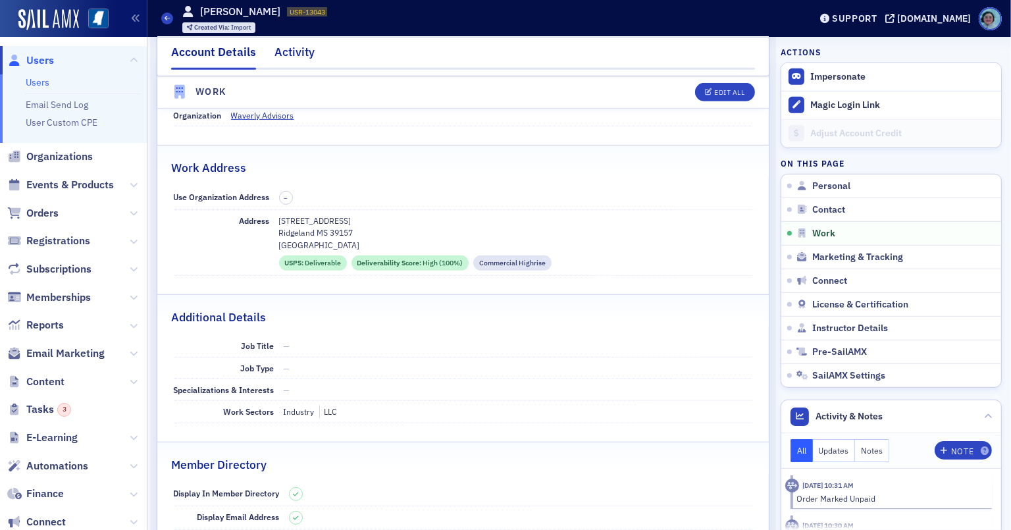
click at [299, 45] on div "Activity" at bounding box center [294, 55] width 40 height 24
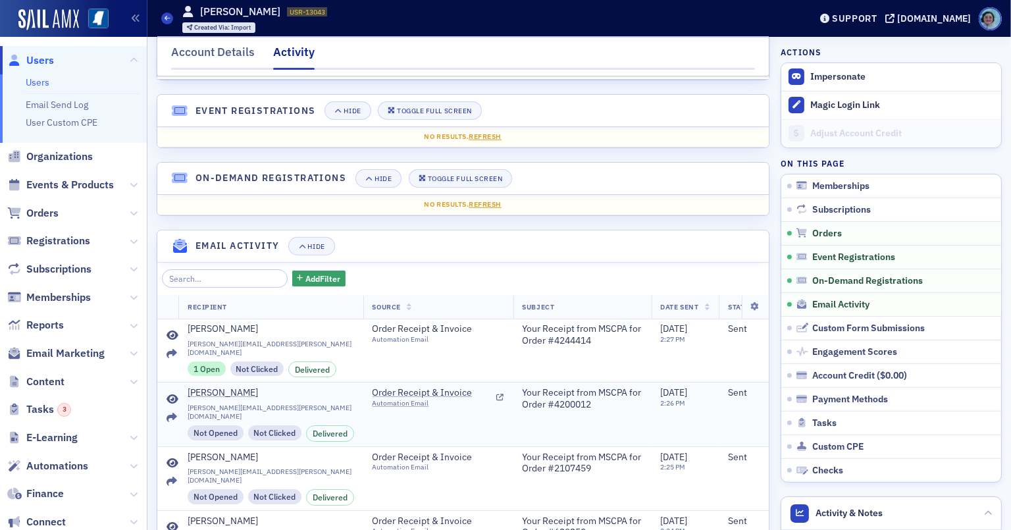
scroll to position [132, 0]
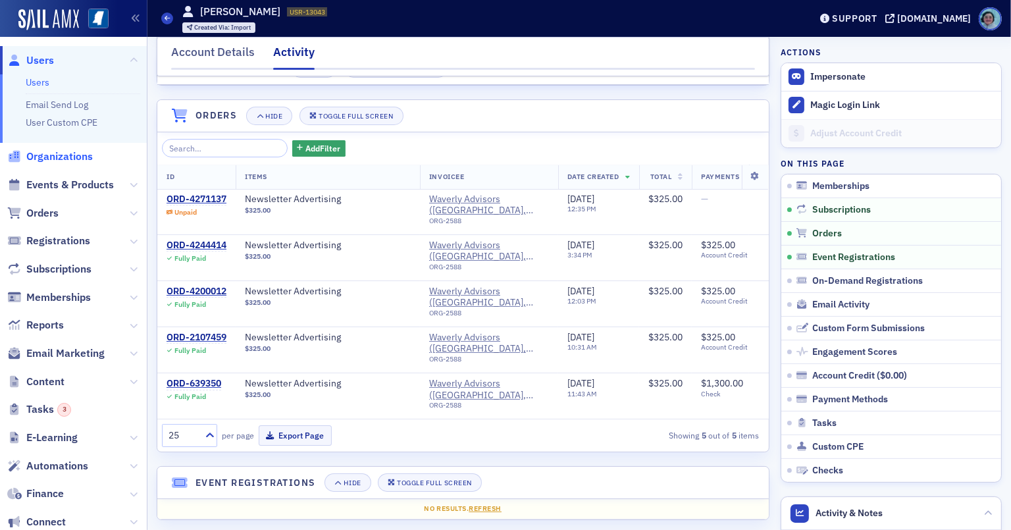
click at [65, 161] on span "Organizations" at bounding box center [59, 156] width 66 height 14
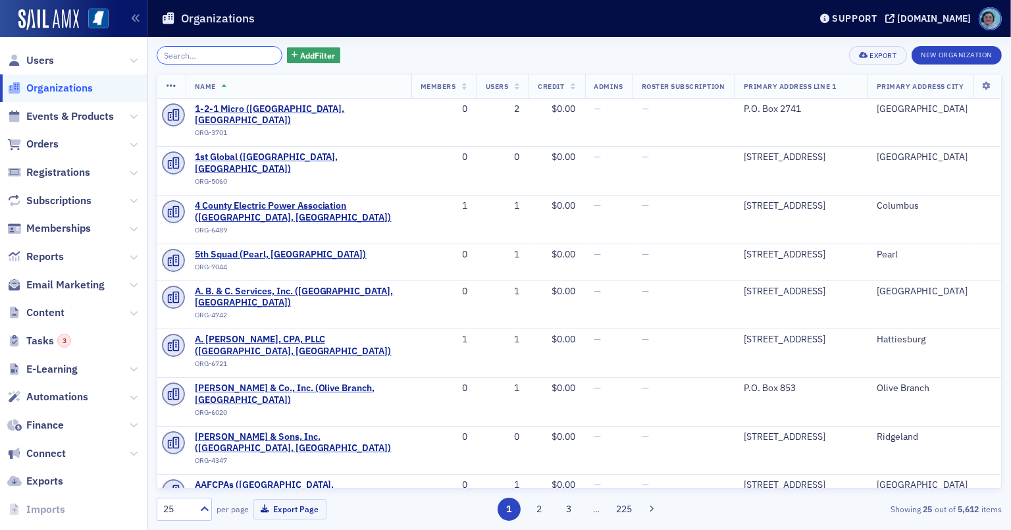
click at [259, 53] on input "search" at bounding box center [220, 55] width 126 height 18
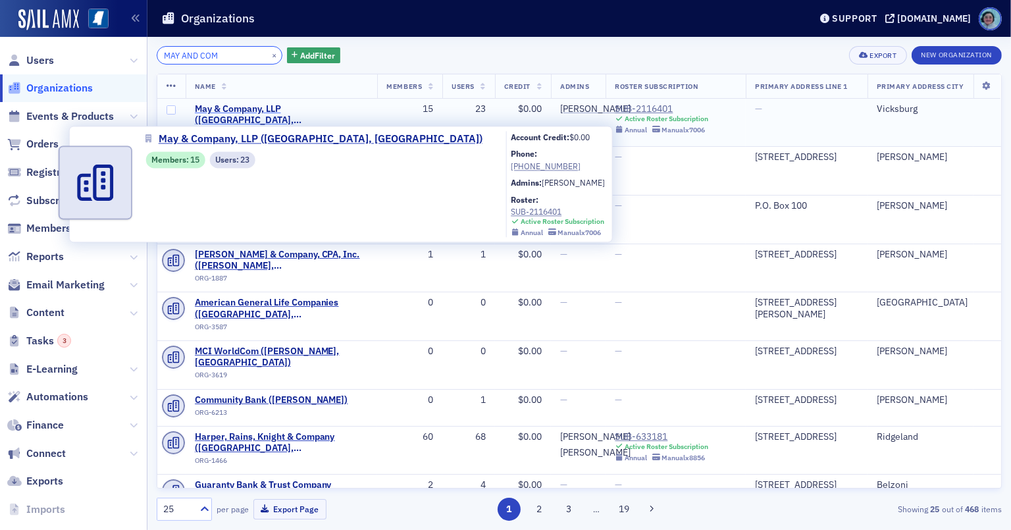
type input "MAY AND COM"
click at [282, 107] on span "May & Company, LLP ([GEOGRAPHIC_DATA], [GEOGRAPHIC_DATA])" at bounding box center [282, 114] width 174 height 23
select select "US"
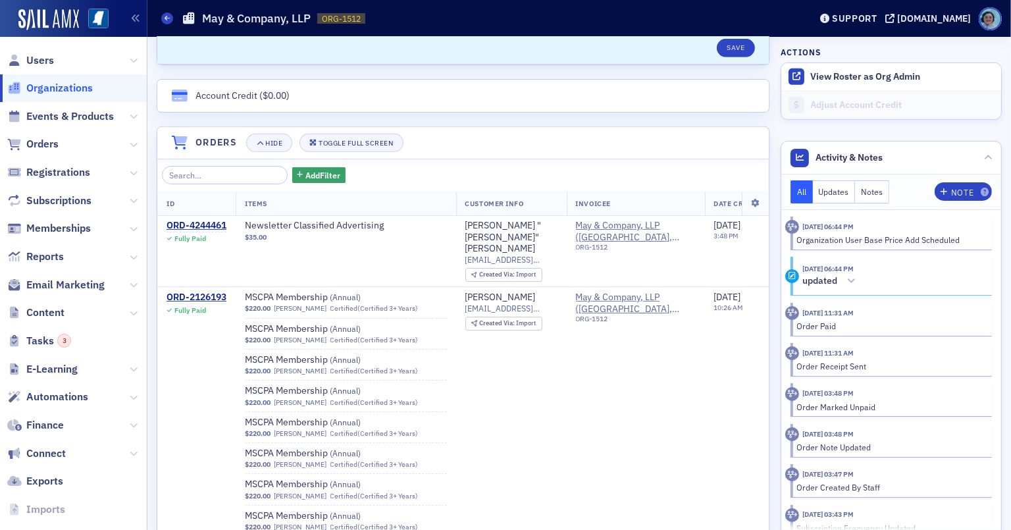
scroll to position [856, 0]
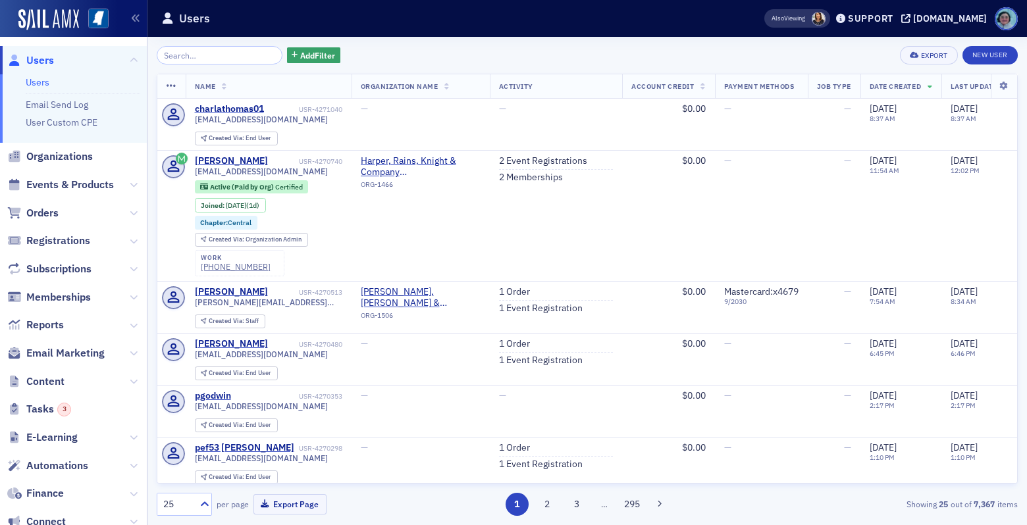
click at [54, 203] on span "Orders" at bounding box center [73, 213] width 147 height 28
click at [53, 211] on span "Orders" at bounding box center [42, 213] width 32 height 14
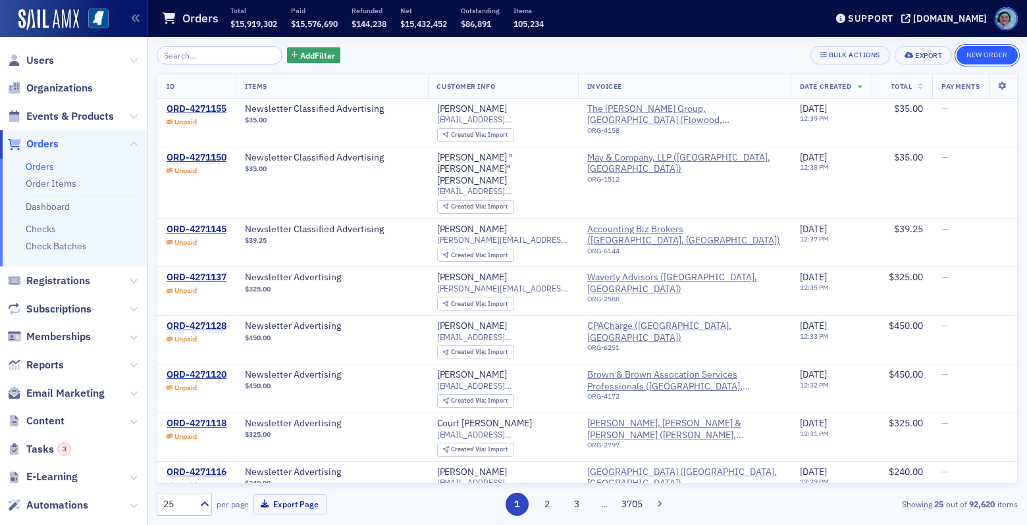
click at [985, 56] on button "New Order" at bounding box center [986, 55] width 61 height 18
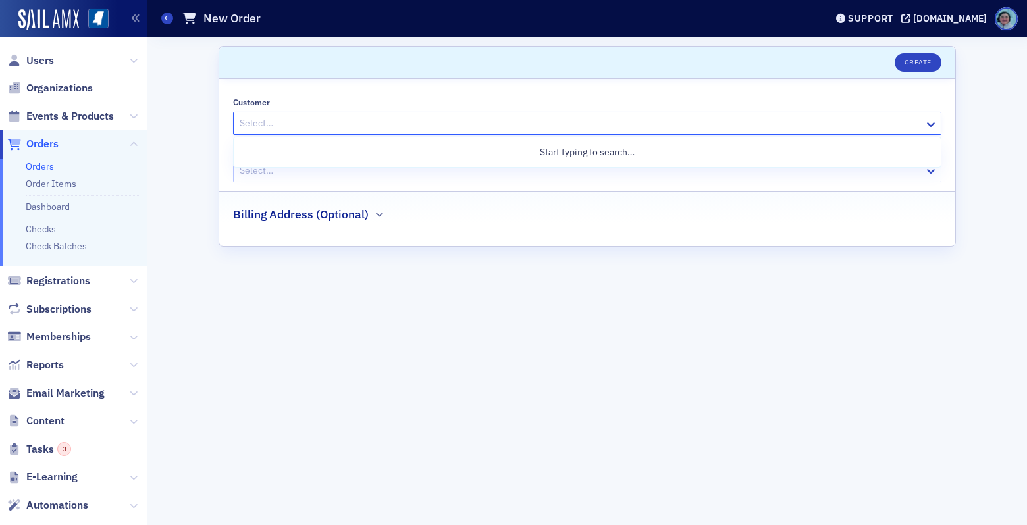
click at [330, 130] on div at bounding box center [580, 123] width 684 height 16
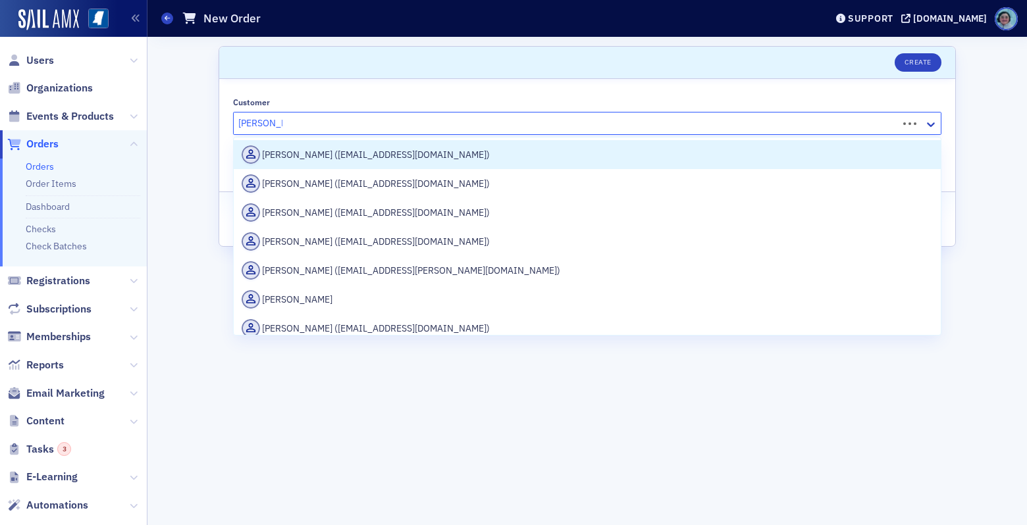
type input "[PERSON_NAME]"
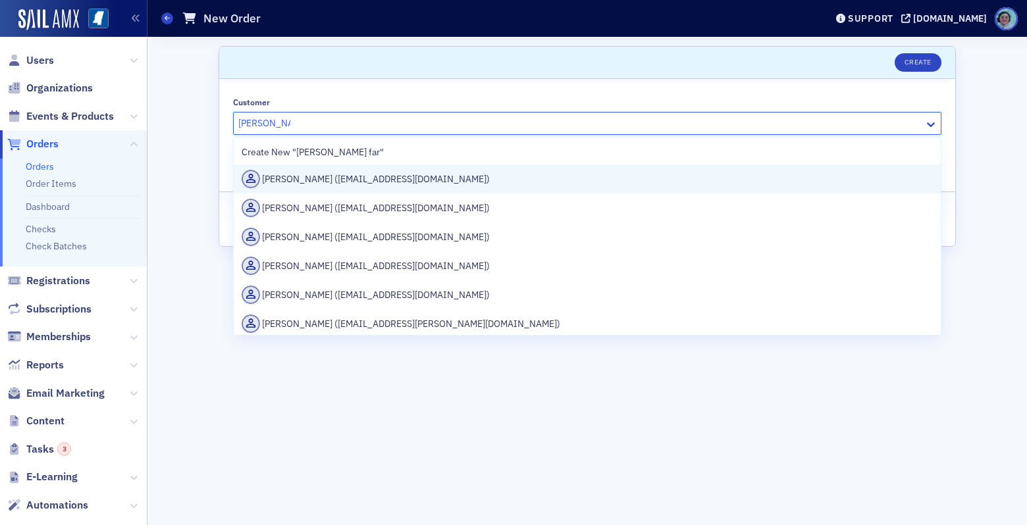
click at [354, 173] on div "[PERSON_NAME] ([EMAIL_ADDRESS][DOMAIN_NAME])" at bounding box center [587, 179] width 691 height 18
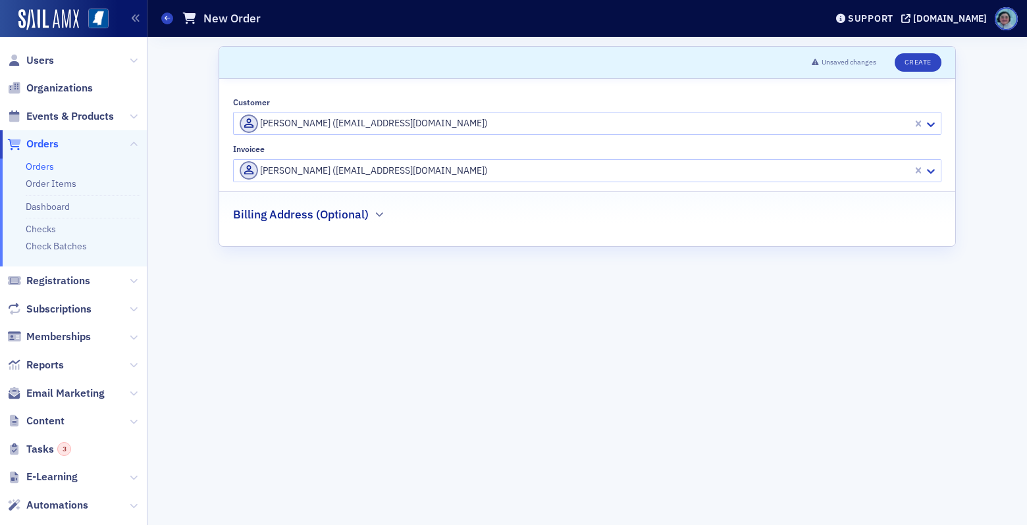
click at [365, 157] on div "Invoicee [PERSON_NAME] ([EMAIL_ADDRESS][DOMAIN_NAME])" at bounding box center [587, 163] width 708 height 38
click at [363, 167] on div at bounding box center [574, 171] width 673 height 16
type input "[PERSON_NAME]"
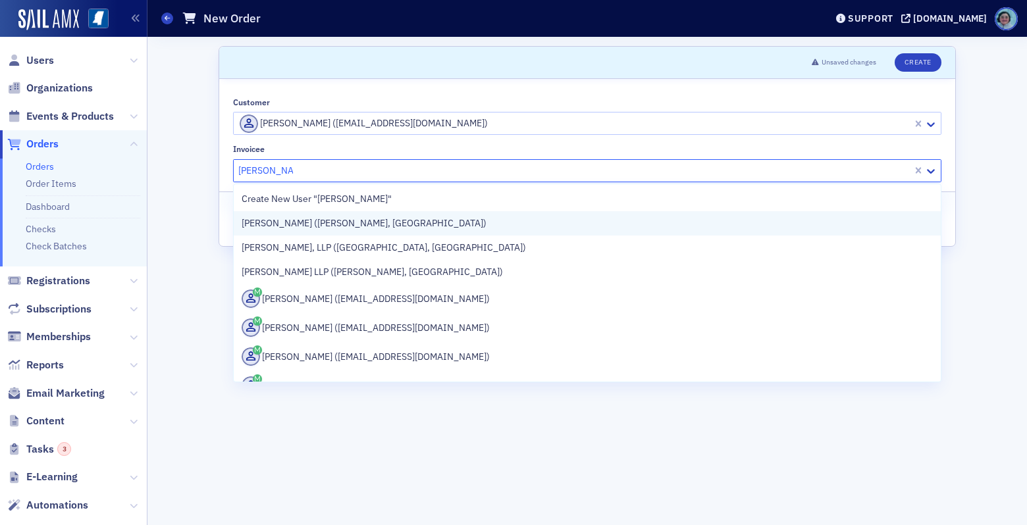
click at [371, 211] on div "[PERSON_NAME] ([PERSON_NAME], [GEOGRAPHIC_DATA])" at bounding box center [587, 223] width 707 height 24
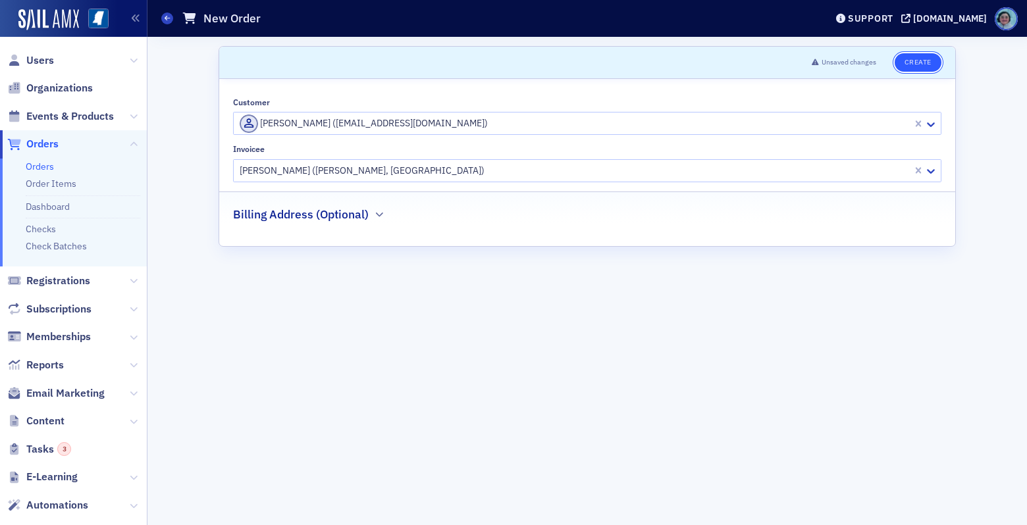
click at [921, 57] on button "Create" at bounding box center [917, 62] width 47 height 18
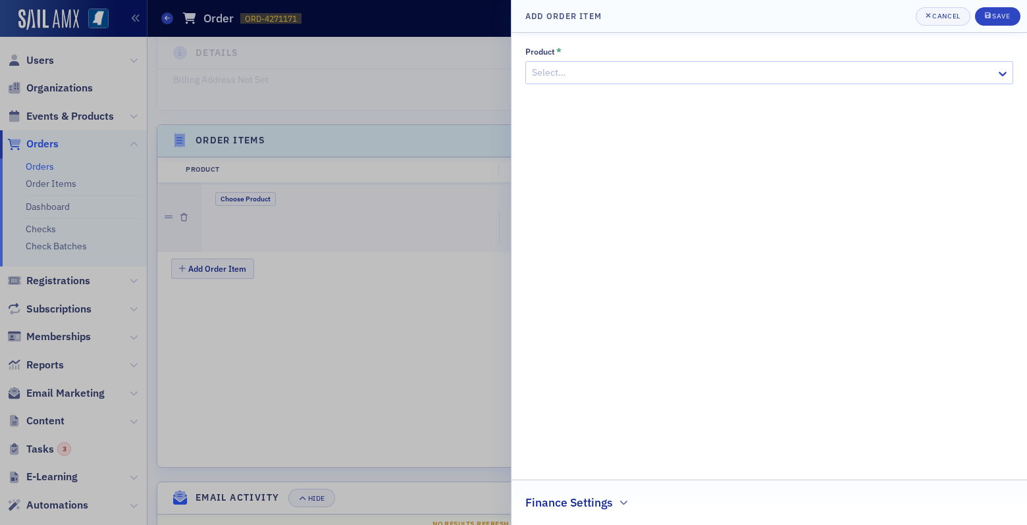
scroll to position [379, 0]
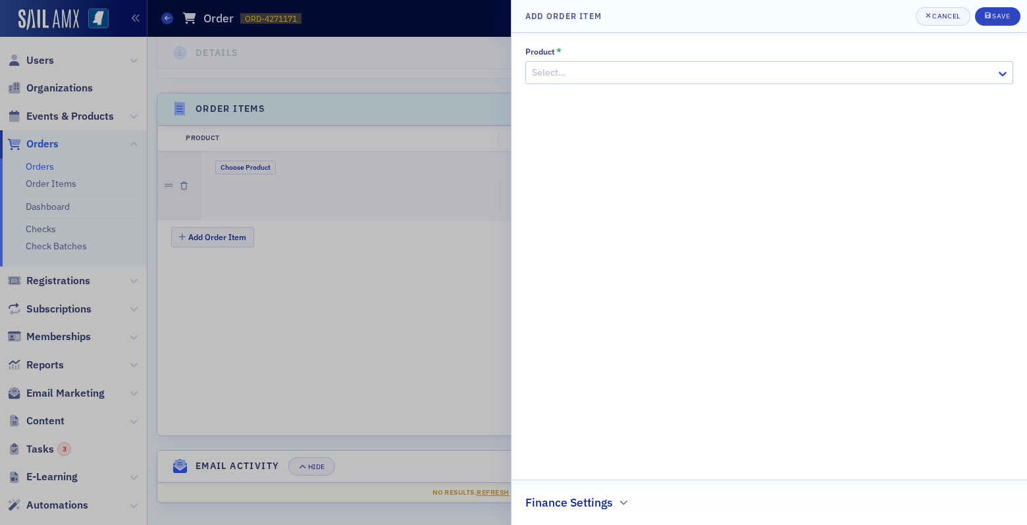
click at [723, 59] on div "Product * Select…" at bounding box center [769, 66] width 488 height 38
click at [705, 76] on div at bounding box center [762, 73] width 464 height 16
type input "conference"
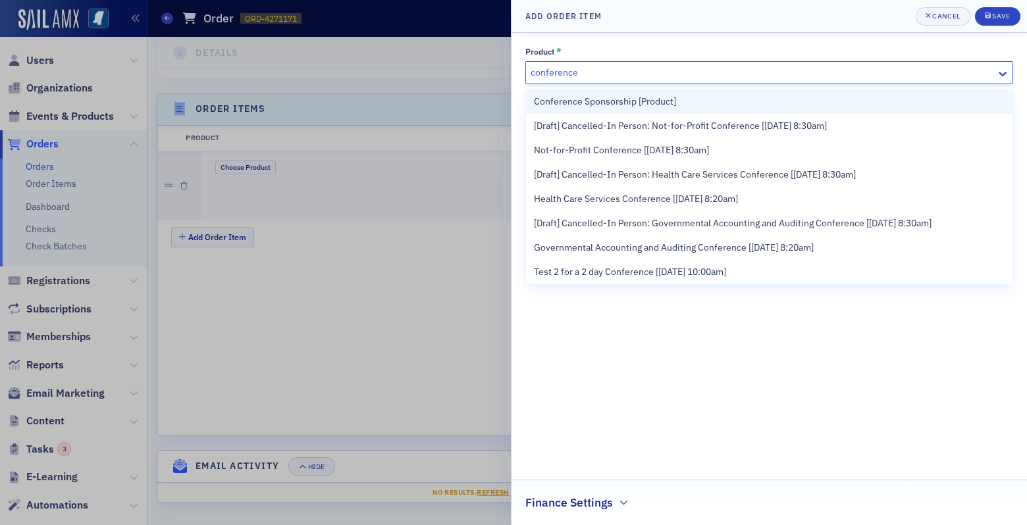
click at [680, 93] on div "Conference Sponsorship [Product]" at bounding box center [769, 102] width 486 height 24
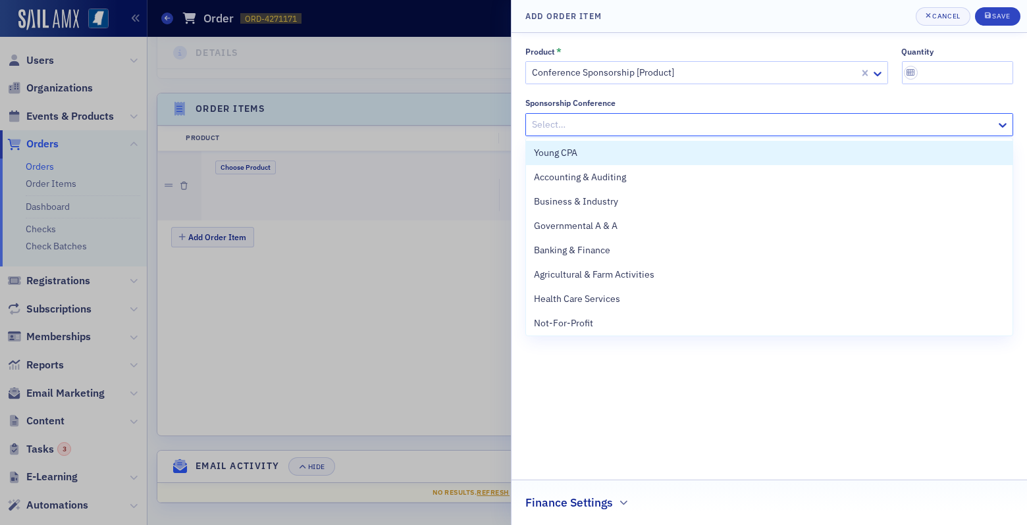
click at [686, 124] on div at bounding box center [762, 124] width 464 height 16
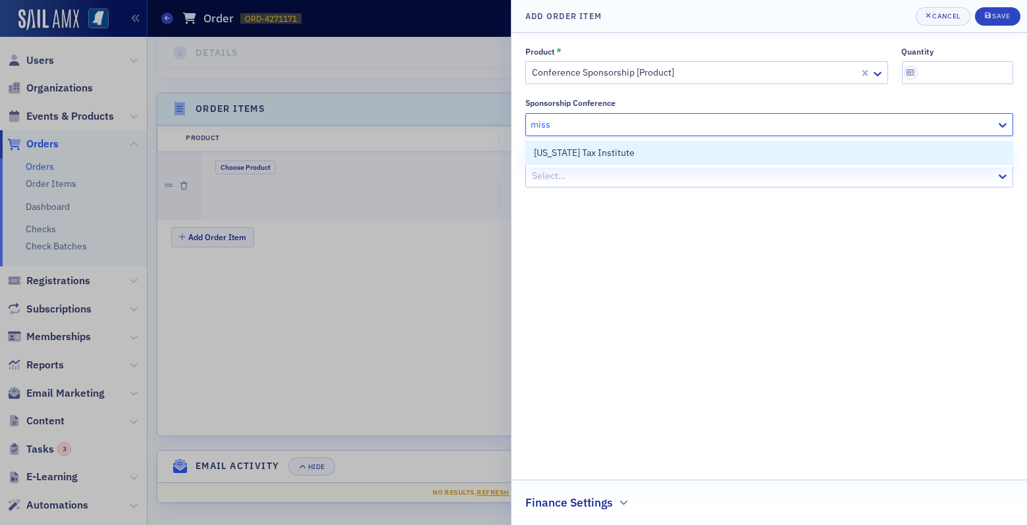
type input "missi"
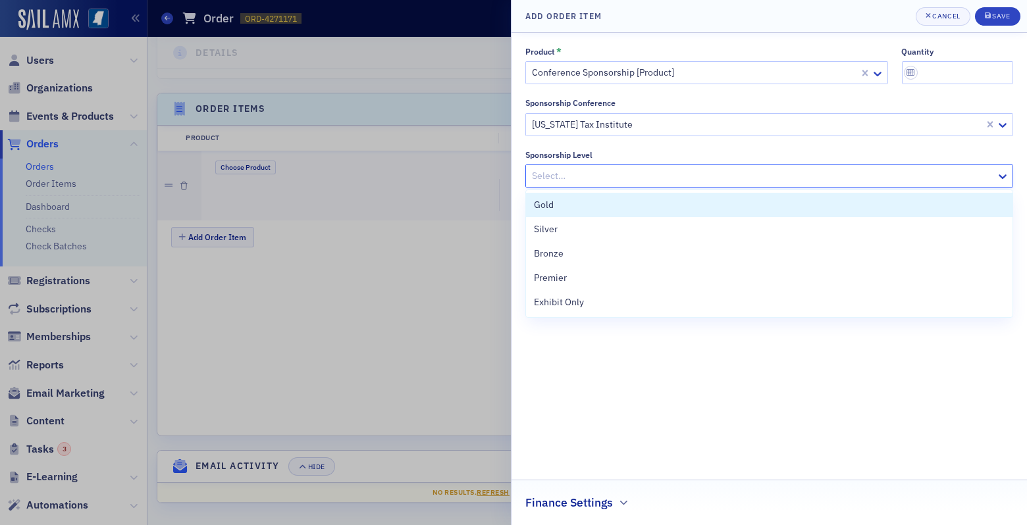
click at [669, 167] on div "Select…" at bounding box center [761, 176] width 470 height 19
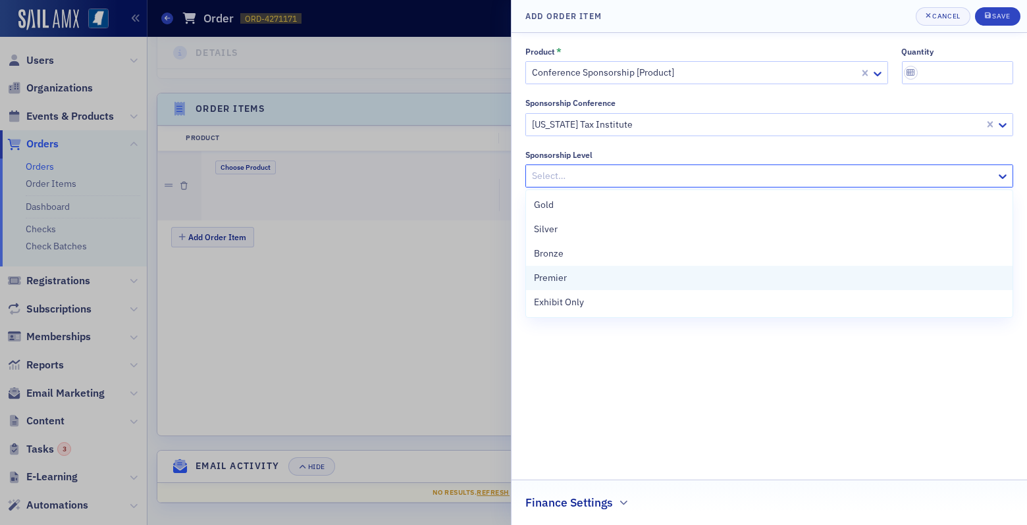
click at [638, 277] on div "Premier" at bounding box center [769, 278] width 471 height 14
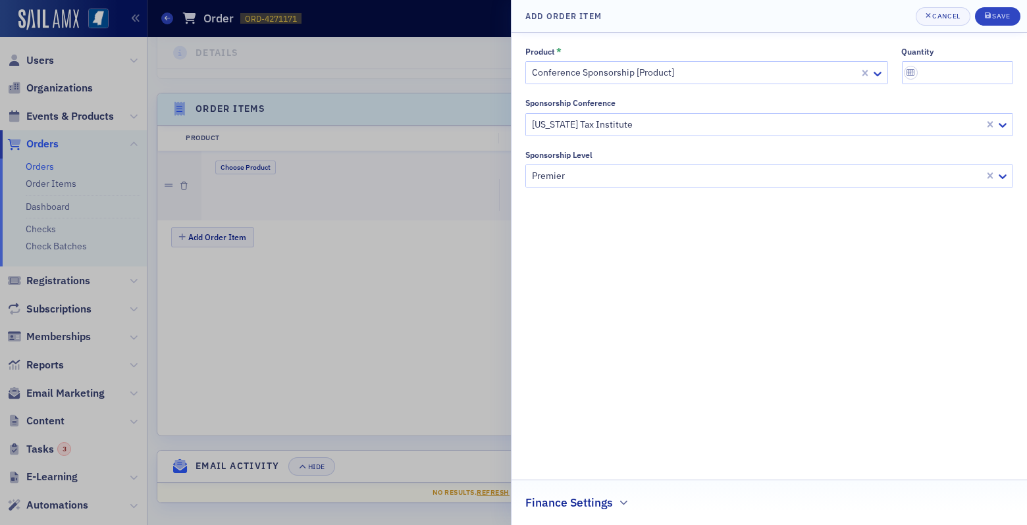
click at [617, 500] on div "Finance Settings" at bounding box center [769, 495] width 488 height 31
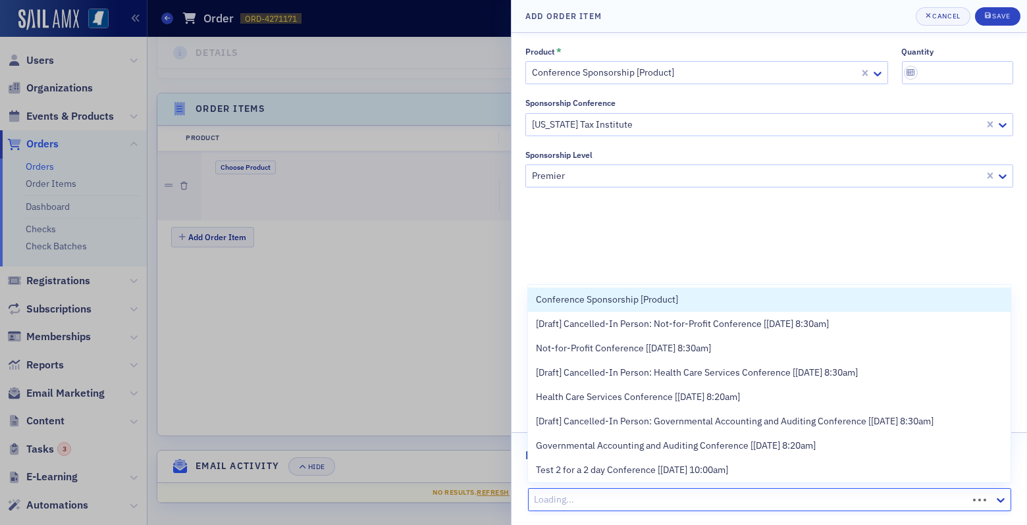
click at [619, 493] on div at bounding box center [749, 500] width 433 height 16
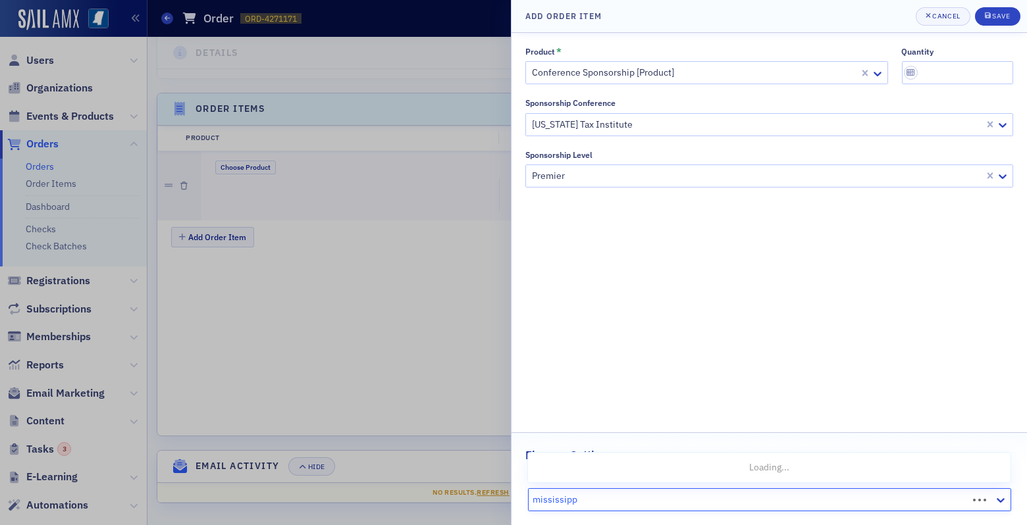
type input "[US_STATE]"
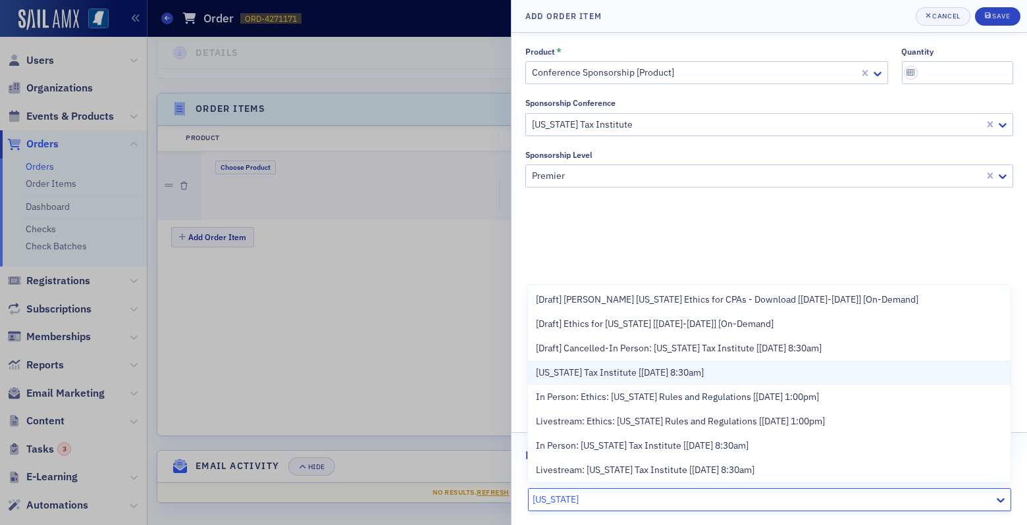
click at [692, 382] on div "[US_STATE] Tax Institute [[DATE] 8:30am]" at bounding box center [769, 373] width 482 height 24
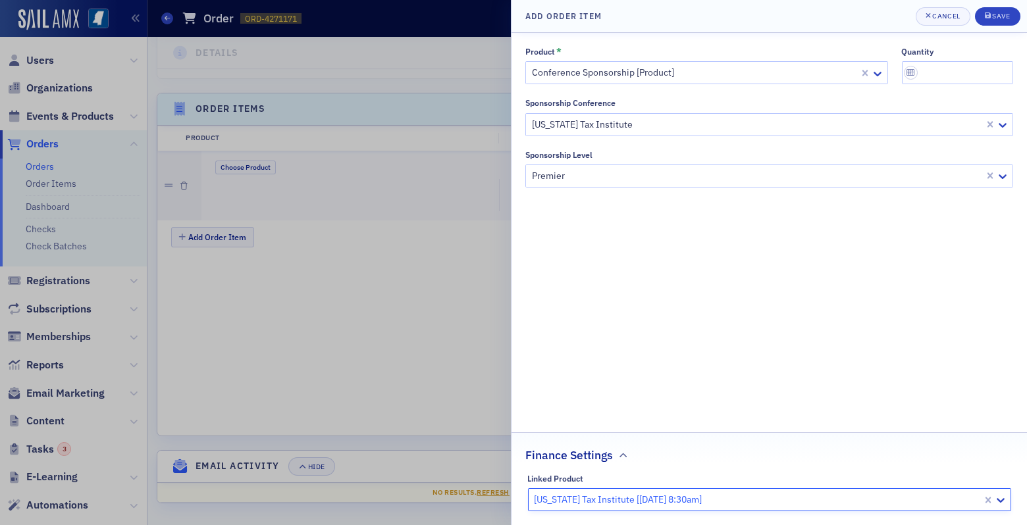
click at [966, 60] on div "quantity" at bounding box center [958, 66] width 112 height 38
click at [966, 69] on input "quantity" at bounding box center [958, 72] width 112 height 23
type input "1"
click at [907, 203] on div "Product * Conference Sponsorship [Product] quantity 1 Sponsorship Conference [U…" at bounding box center [769, 279] width 488 height 465
click at [1010, 18] on div "Save" at bounding box center [1001, 16] width 18 height 7
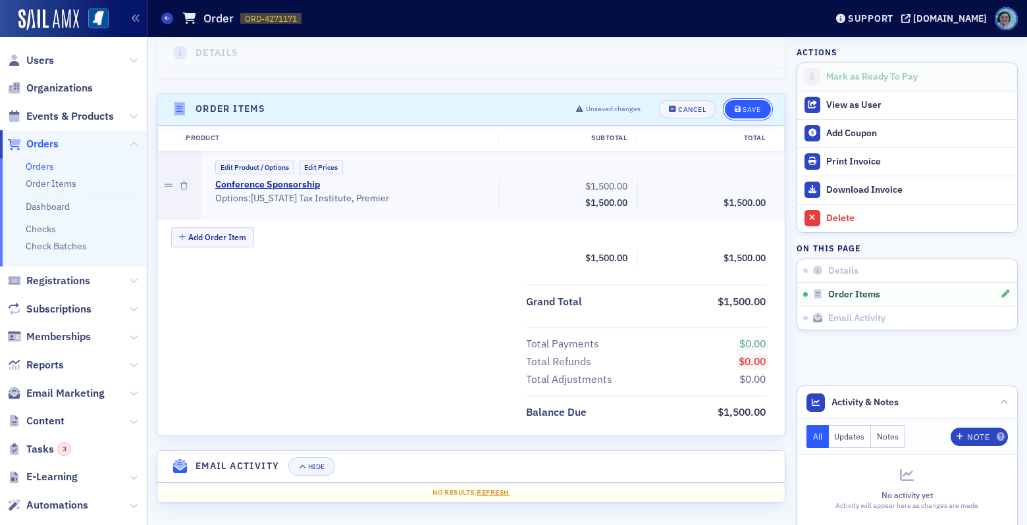
click at [735, 106] on icon "submit" at bounding box center [738, 109] width 7 height 7
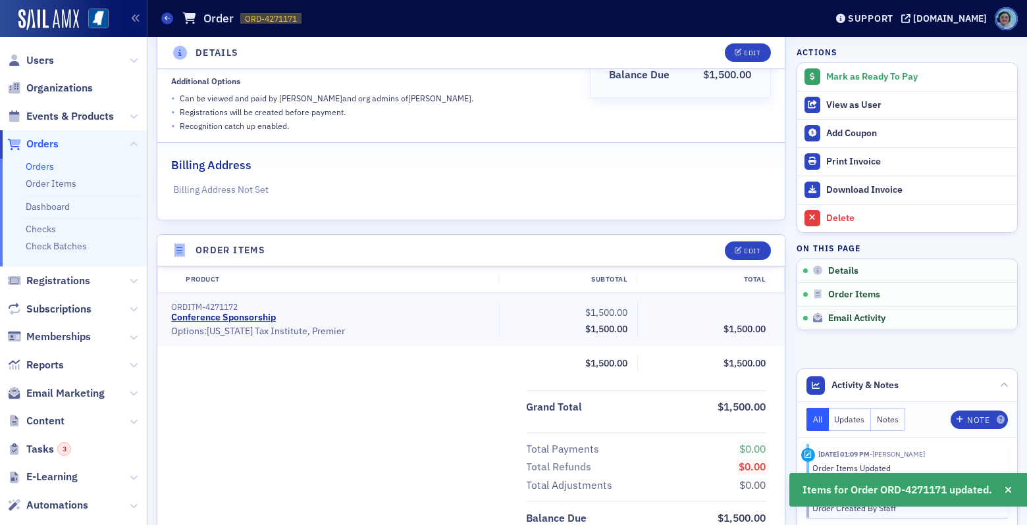
scroll to position [0, 0]
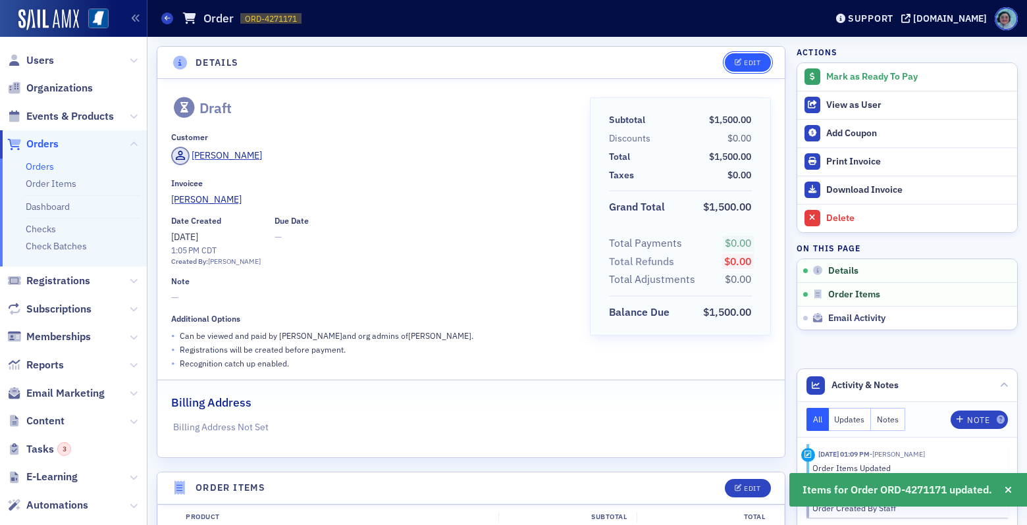
click at [753, 69] on button "Edit" at bounding box center [747, 62] width 45 height 18
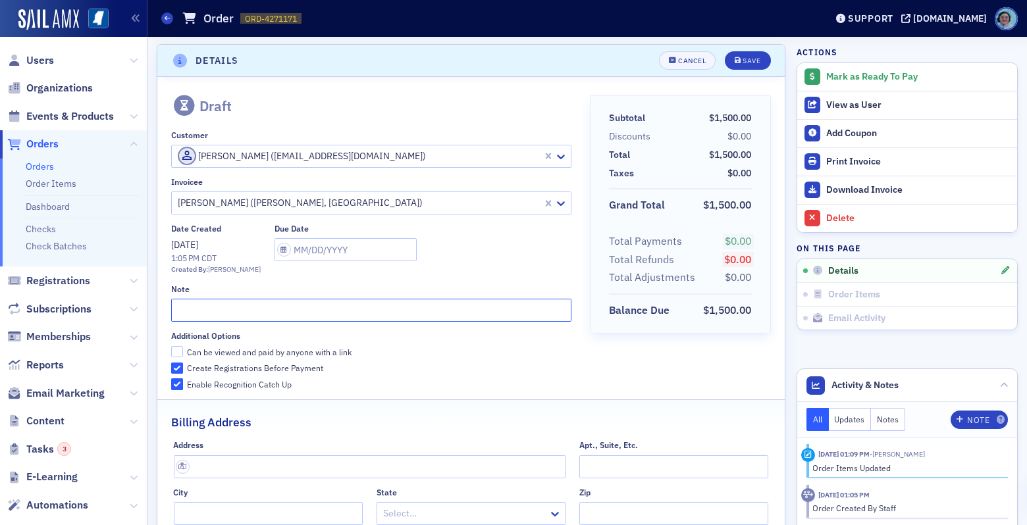
click at [390, 311] on input "text" at bounding box center [371, 310] width 400 height 23
type input "T"
type input "SPONSOR OF [DATE] BREAKFAST"
click at [742, 62] on div "Save" at bounding box center [751, 60] width 18 height 7
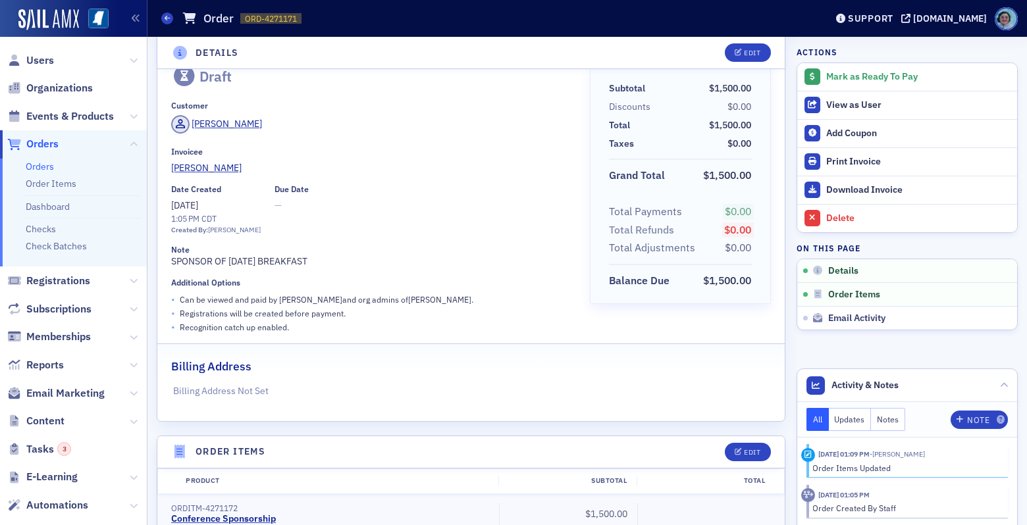
scroll to position [0, 0]
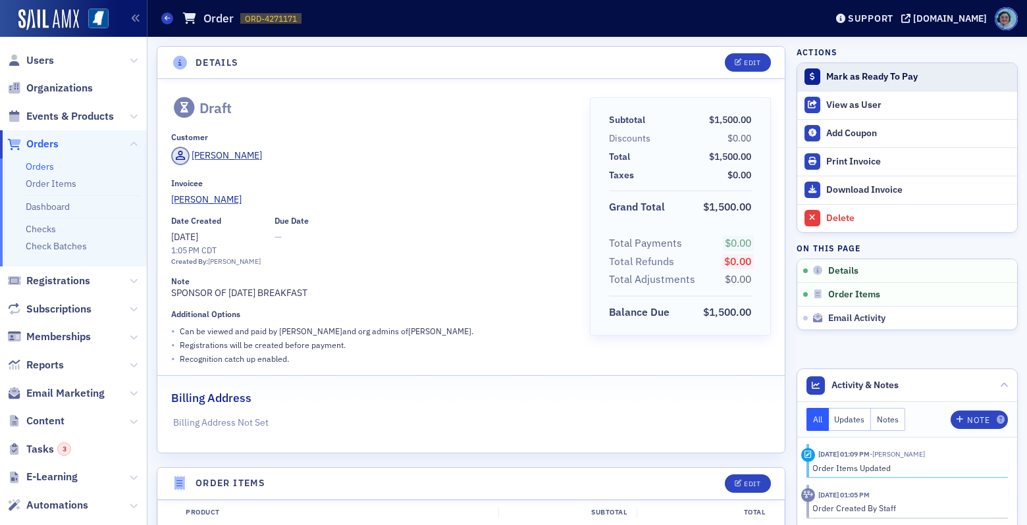
click at [849, 78] on div "Mark as Ready To Pay" at bounding box center [918, 77] width 184 height 12
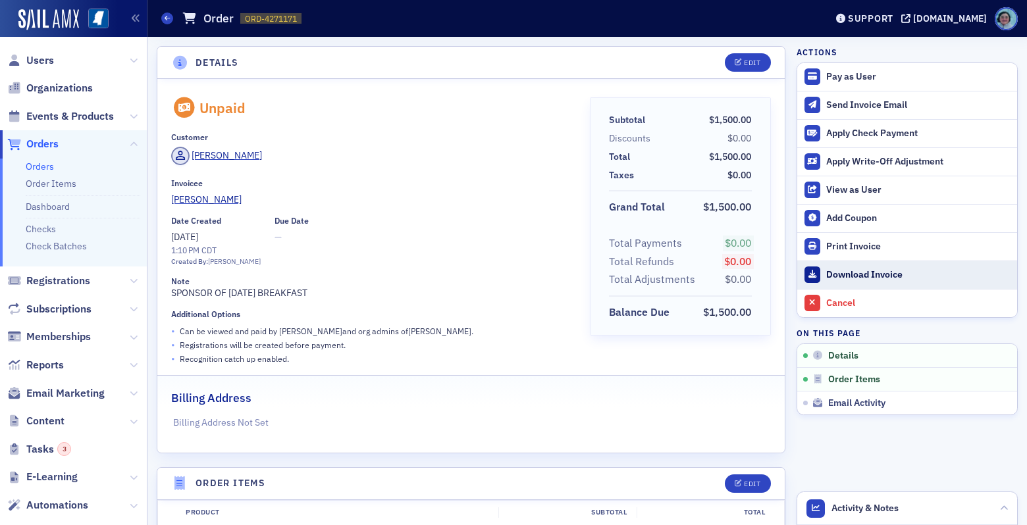
click at [887, 267] on link "Download Invoice" at bounding box center [907, 275] width 220 height 28
